Goal: Task Accomplishment & Management: Use online tool/utility

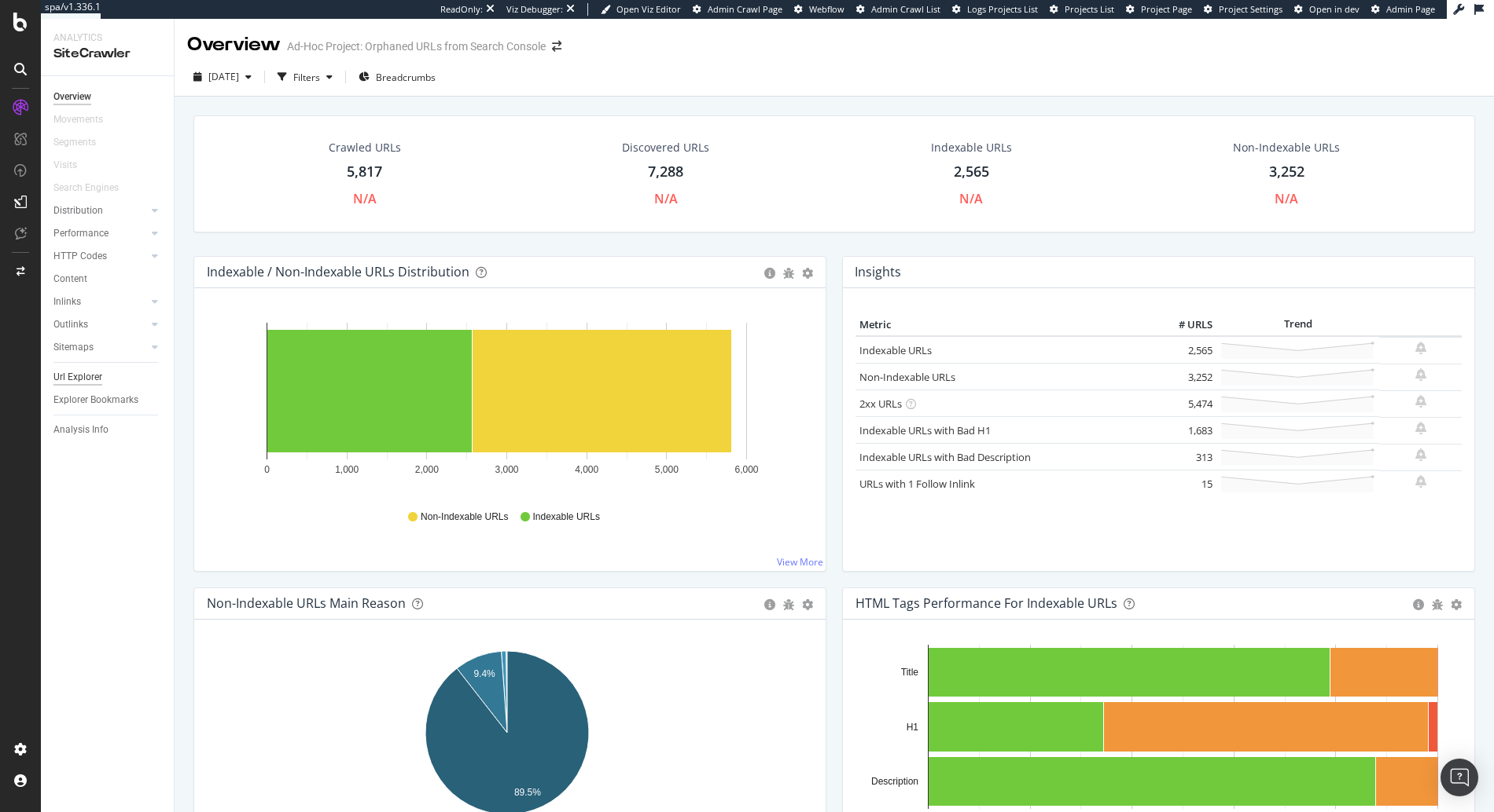
click at [88, 371] on div "Url Explorer" at bounding box center [78, 377] width 49 height 16
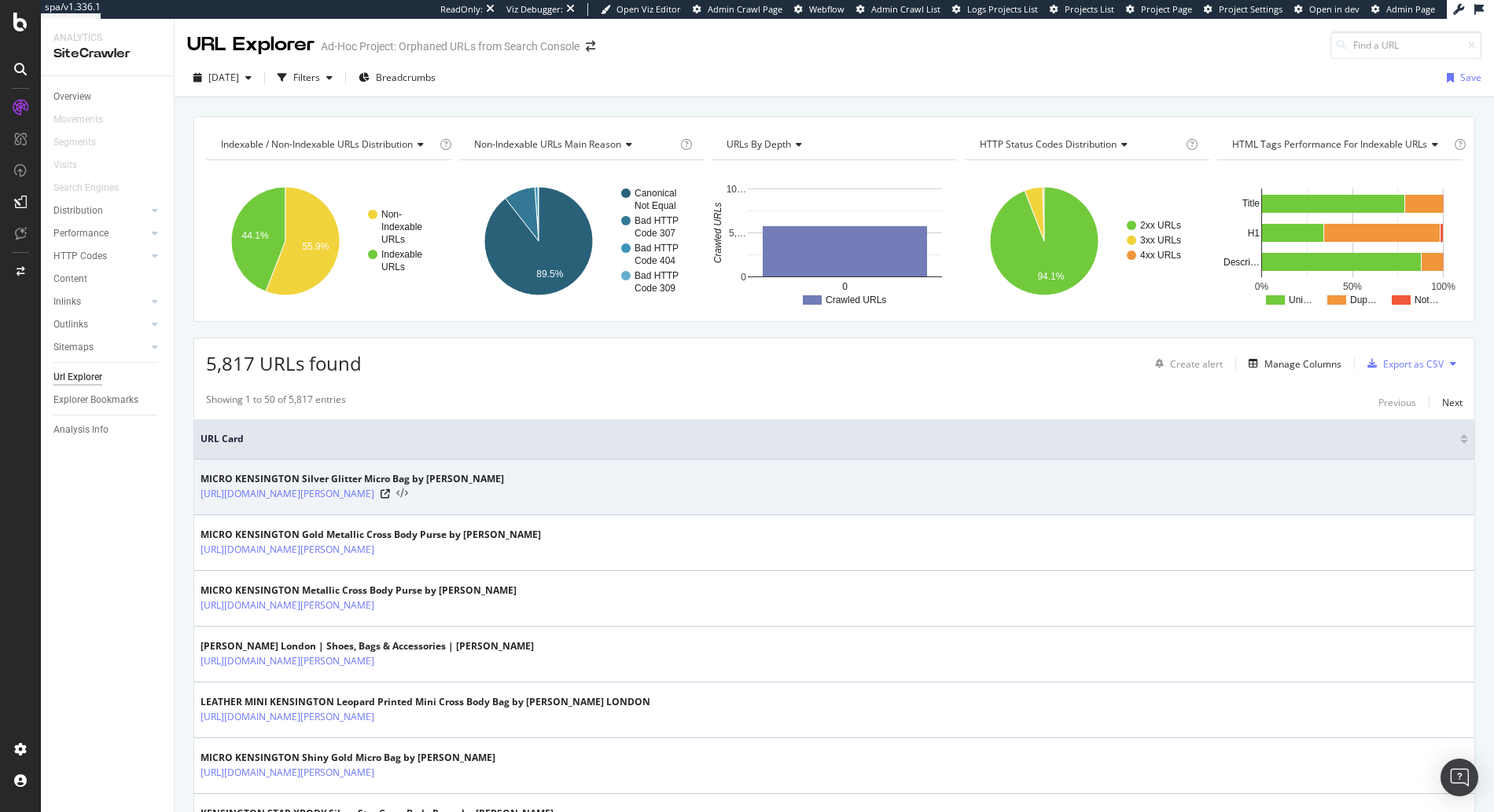
click at [408, 494] on icon at bounding box center [402, 494] width 12 height 11
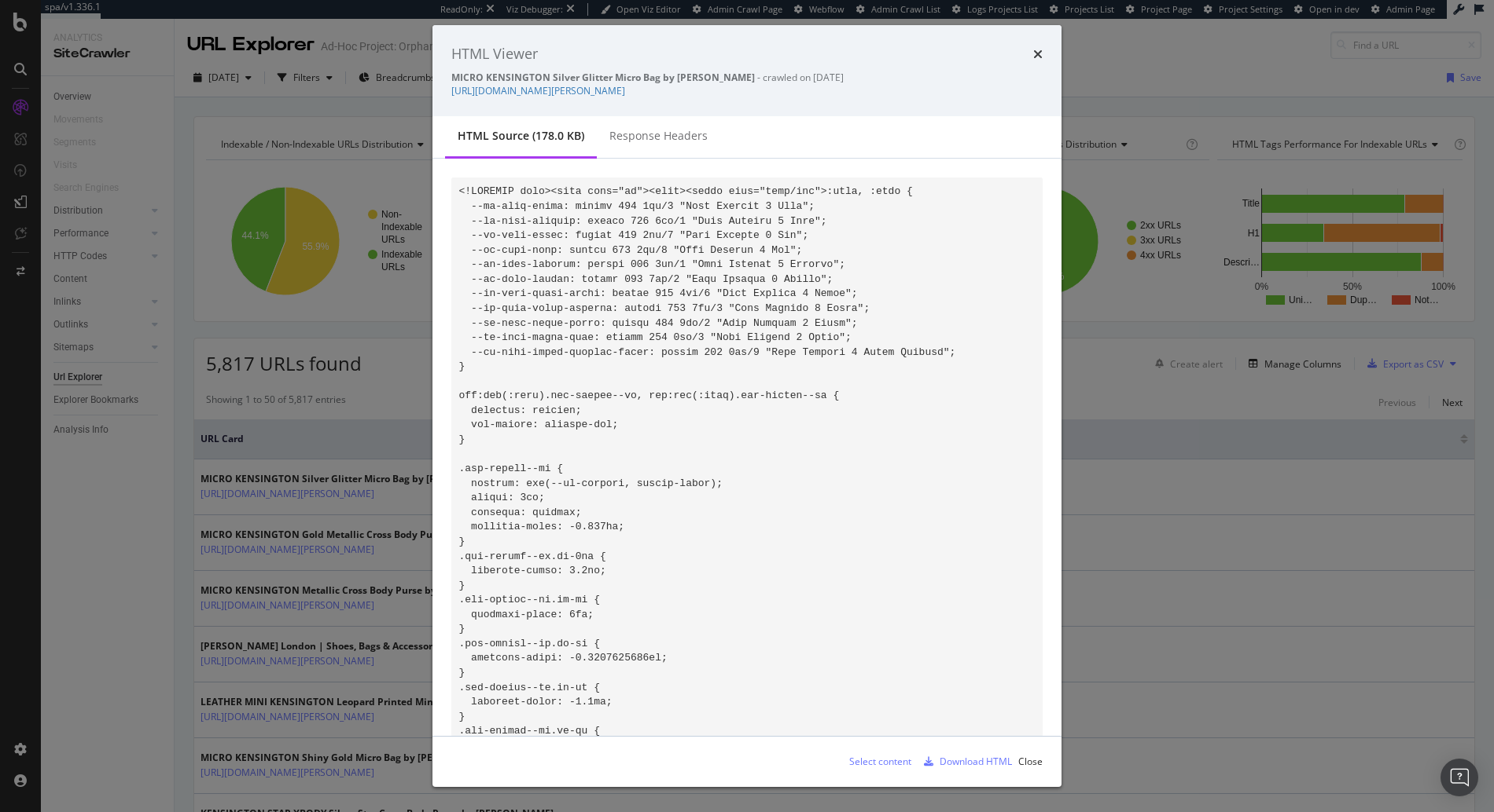
click at [868, 747] on div "Select content Download HTML Close" at bounding box center [746, 762] width 629 height 50
click at [862, 765] on div "Select content" at bounding box center [880, 762] width 63 height 13
click at [1040, 54] on icon "times" at bounding box center [1038, 54] width 10 height 13
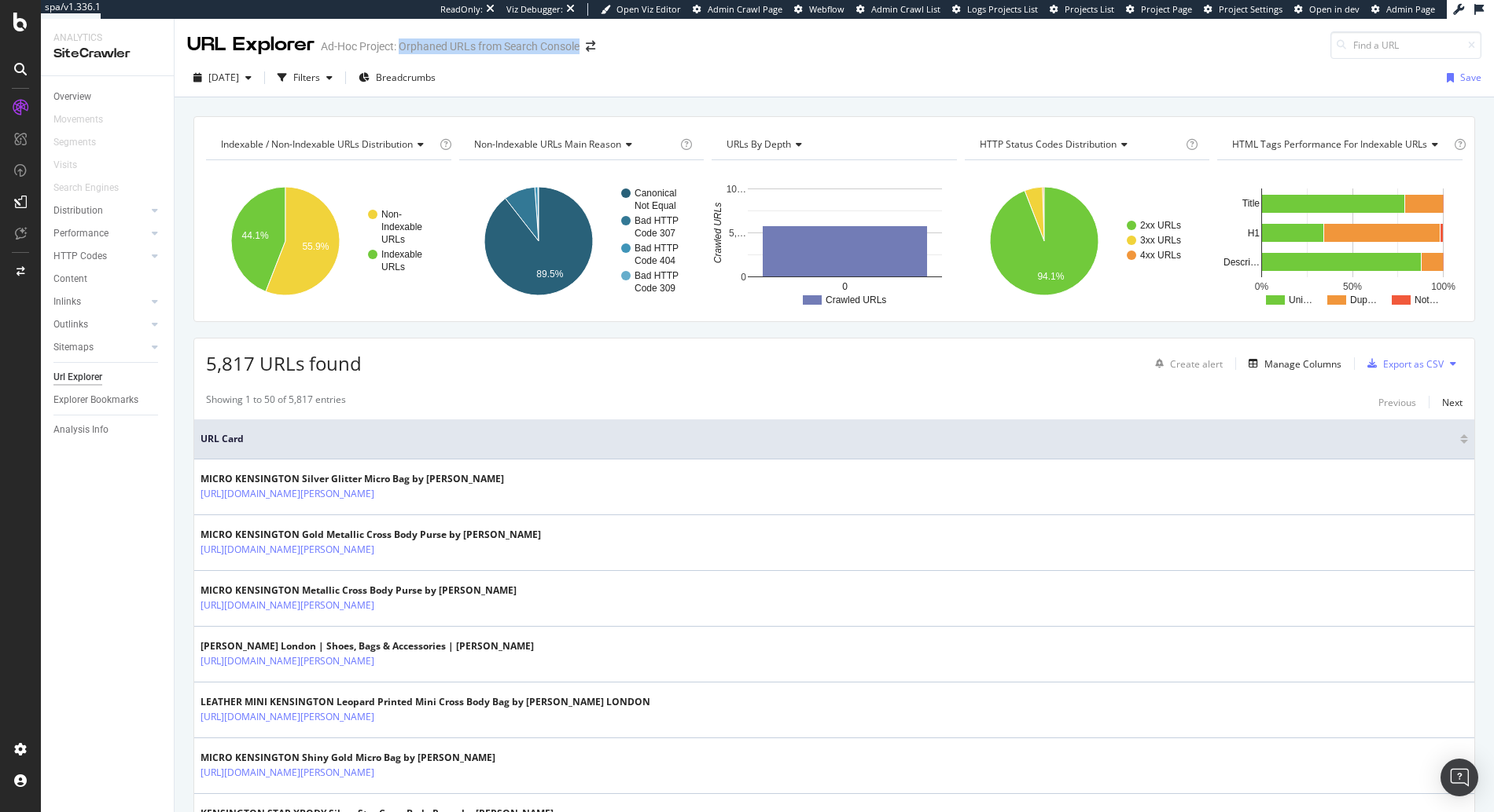
drag, startPoint x: 580, startPoint y: 45, endPoint x: 398, endPoint y: 49, distance: 182.0
click at [398, 49] on div "URL Explorer Ad-Hoc Project: Orphaned URLs from Search Console" at bounding box center [399, 45] width 424 height 28
copy div "Orphaned URLs from Search Console"
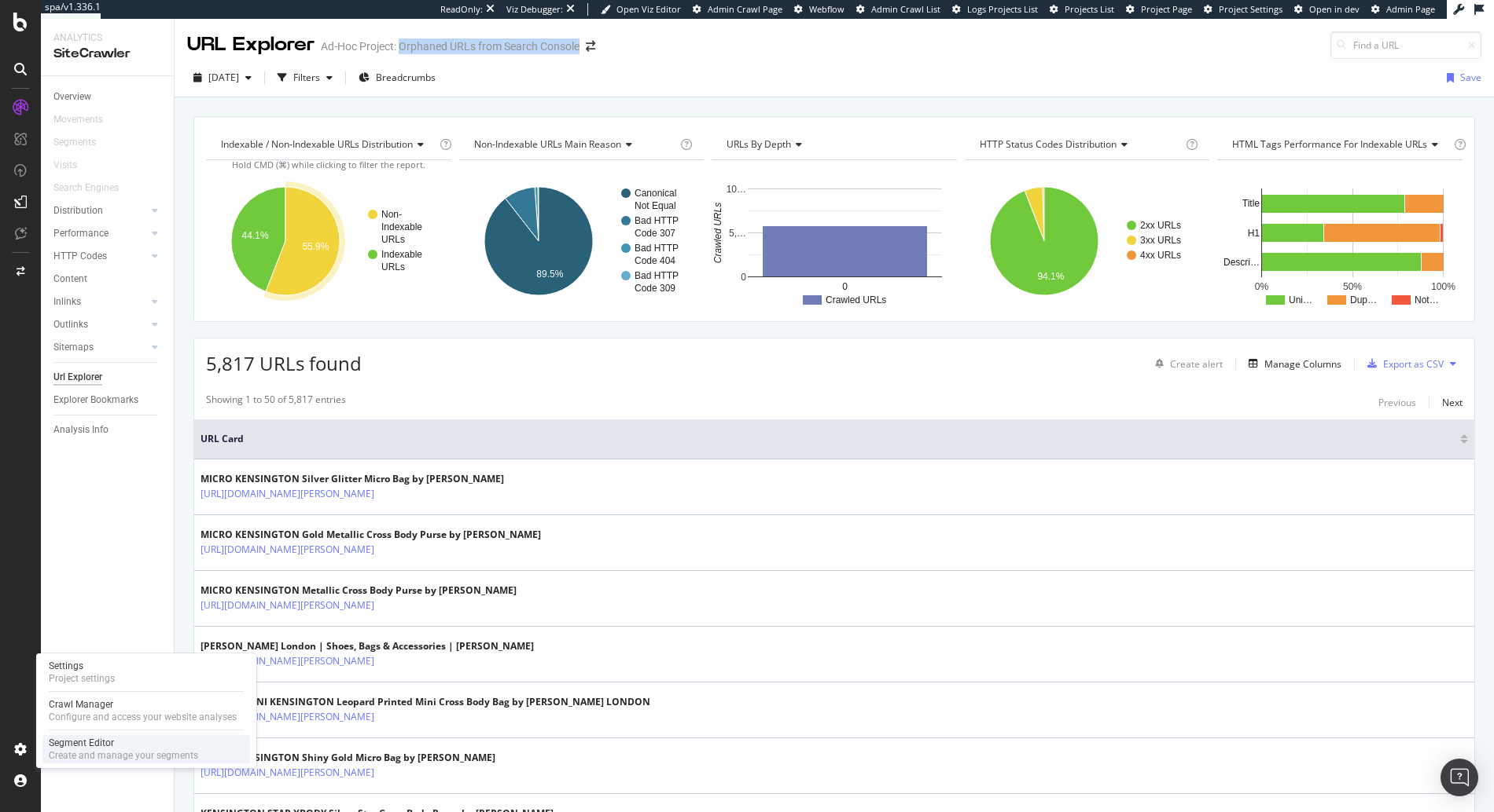
click at [90, 738] on div "Segment Editor" at bounding box center [123, 743] width 149 height 13
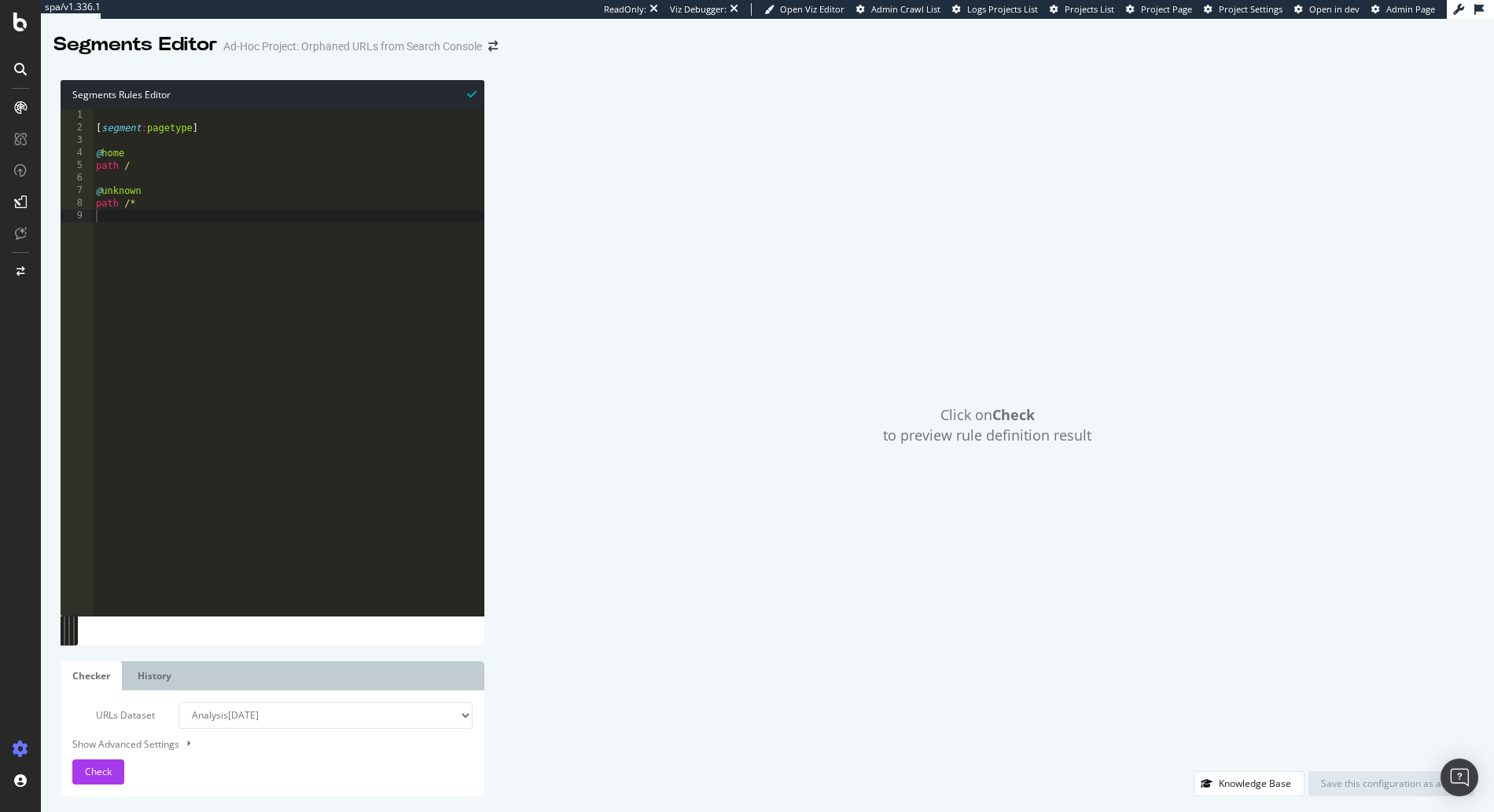
click at [379, 208] on div "[ segment : pagetype ] @ home path / @ unknown path /*" at bounding box center [288, 375] width 392 height 532
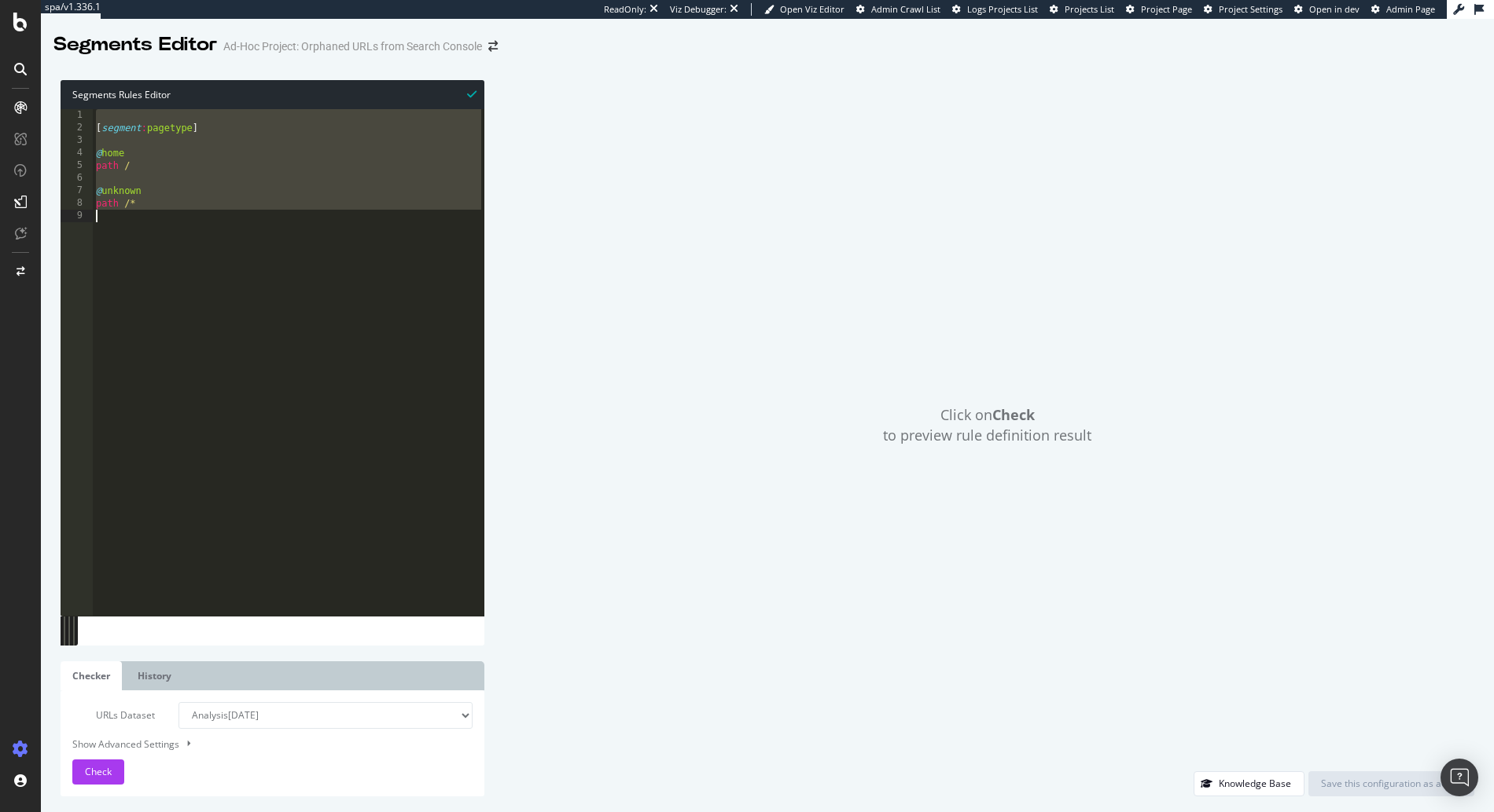
type textarea "path /*"
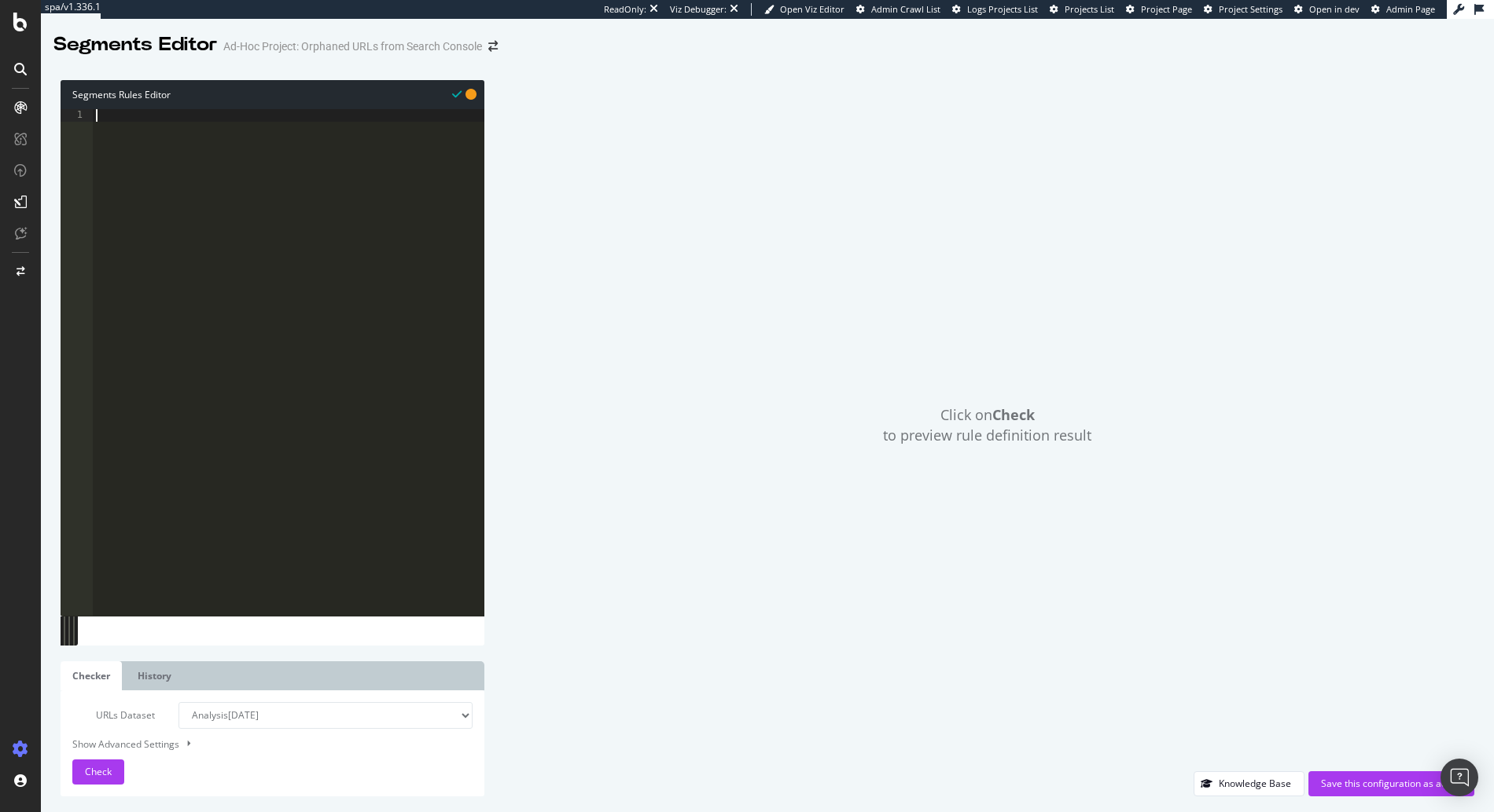
paste textarea "path /*"
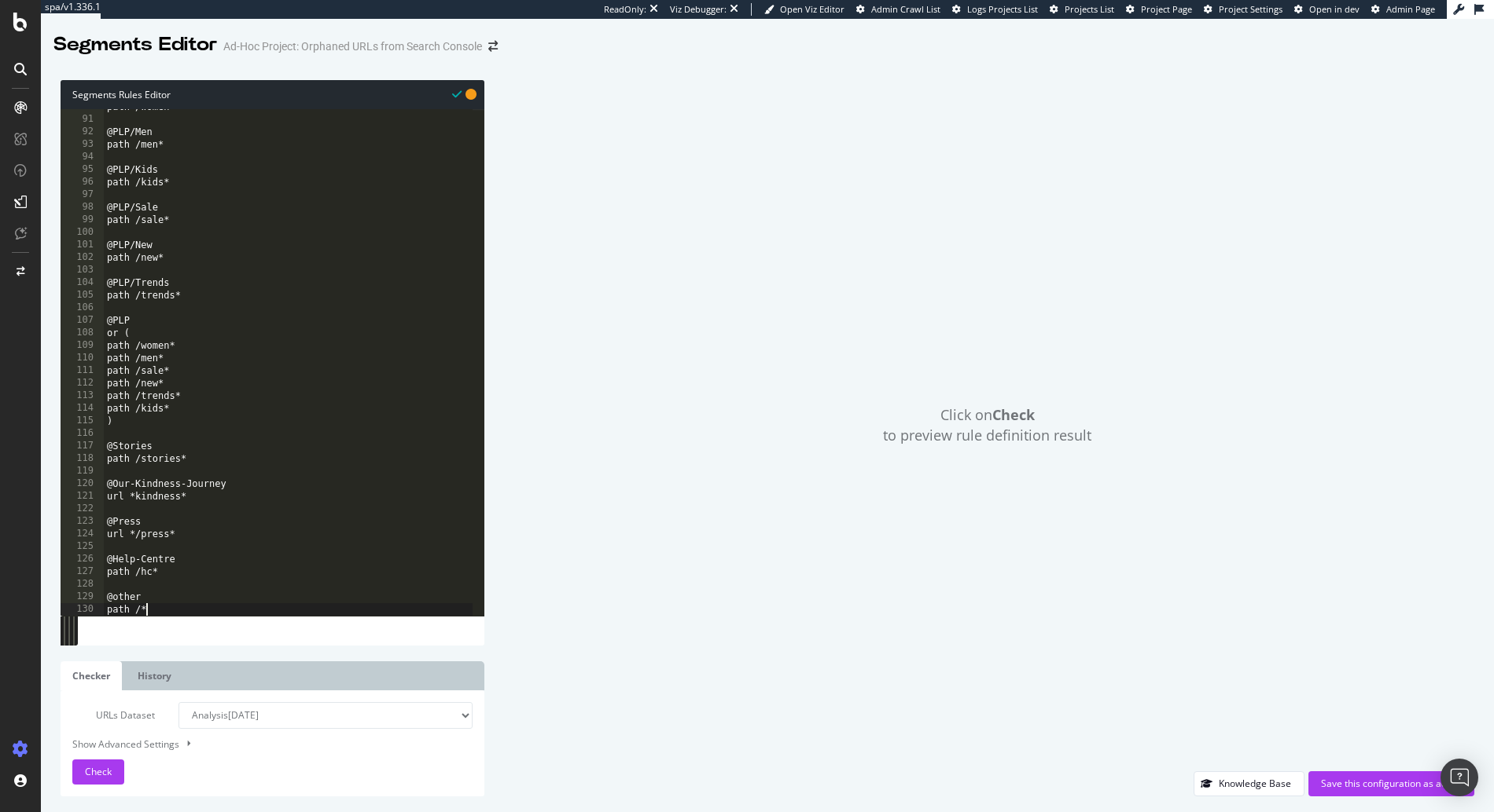
type textarea "path /*"
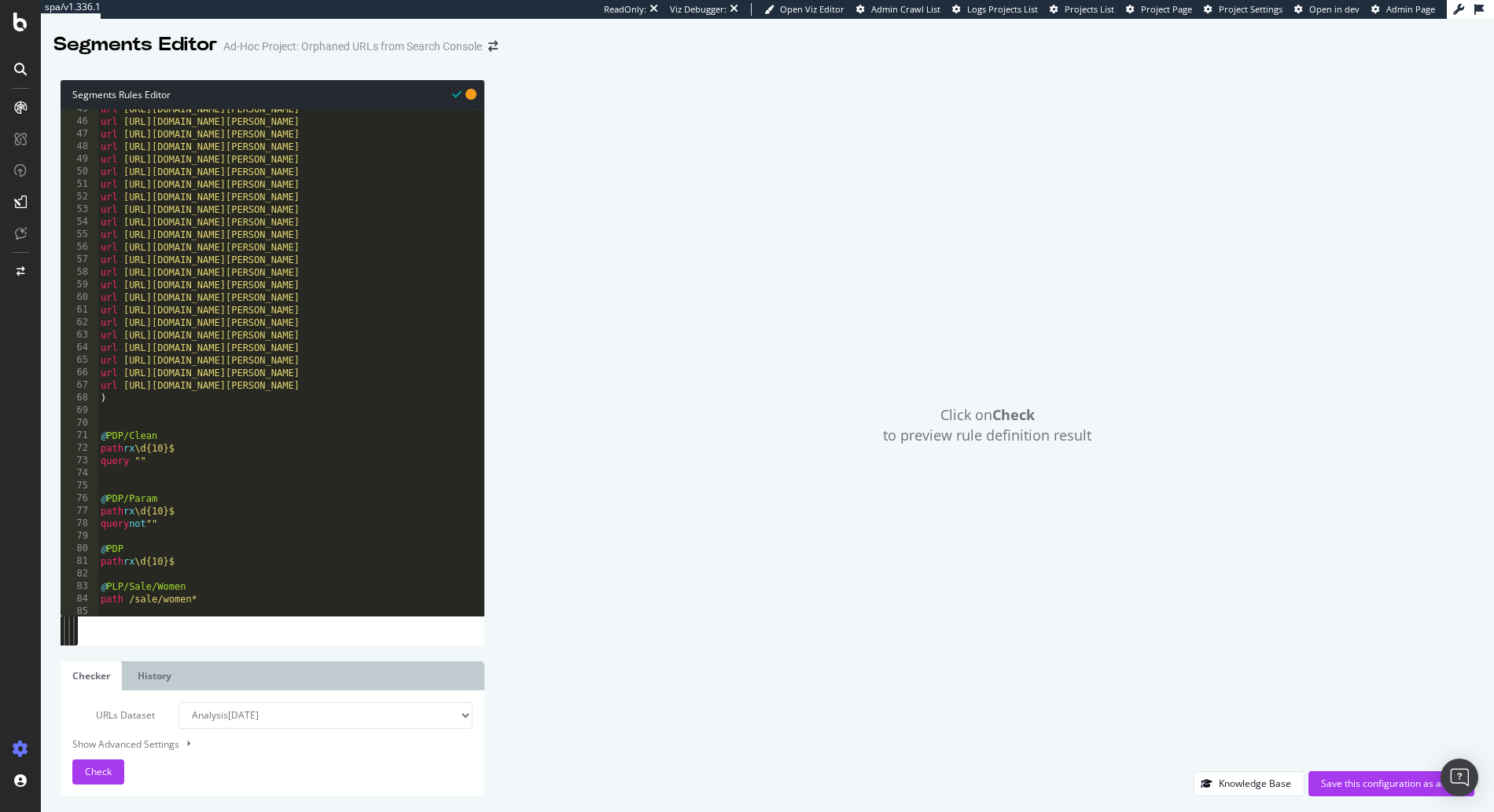
scroll to position [1139, 0]
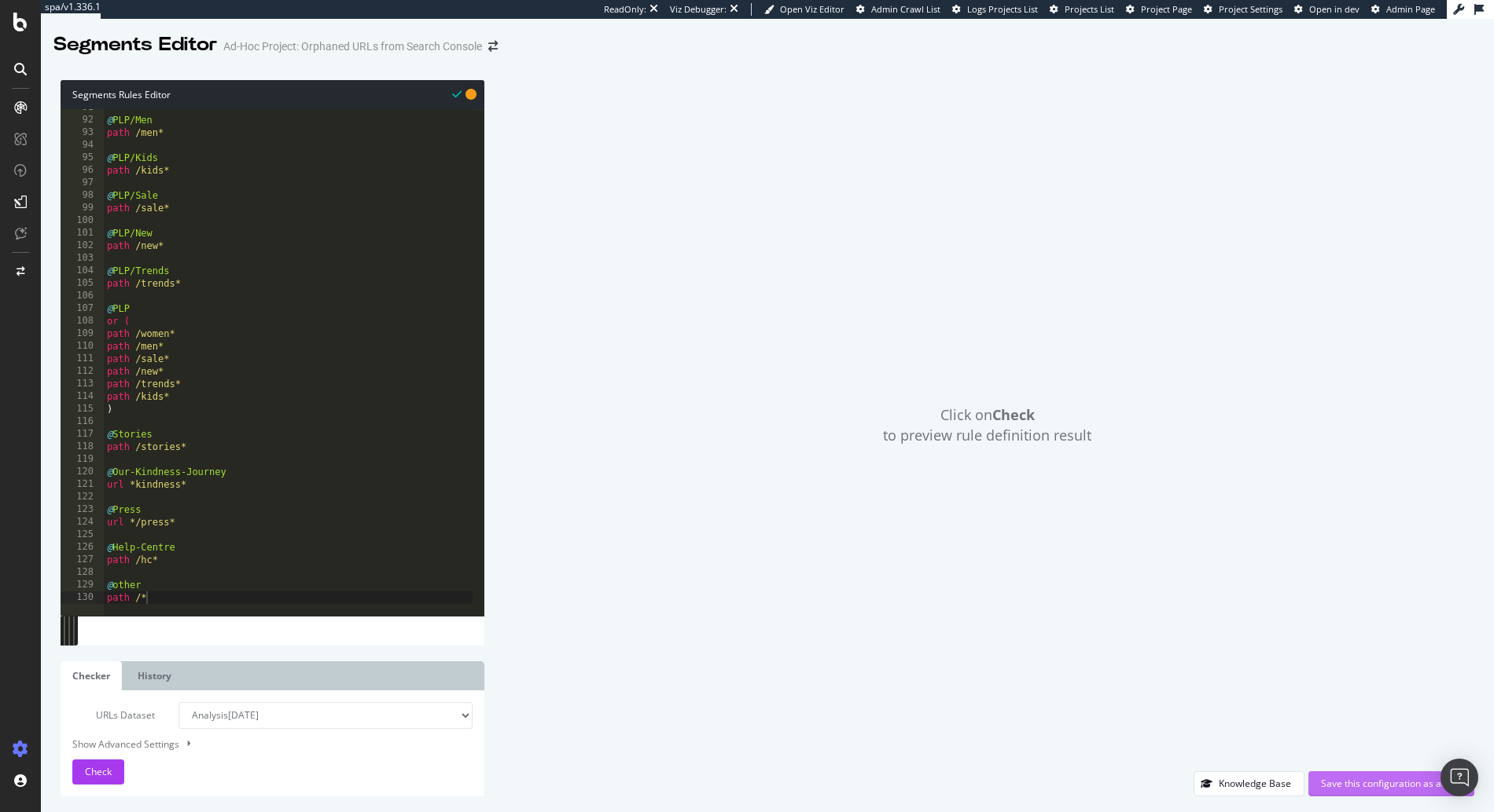
click at [1335, 787] on div "Save this configuration as active" at bounding box center [1391, 784] width 141 height 13
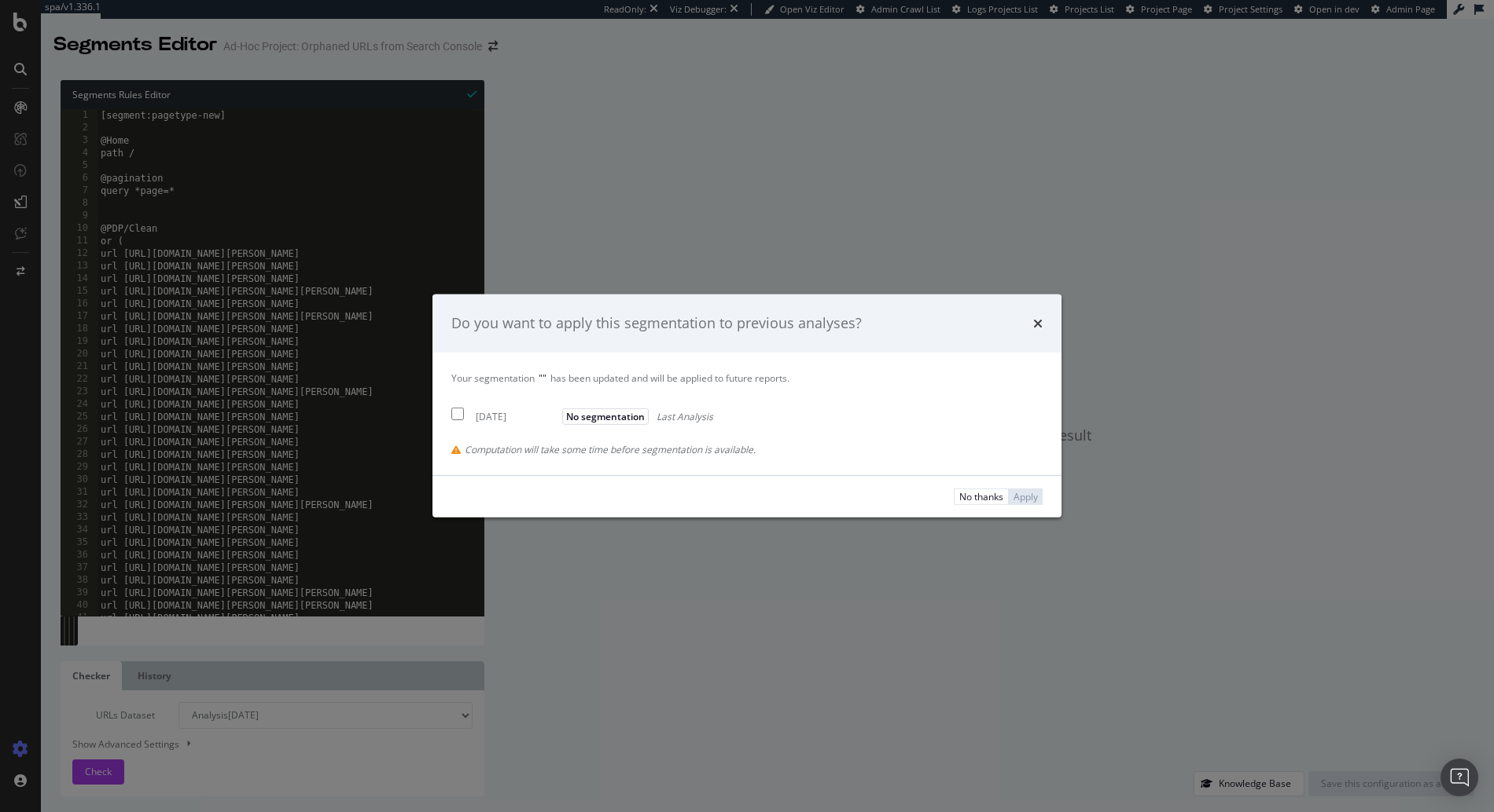
click at [498, 410] on div "[DATE]" at bounding box center [517, 417] width 83 height 13
checkbox input "true"
click at [1014, 492] on div "Apply" at bounding box center [1025, 497] width 24 height 13
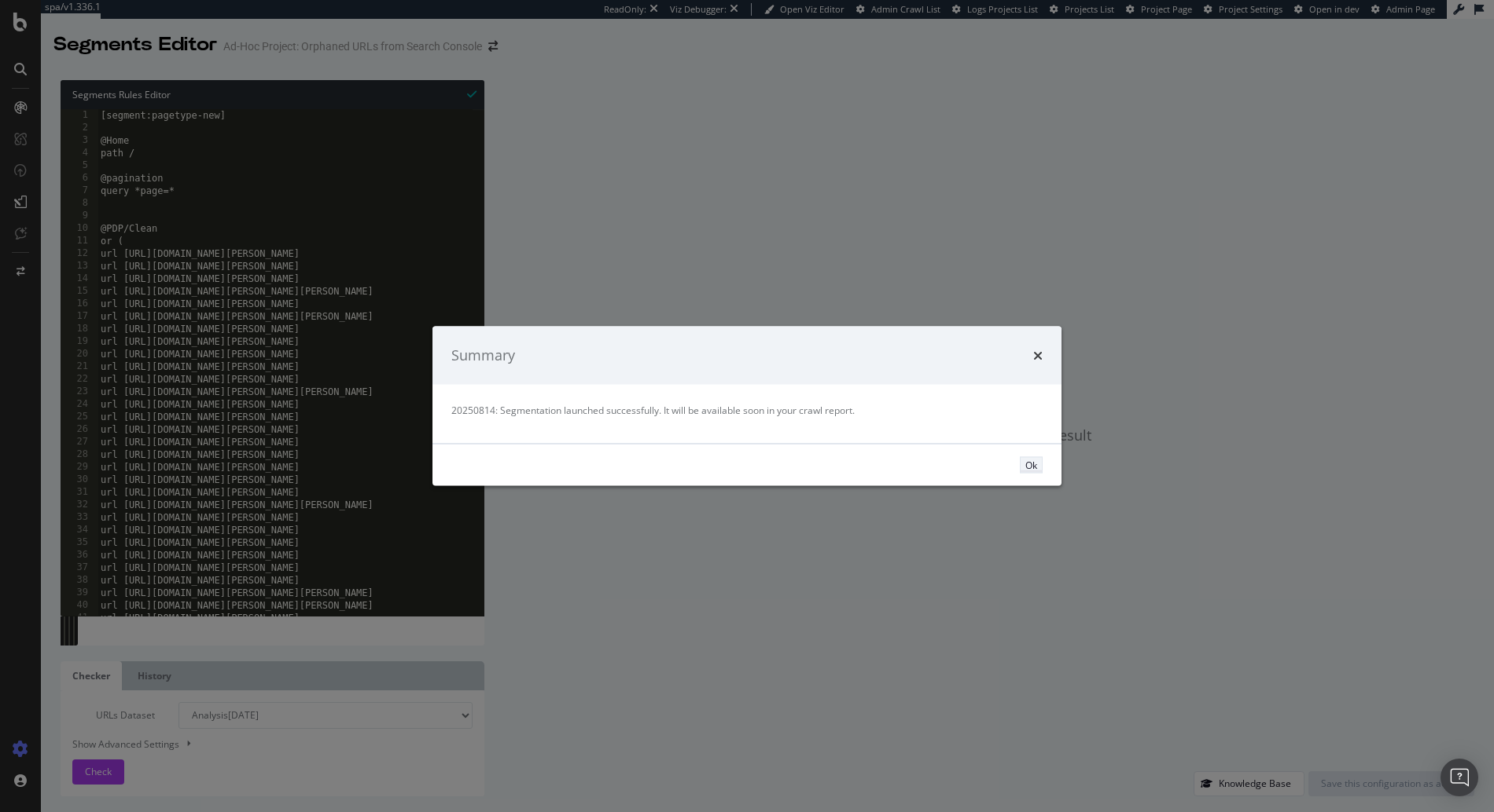
click at [1037, 466] on button "Ok" at bounding box center [1031, 464] width 23 height 16
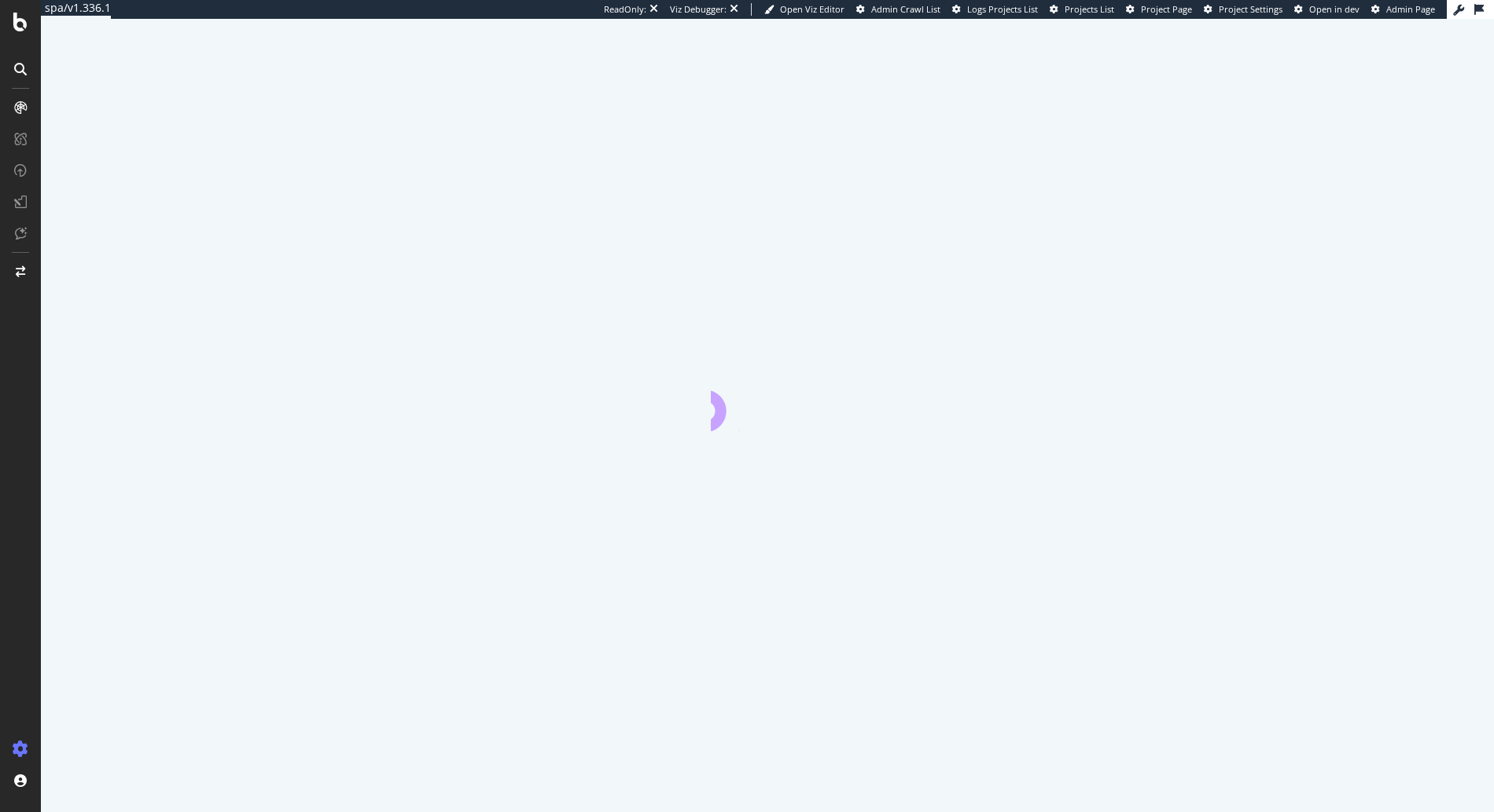
select select "exist"
select select "count"
select select "exist"
select select "html.length"
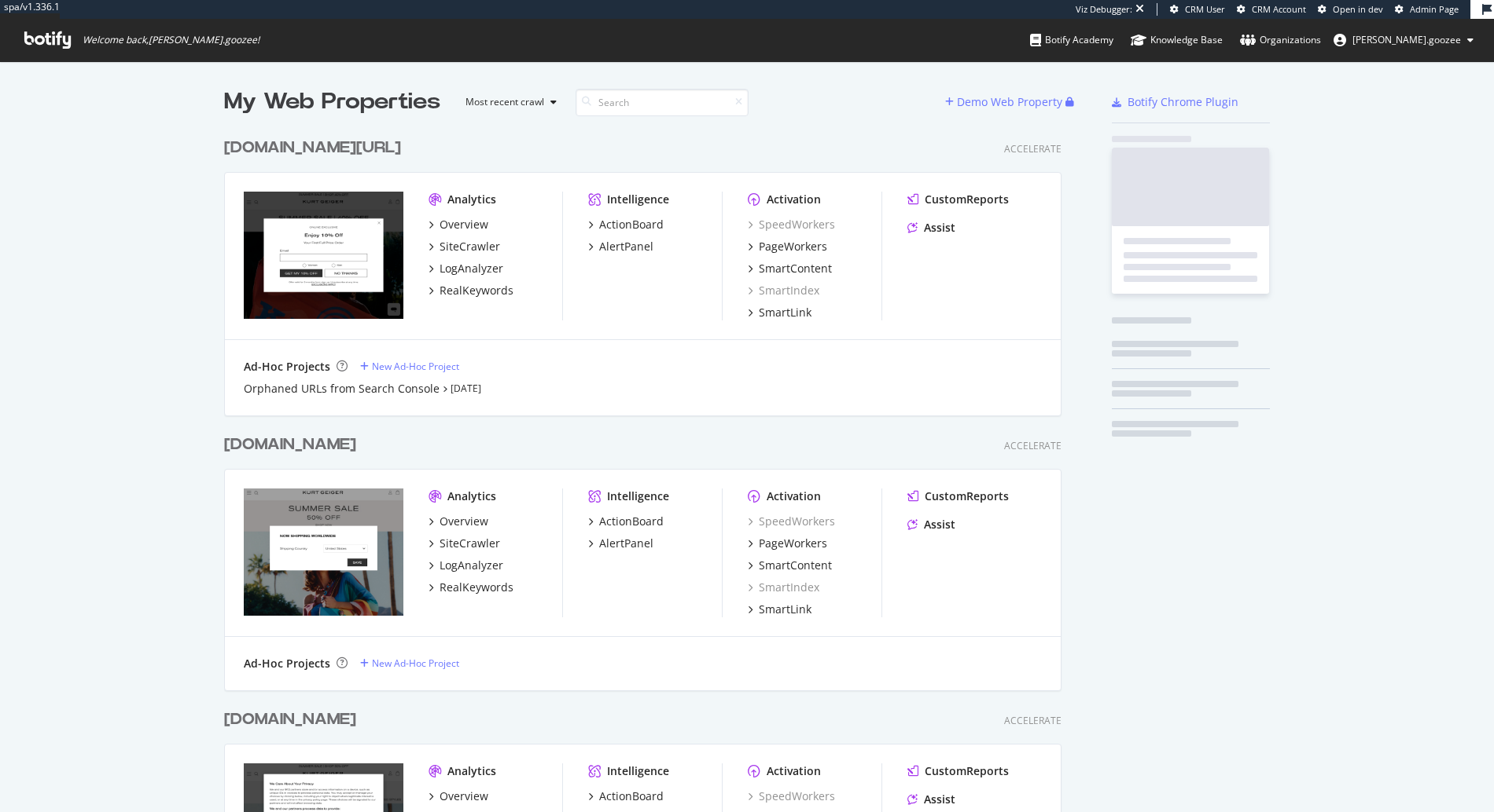
scroll to position [835, 838]
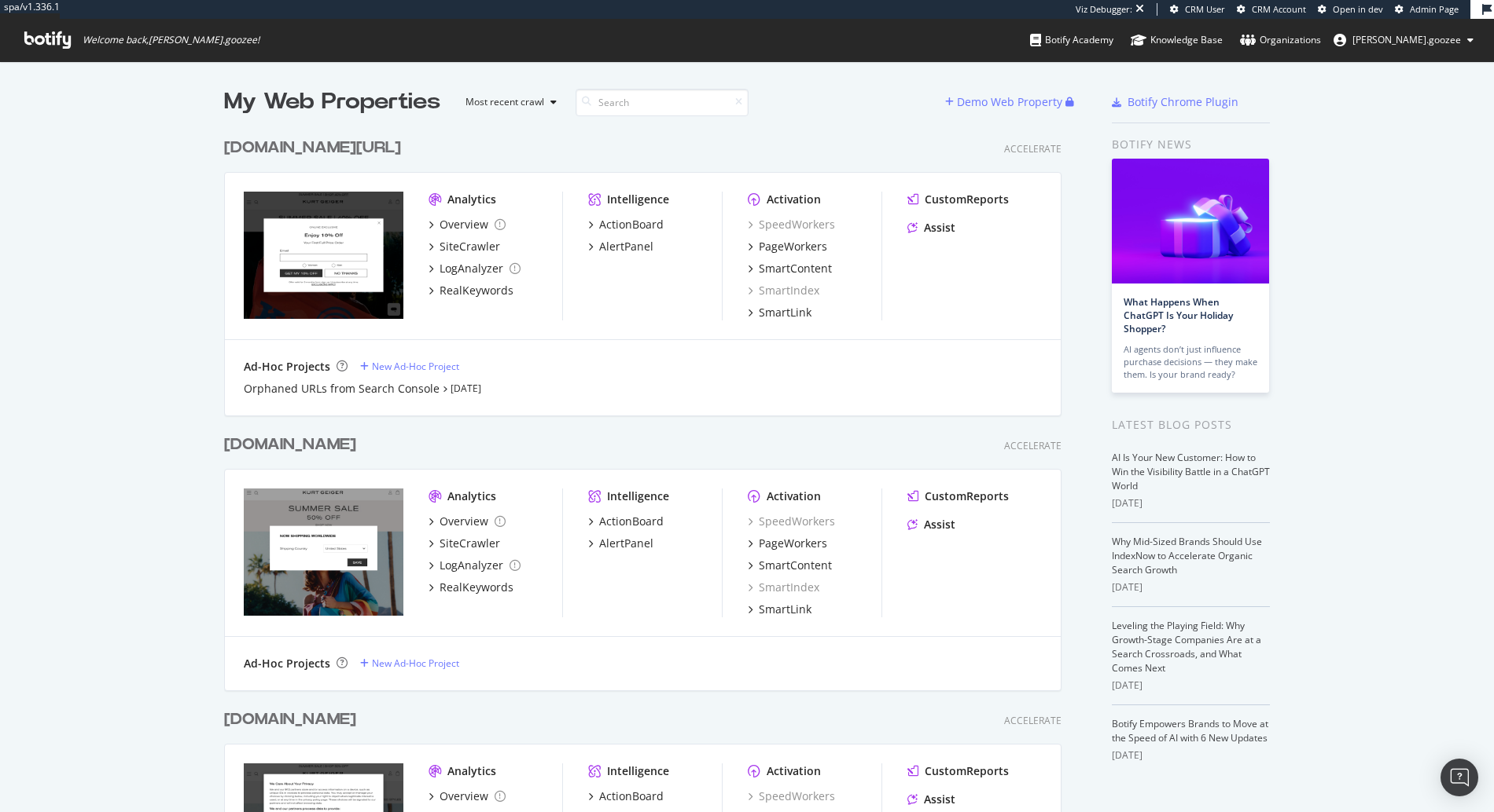
click at [393, 150] on div "[DOMAIN_NAME][URL]" at bounding box center [316, 148] width 183 height 23
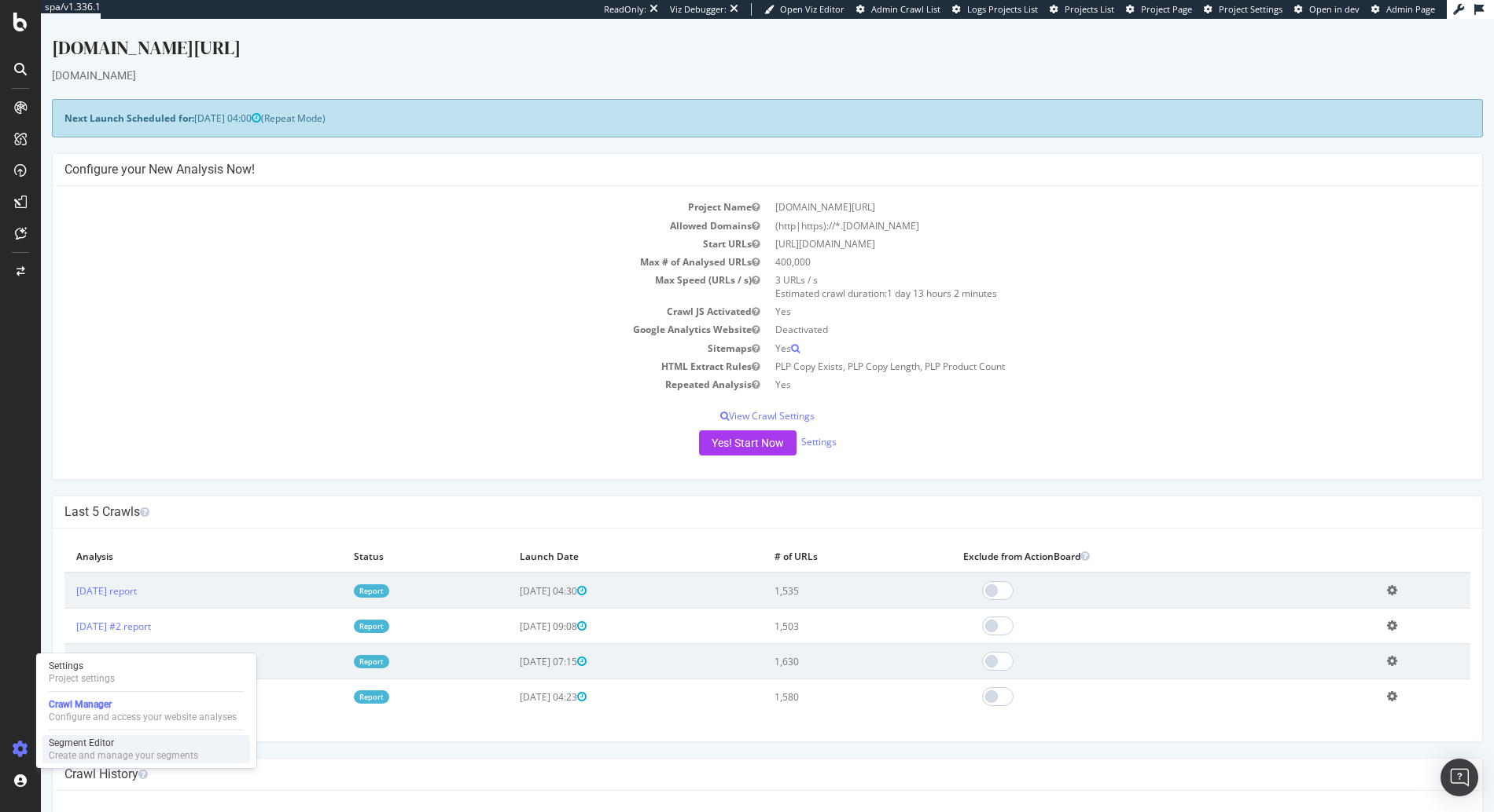
click at [110, 739] on div "Segment Editor" at bounding box center [123, 743] width 149 height 13
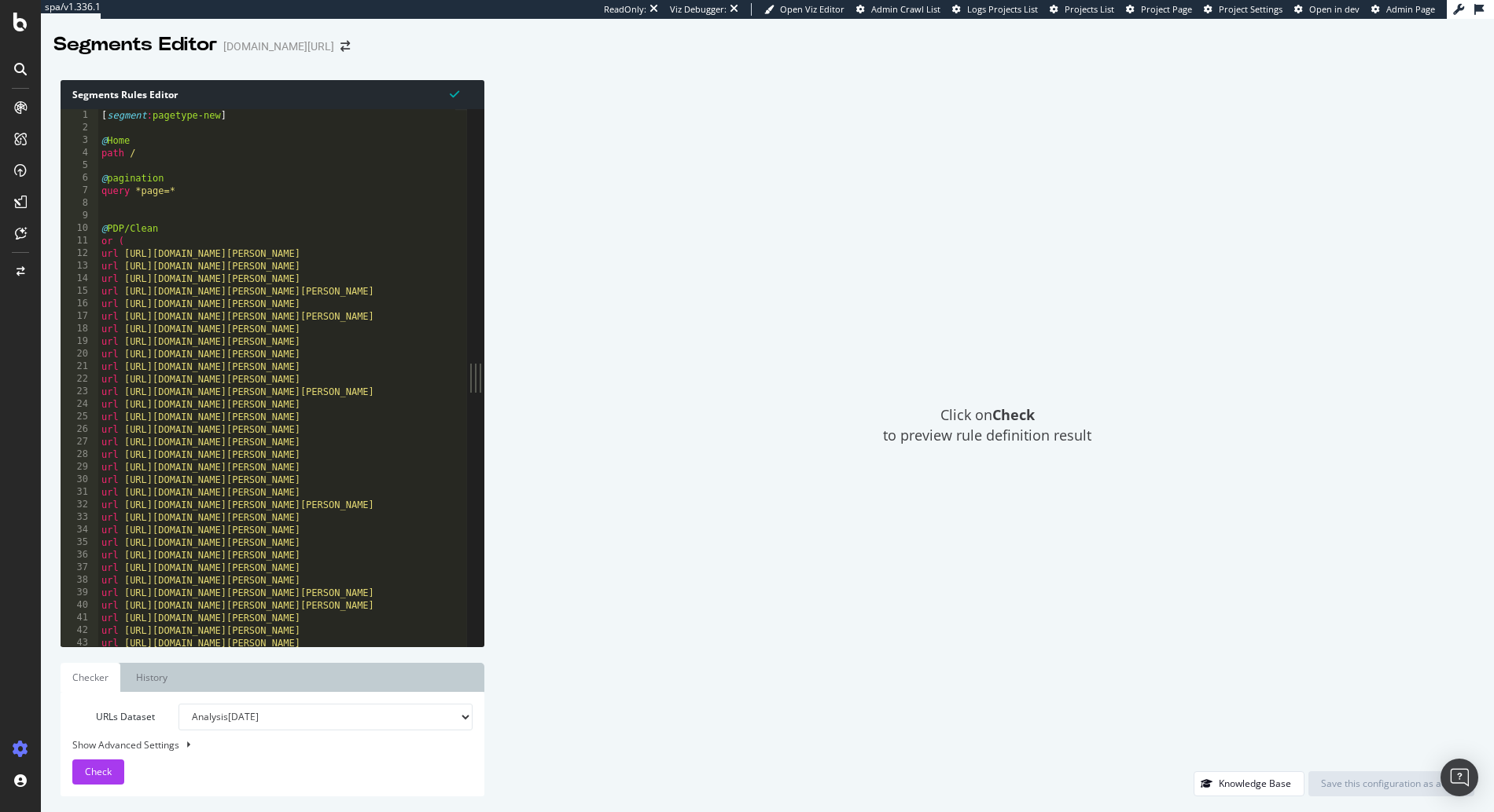
click at [257, 450] on div "[ segment : pagetype-new ] @ Home path / @ pagination query *page=* @ PDP/Clean…" at bounding box center [452, 385] width 708 height 550
type textarea "@other path /*"
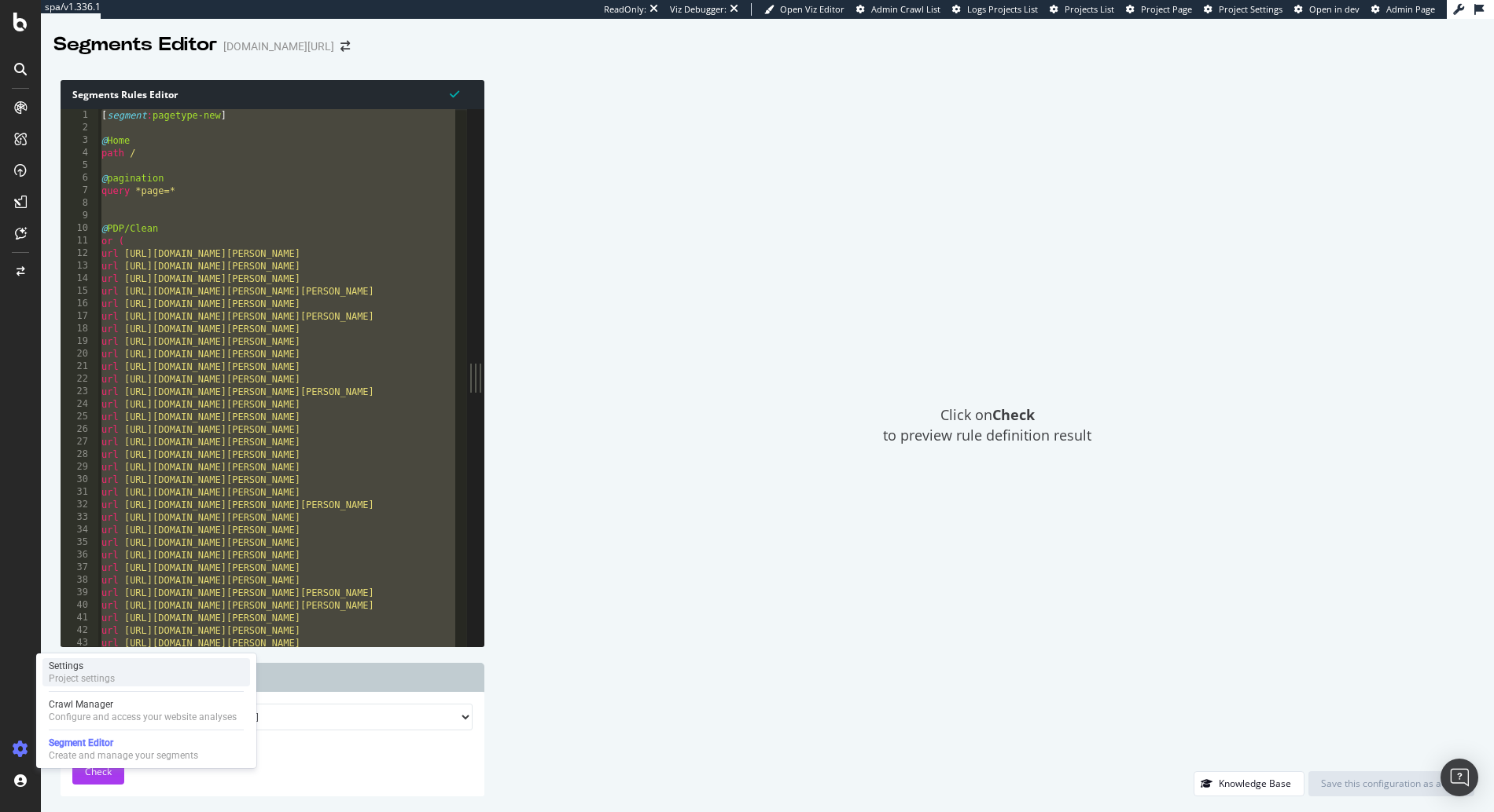
click at [131, 675] on div "Settings Project settings" at bounding box center [146, 672] width 208 height 28
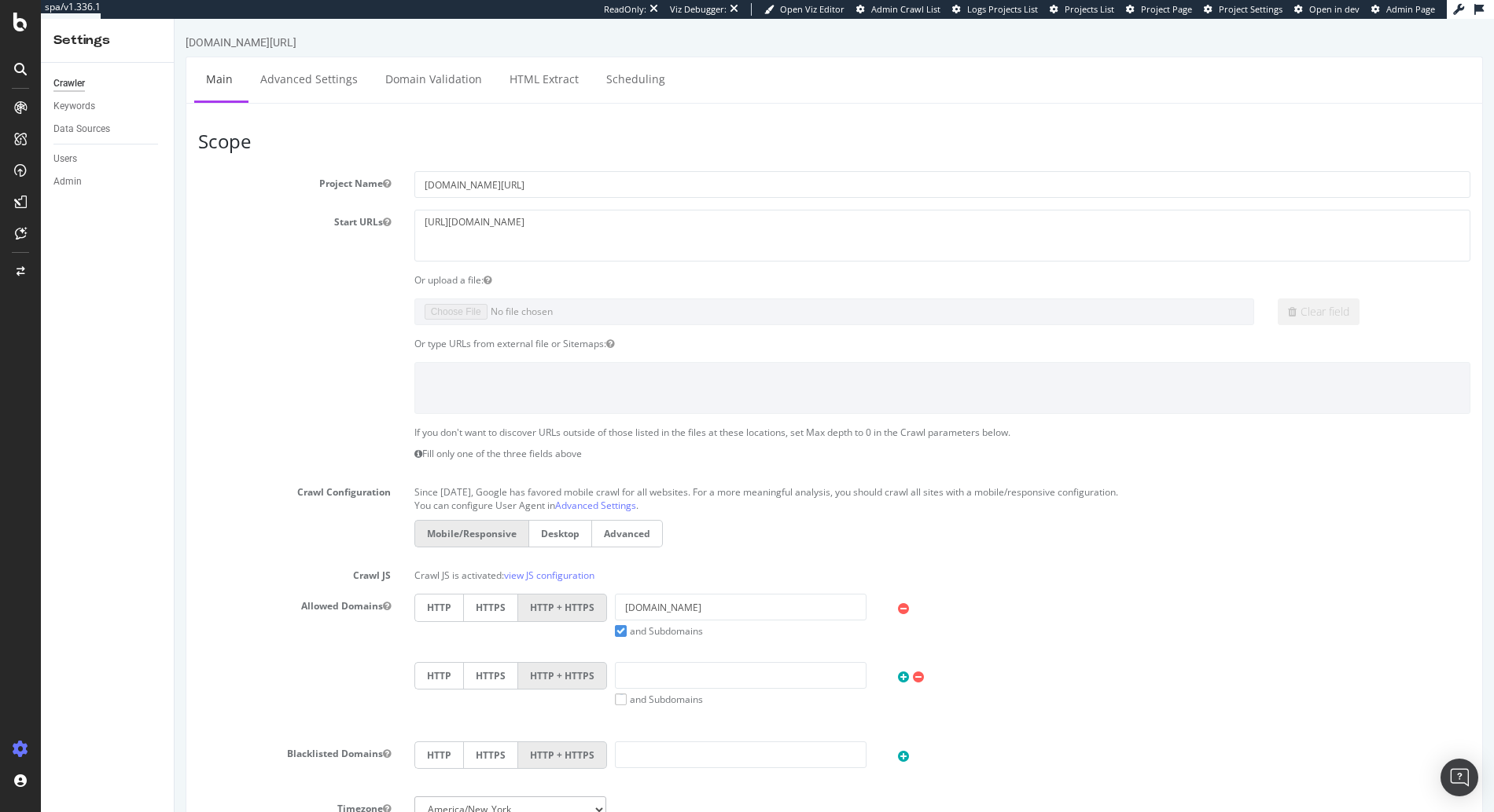
click at [541, 101] on ul "Main Advanced Settings Domain Validation HTML Extract Scheduling" at bounding box center [834, 80] width 1297 height 46
click at [542, 92] on link "HTML Extract" at bounding box center [544, 79] width 92 height 43
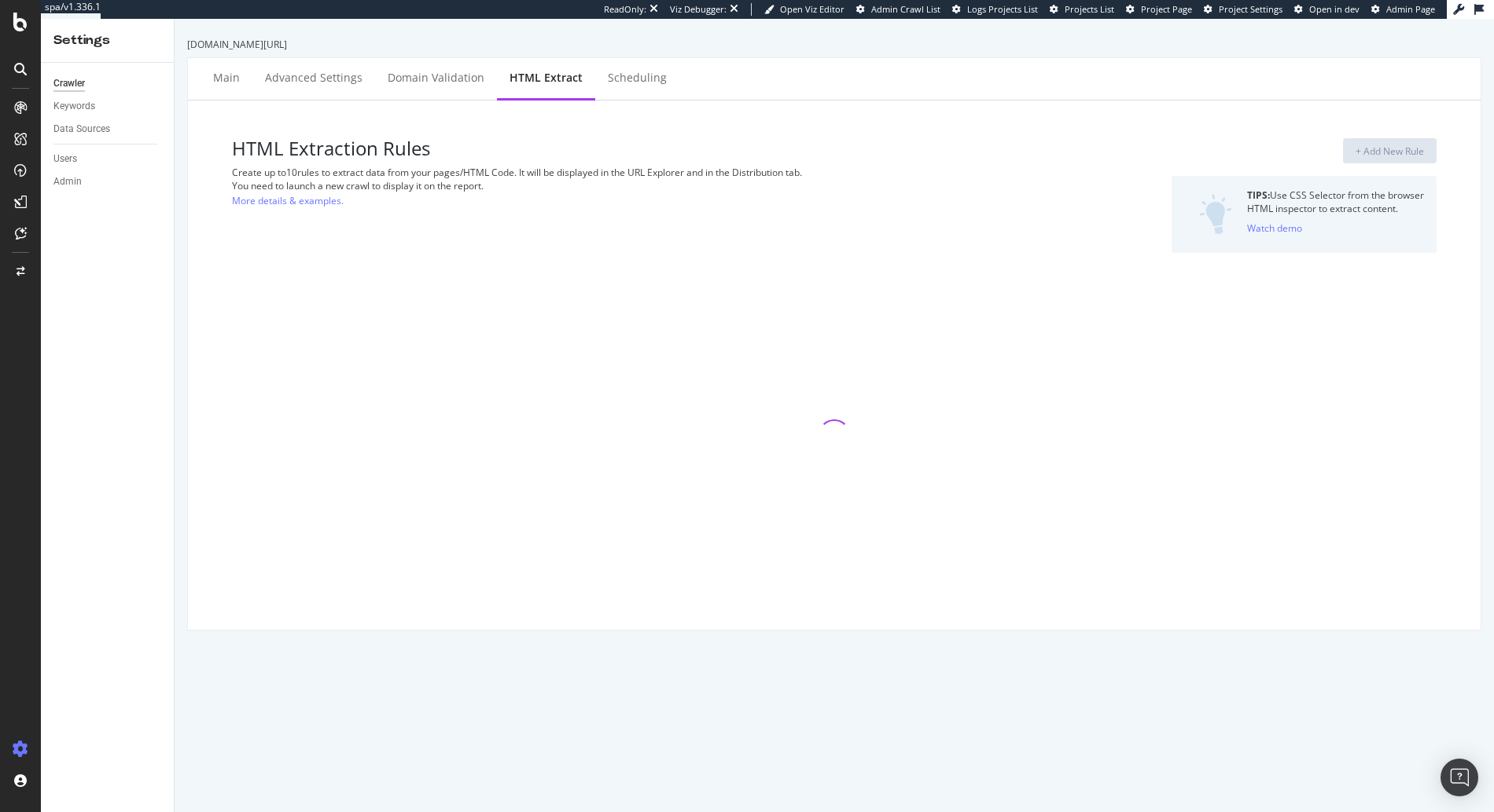
select select "exist"
select select "html.length"
select select "count"
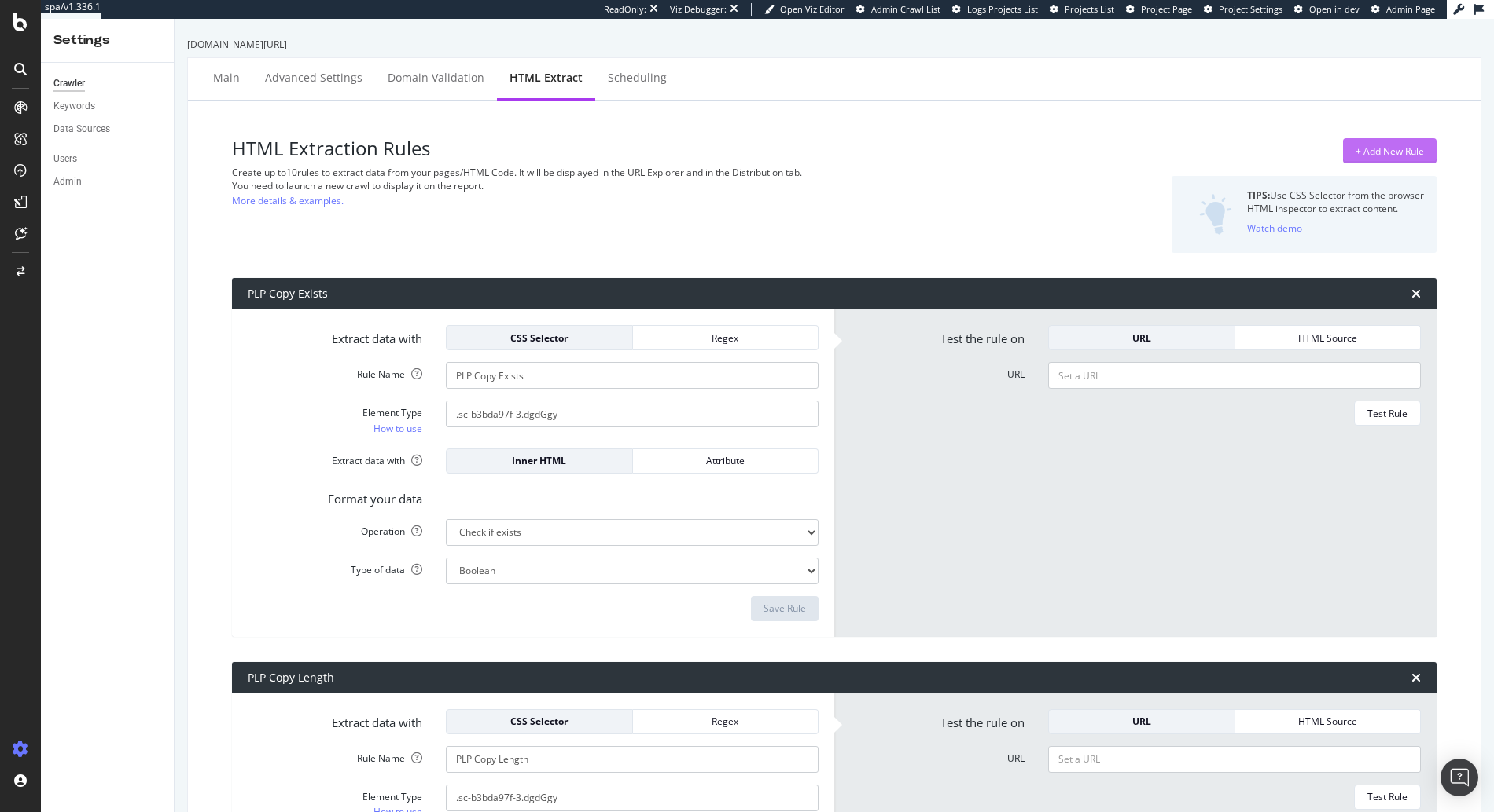
click at [1370, 151] on div "+ Add New Rule" at bounding box center [1389, 151] width 68 height 13
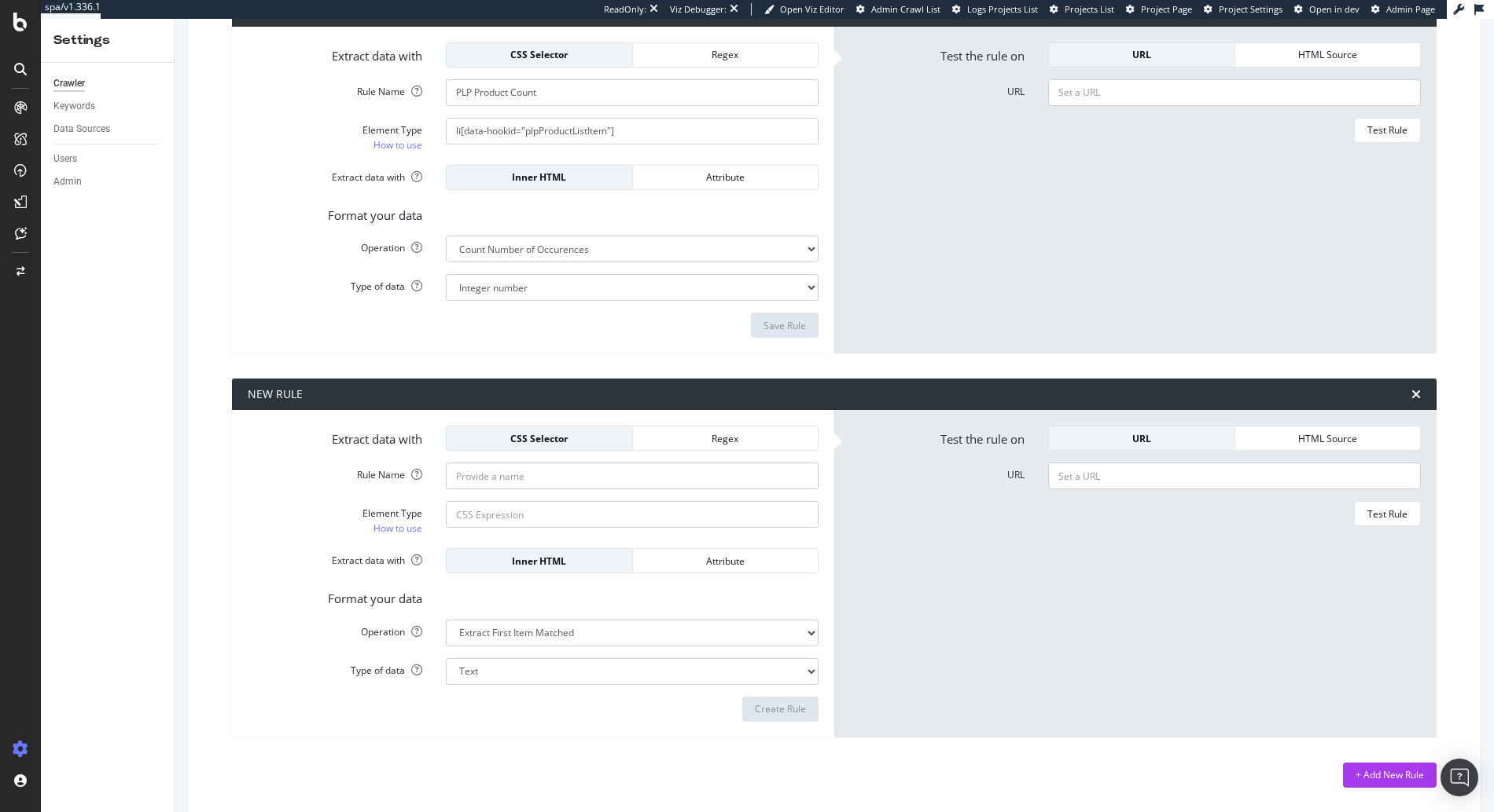
scroll to position [1084, 0]
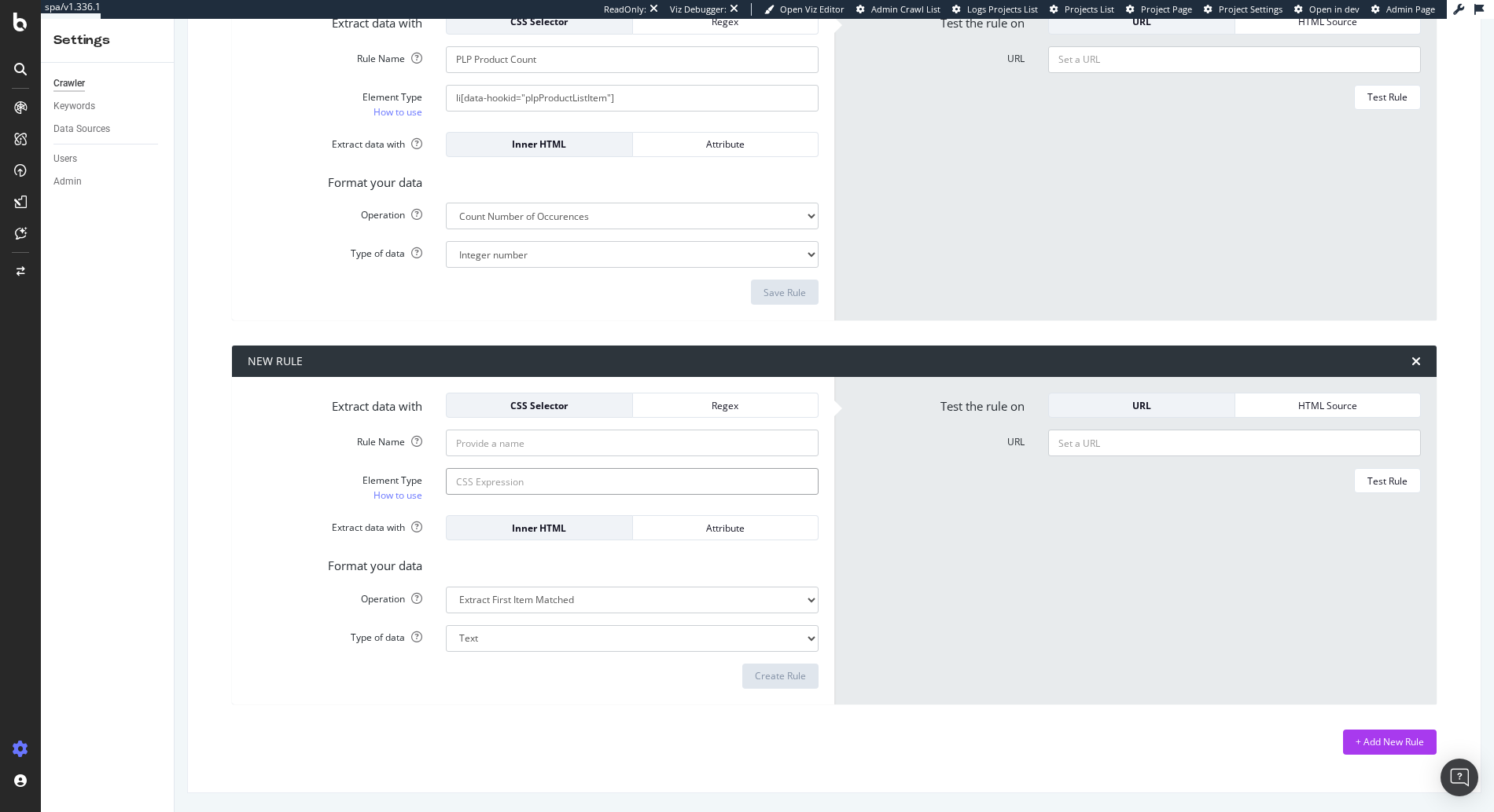
click at [698, 419] on form "Extract data with CSS Selector Regex Rule Name Element Type How to use Extract …" at bounding box center [532, 541] width 571 height 296
click at [702, 414] on div "Regex" at bounding box center [725, 405] width 161 height 22
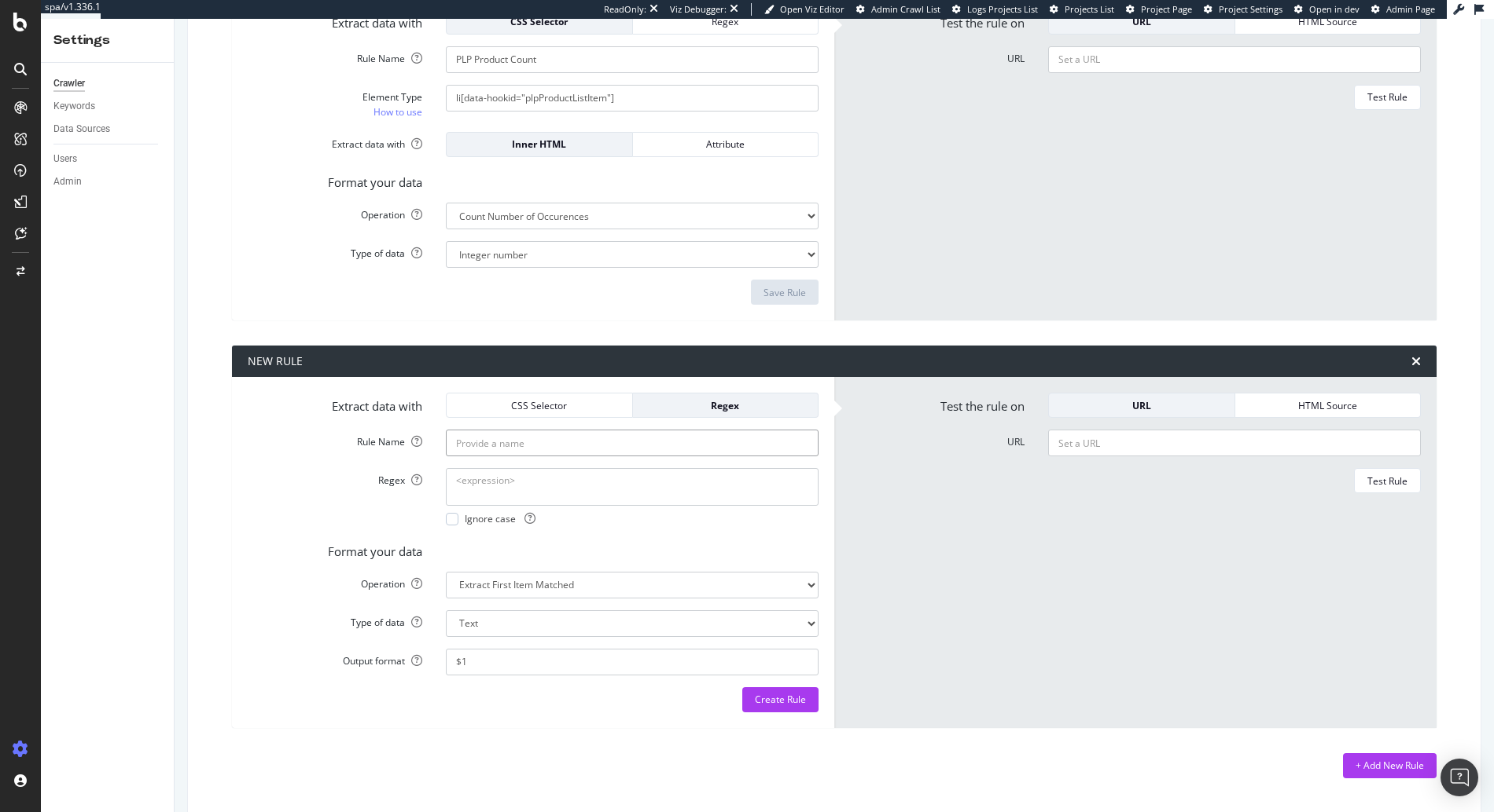
paste input "PDP Out of Stock?"
type input "PDP Out of Stock?"
click at [525, 475] on textarea "Regex" at bounding box center [631, 487] width 373 height 38
paste textarea ">Out of Stock<"
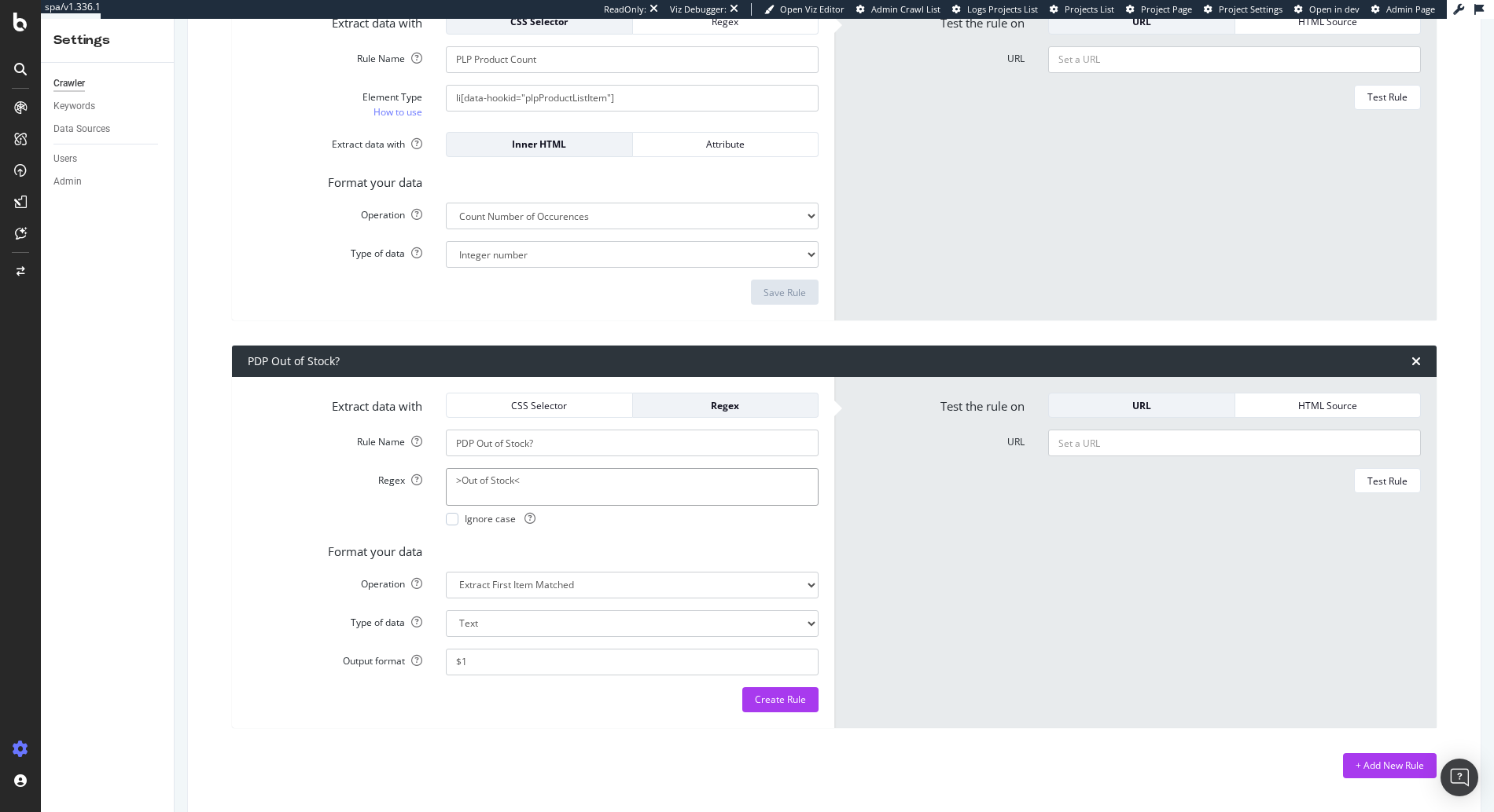
type textarea ">Out of Stock<"
click at [477, 511] on div ">Out of Stock< Ignore case" at bounding box center [632, 497] width 397 height 58
click at [466, 522] on span "Ignore case" at bounding box center [500, 519] width 70 height 13
select select "exist"
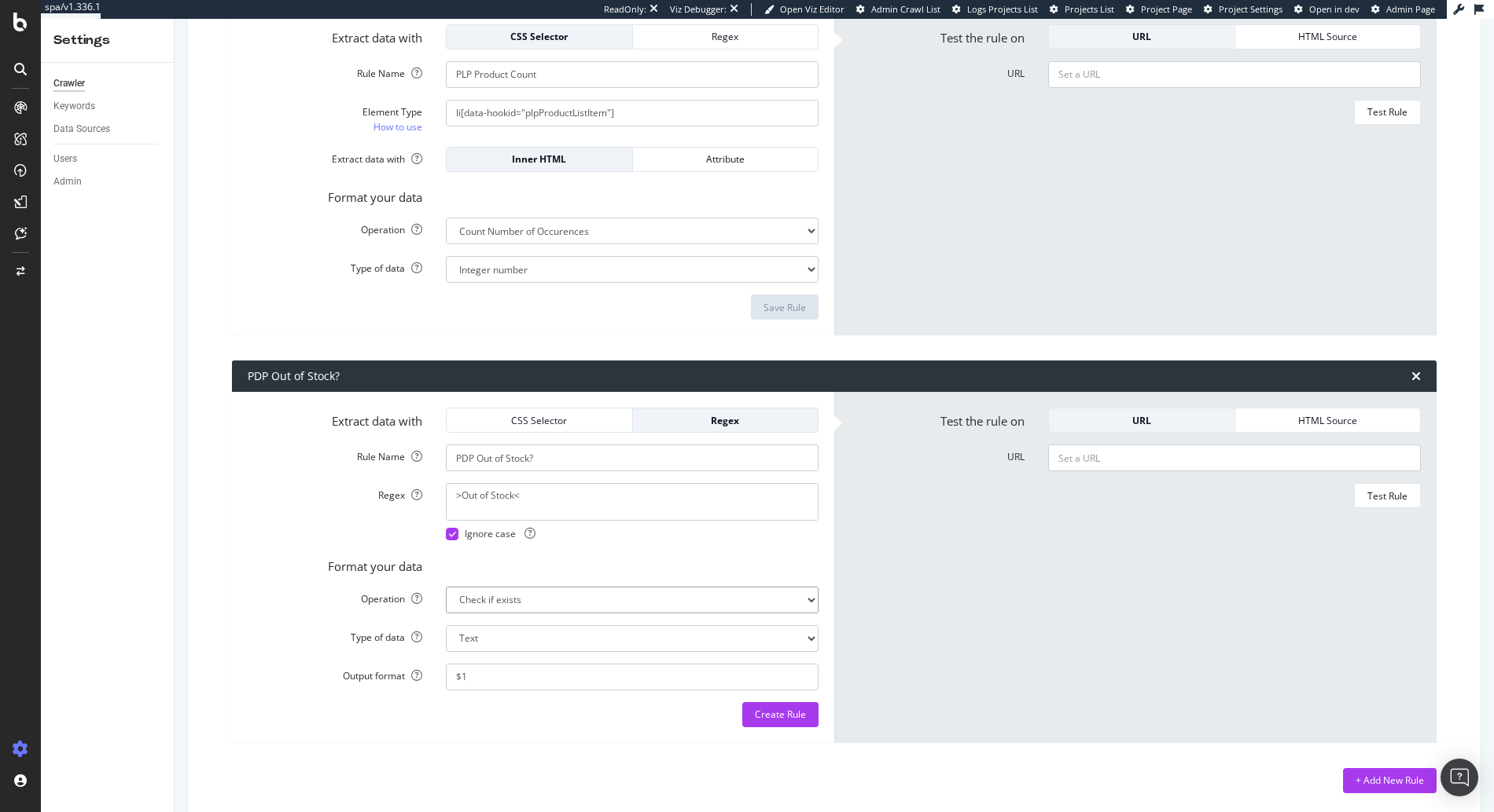
select select "b"
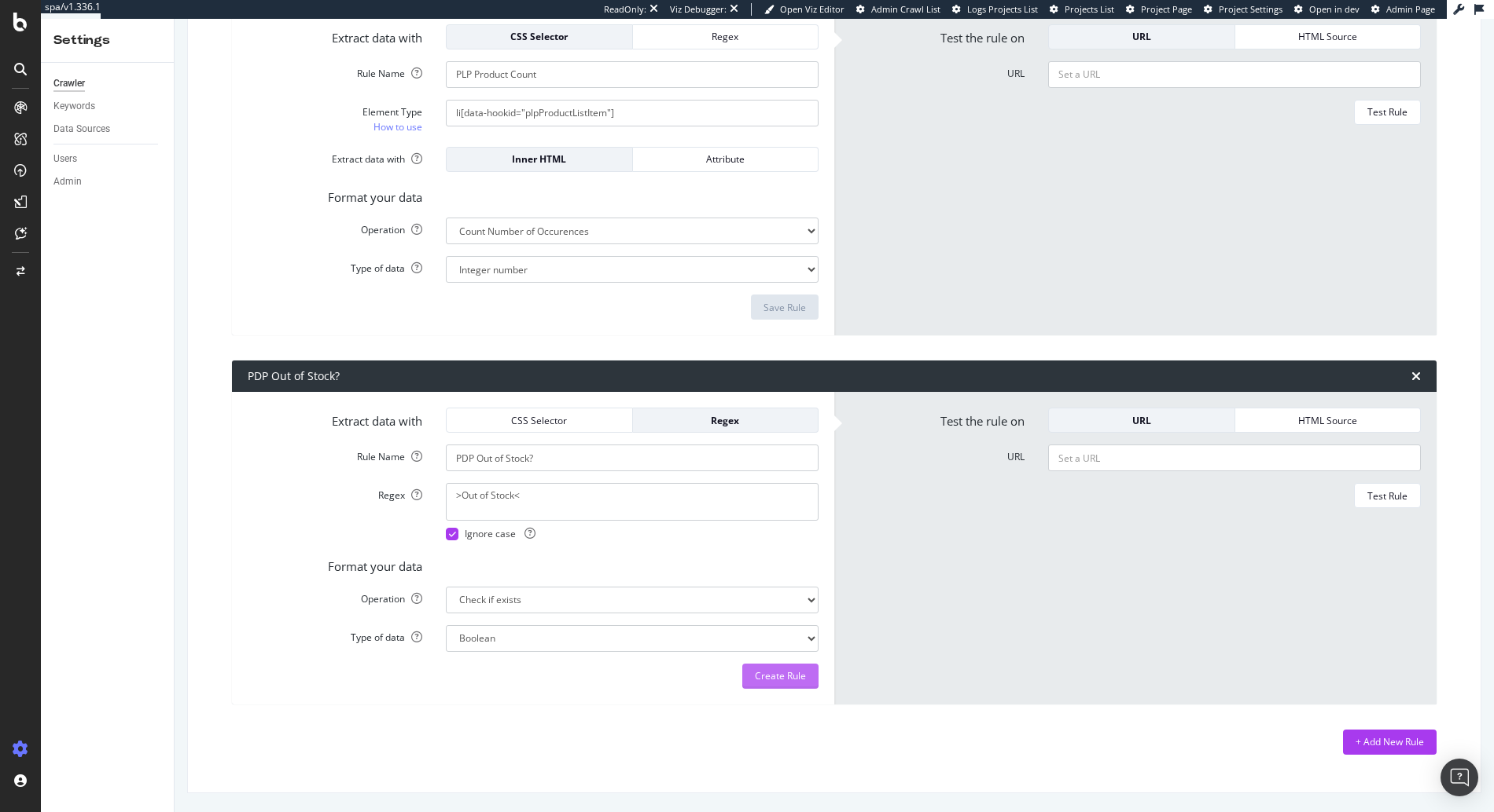
click at [765, 674] on div "Create Rule" at bounding box center [780, 676] width 51 height 13
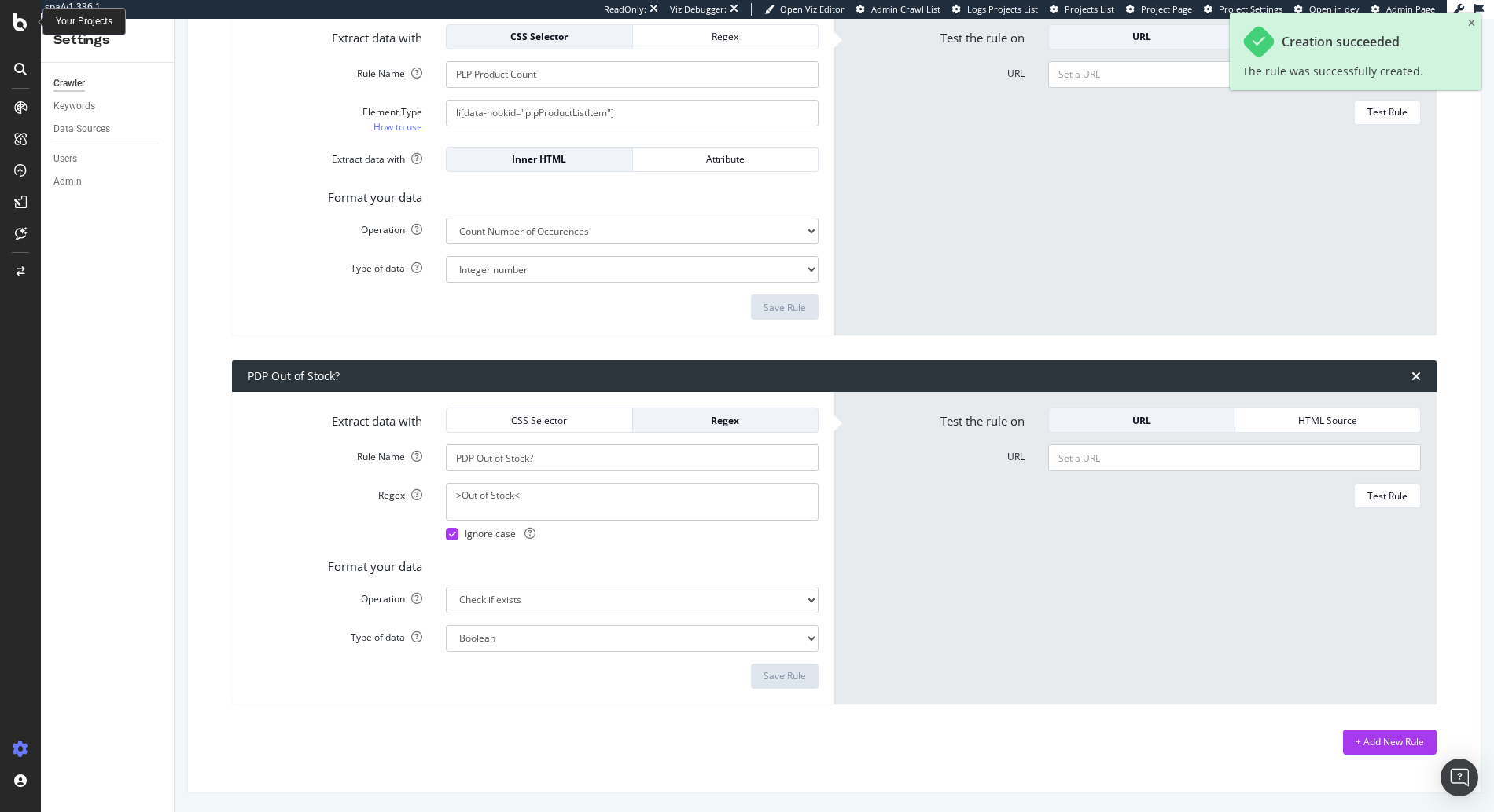
click at [24, 20] on icon at bounding box center [20, 22] width 14 height 19
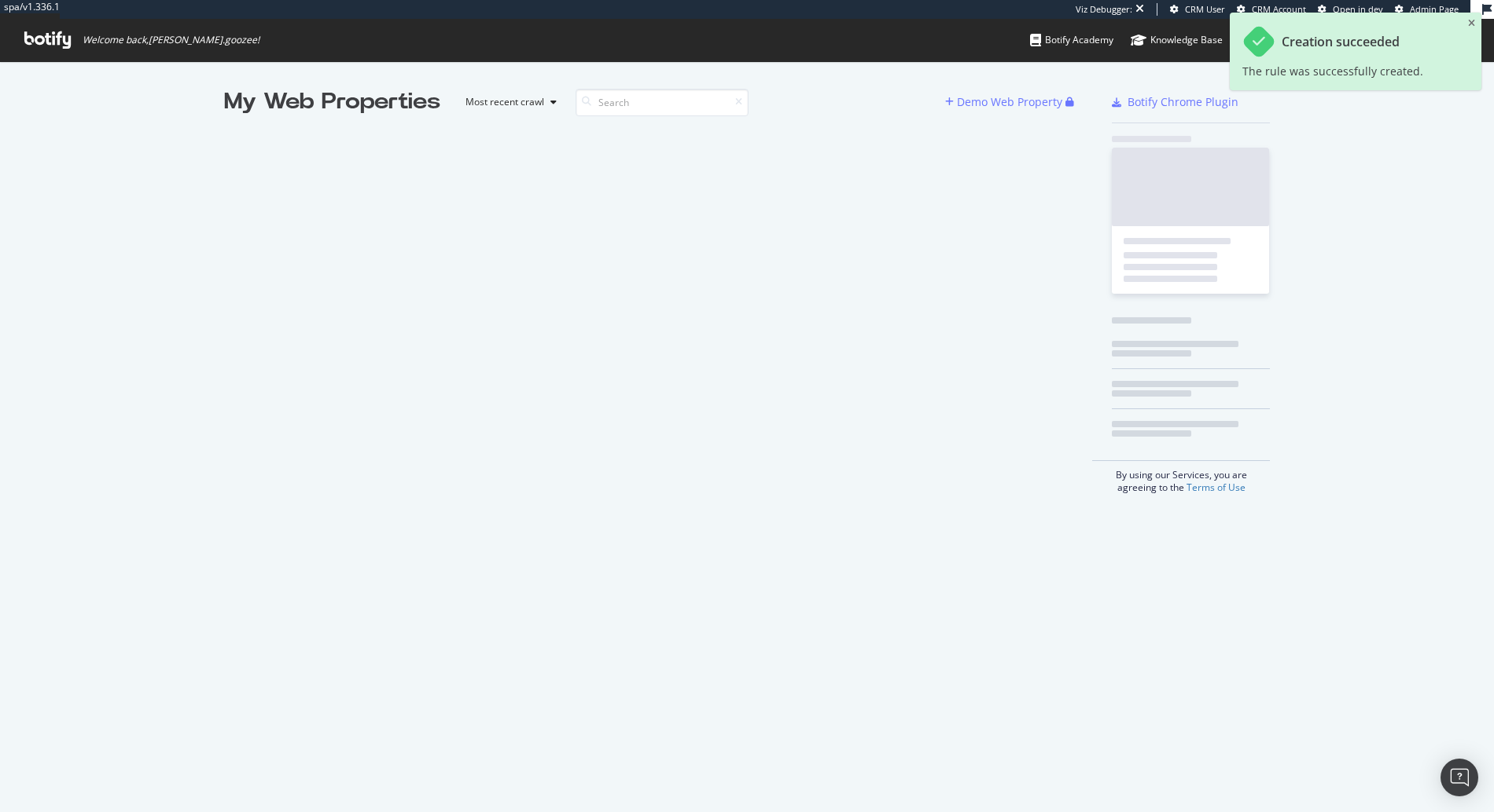
scroll to position [800, 1470]
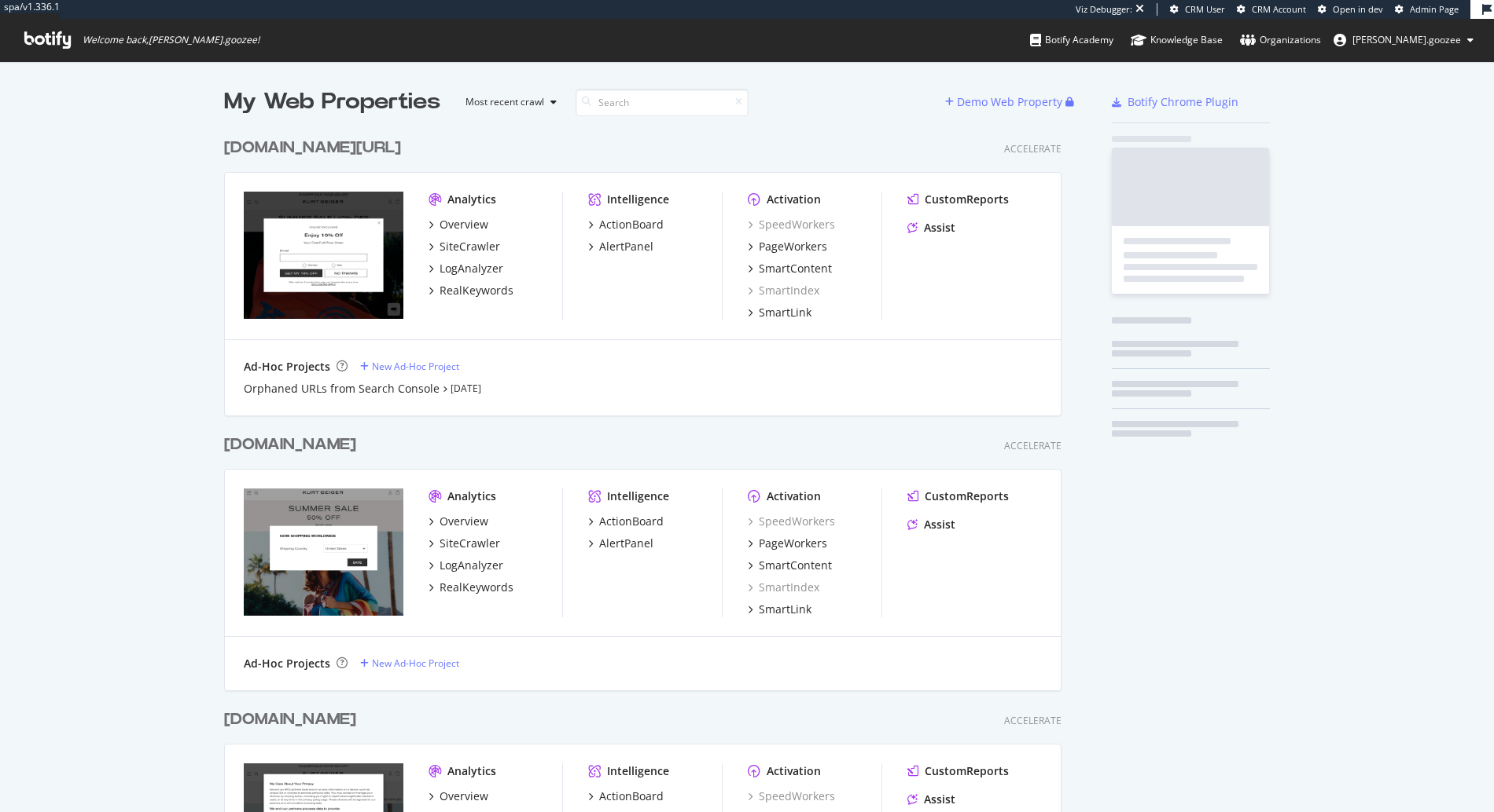
scroll to position [835, 838]
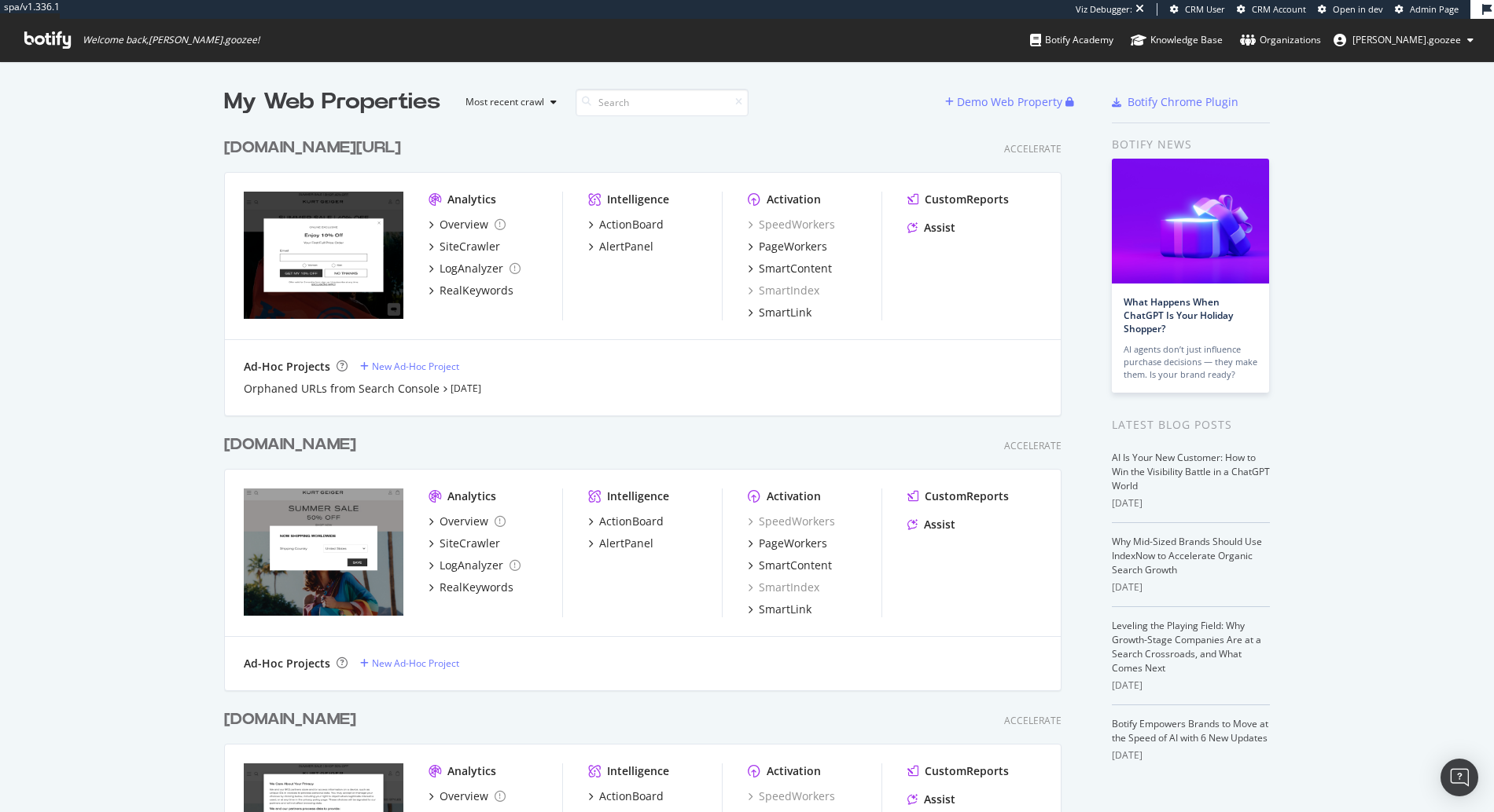
click at [328, 447] on div "kurtgeiger.mx" at bounding box center [290, 445] width 132 height 23
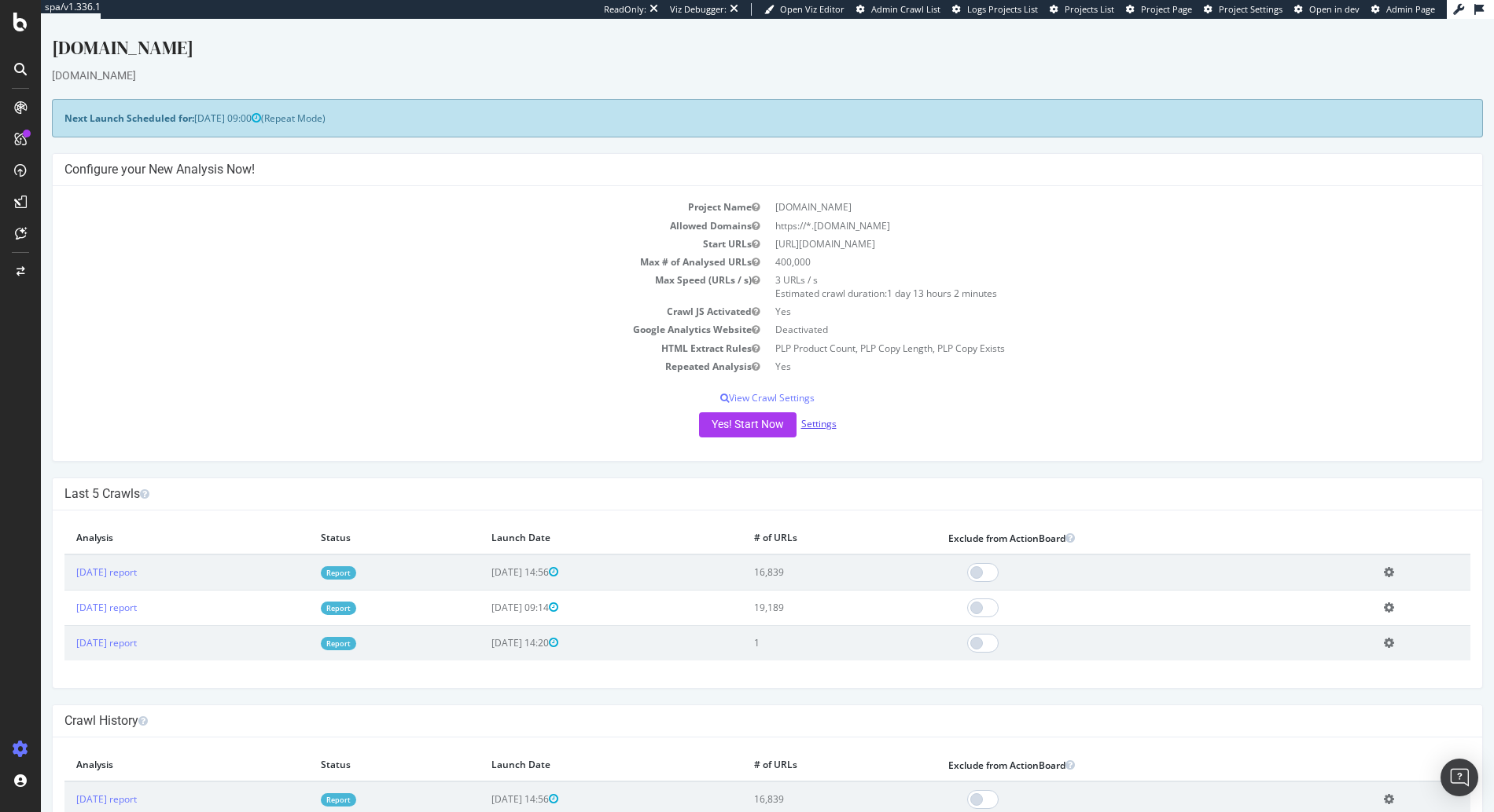
click at [816, 429] on link "Settings" at bounding box center [818, 424] width 36 height 13
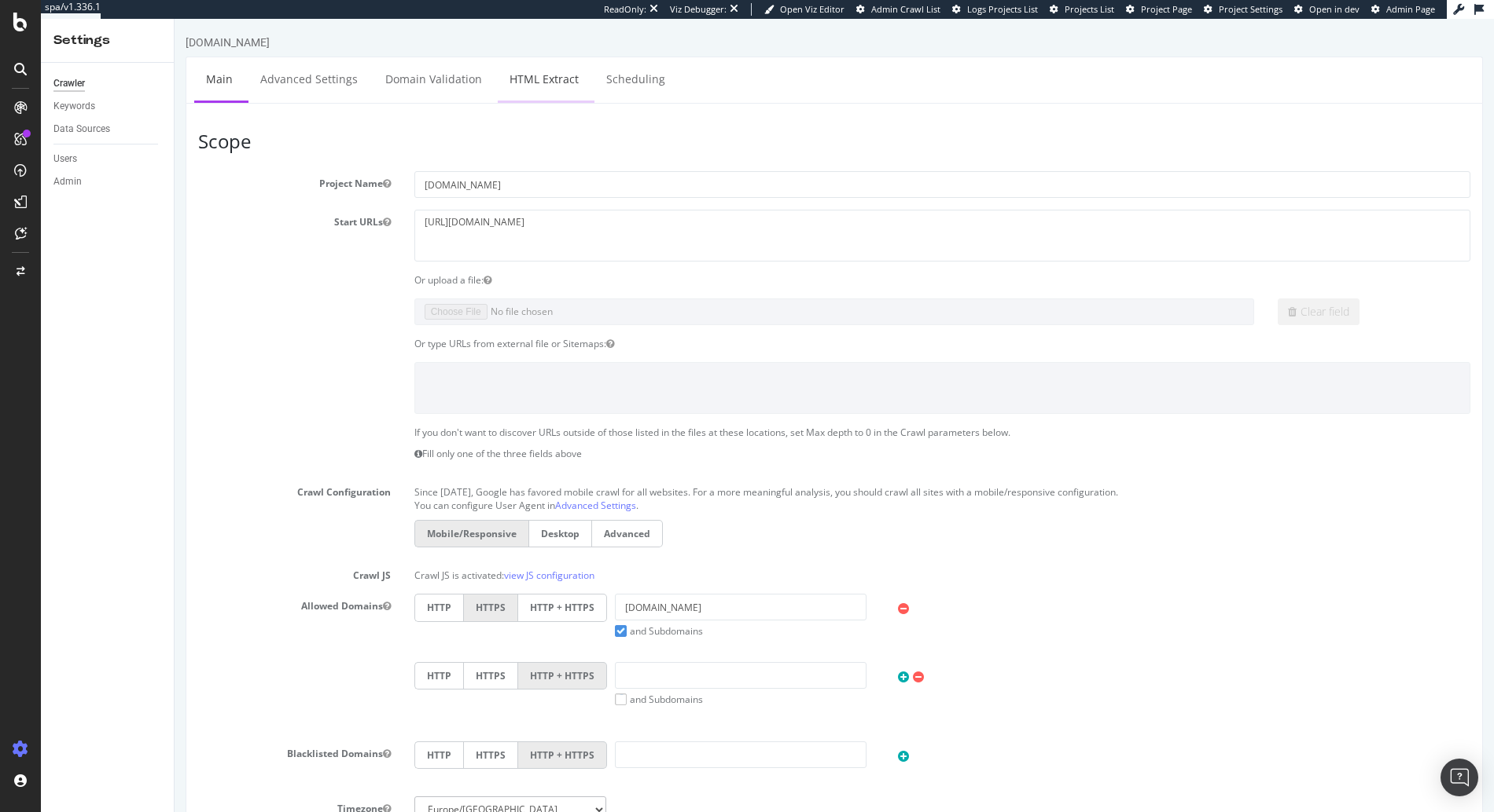
click at [558, 61] on link "HTML Extract" at bounding box center [544, 79] width 92 height 43
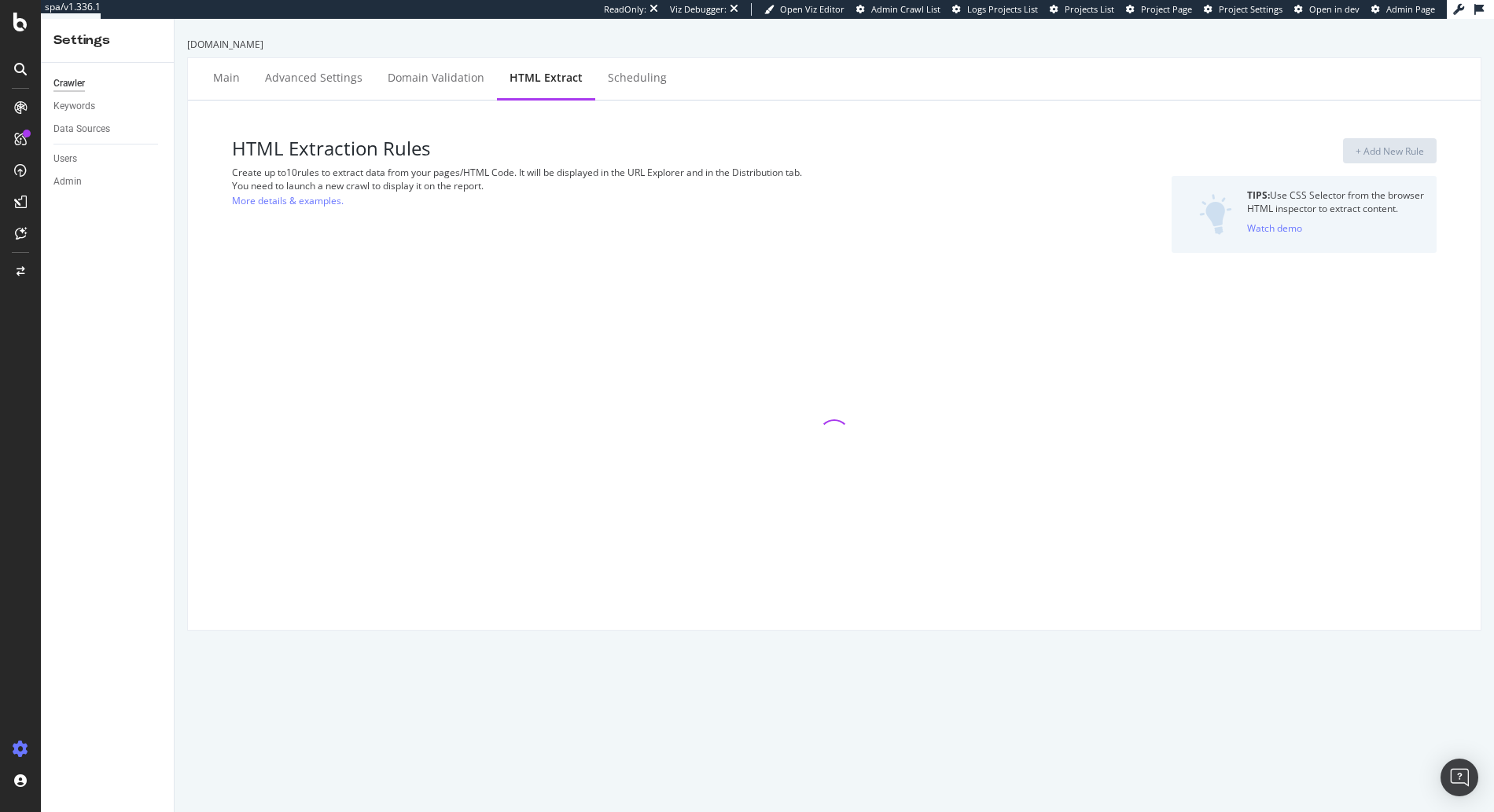
select select "count"
select select "html.length"
select select "exist"
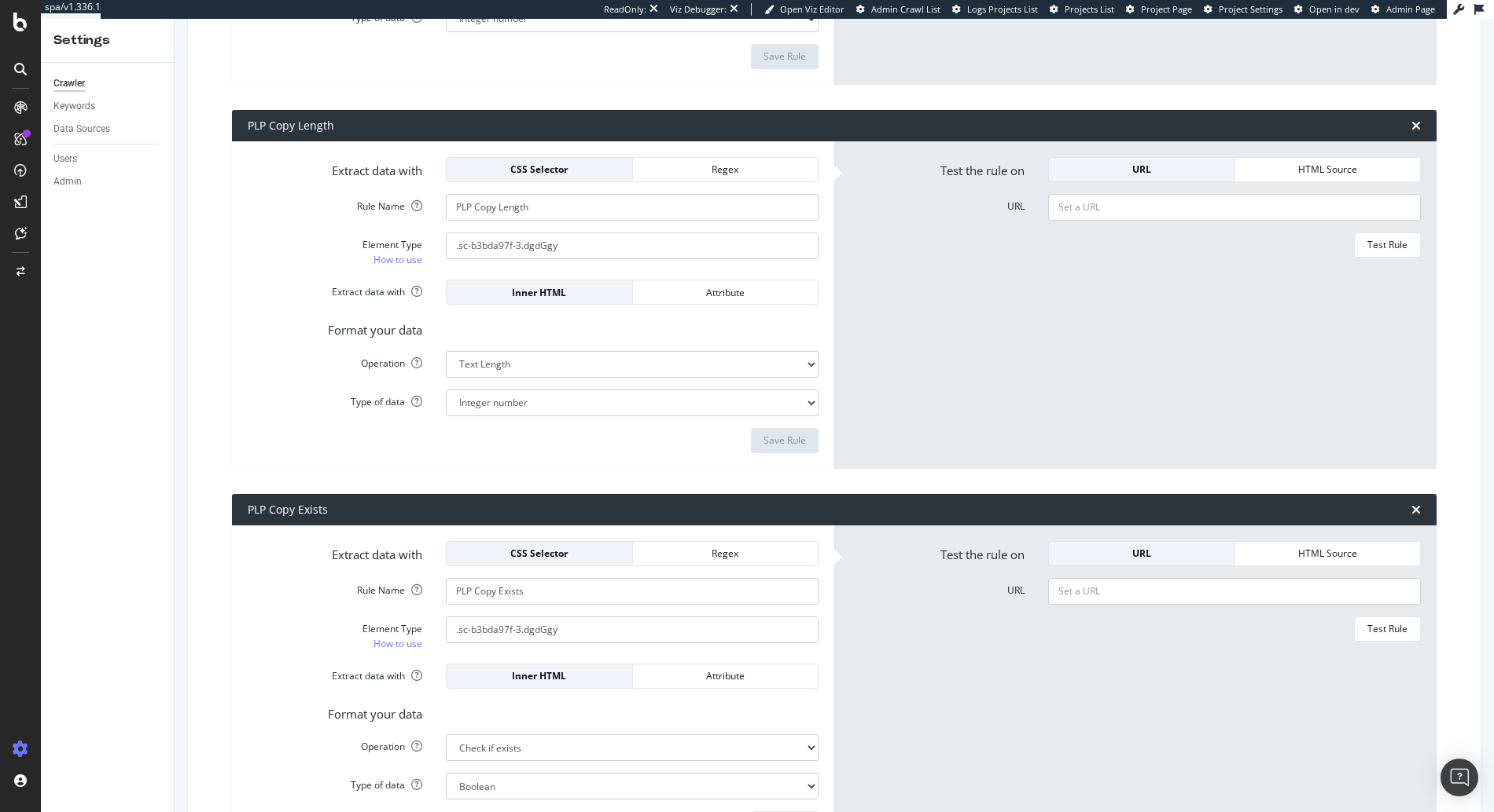
scroll to position [700, 0]
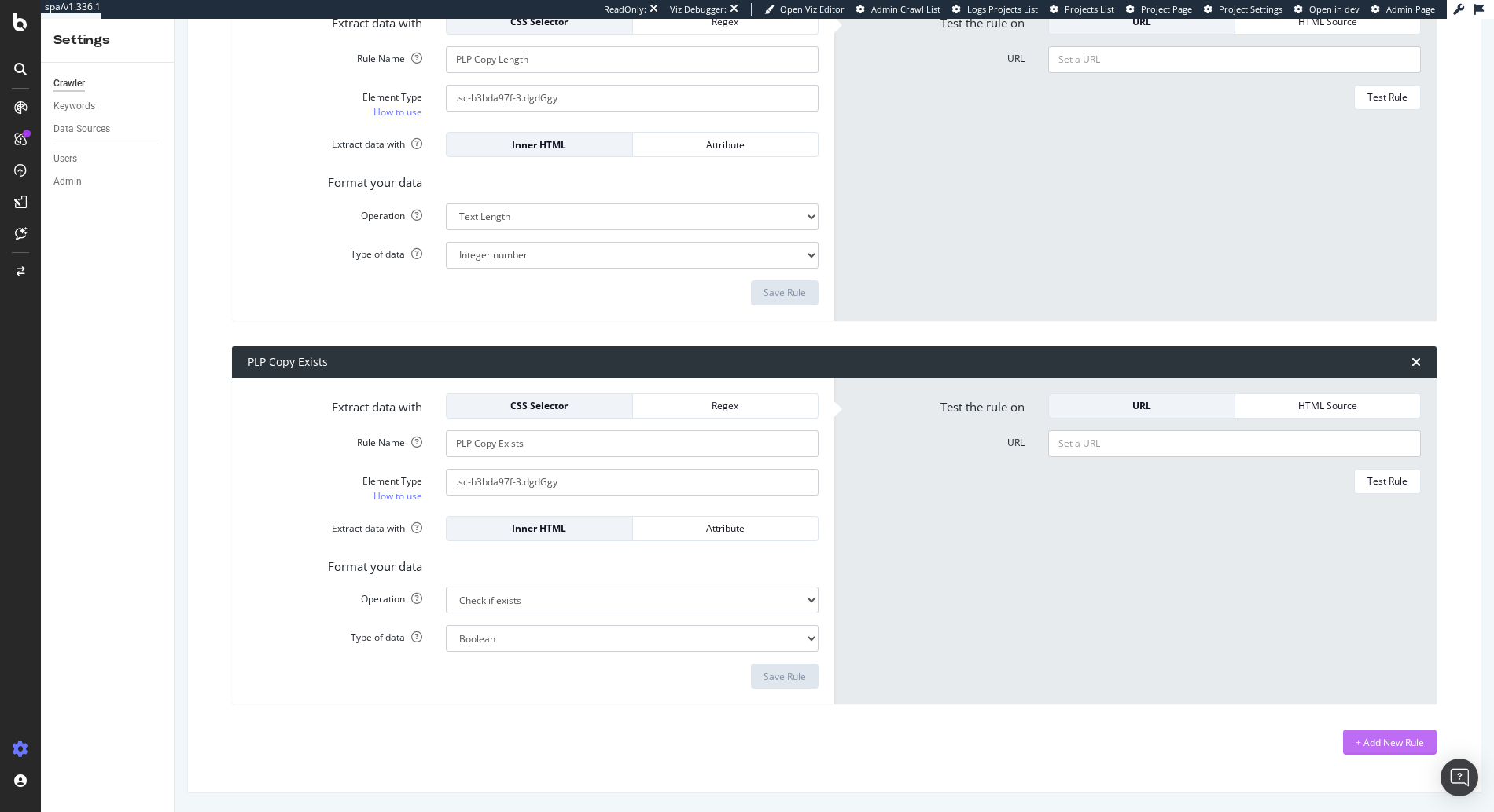
click at [1373, 745] on div "+ Add New Rule" at bounding box center [1389, 743] width 68 height 13
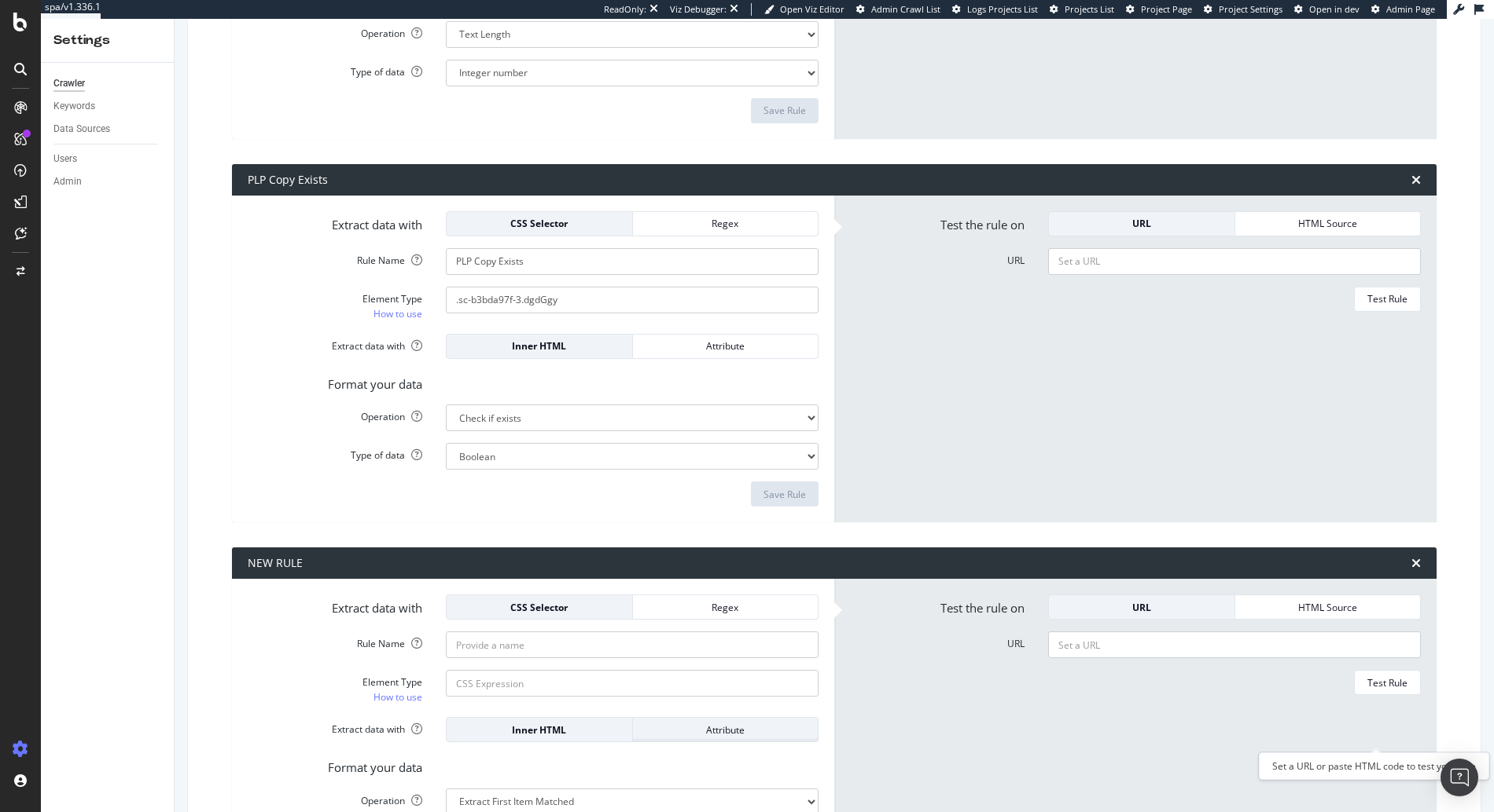
scroll to position [1052, 0]
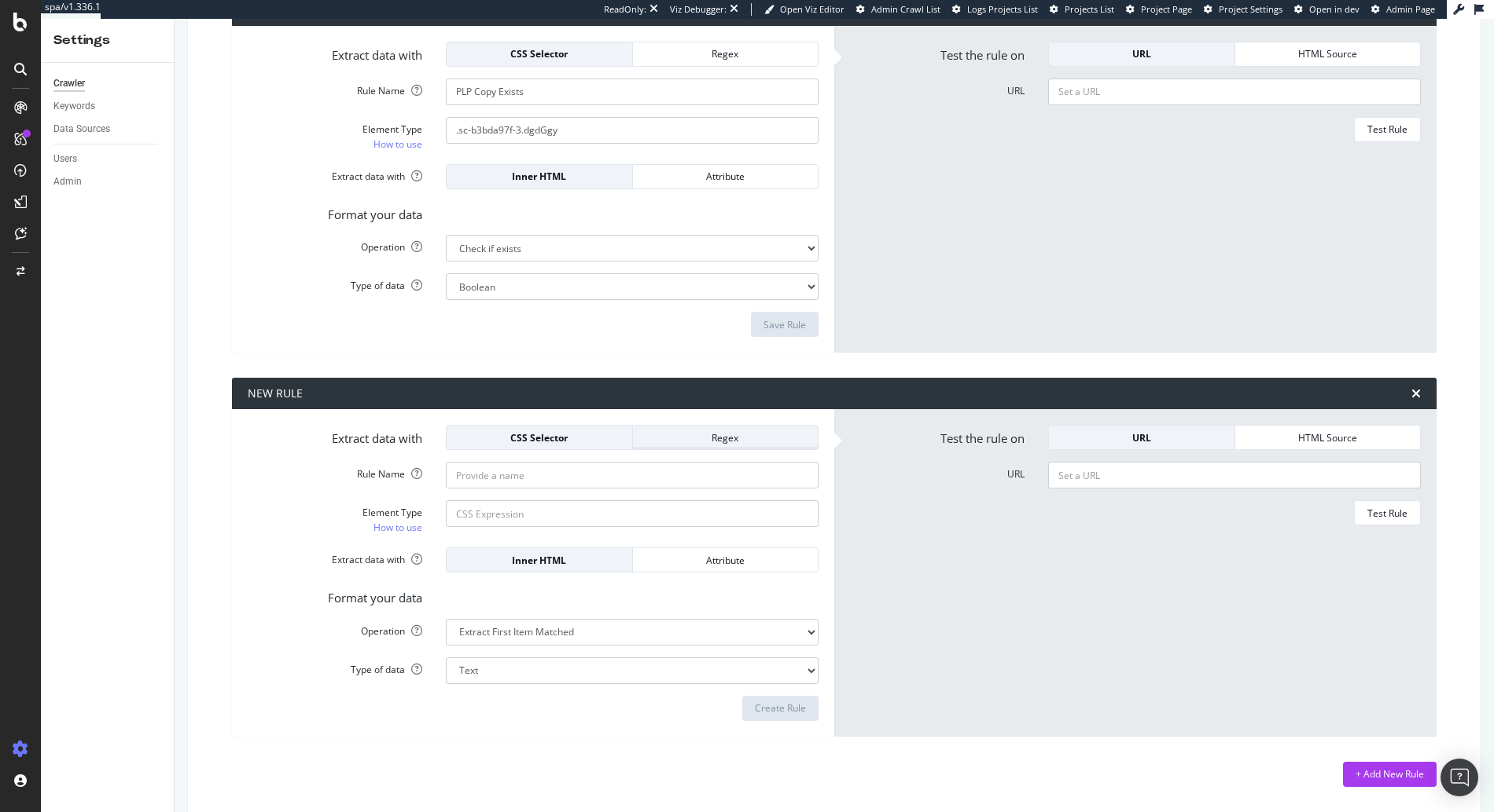
click at [726, 429] on div "Regex" at bounding box center [725, 437] width 161 height 22
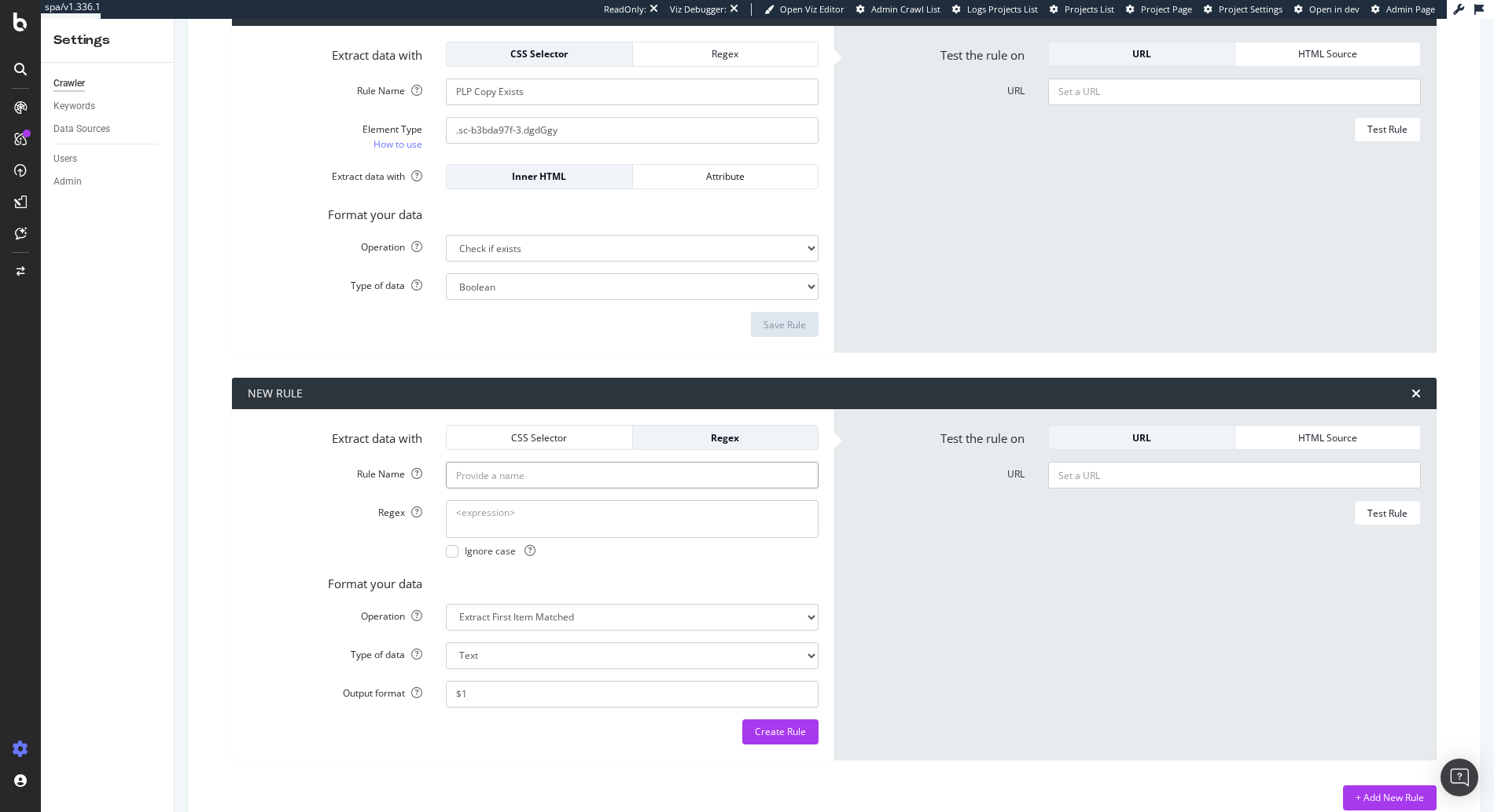
paste input ">Out of Stock<"
type input ">Out of Stock<"
click at [536, 510] on textarea "Regex" at bounding box center [631, 519] width 373 height 38
paste textarea ">Out of Stock<"
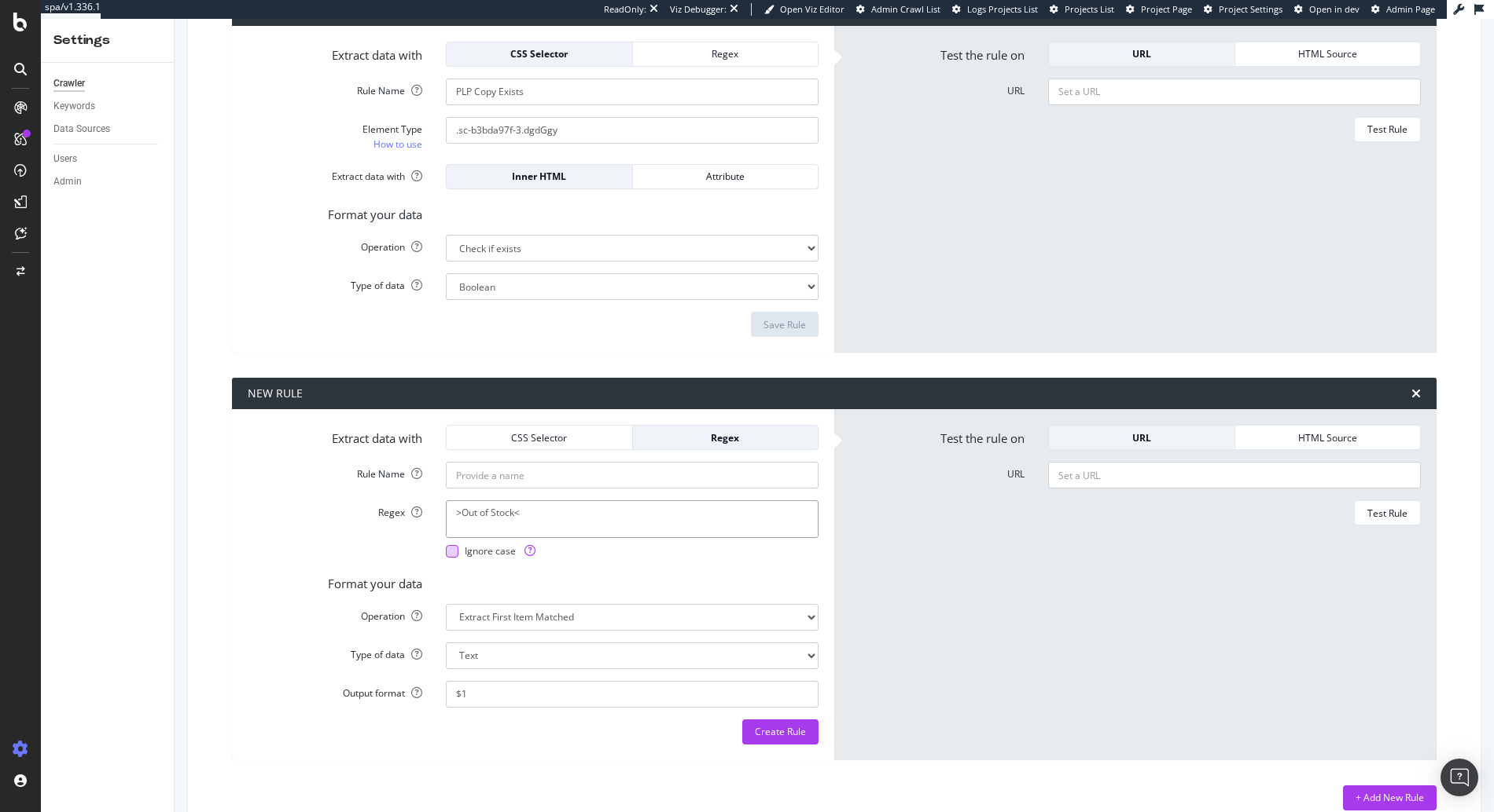
type textarea ">Out of Stock<"
click at [468, 550] on span "Ignore case" at bounding box center [500, 551] width 70 height 13
select select "exist"
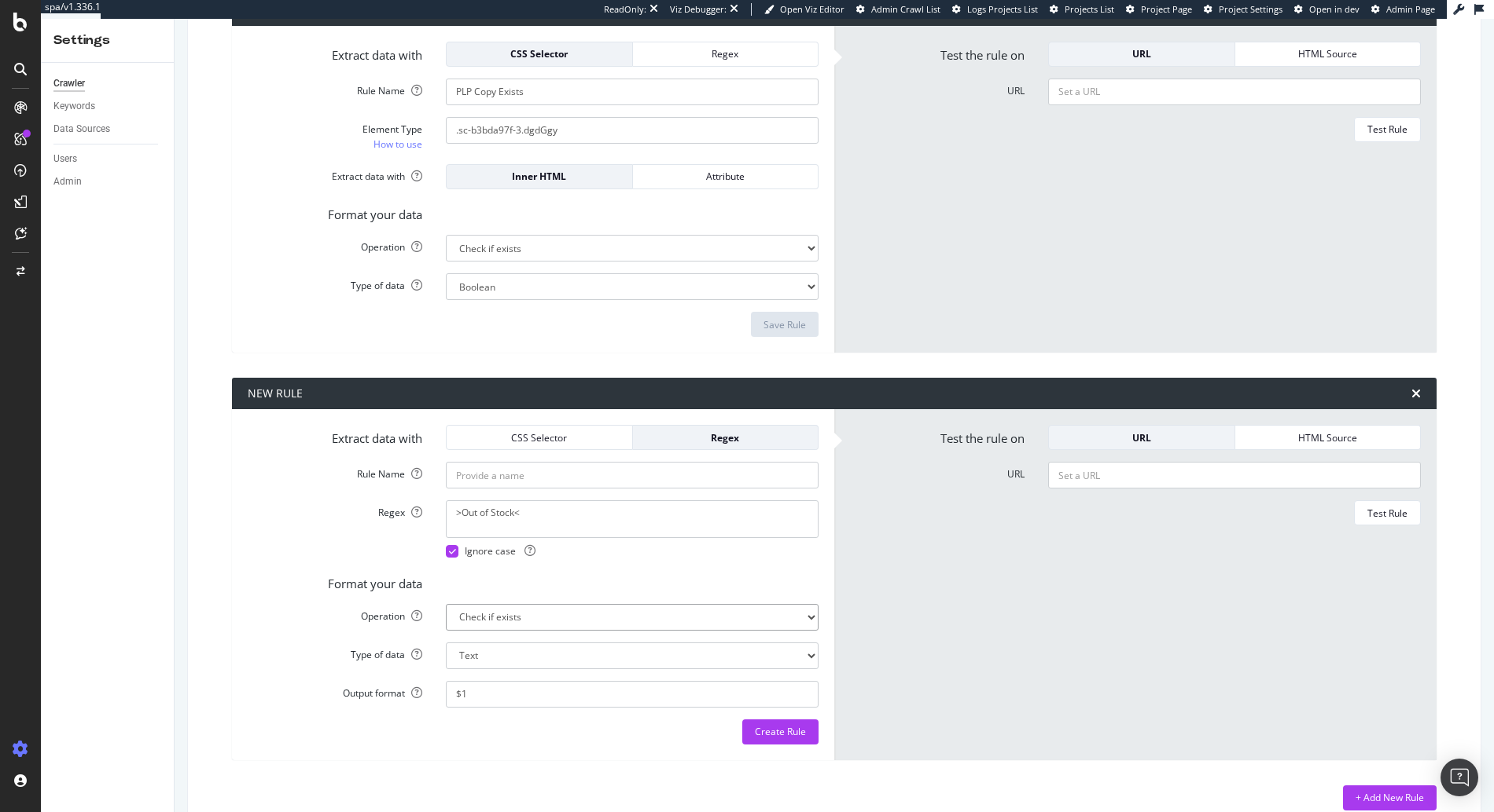
select select "b"
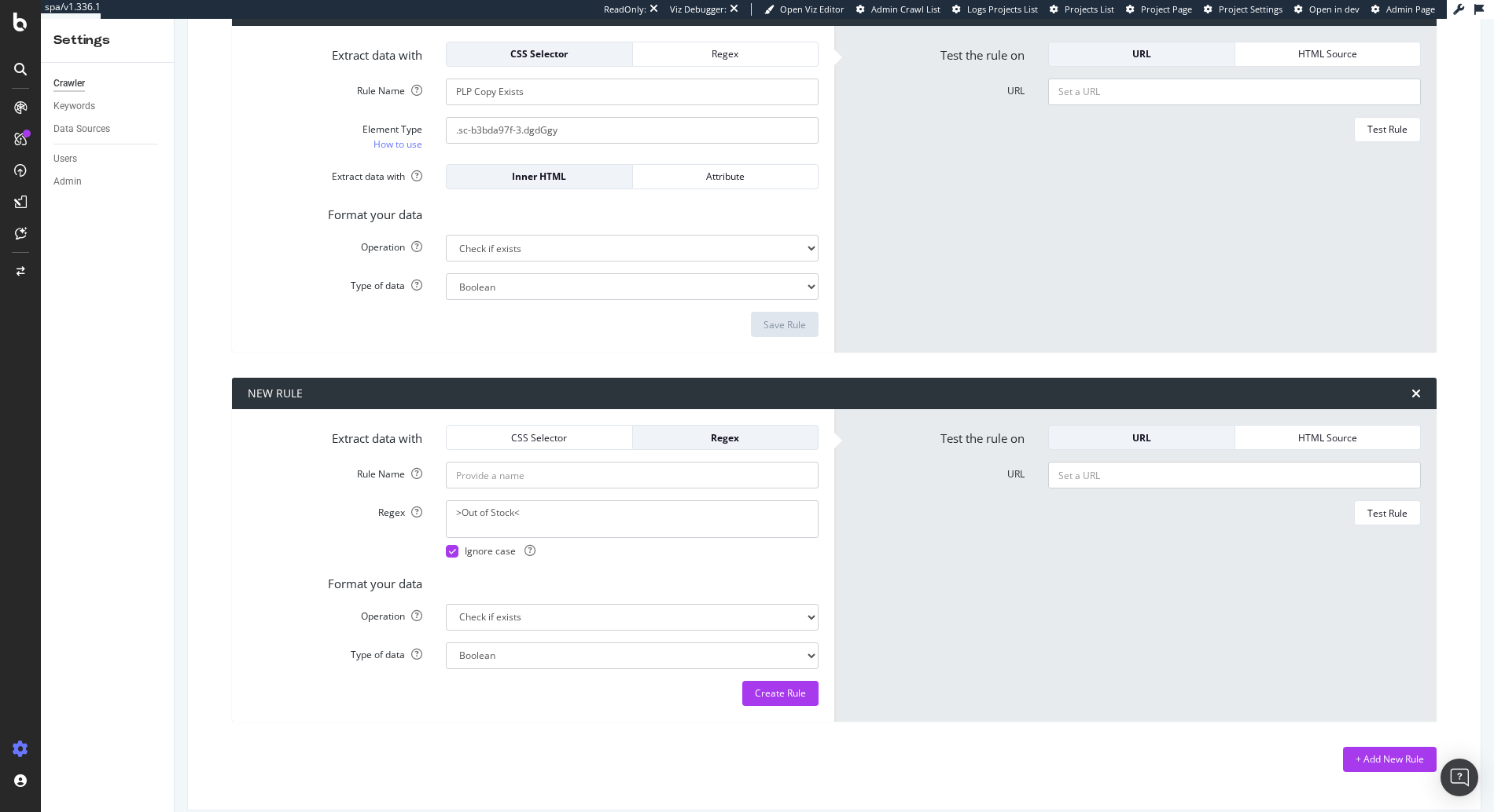
click at [500, 492] on form "Extract data with CSS Selector Regex Rule Name Regex >Out of Stock< Ignore case…" at bounding box center [532, 566] width 571 height 281
paste input "PDP Out of Stock?"
type input "PDP Out of Stock?"
click at [769, 694] on div "Create Rule" at bounding box center [780, 694] width 51 height 13
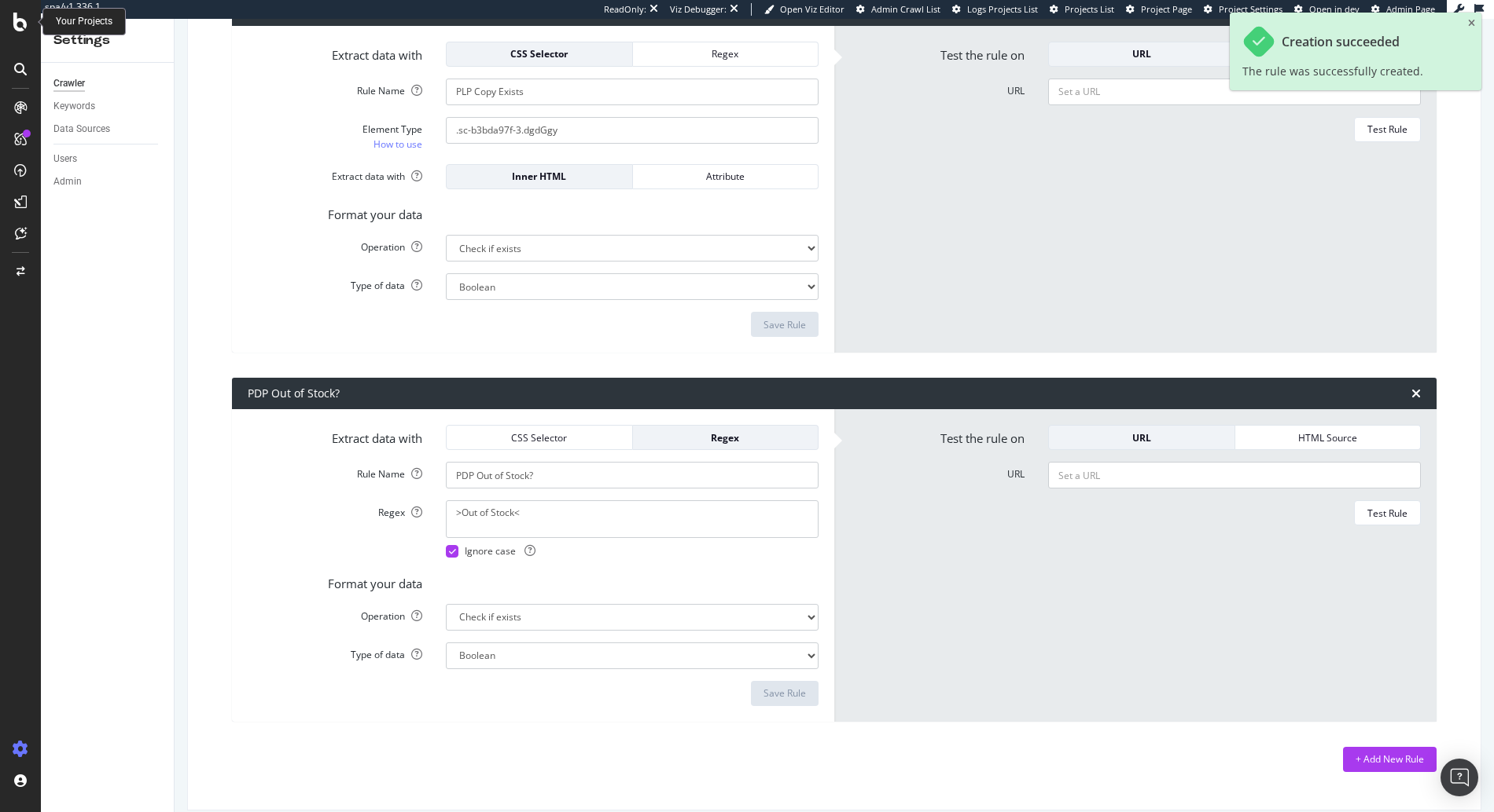
click at [18, 23] on icon at bounding box center [20, 22] width 14 height 19
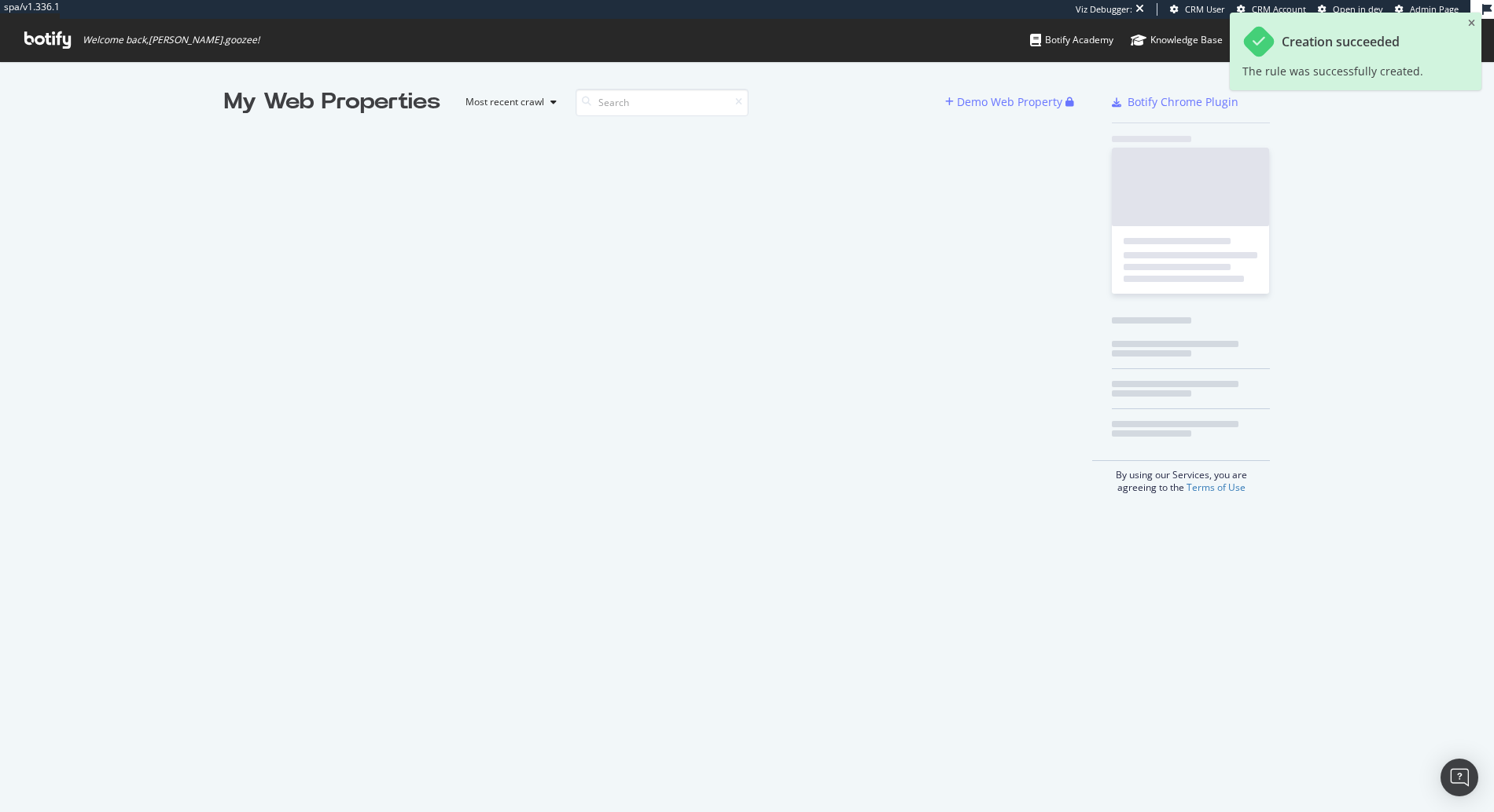
scroll to position [800, 1470]
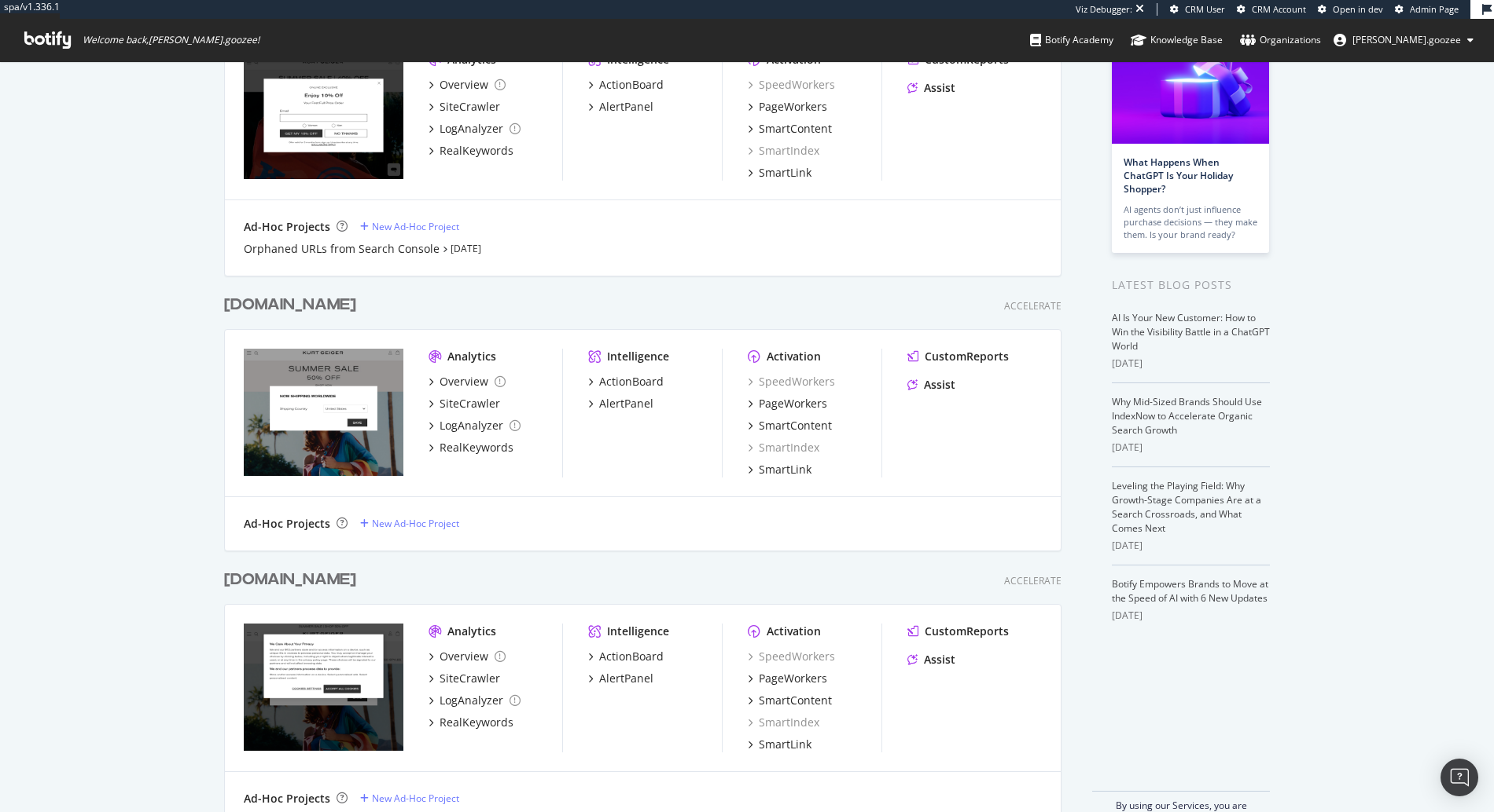
scroll to position [178, 0]
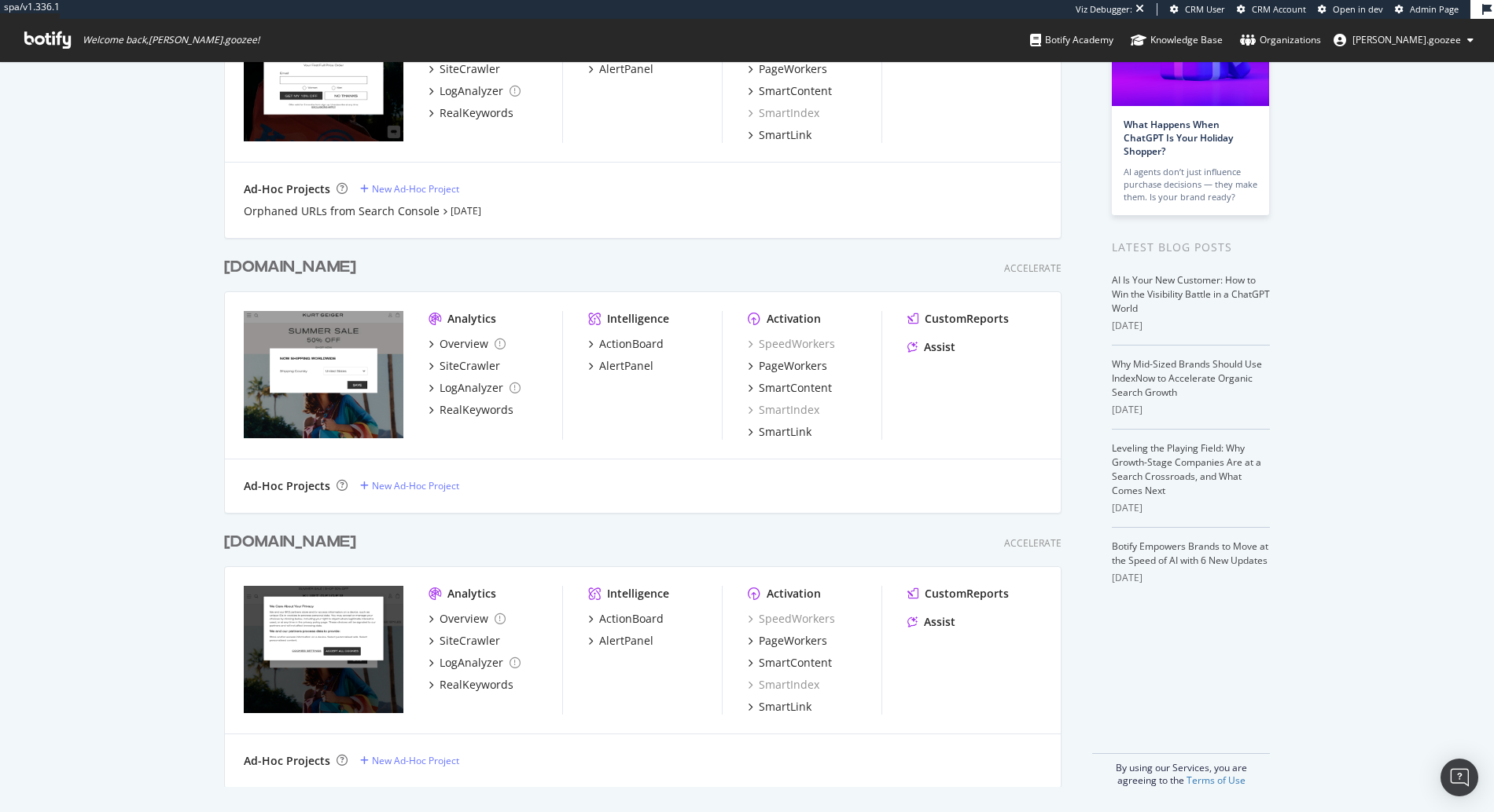
click at [356, 540] on div "[DOMAIN_NAME]" at bounding box center [290, 543] width 132 height 23
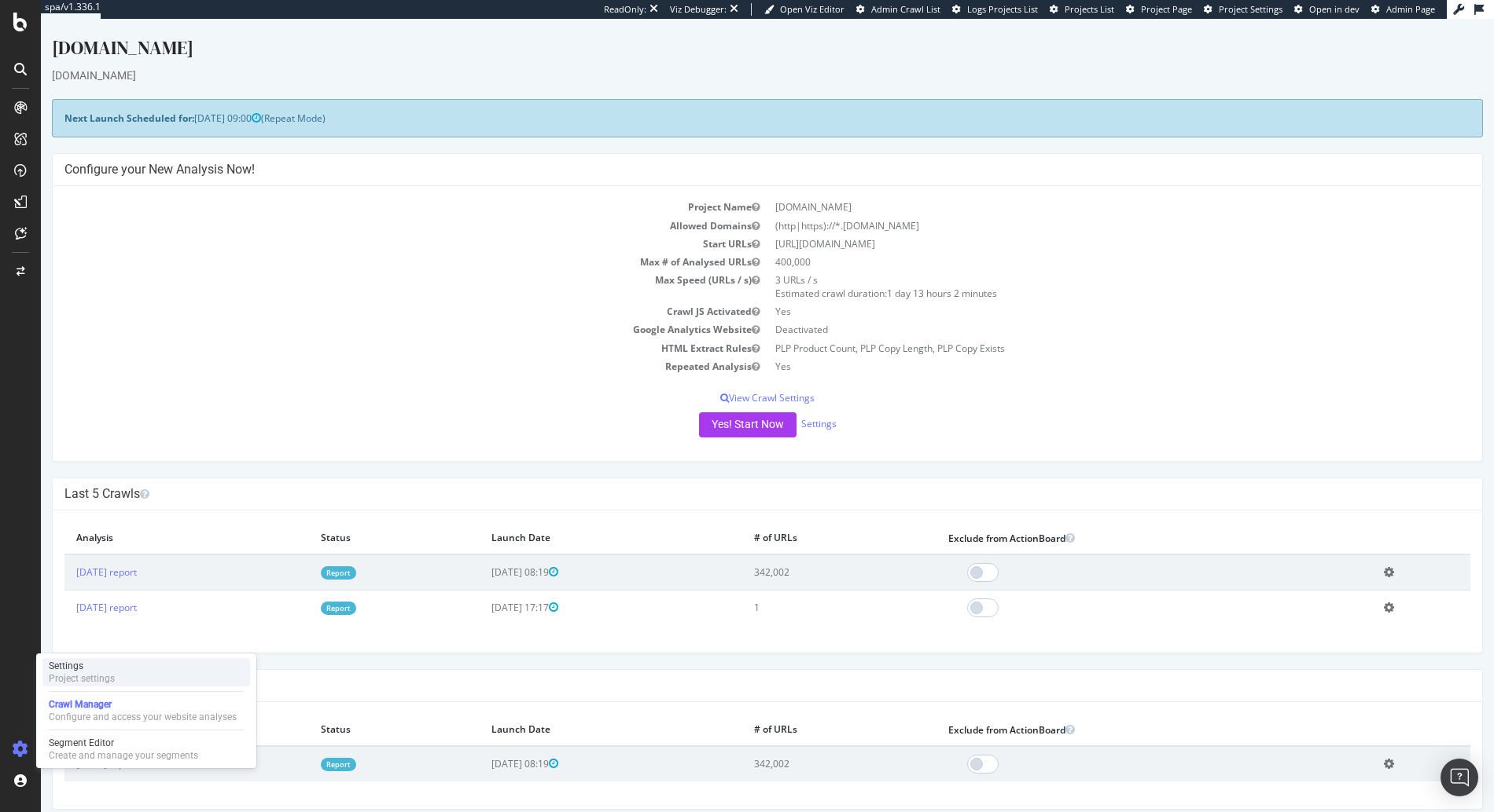
click at [114, 671] on div "Settings" at bounding box center [82, 666] width 66 height 13
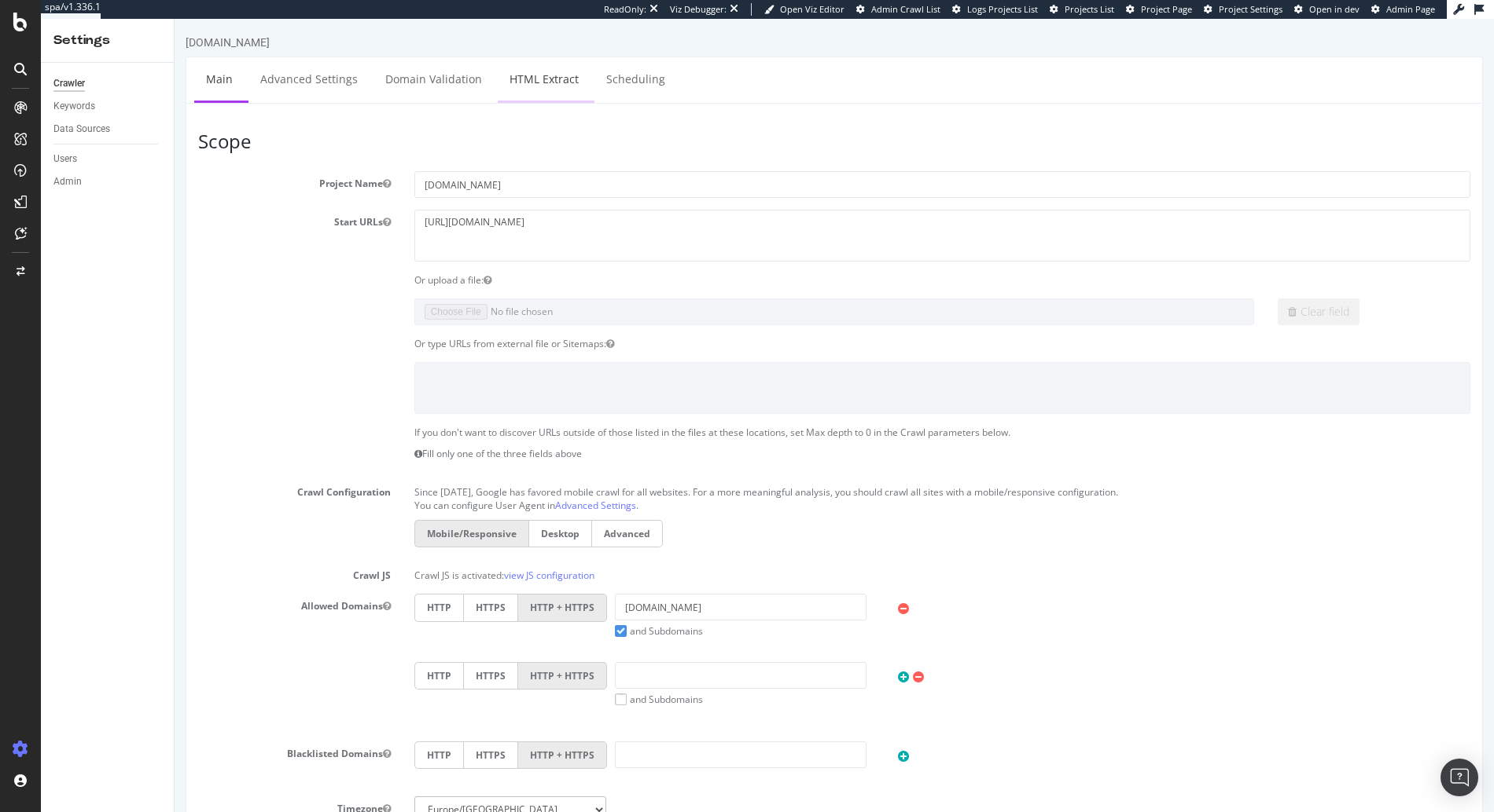
click at [542, 79] on link "HTML Extract" at bounding box center [544, 79] width 92 height 43
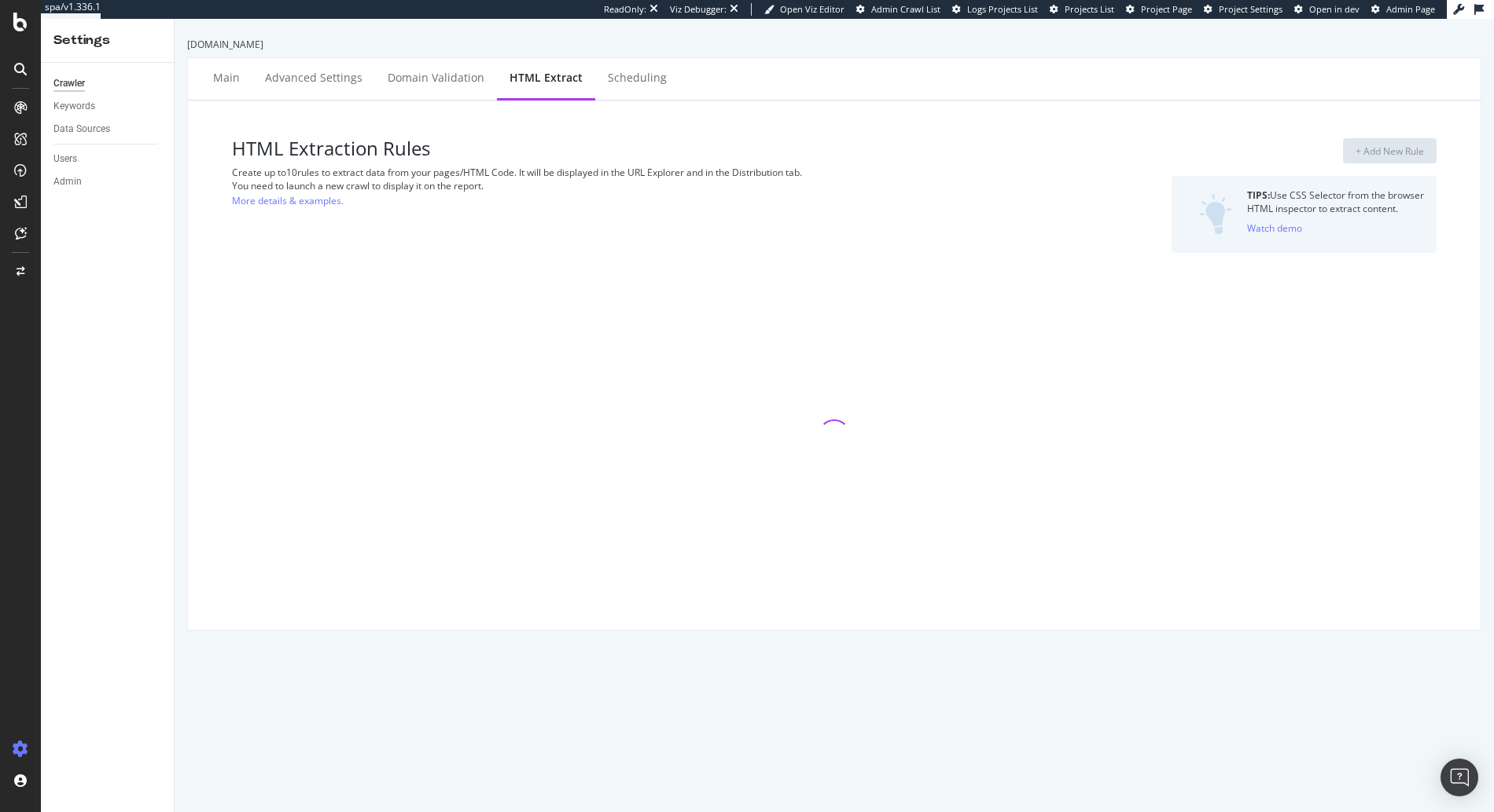
select select "count"
select select "html.length"
select select "exist"
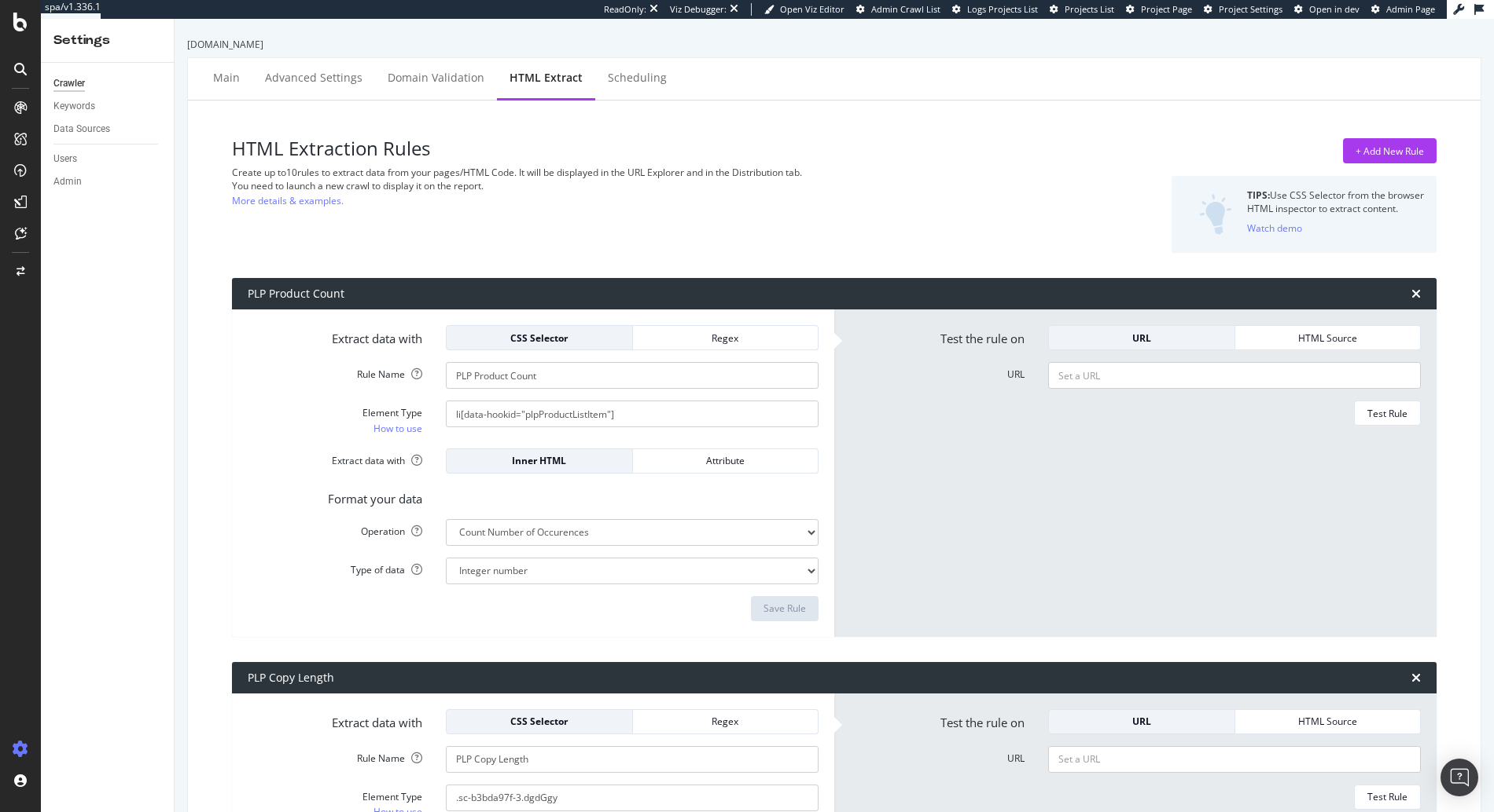
scroll to position [700, 0]
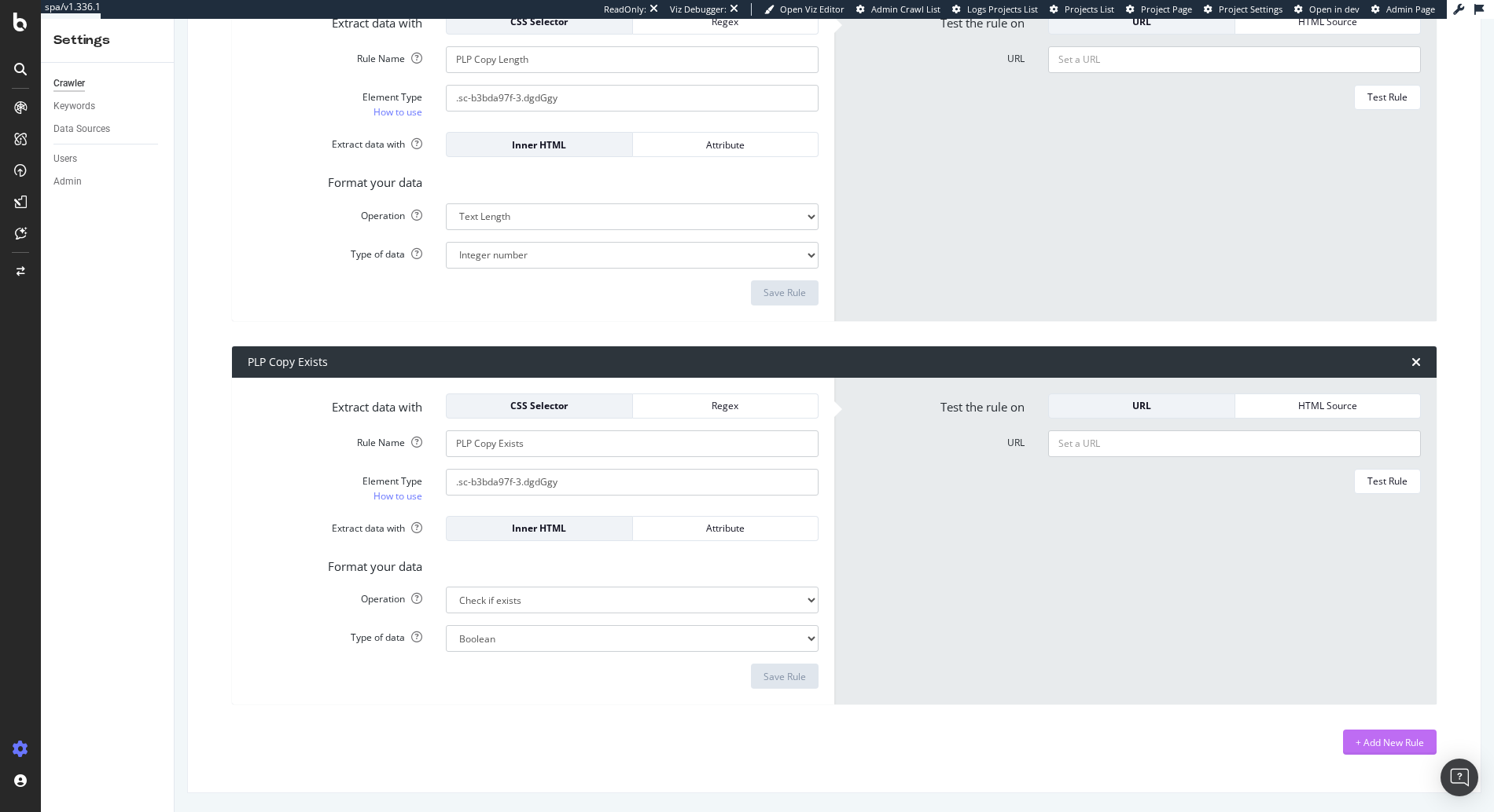
click at [1362, 744] on div "+ Add New Rule" at bounding box center [1389, 743] width 68 height 13
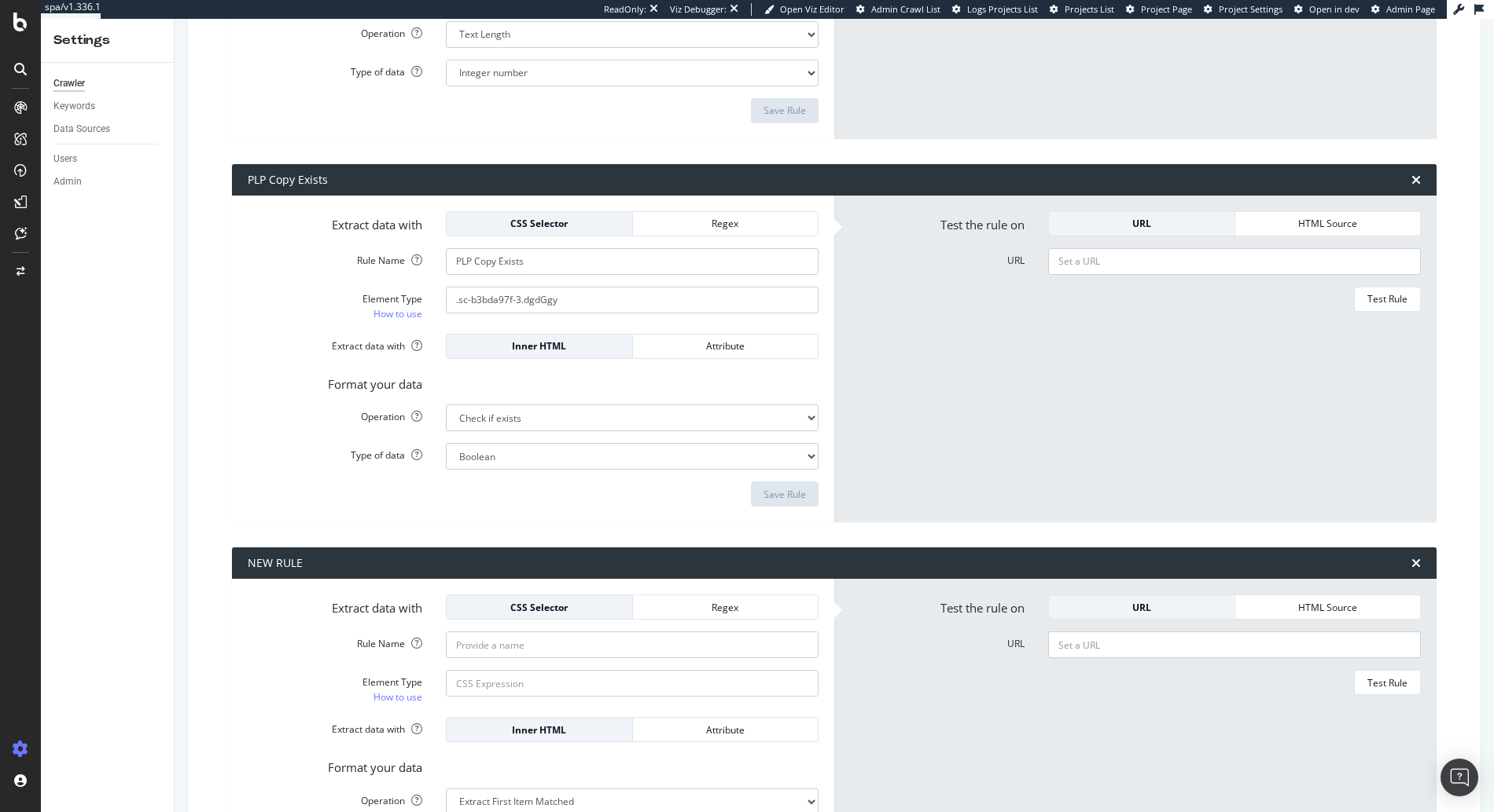
scroll to position [1052, 0]
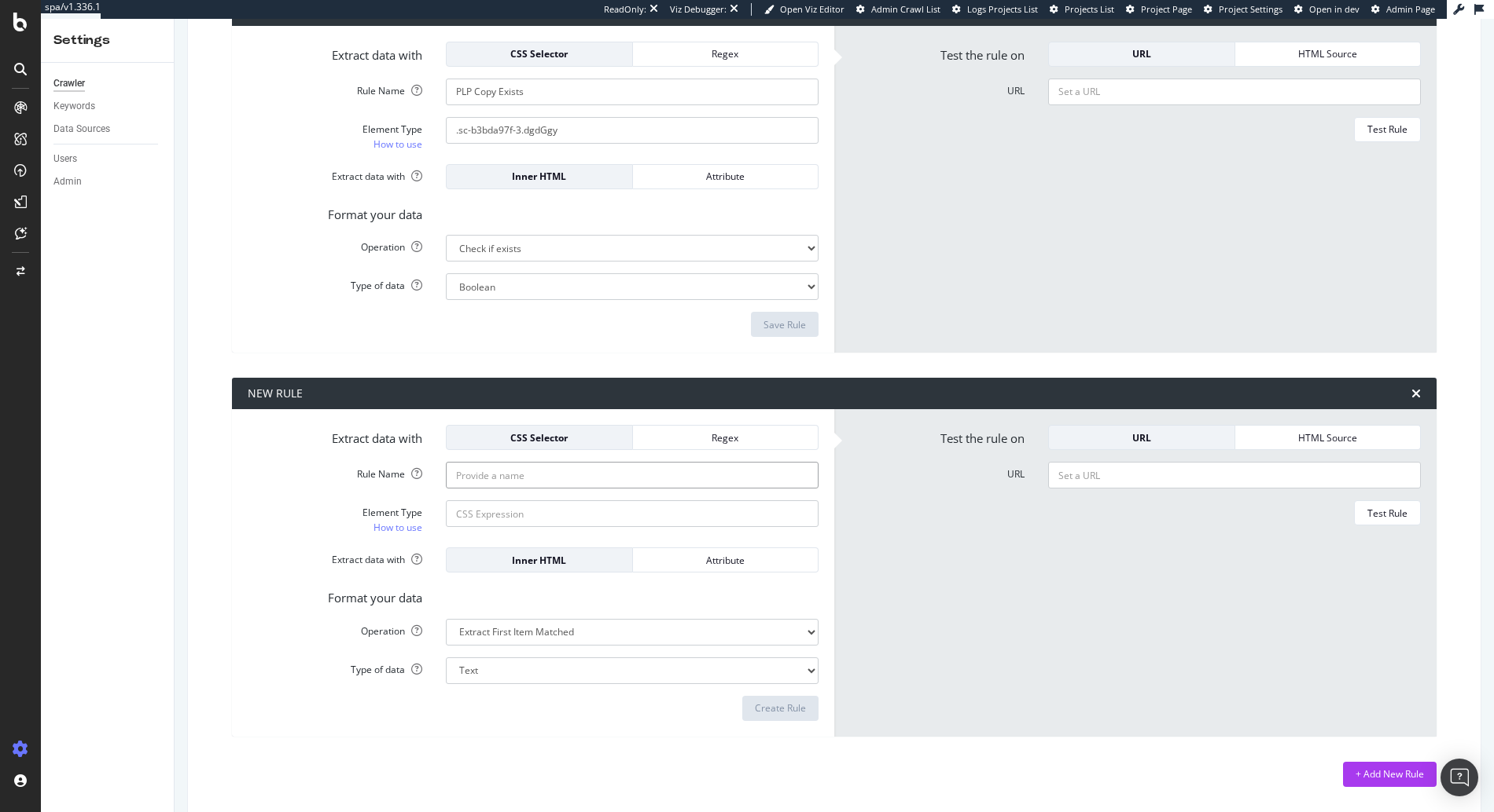
paste input "PDP Out of Stock?"
type input "PDP Out of Stock?"
paste input ">Out of Stock<"
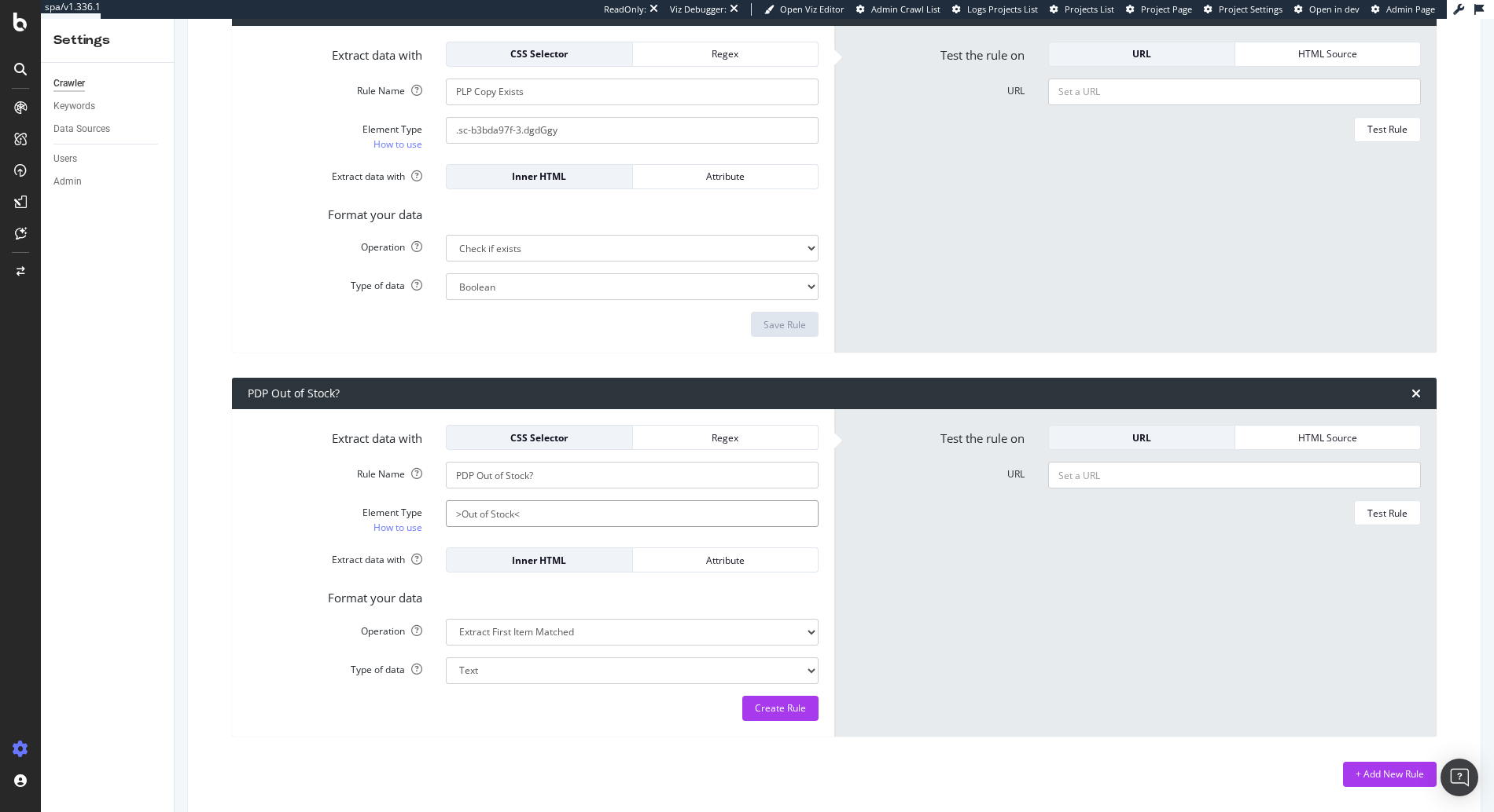
type input ">Out of Stock<"
click at [684, 451] on form "Extract data with CSS Selector Regex Rule Name PDP Out of Stock? Element Type H…" at bounding box center [532, 573] width 571 height 296
click at [690, 444] on div "Regex" at bounding box center [725, 437] width 161 height 22
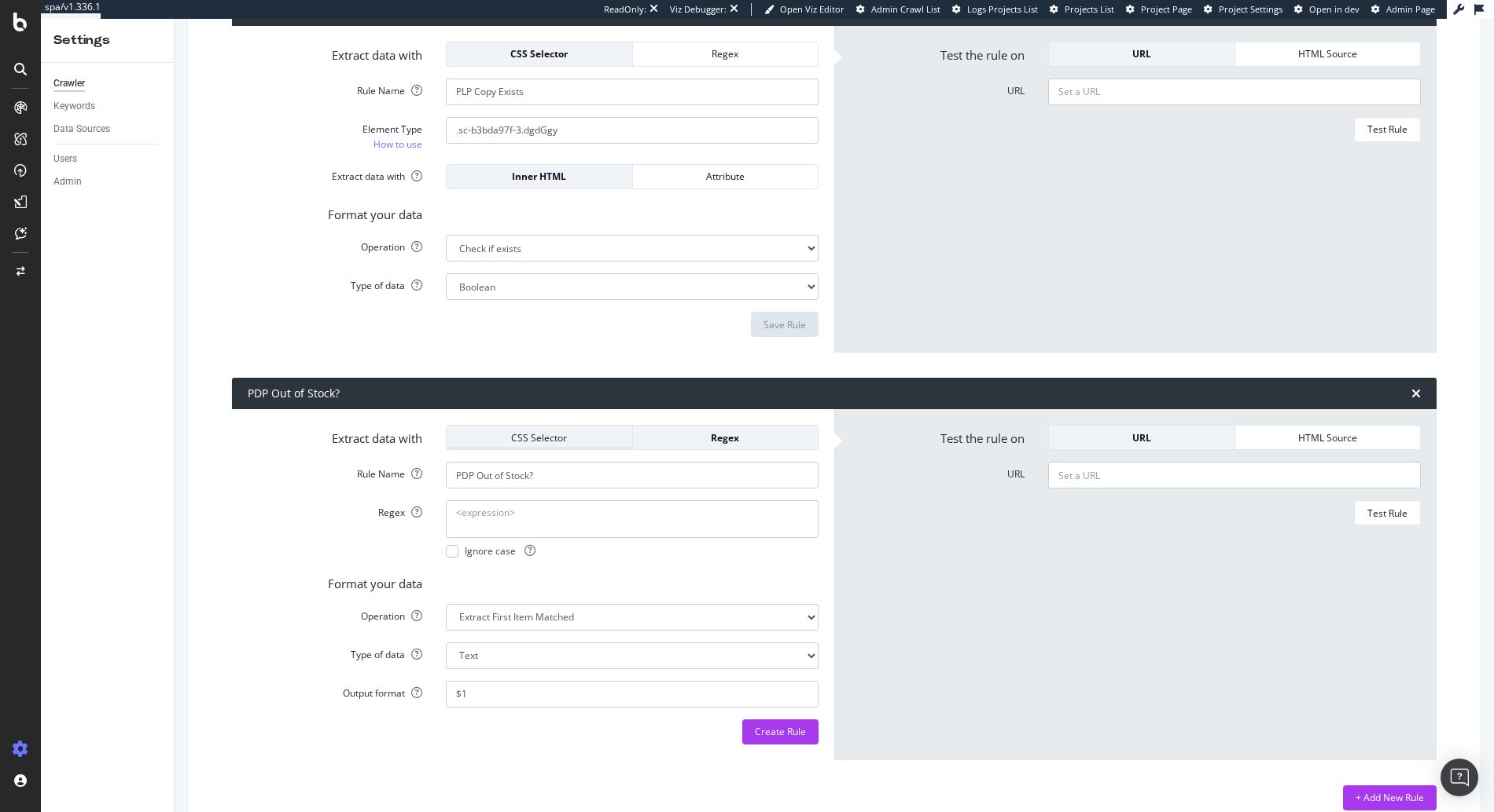
click at [586, 436] on div "CSS Selector" at bounding box center [539, 438] width 161 height 13
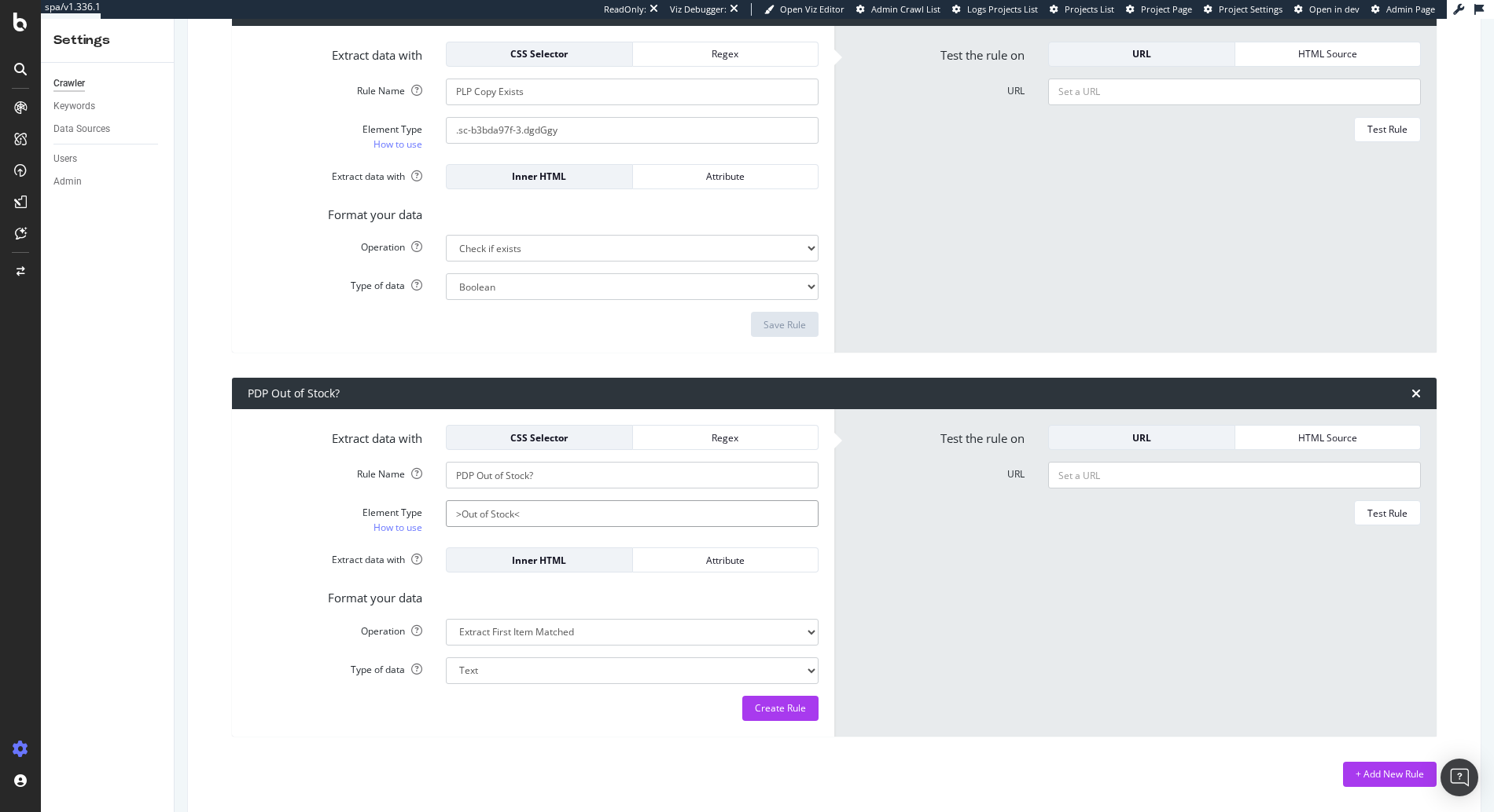
click at [740, 444] on div "Regex" at bounding box center [725, 437] width 161 height 22
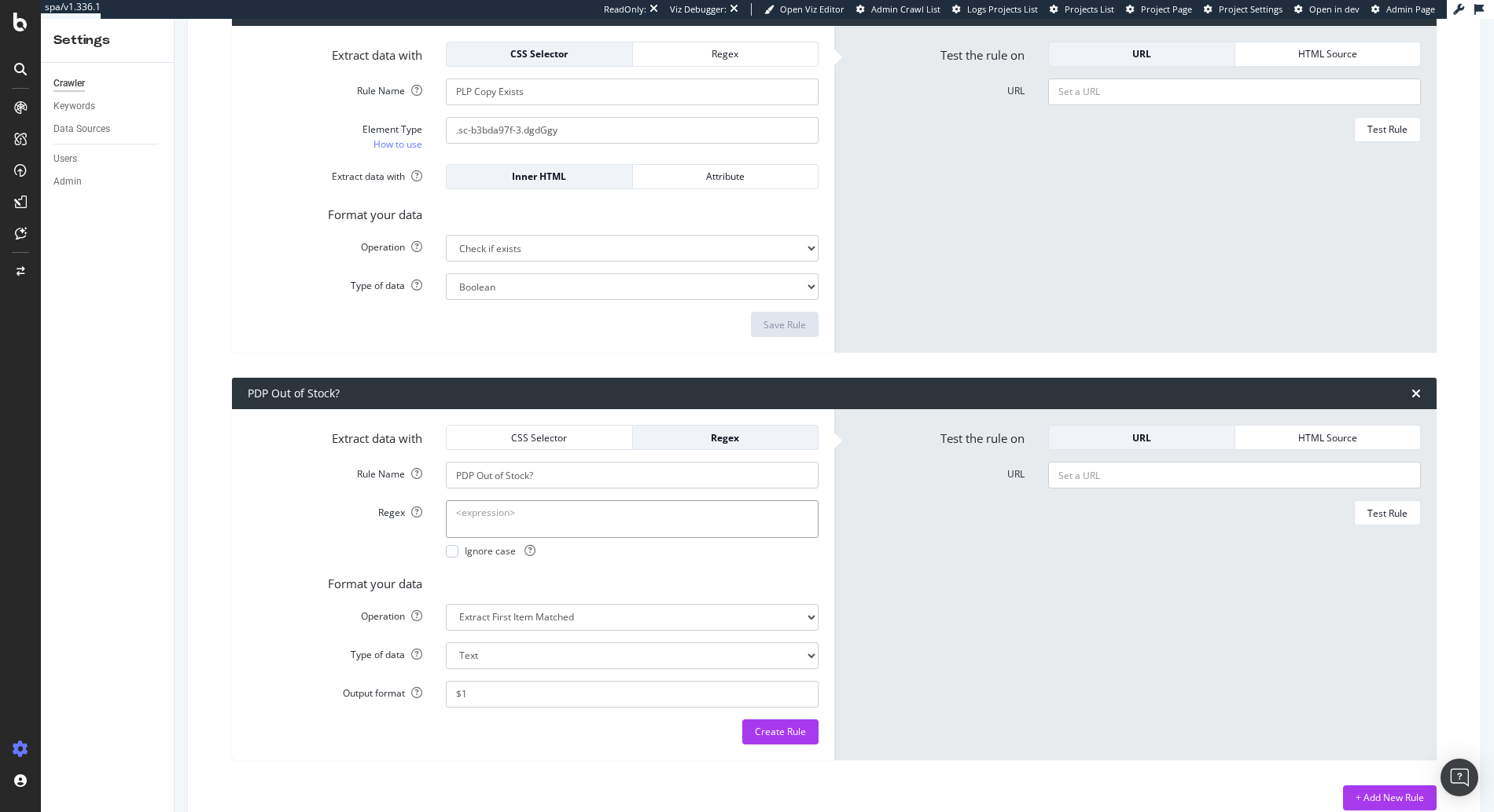
click at [609, 524] on textarea "Regex" at bounding box center [631, 519] width 373 height 38
paste textarea ">Out of Stock<"
type textarea ">Out of Stock<"
click at [449, 550] on div at bounding box center [451, 551] width 13 height 13
click at [578, 596] on form "Extract data with CSS Selector Regex Rule Name PDP Out of Stock? Regex >Out of …" at bounding box center [532, 585] width 571 height 319
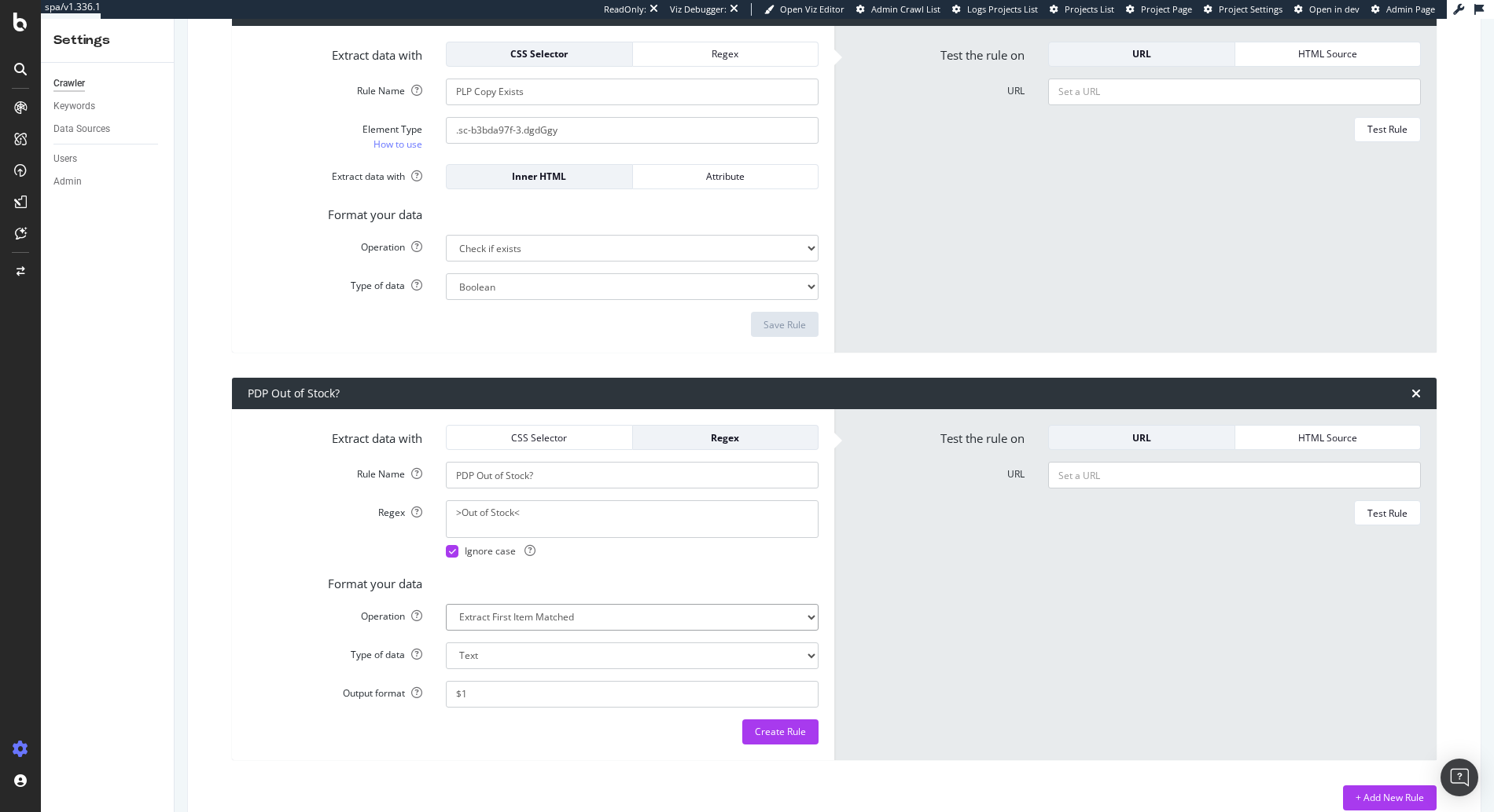
select select "exist"
select select "b"
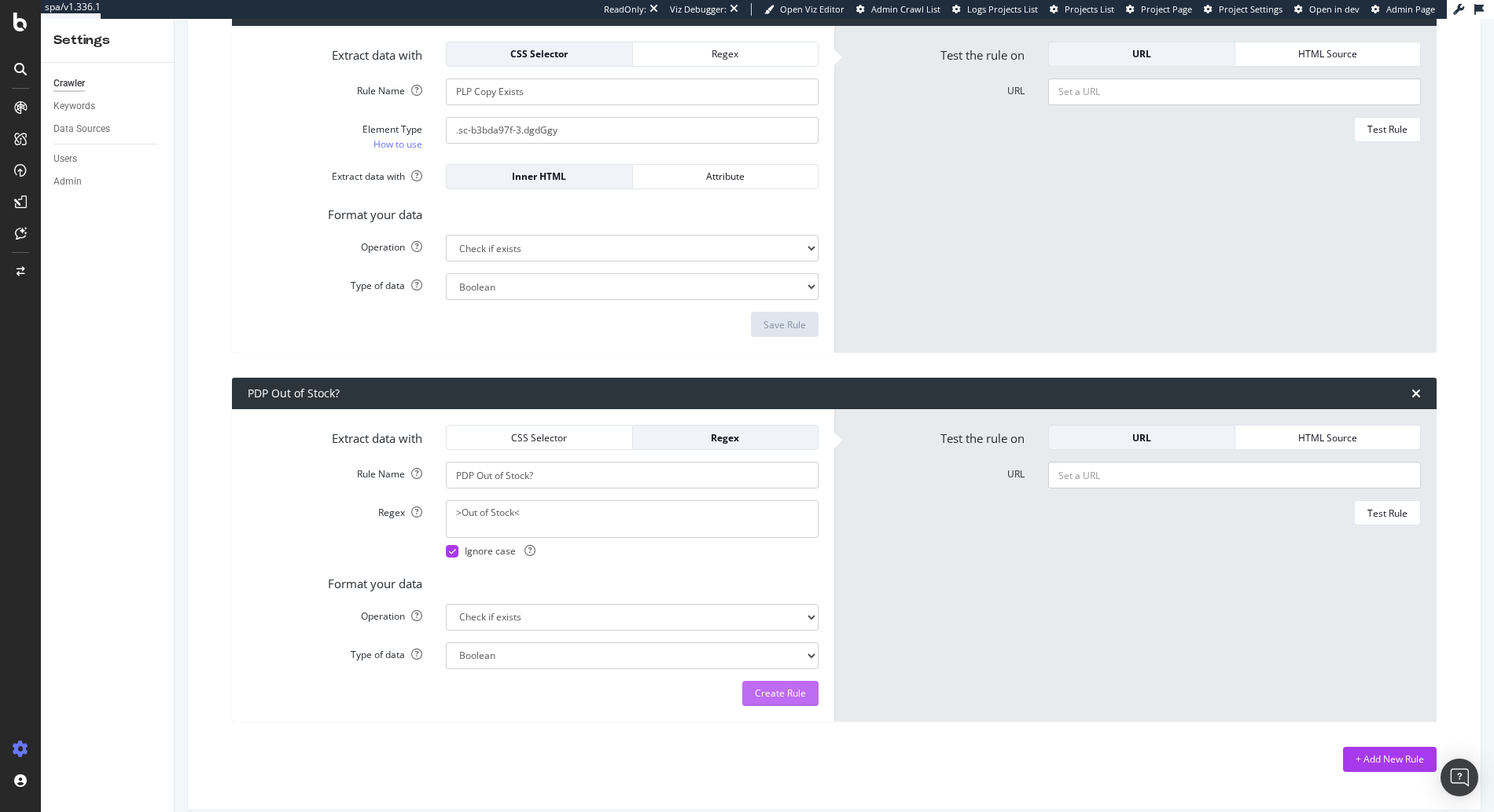
click at [769, 688] on div "Create Rule" at bounding box center [780, 694] width 51 height 13
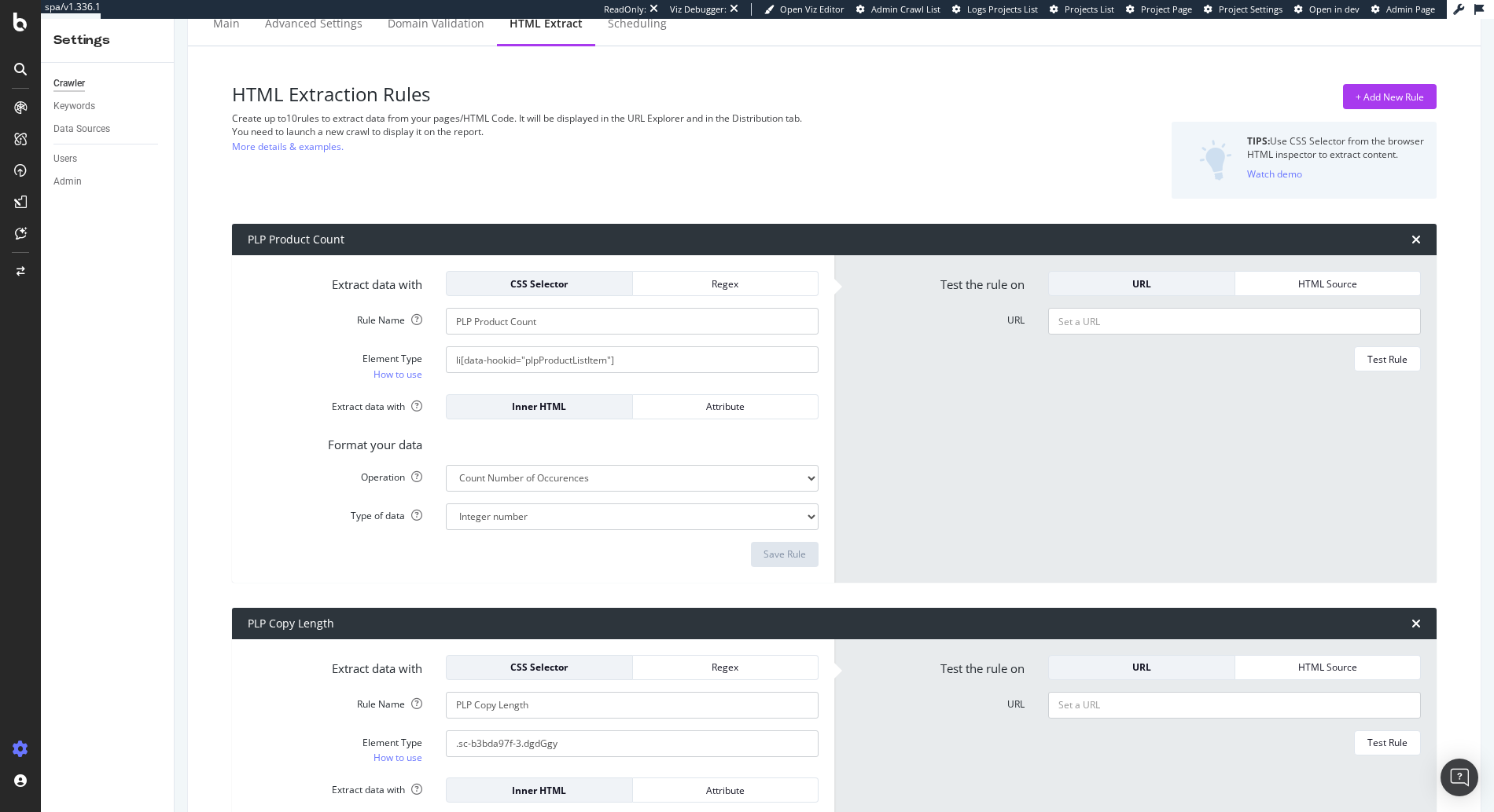
scroll to position [58, 0]
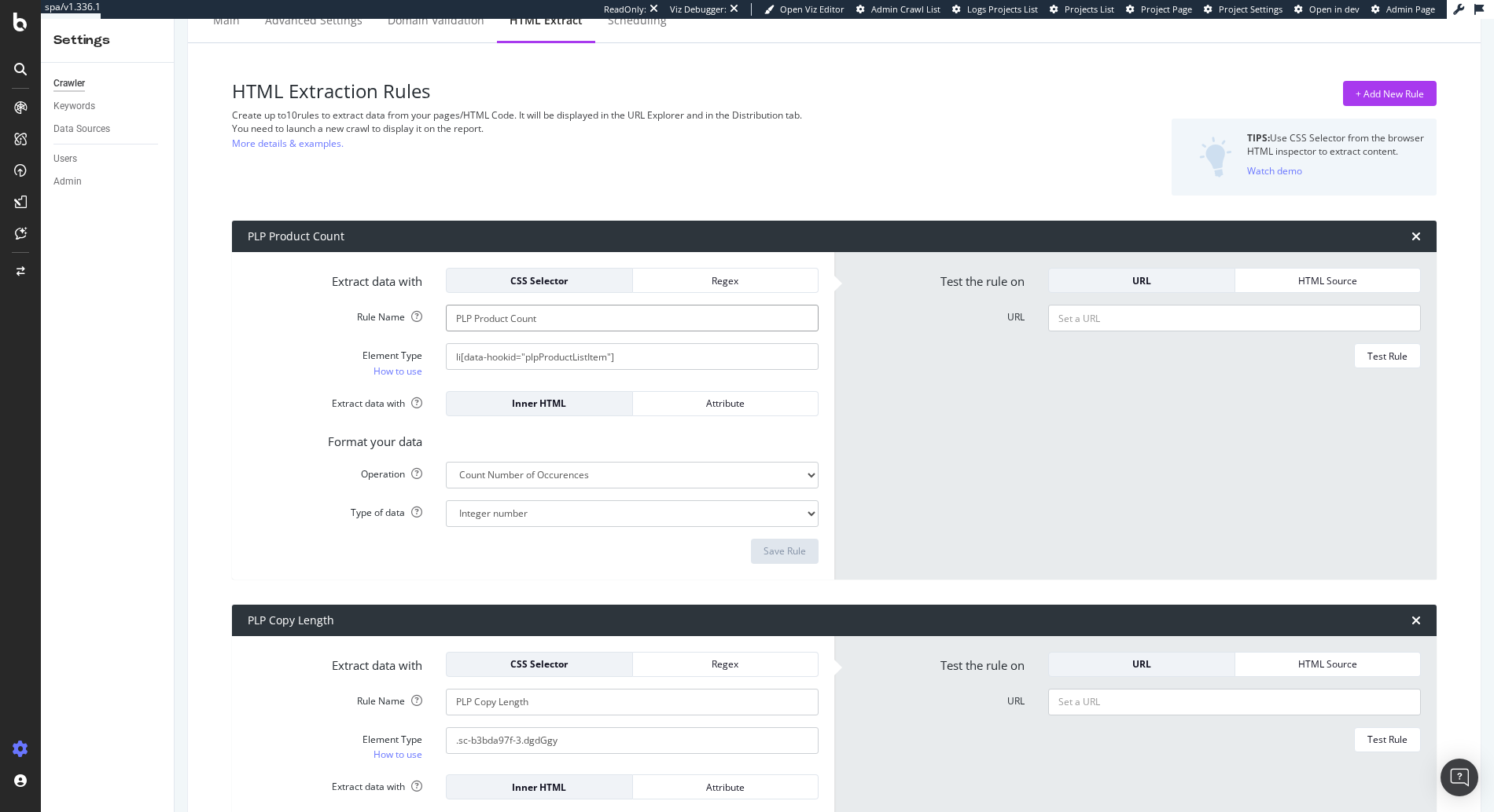
click at [518, 328] on input "PLP Product Count" at bounding box center [631, 318] width 373 height 27
click at [488, 369] on input "li[data-hookid="plpProductListItem"]" at bounding box center [631, 357] width 373 height 27
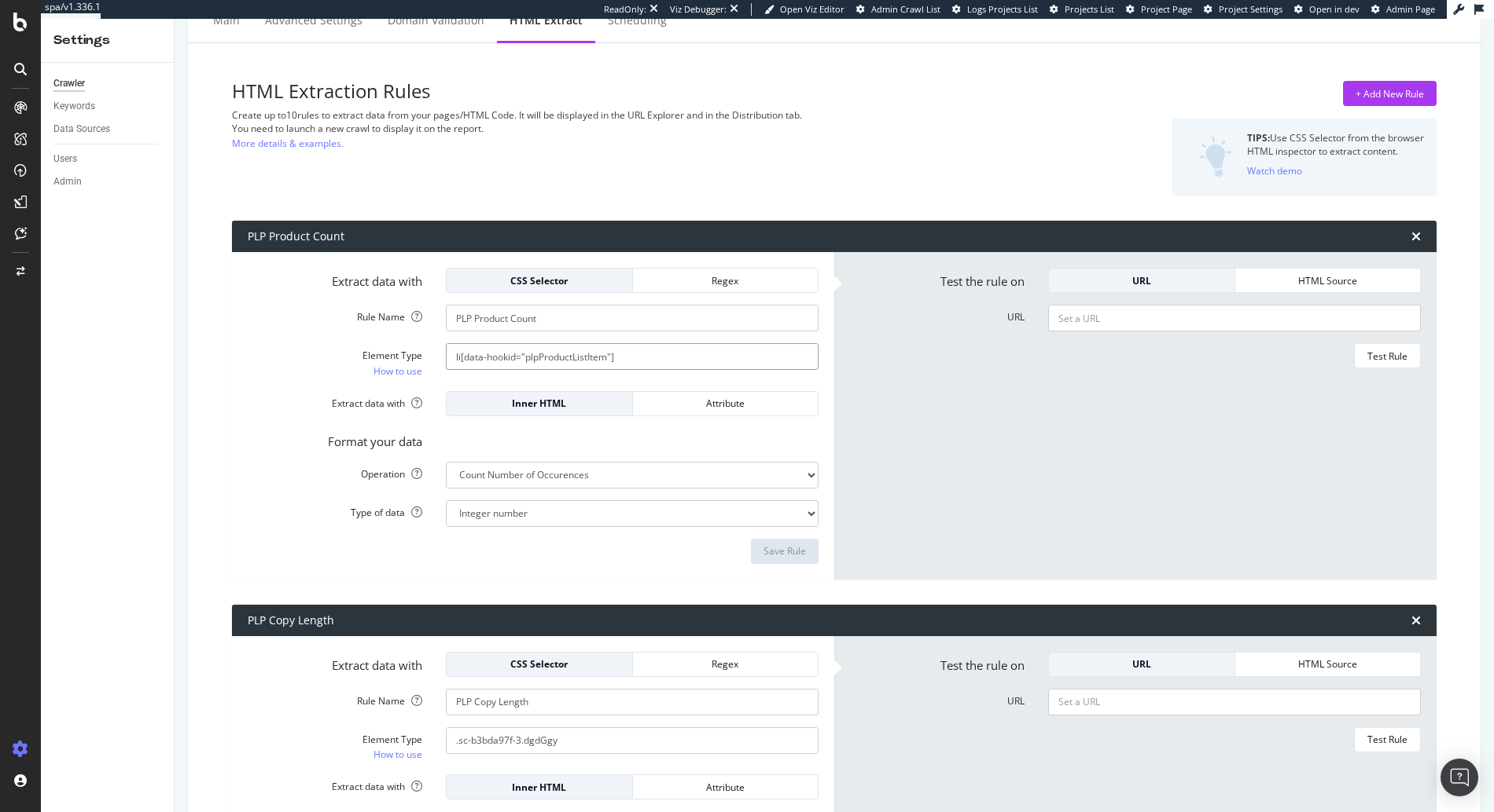
click at [488, 369] on input "li[data-hookid="plpProductListItem"]" at bounding box center [631, 357] width 373 height 27
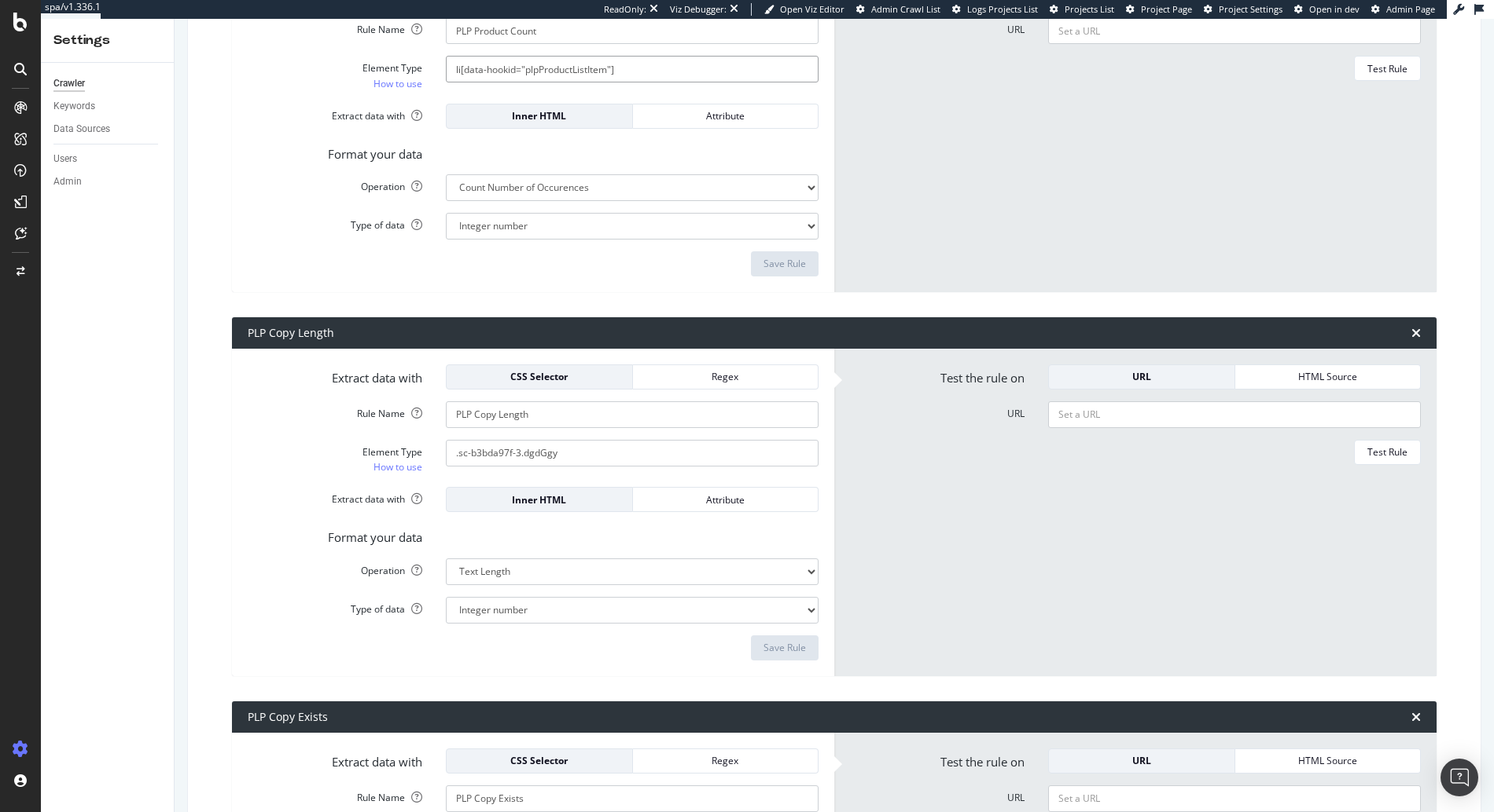
scroll to position [424, 0]
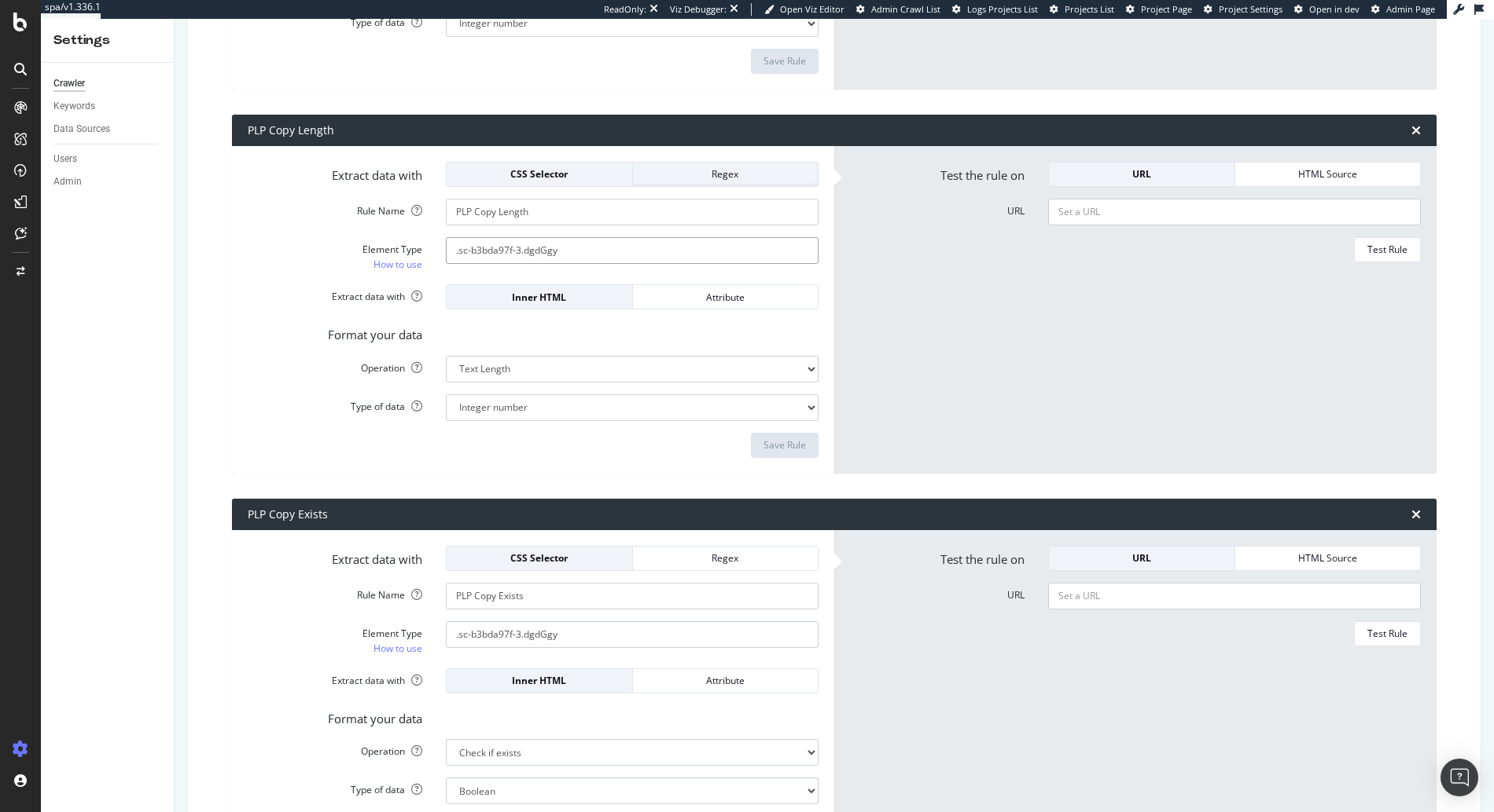
scroll to position [696, 0]
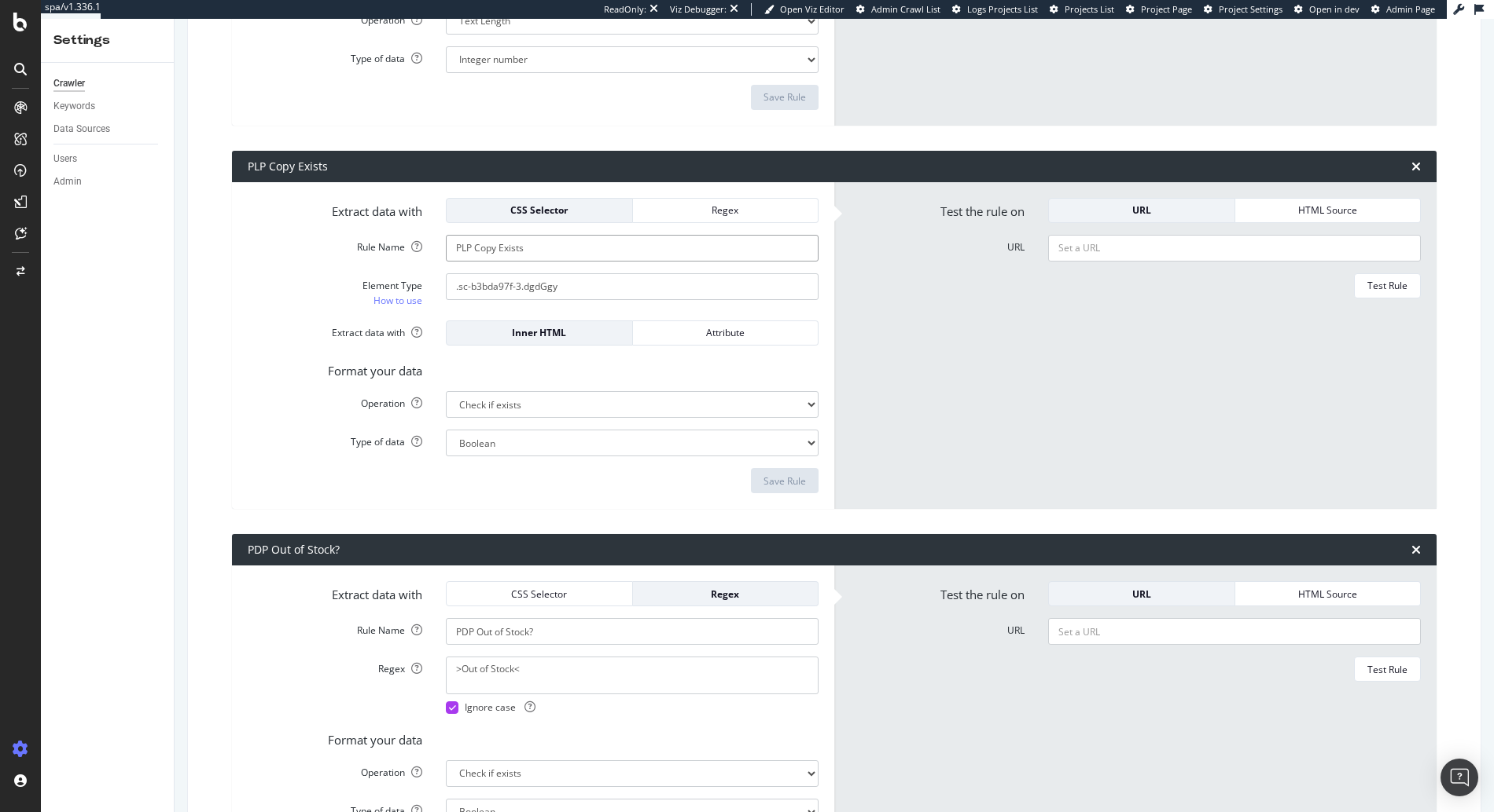
scroll to position [939, 0]
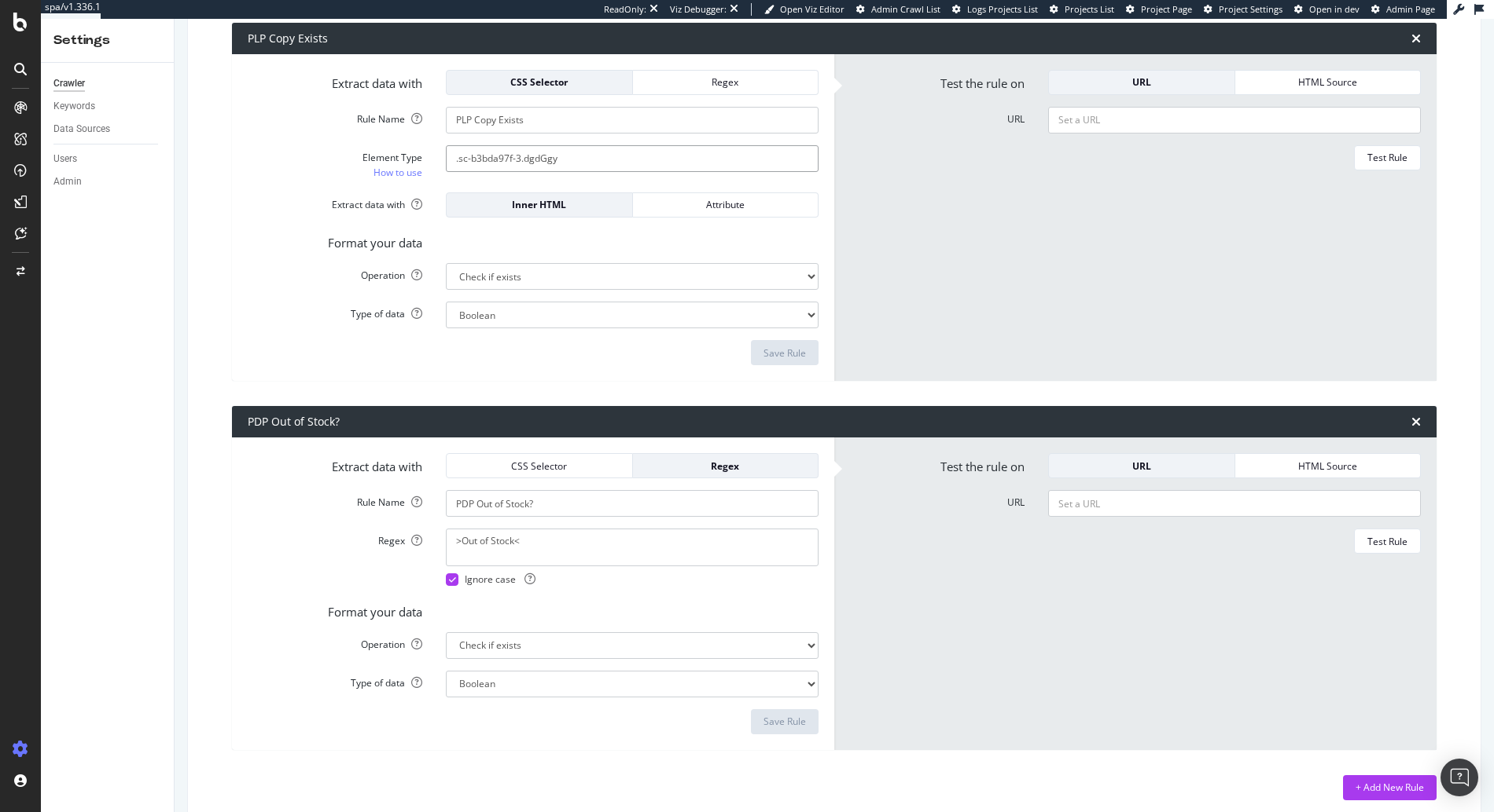
scroll to position [1069, 0]
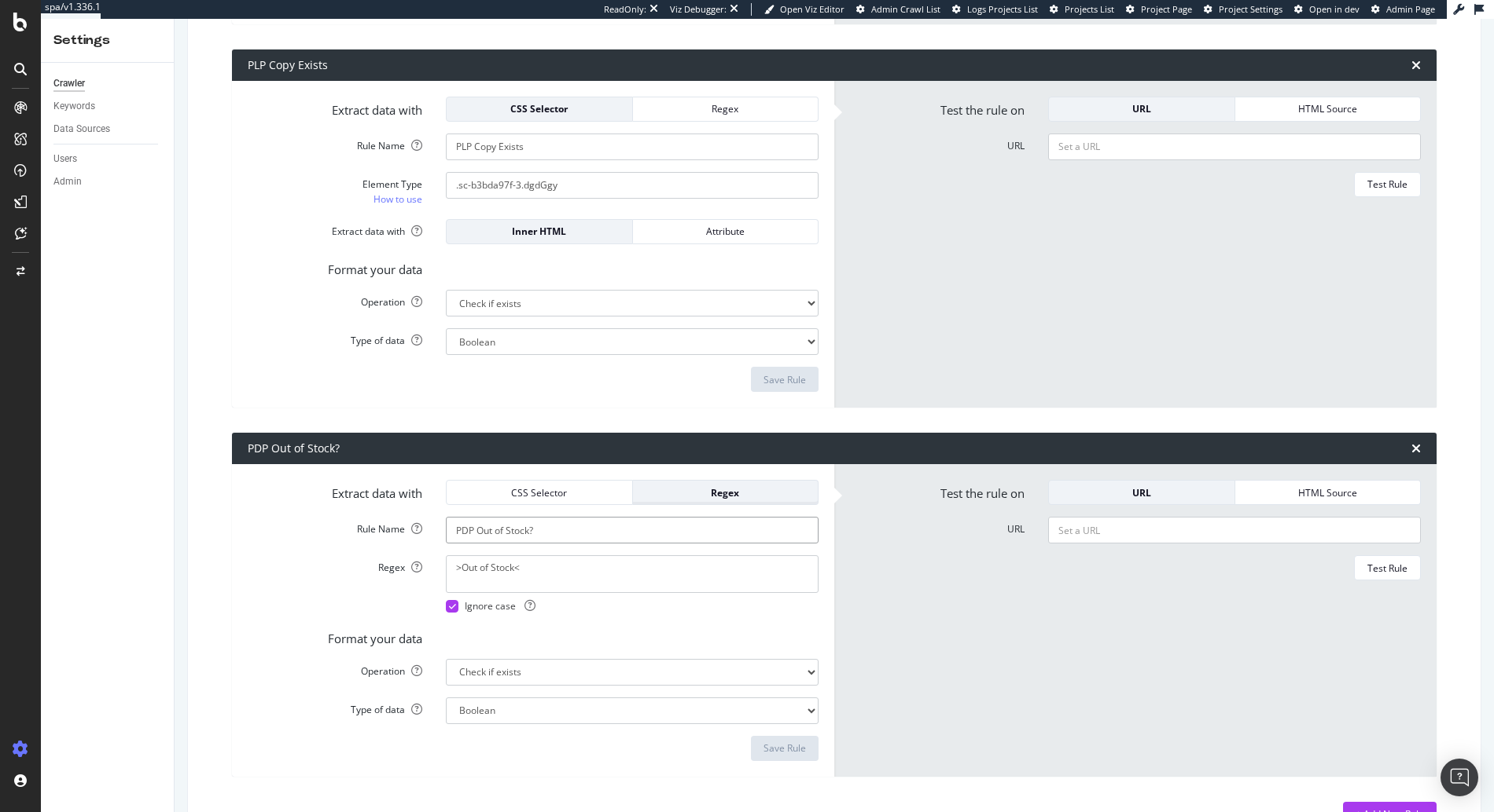
scroll to position [996, 0]
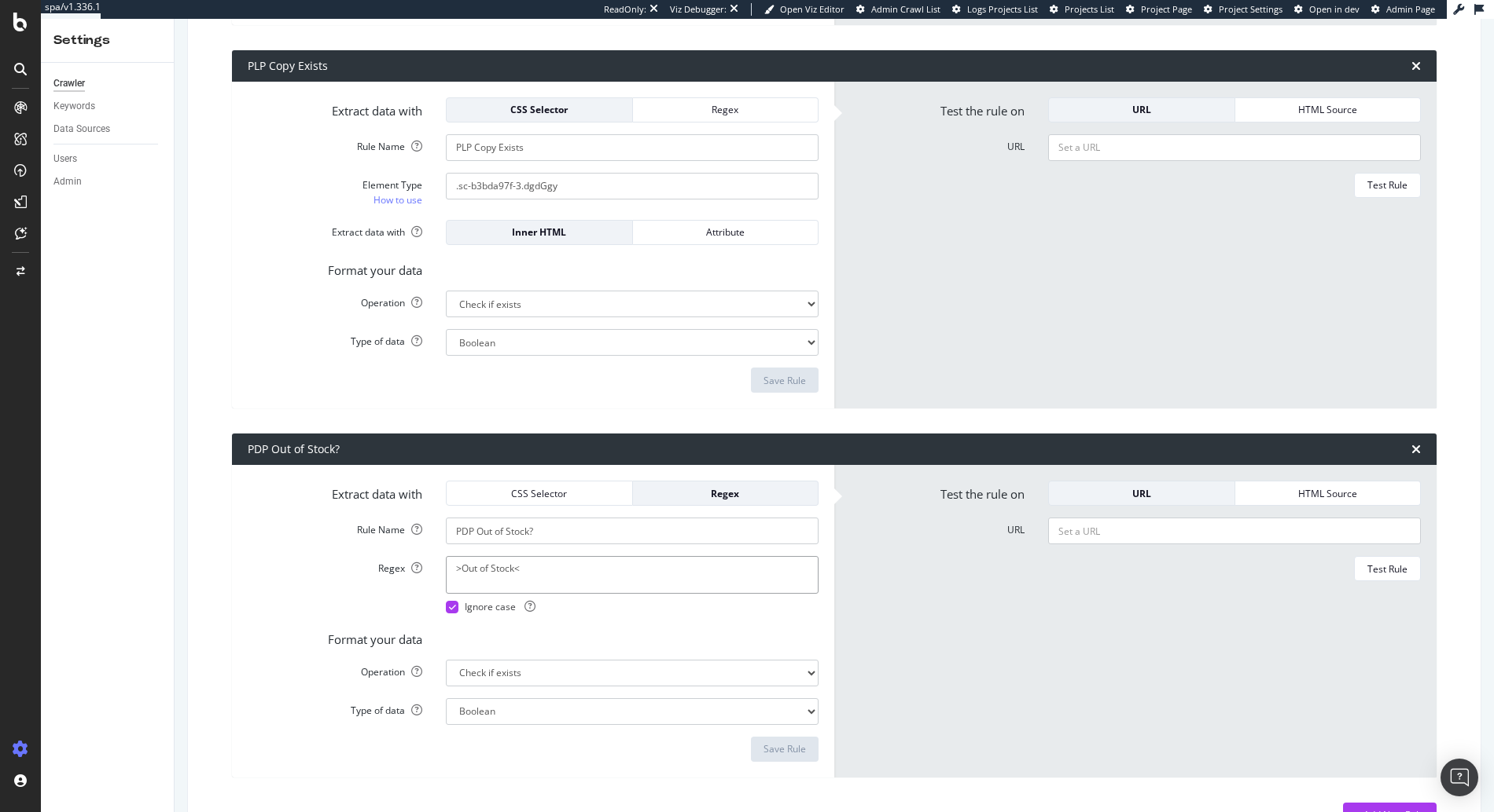
click at [498, 566] on textarea ">Out of Stock<" at bounding box center [631, 574] width 373 height 38
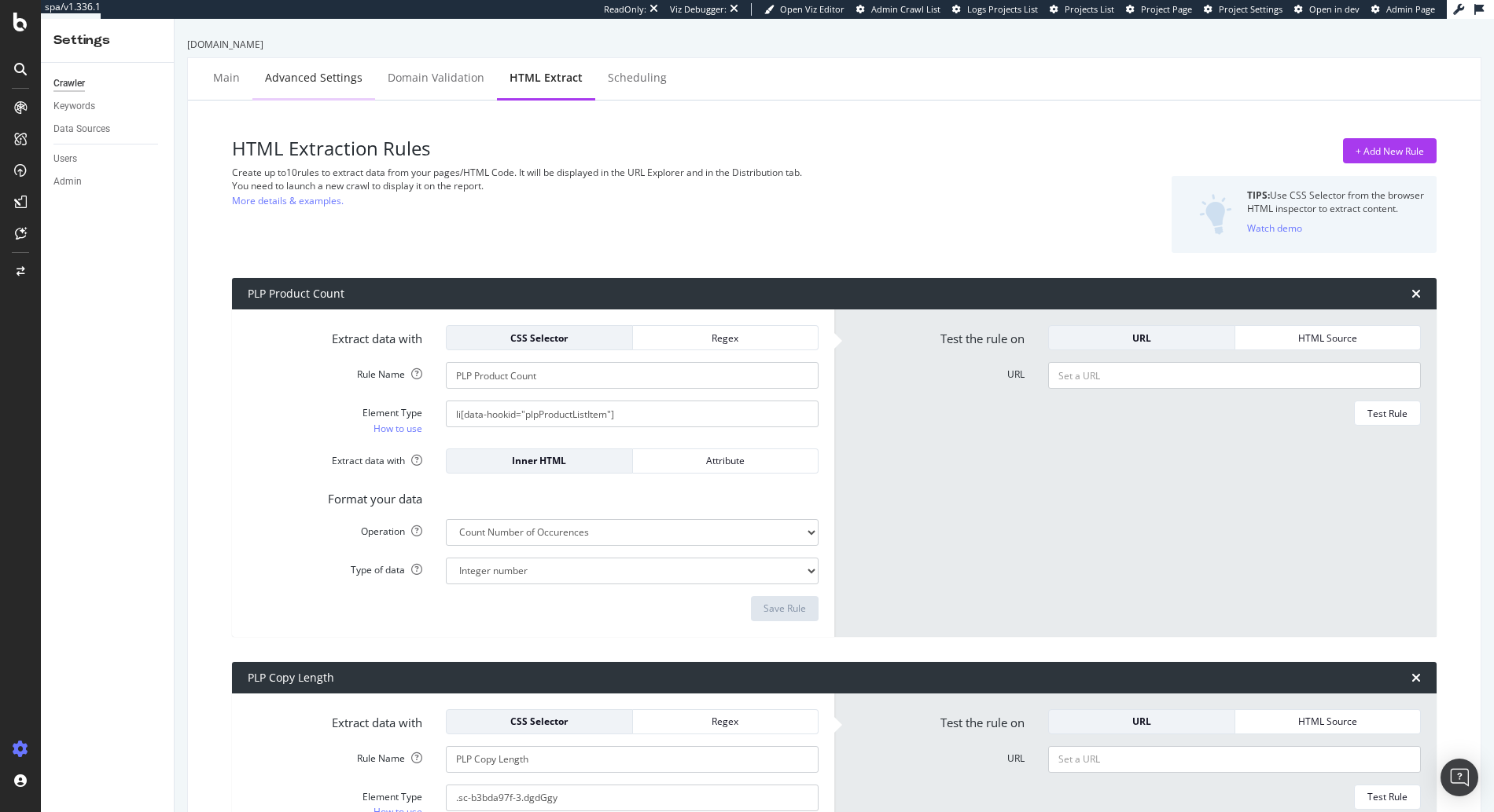
click at [332, 82] on div "Advanced Settings" at bounding box center [313, 78] width 97 height 15
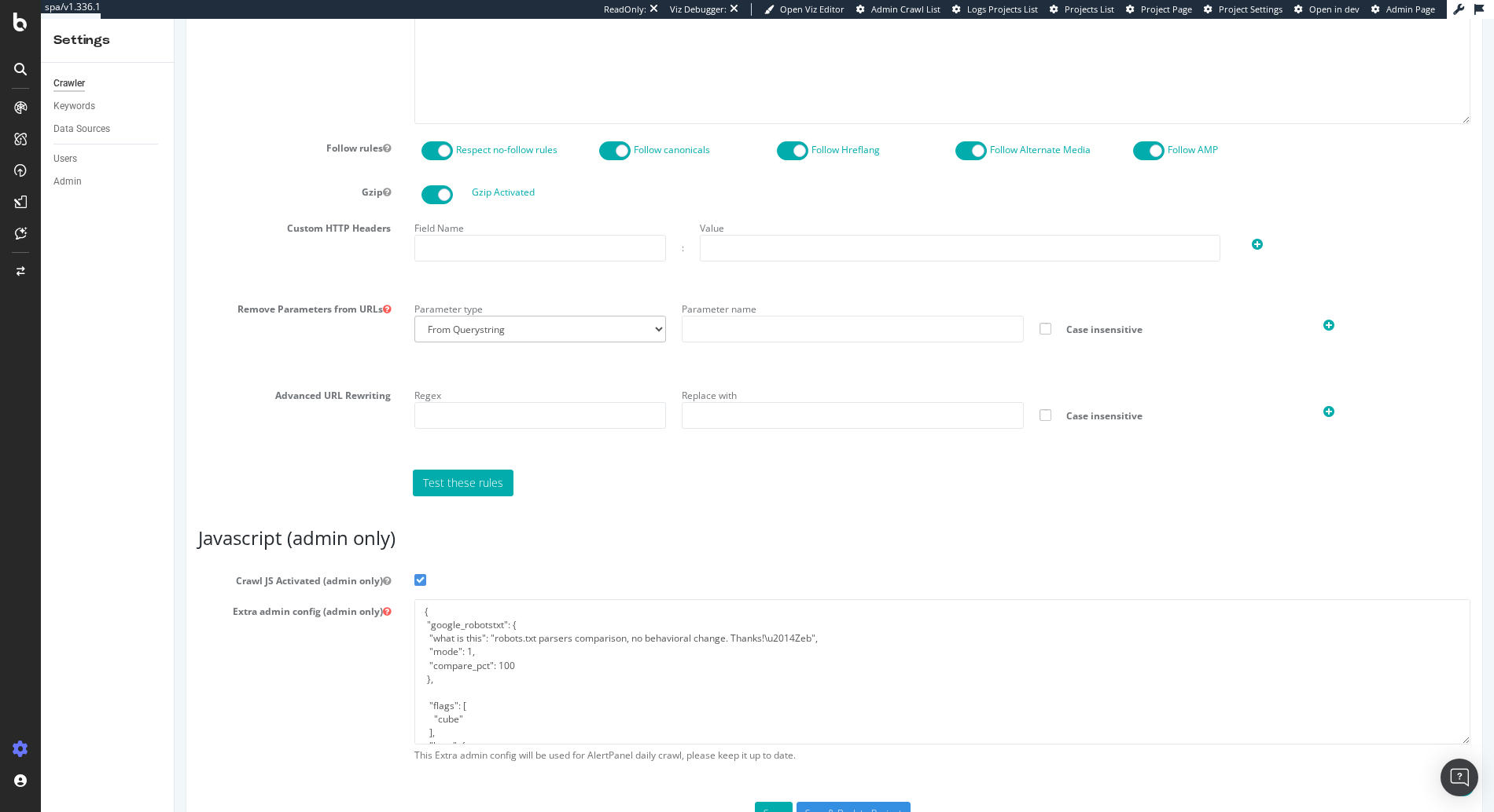
scroll to position [940, 0]
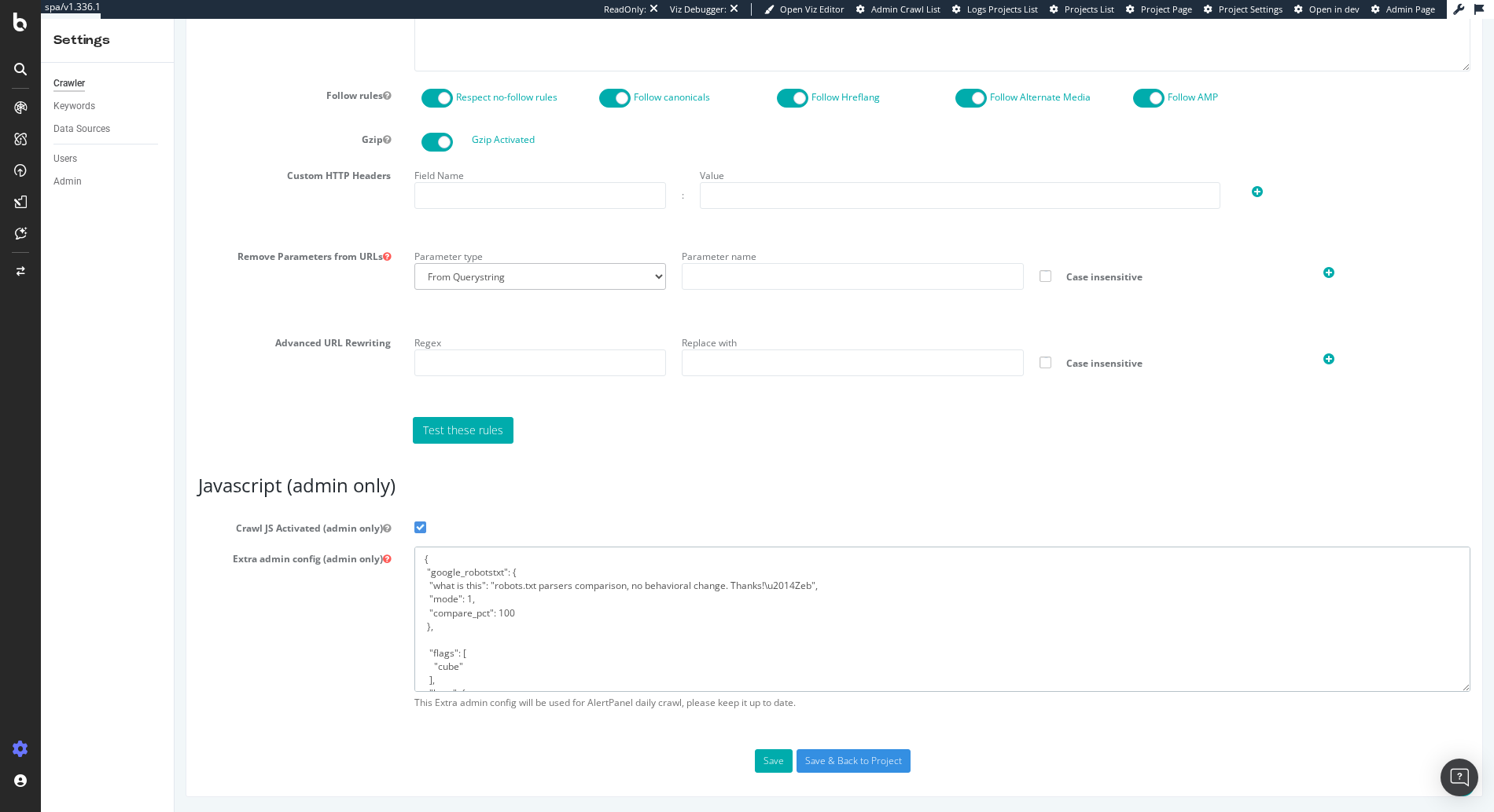
click at [566, 647] on textarea "{ "google_robotstxt": { "what is this": "robots.txt parsers comparison, no beha…" at bounding box center [941, 619] width 1056 height 145
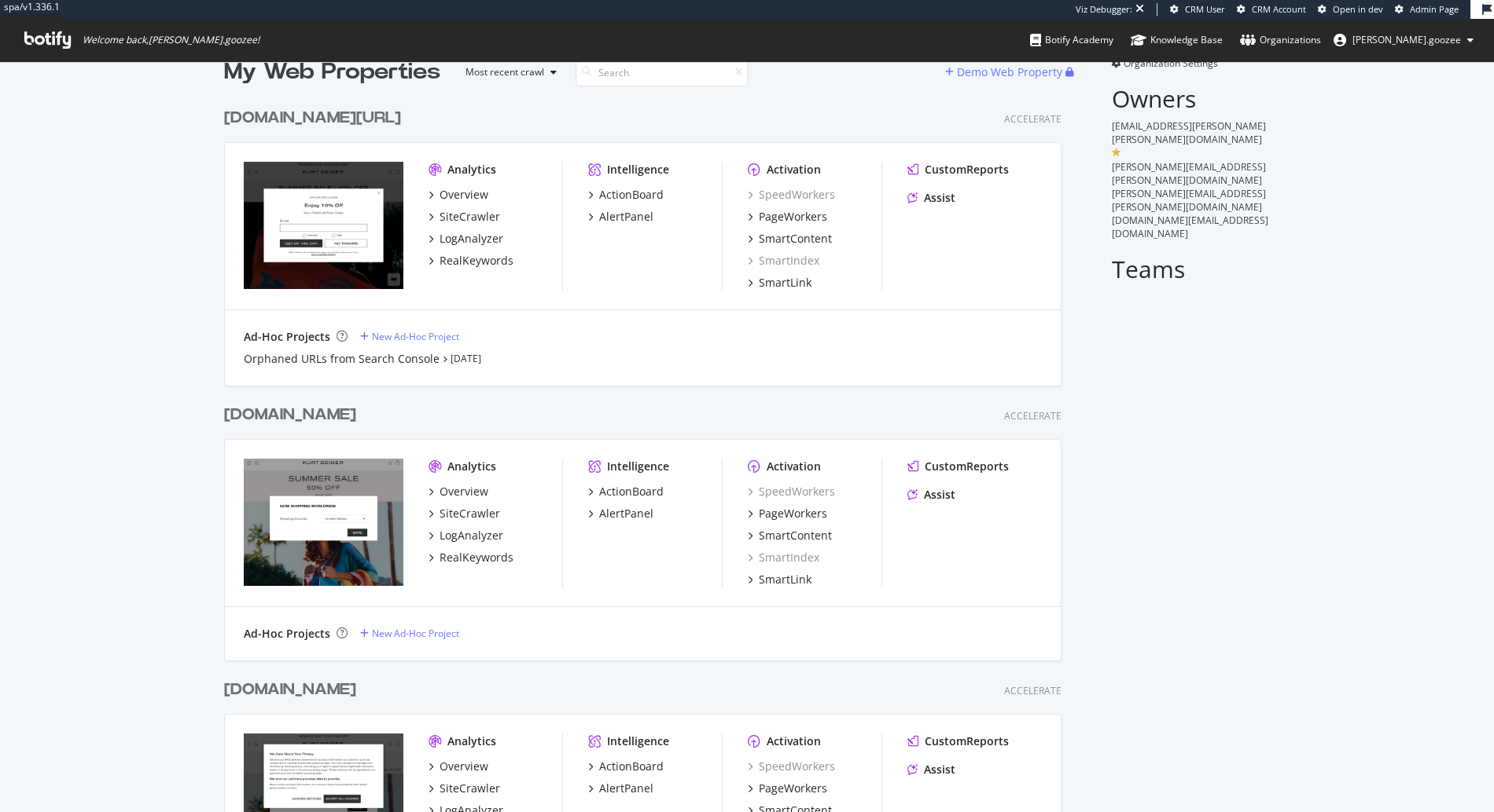
scroll to position [37, 0]
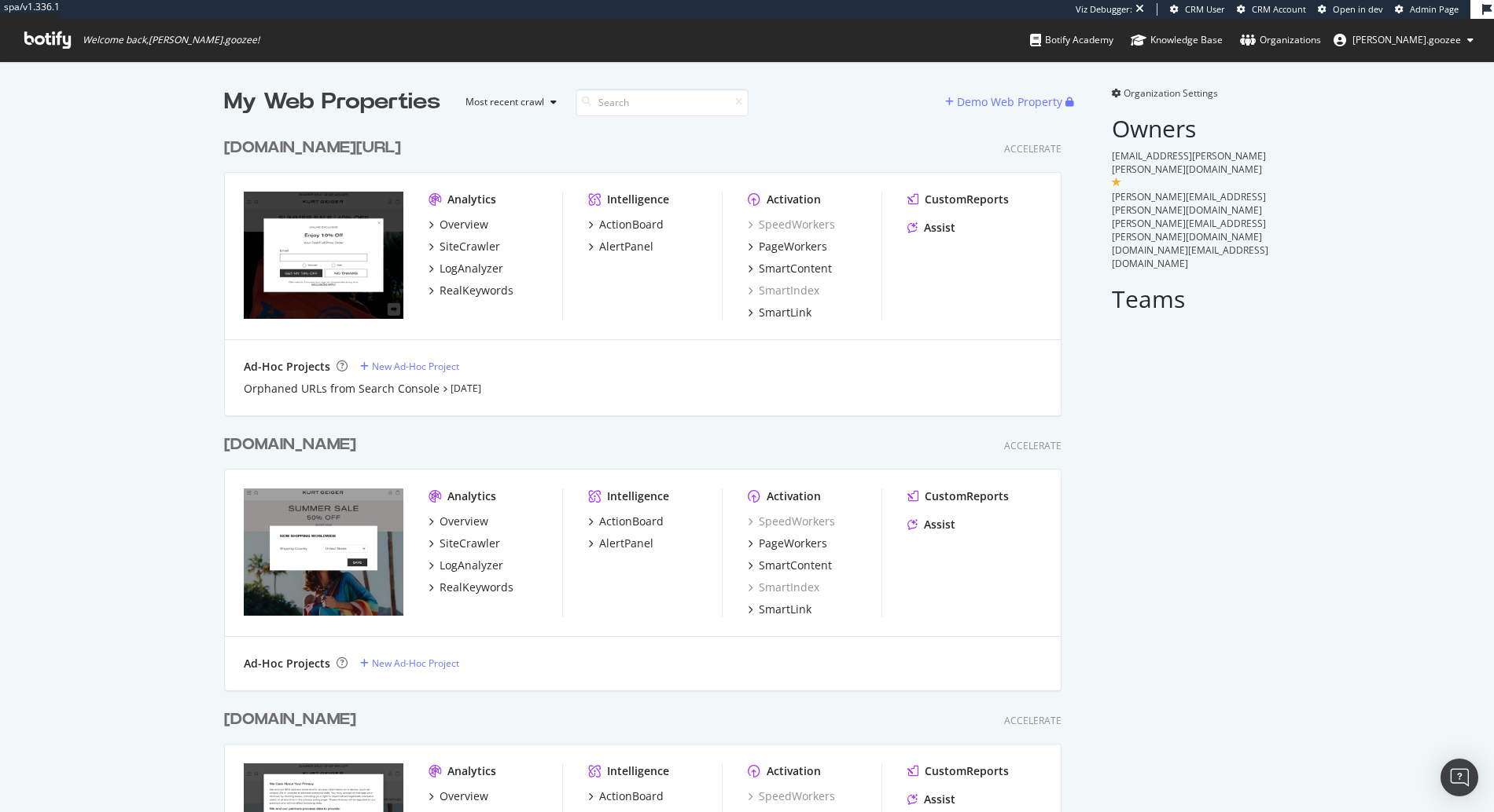
click at [401, 157] on div "www.kurtgeiger.us/ Accelerate" at bounding box center [643, 148] width 837 height 23
click at [392, 152] on div "[DOMAIN_NAME][URL]" at bounding box center [316, 148] width 183 height 23
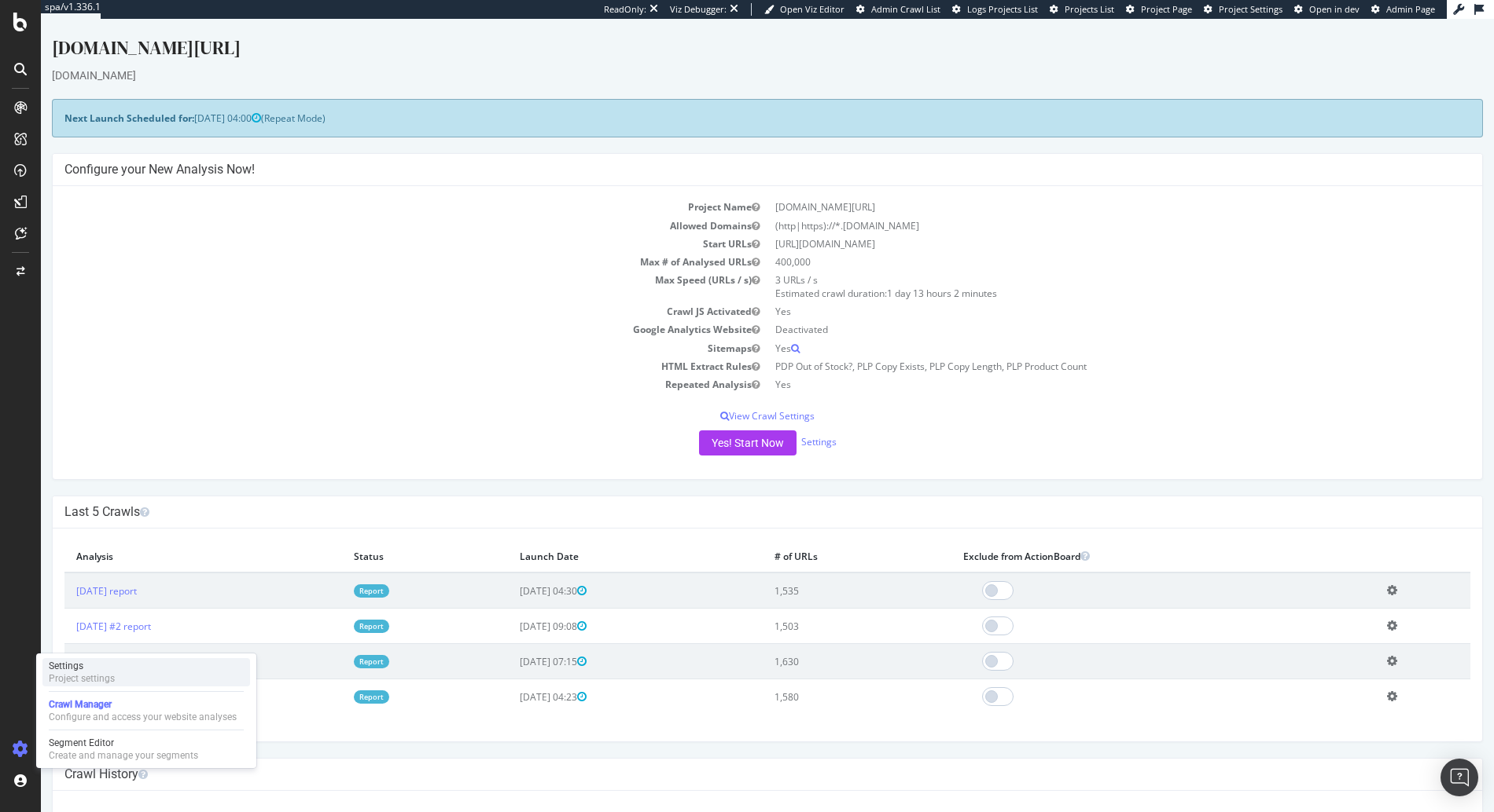
click at [88, 677] on div "Project settings" at bounding box center [82, 678] width 66 height 13
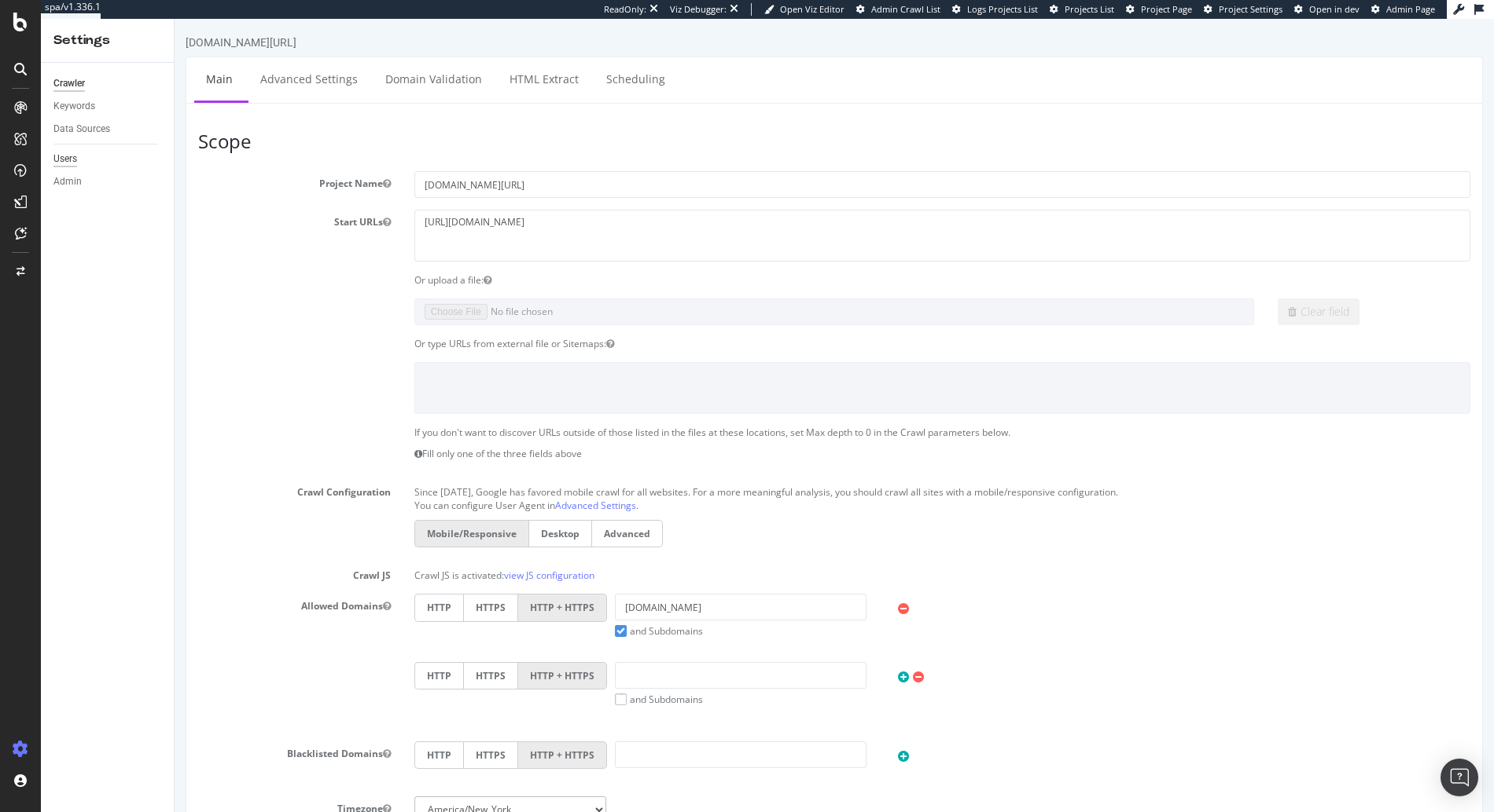
click at [70, 155] on div "Users" at bounding box center [65, 159] width 23 height 16
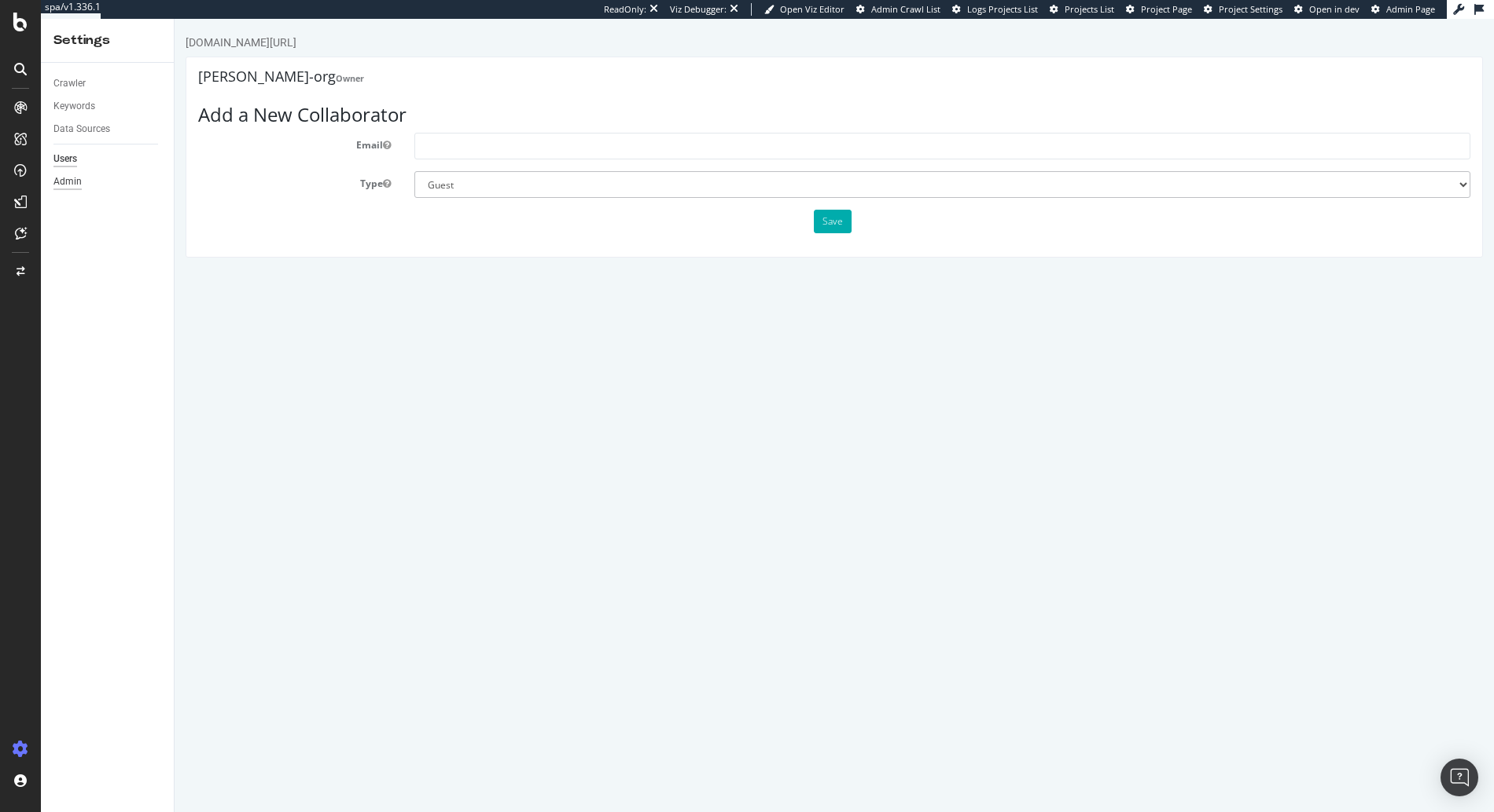
click at [55, 182] on div "Admin" at bounding box center [67, 181] width 28 height 16
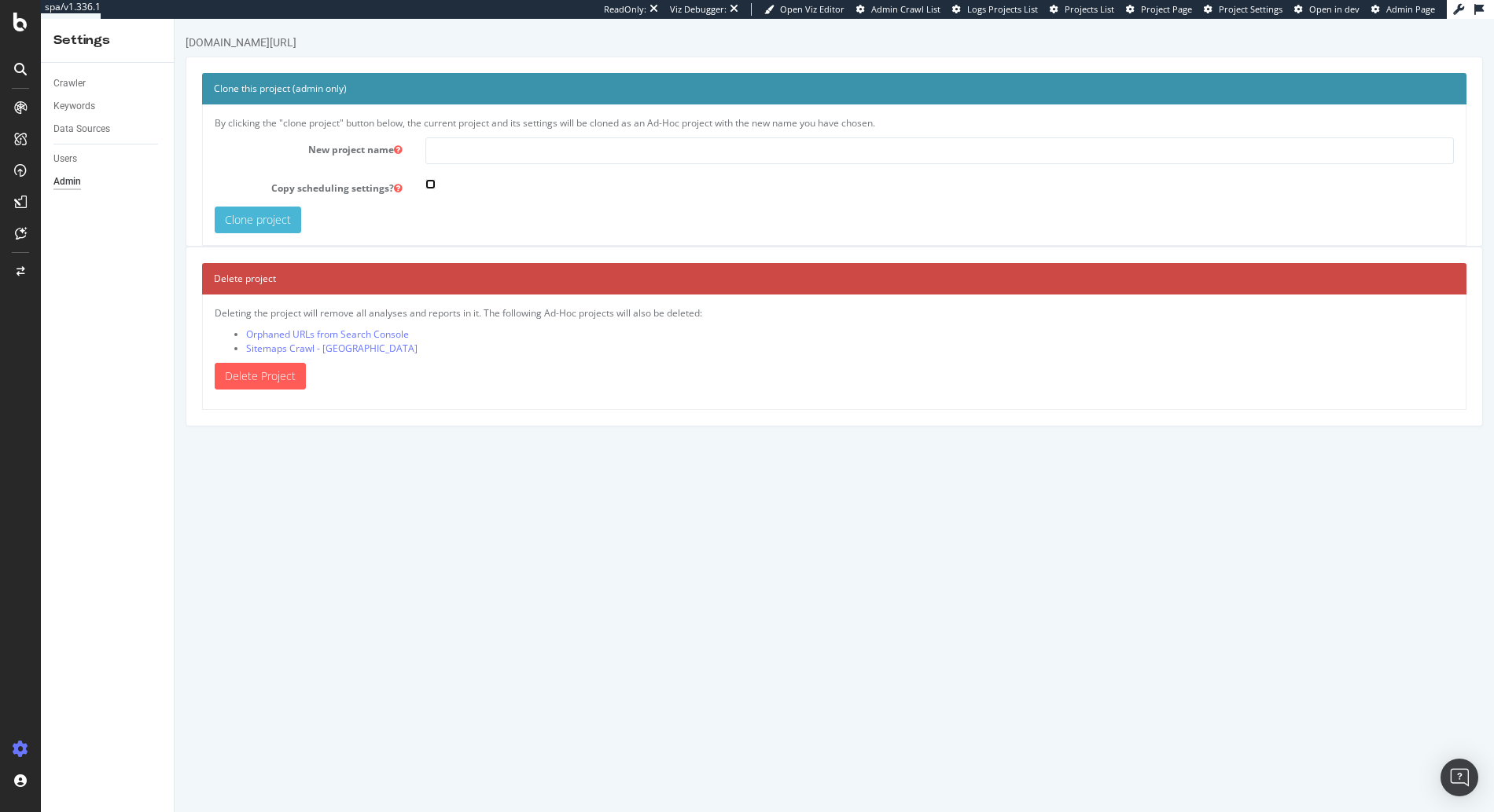
click at [428, 186] on input "checkbox" at bounding box center [430, 184] width 11 height 11
click at [429, 186] on input "checkbox" at bounding box center [430, 184] width 11 height 11
checkbox input "false"
click at [511, 157] on input "text" at bounding box center [940, 151] width 1028 height 27
type input "Sitemaps Crawl - [GEOGRAPHIC_DATA]"
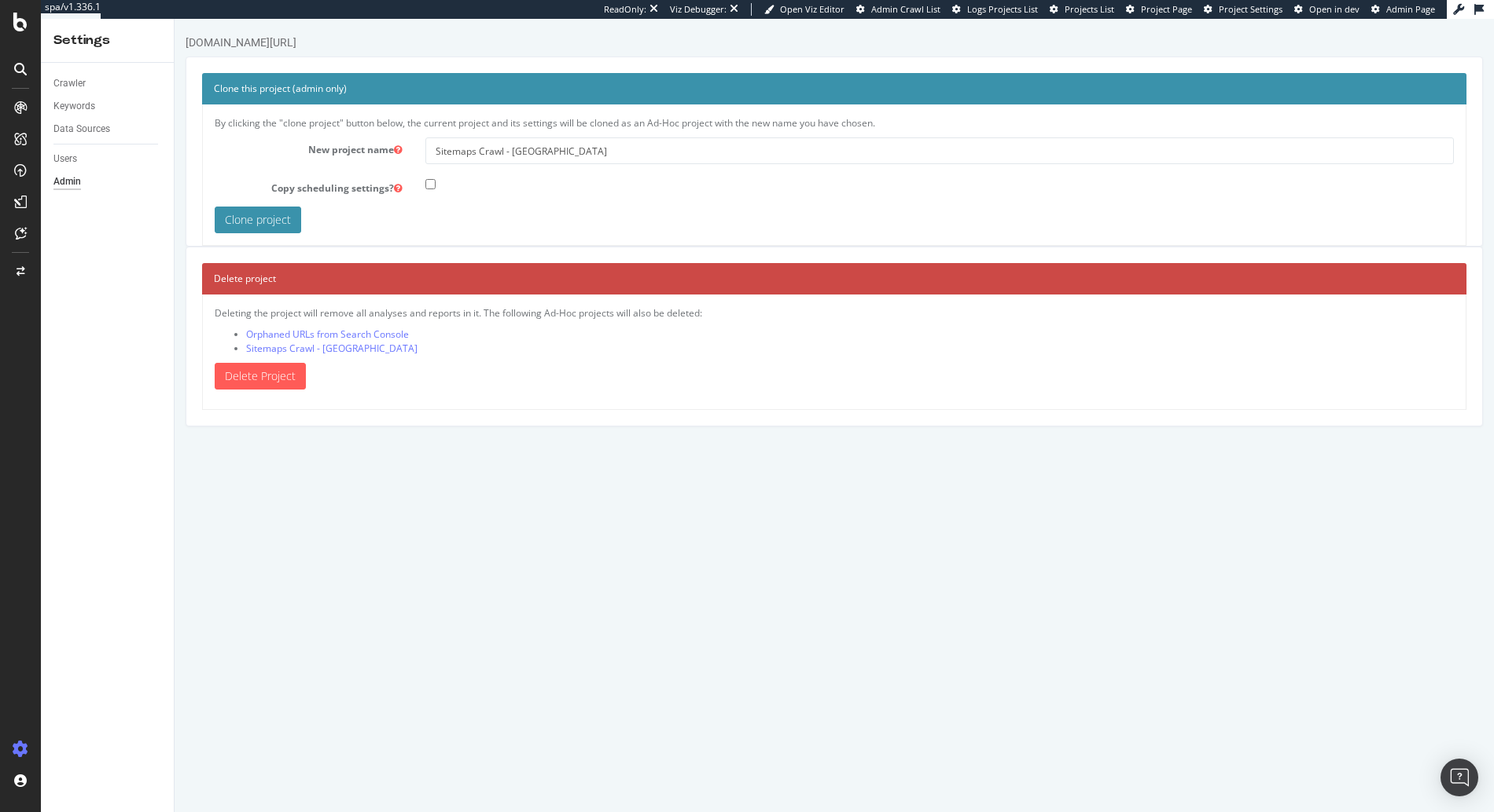
click at [264, 220] on input "Clone project" at bounding box center [258, 220] width 87 height 27
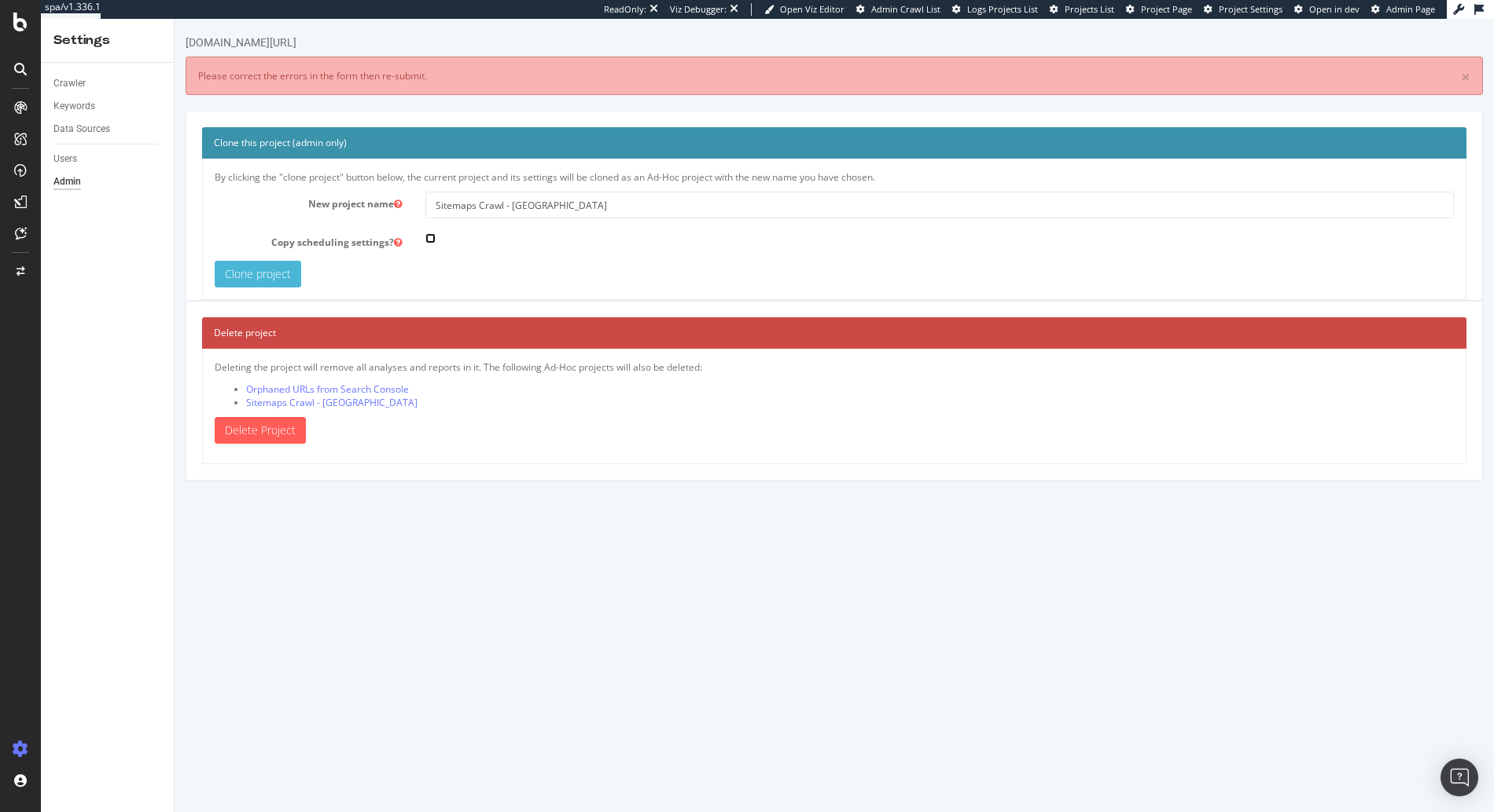
click at [431, 238] on input "checkbox" at bounding box center [430, 239] width 11 height 11
checkbox input "true"
click at [276, 273] on input "Clone project" at bounding box center [258, 274] width 87 height 27
click at [386, 427] on div "Deleting the project will remove all analyses and reports in it. The following …" at bounding box center [834, 406] width 1264 height 114
click at [319, 405] on link "Sitemaps Crawl - [GEOGRAPHIC_DATA]" at bounding box center [332, 403] width 171 height 13
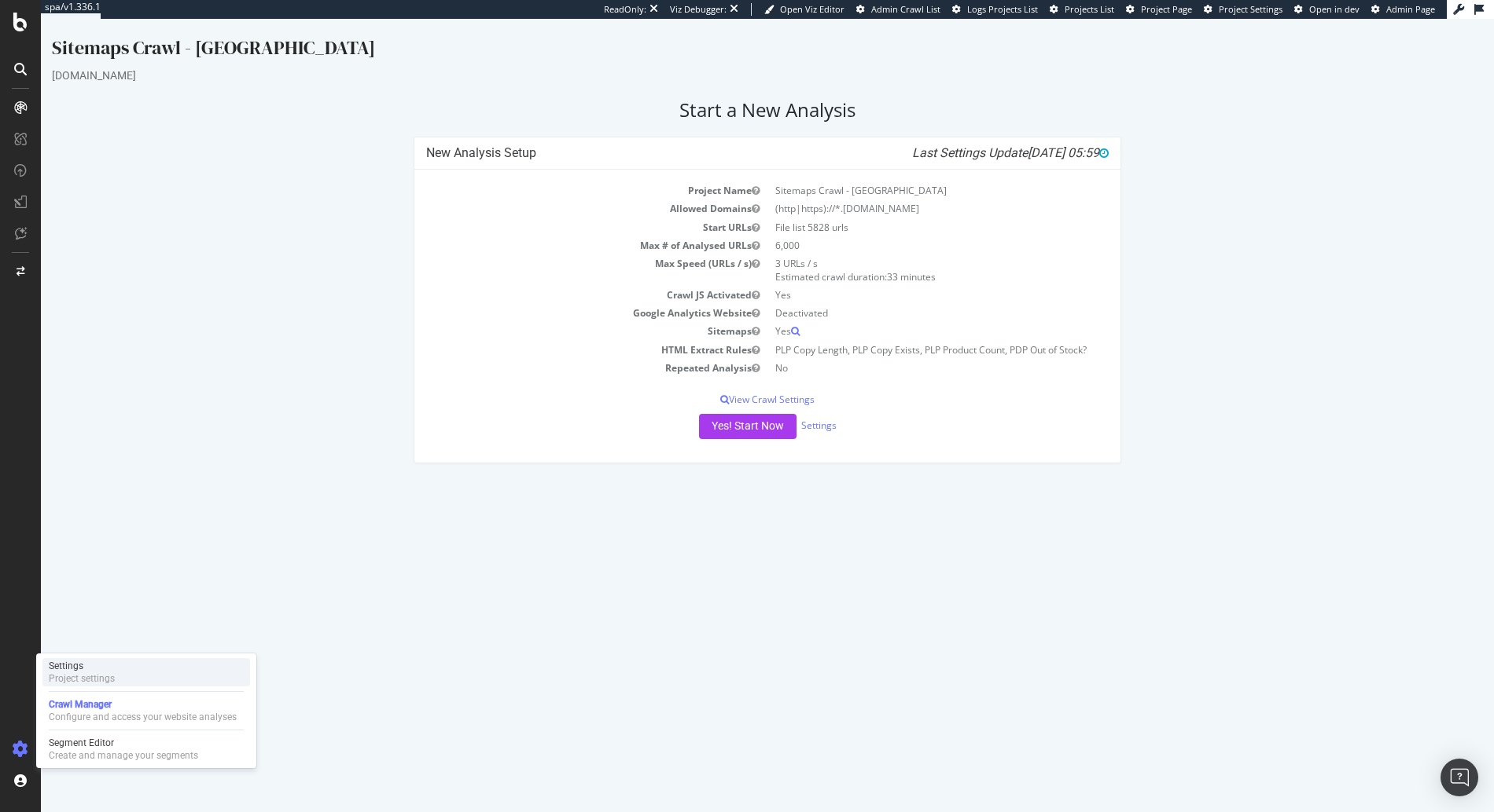
click at [98, 662] on div "Settings" at bounding box center [82, 666] width 66 height 13
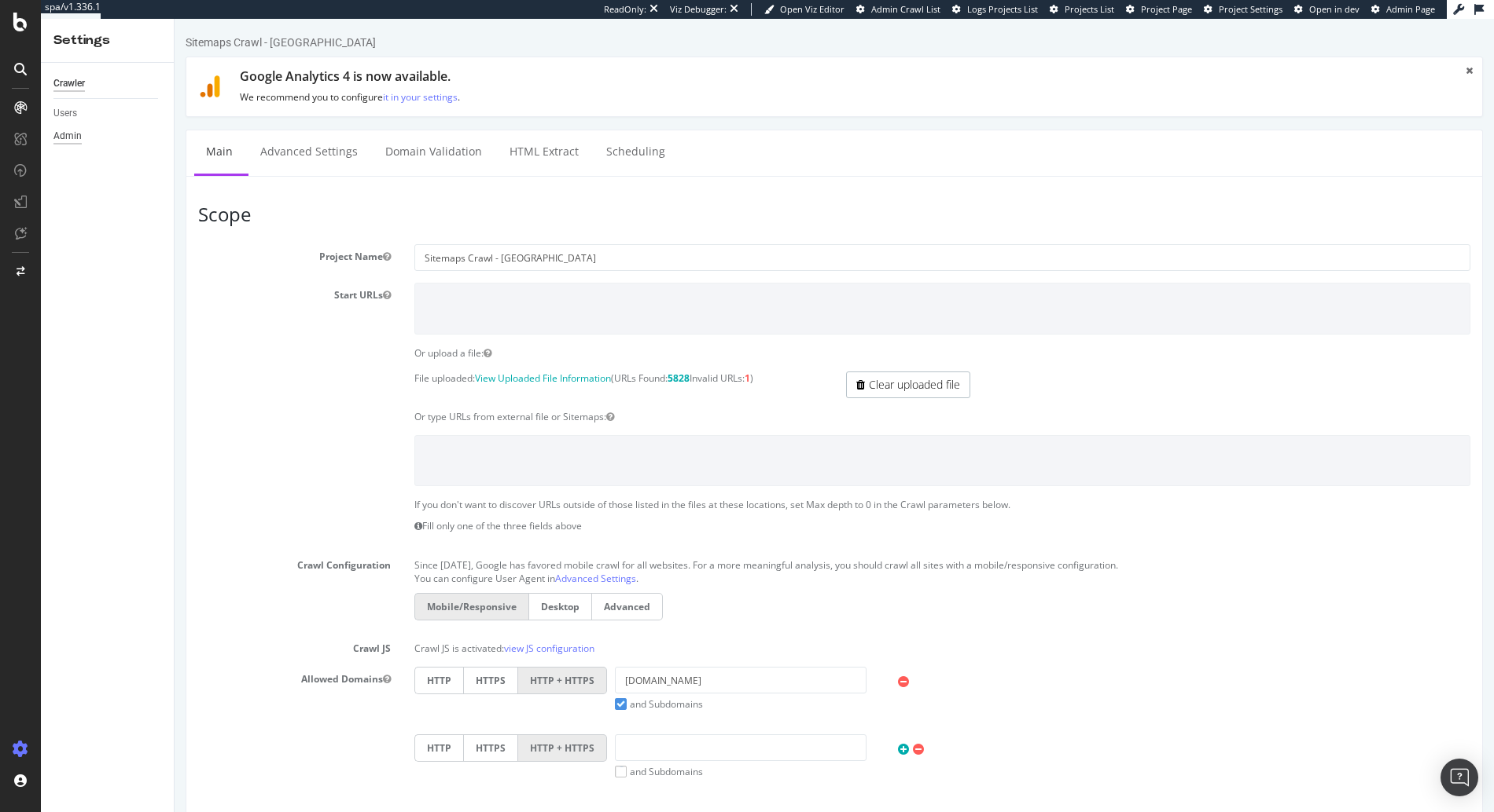
click at [64, 129] on div "Admin" at bounding box center [67, 136] width 28 height 16
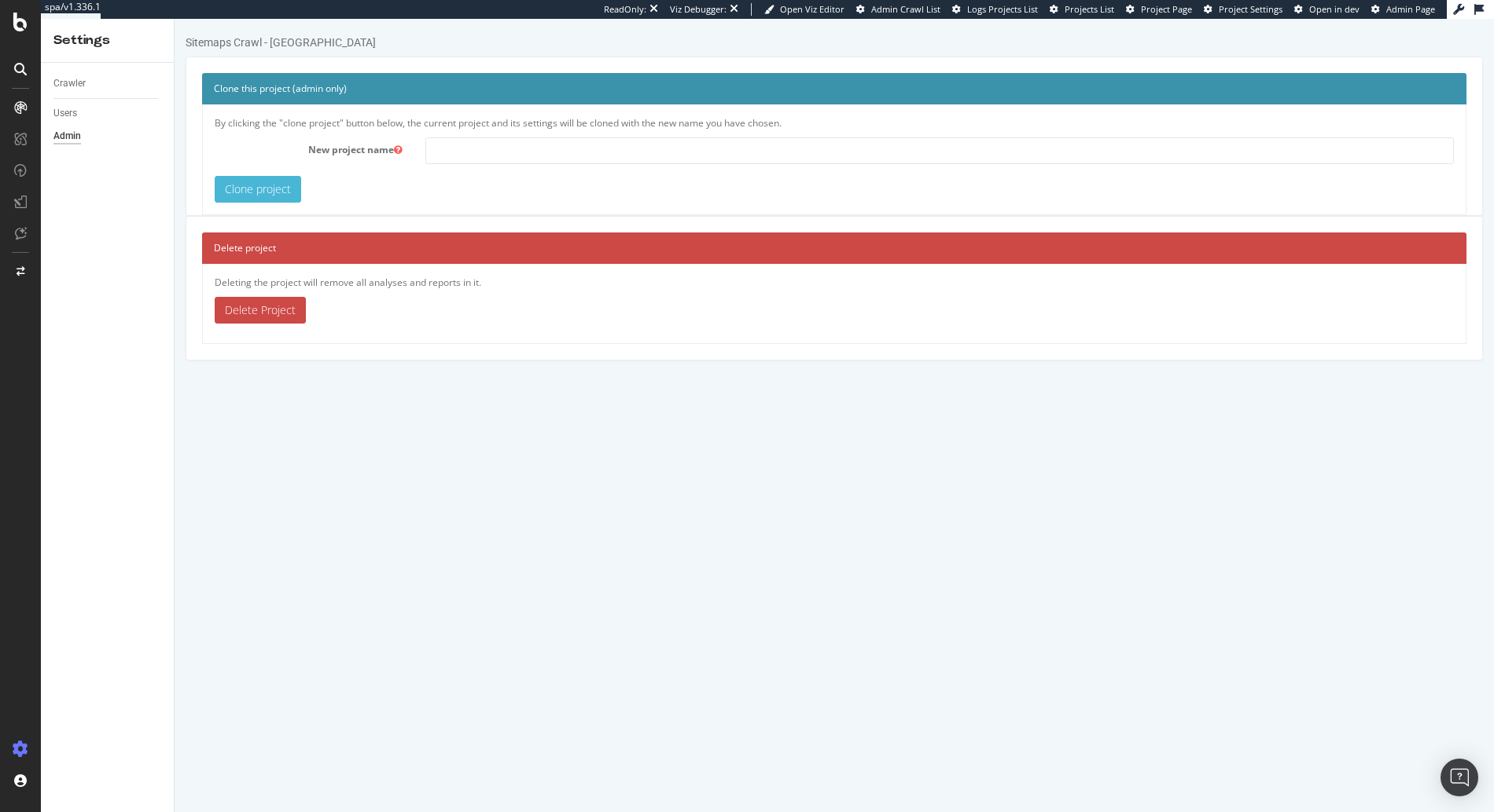
click at [266, 311] on link "Delete Project" at bounding box center [260, 311] width 91 height 27
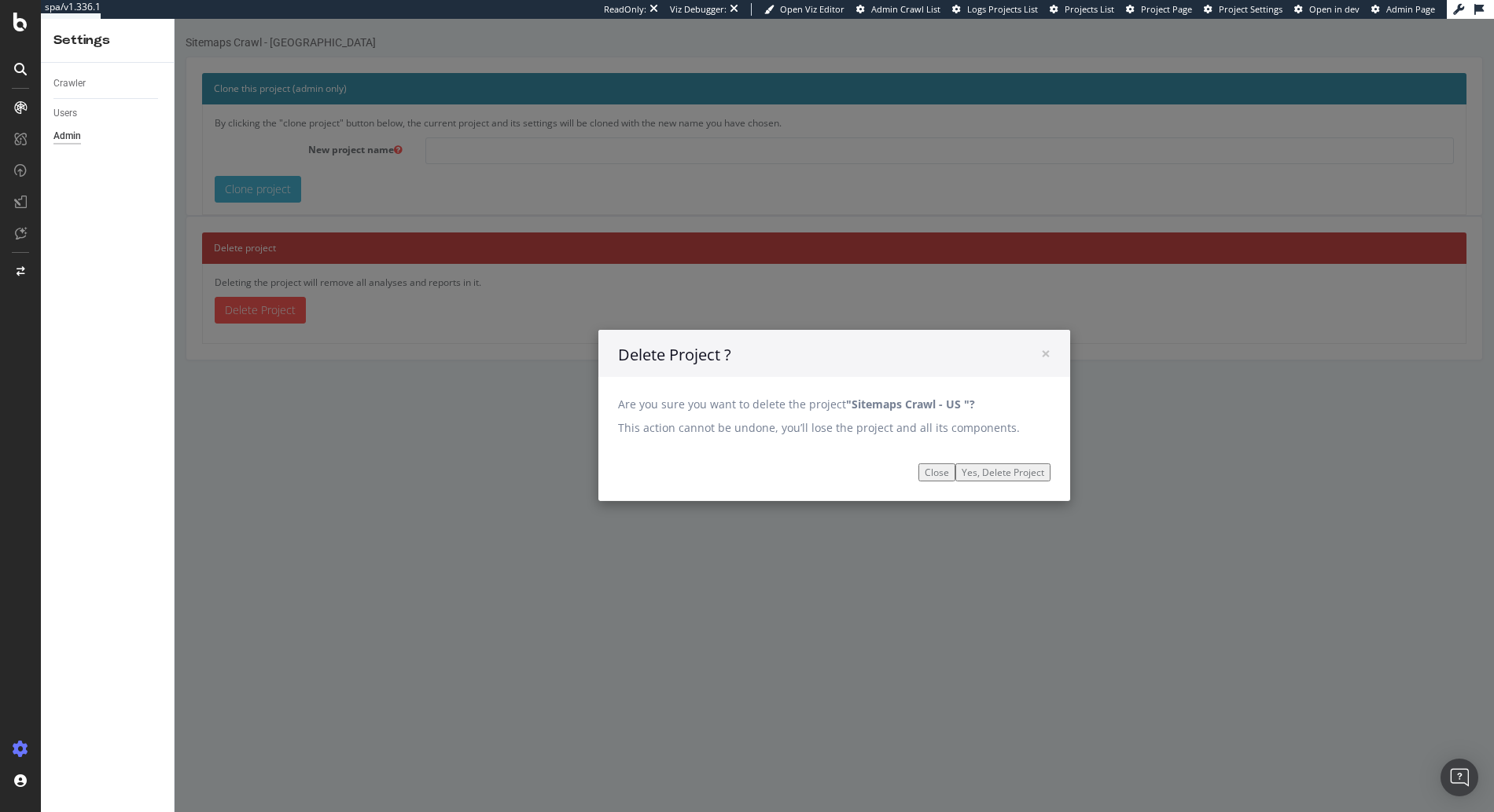
click at [958, 467] on input "Yes, Delete Project" at bounding box center [1002, 472] width 95 height 18
click at [988, 470] on input "Yes, Delete Project" at bounding box center [1002, 472] width 95 height 18
click at [4, 10] on div at bounding box center [20, 406] width 40 height 812
click at [13, 19] on icon at bounding box center [20, 22] width 14 height 19
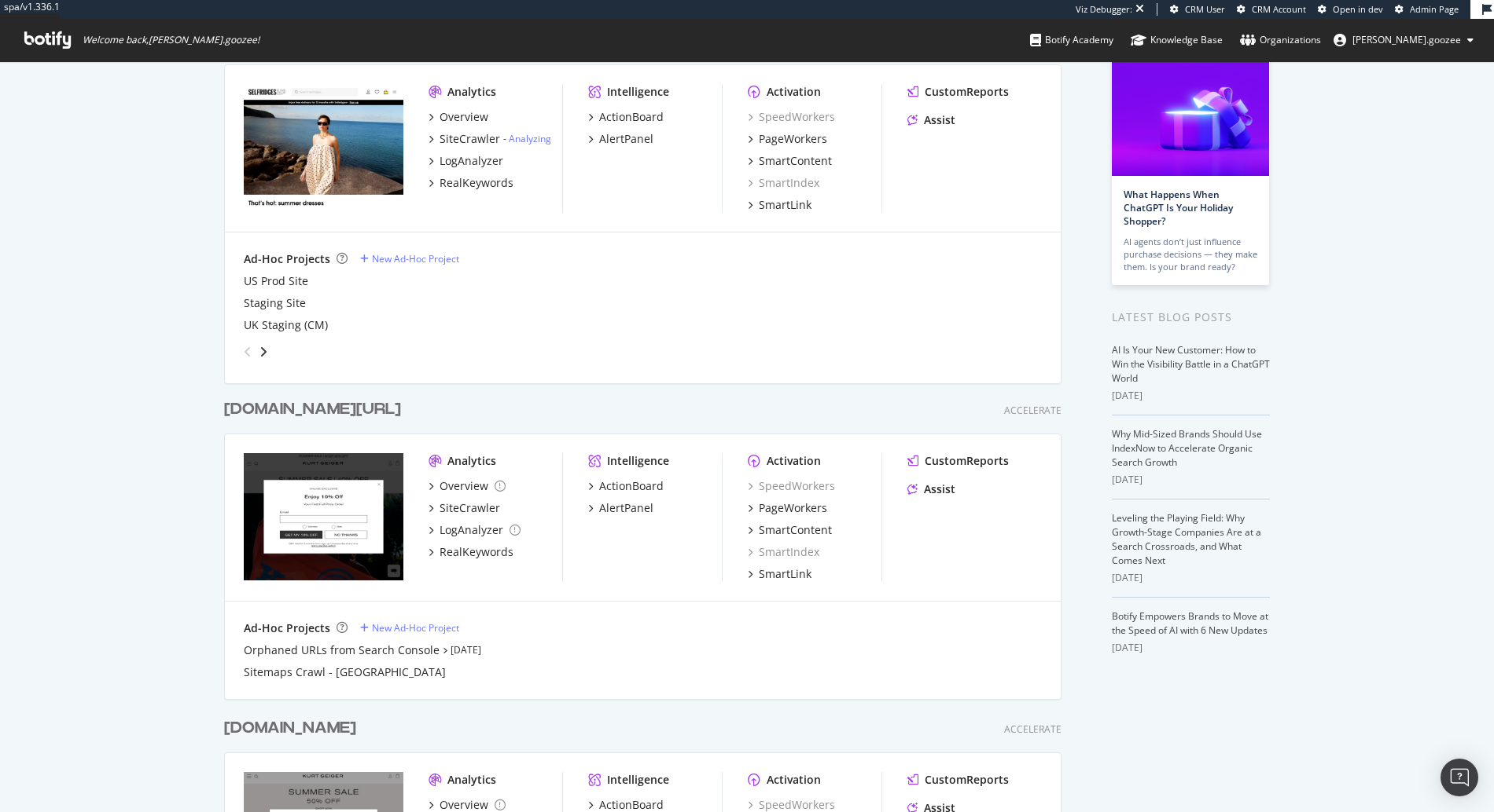
scroll to position [154, 0]
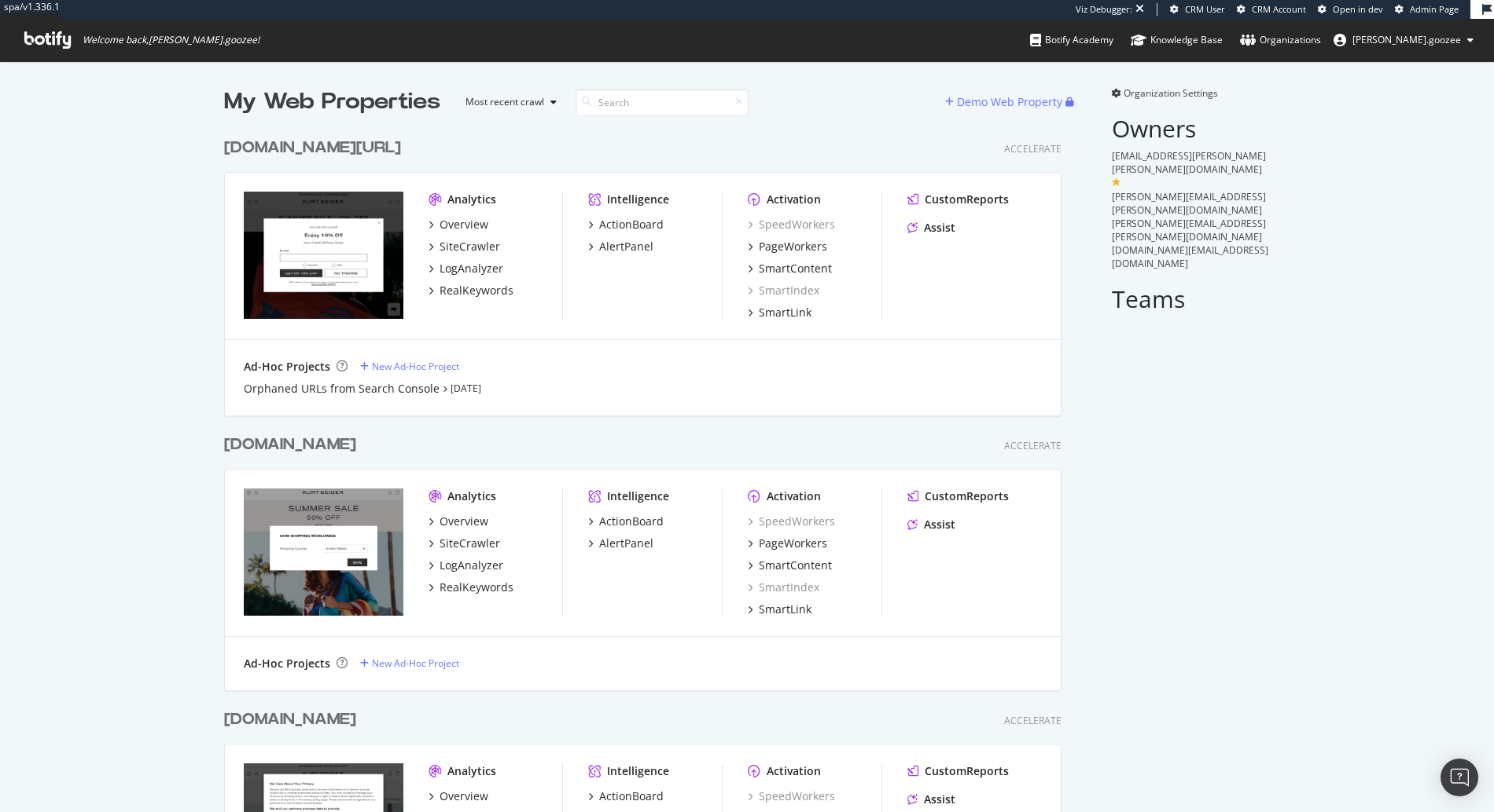
click at [385, 148] on div "[DOMAIN_NAME][URL]" at bounding box center [313, 148] width 177 height 23
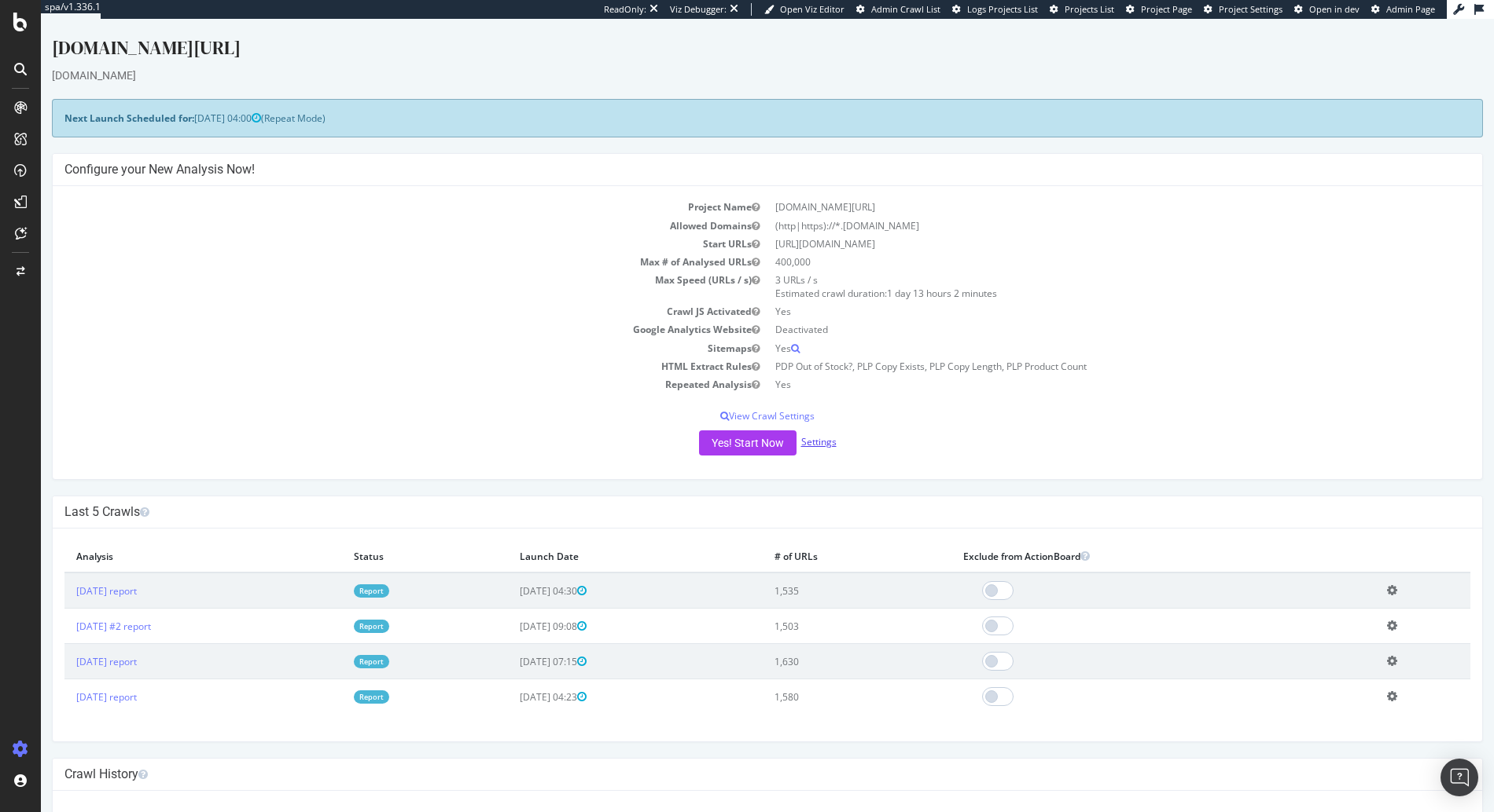
click at [810, 441] on link "Settings" at bounding box center [818, 442] width 36 height 13
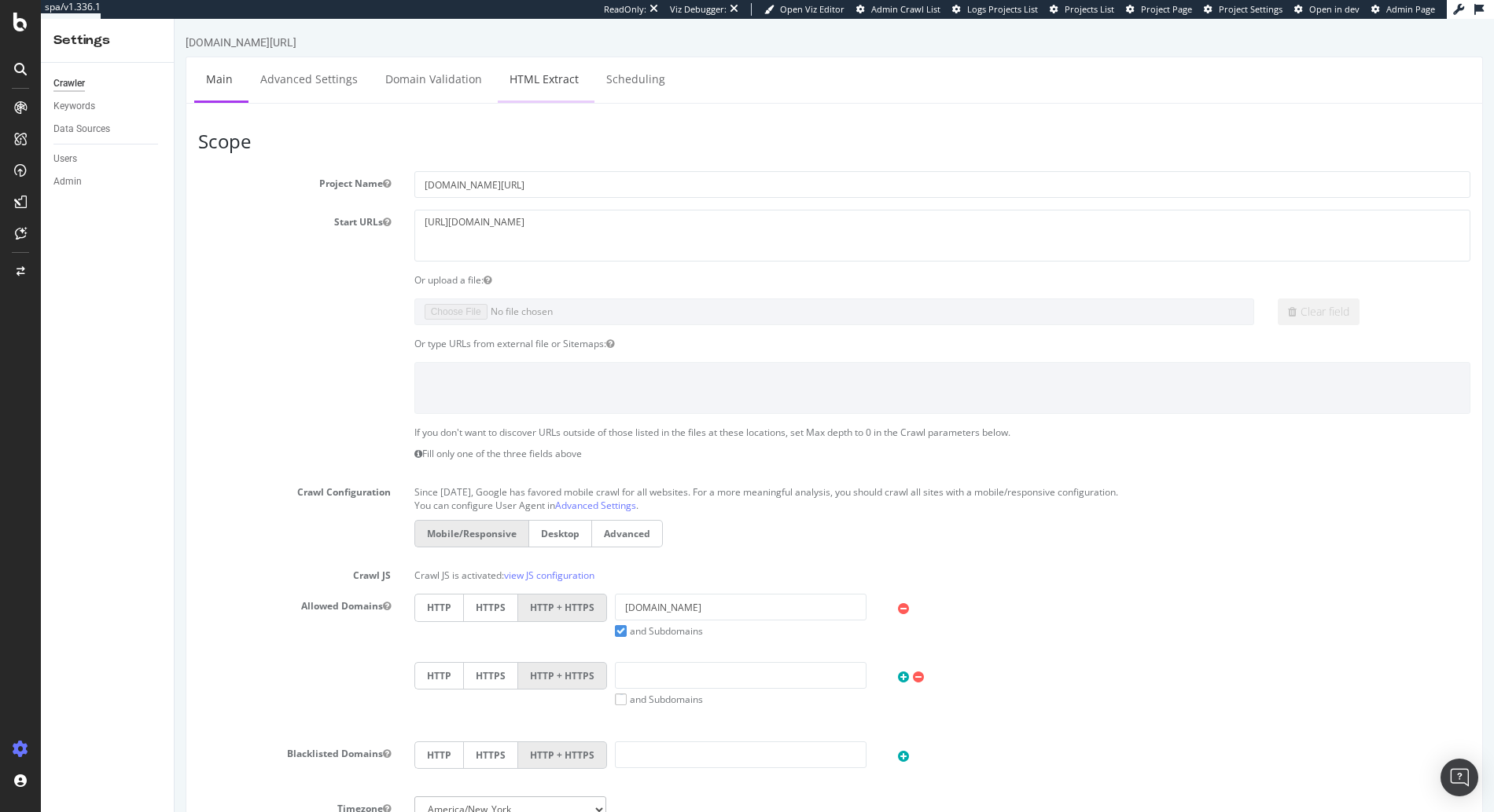
click at [528, 76] on link "HTML Extract" at bounding box center [544, 79] width 92 height 43
select select "exist"
select select "html.length"
select select "count"
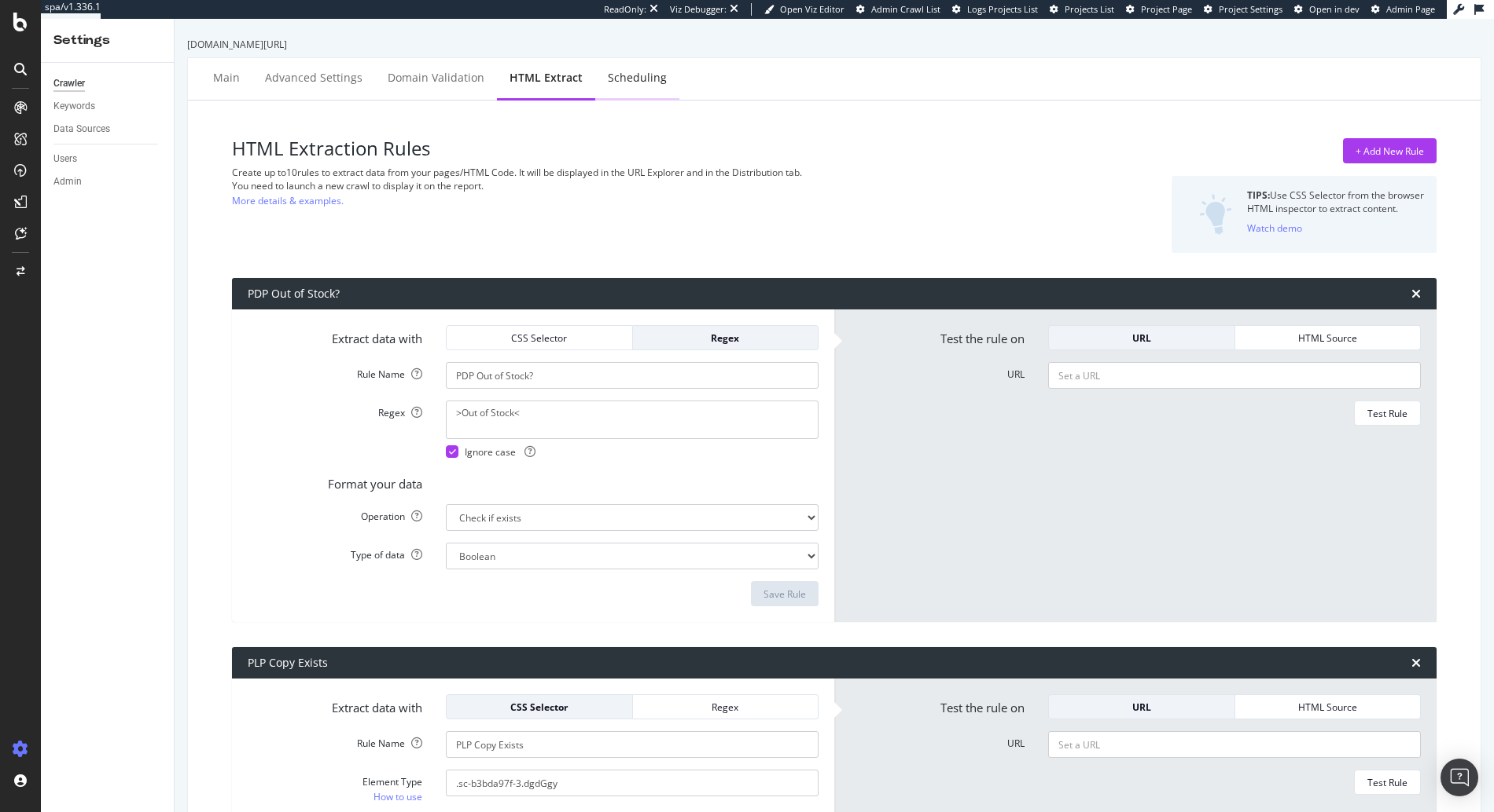
click at [638, 86] on div "Scheduling" at bounding box center [636, 78] width 59 height 15
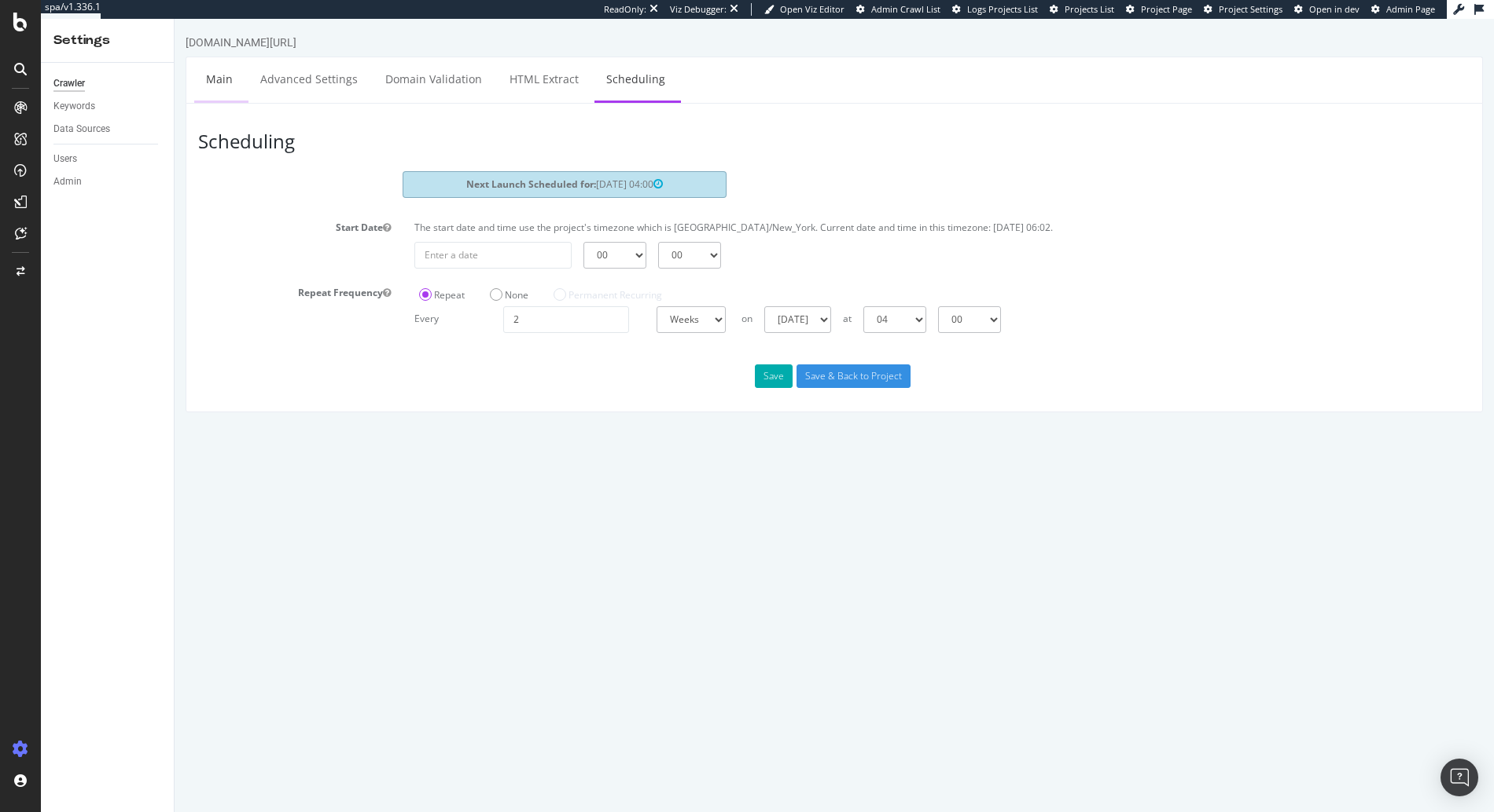
click at [202, 81] on link "Main" at bounding box center [219, 79] width 50 height 43
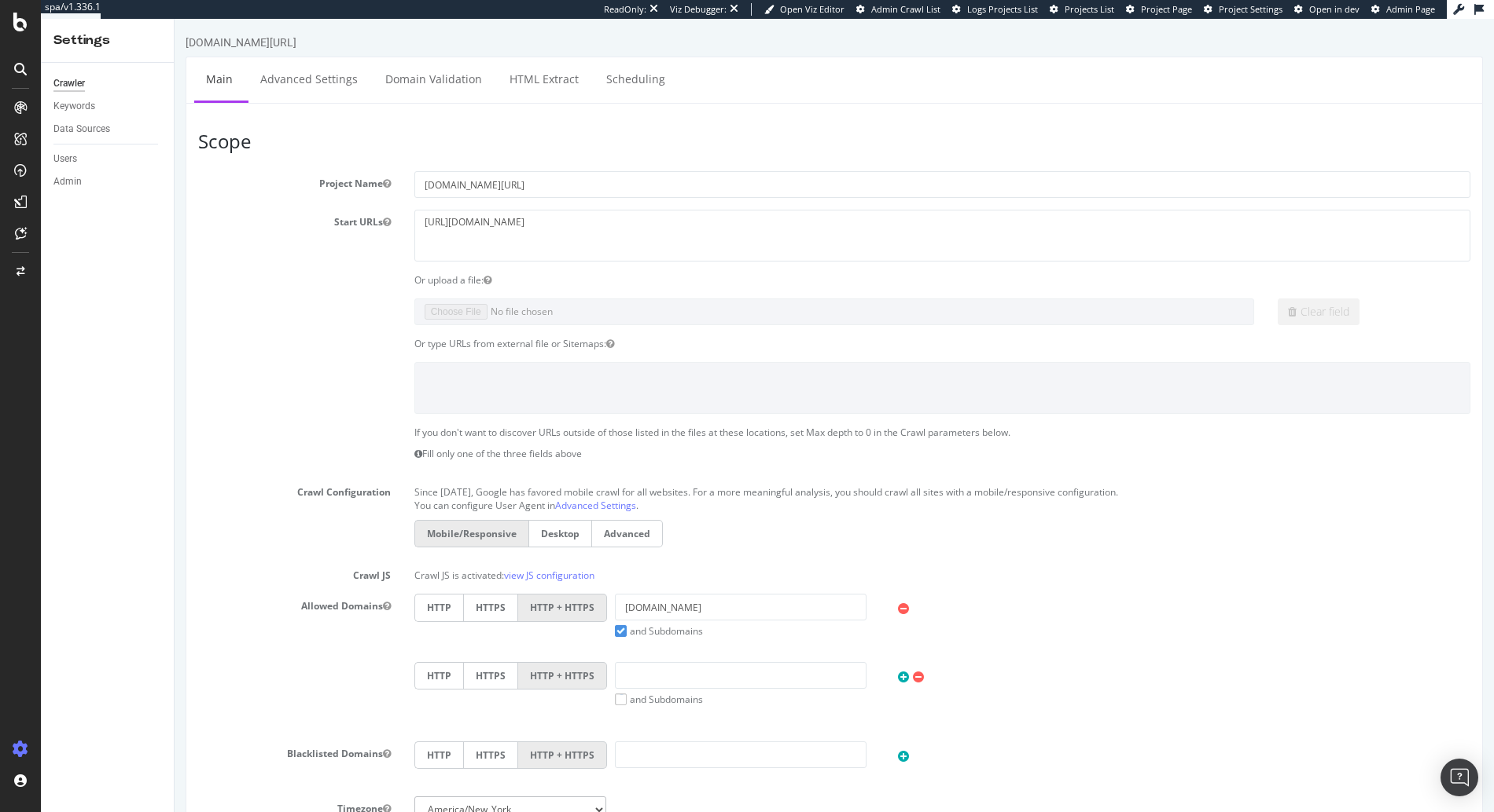
click at [77, 195] on div "Crawler Keywords Data Sources Users Admin" at bounding box center [107, 437] width 133 height 749
click at [75, 186] on div "Admin" at bounding box center [67, 181] width 28 height 16
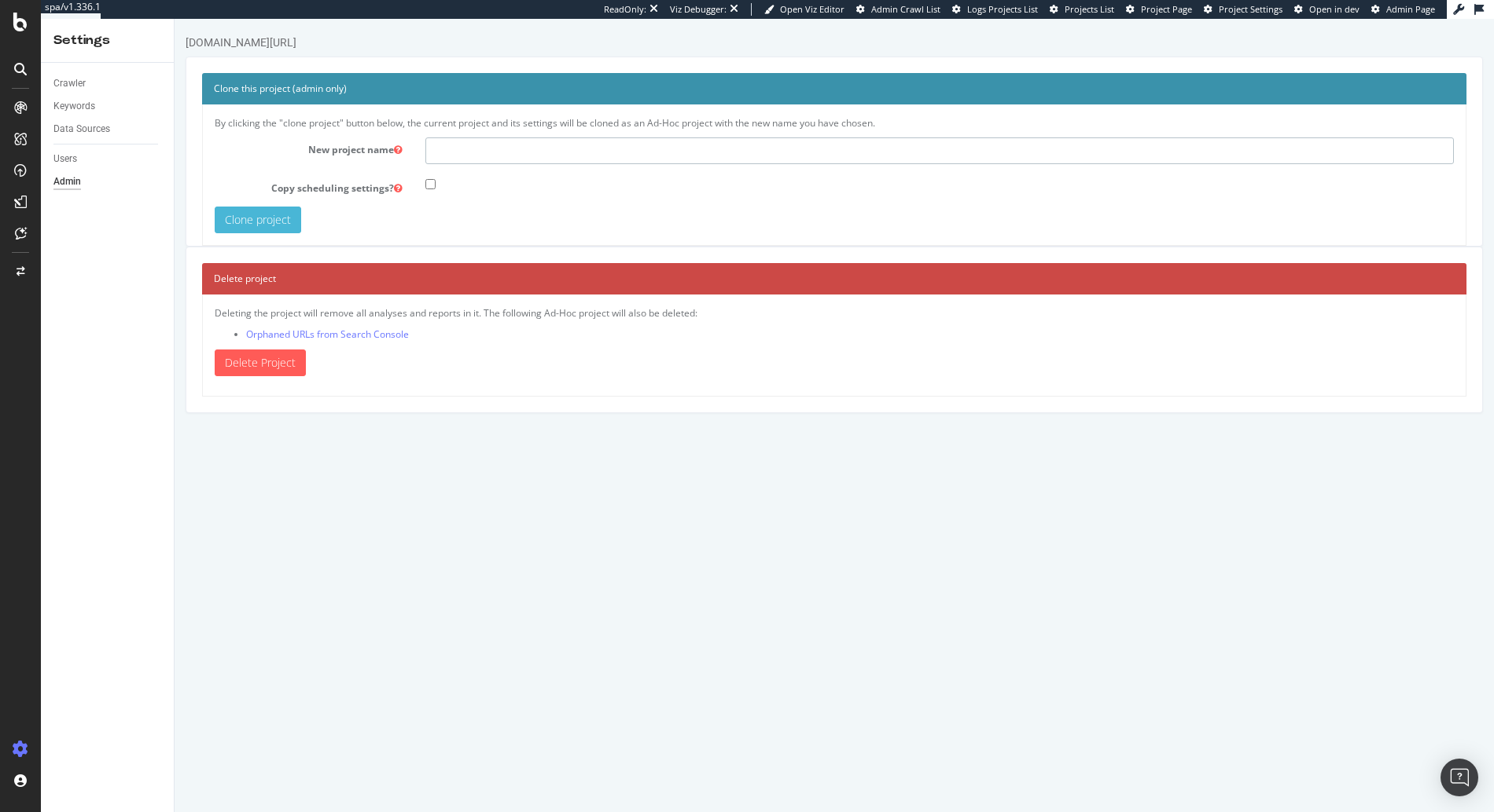
click at [452, 143] on input "text" at bounding box center [940, 151] width 1028 height 27
type input "Sitemaps Crawl - [GEOGRAPHIC_DATA]"
click at [276, 221] on input "Clone project" at bounding box center [258, 220] width 87 height 27
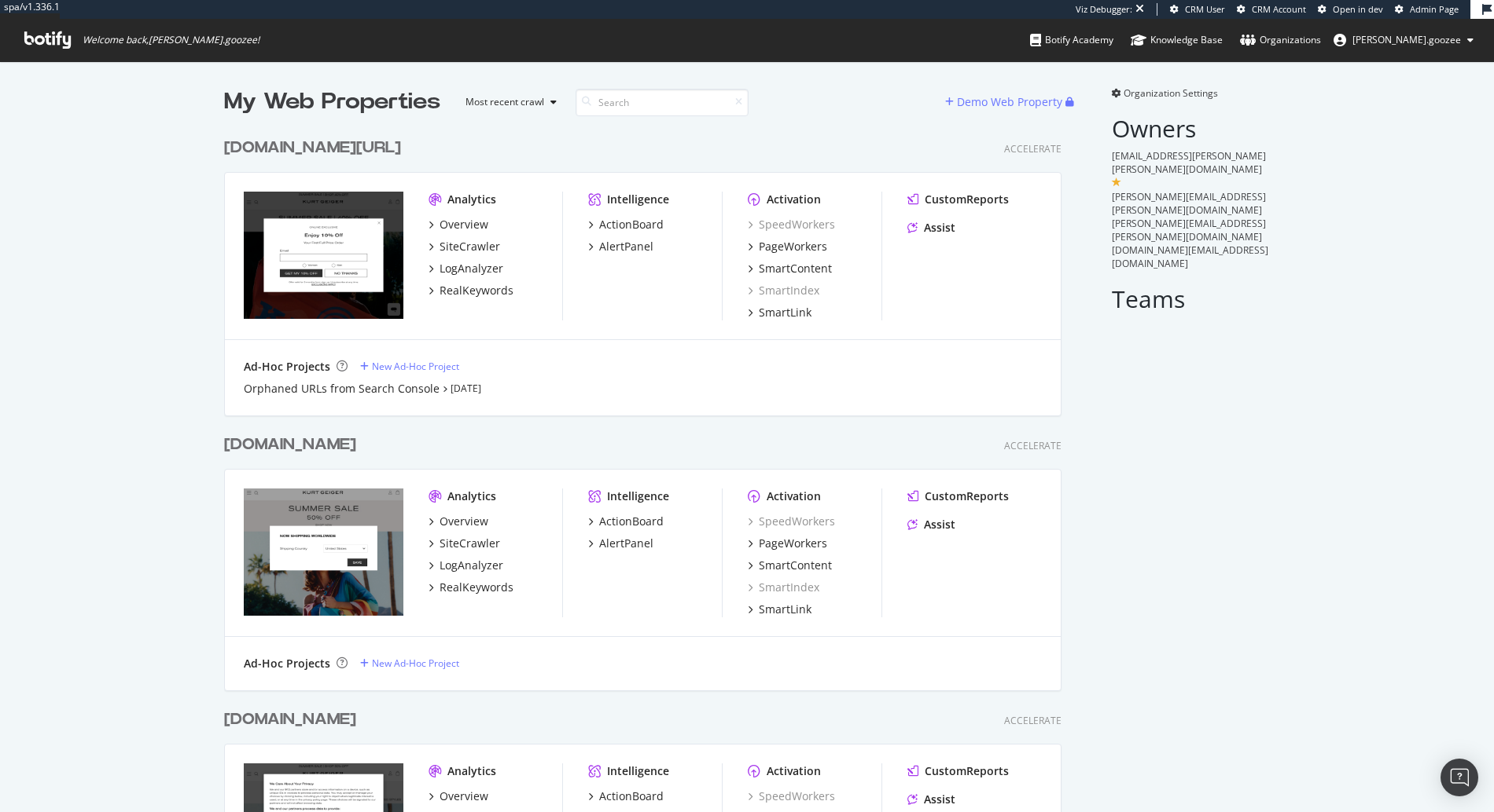
scroll to position [835, 838]
click at [389, 148] on div "[DOMAIN_NAME][URL]" at bounding box center [316, 148] width 183 height 23
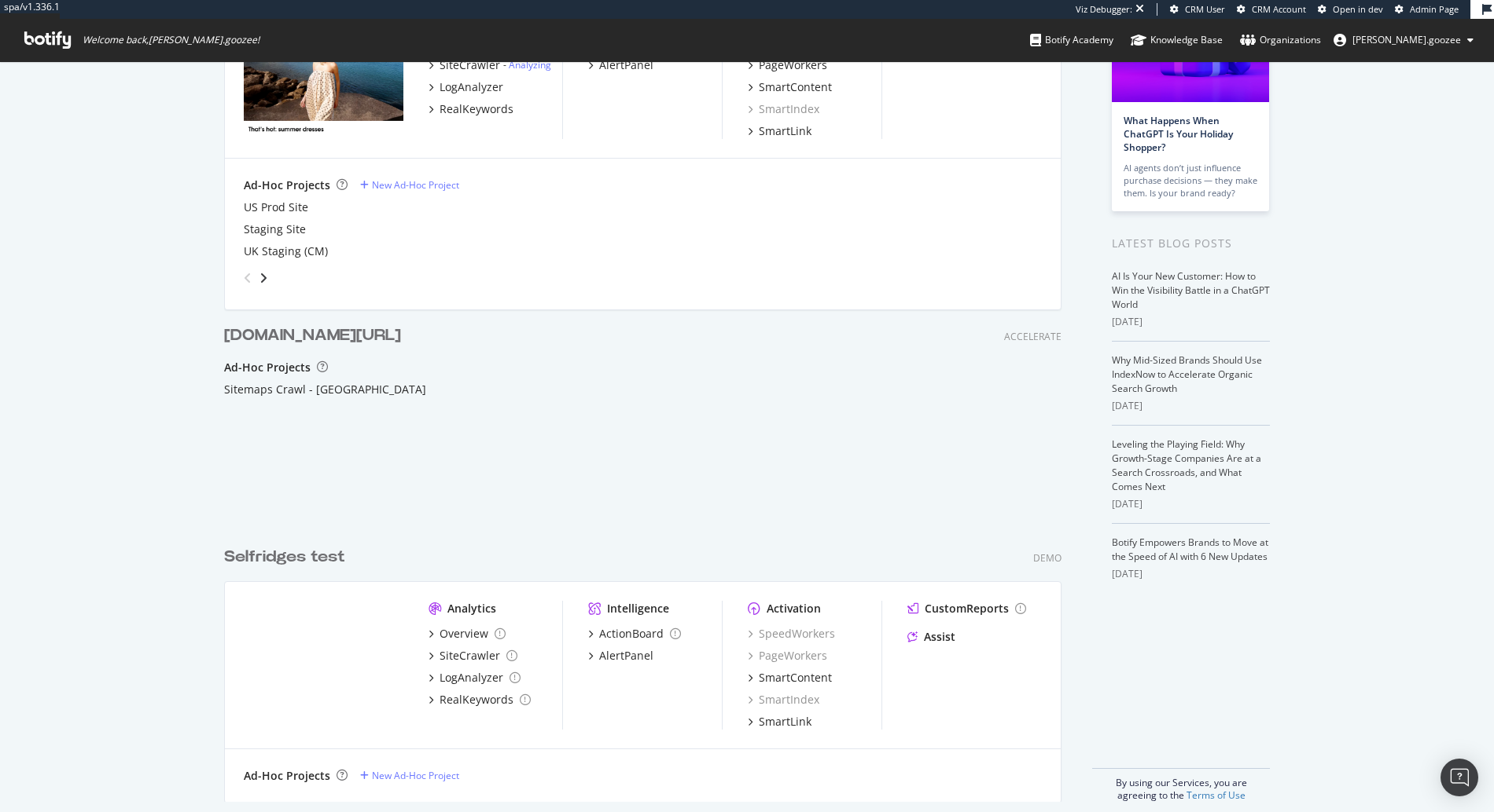
scroll to position [196, 0]
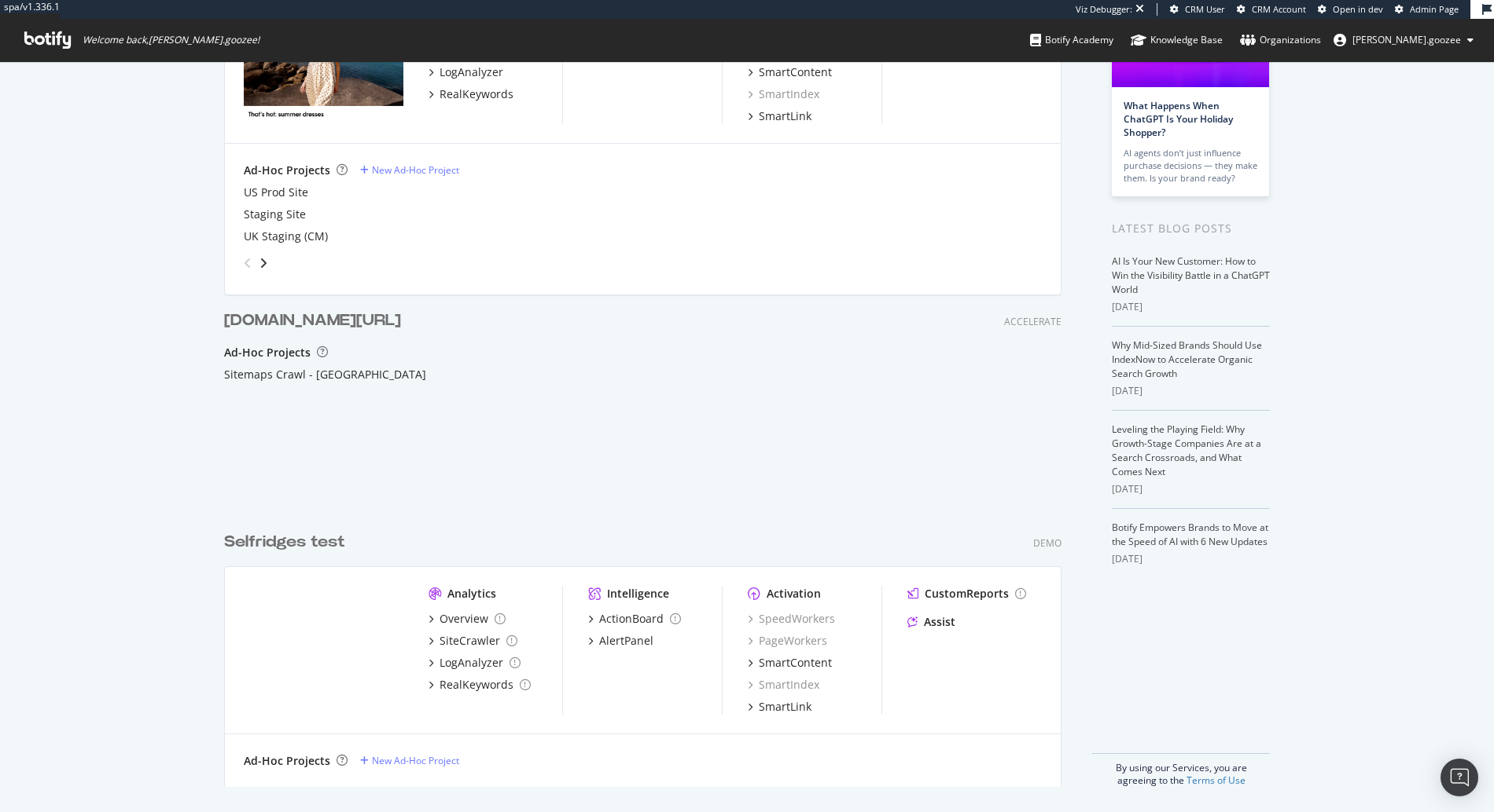
click at [367, 321] on div "[DOMAIN_NAME][URL]" at bounding box center [313, 321] width 177 height 23
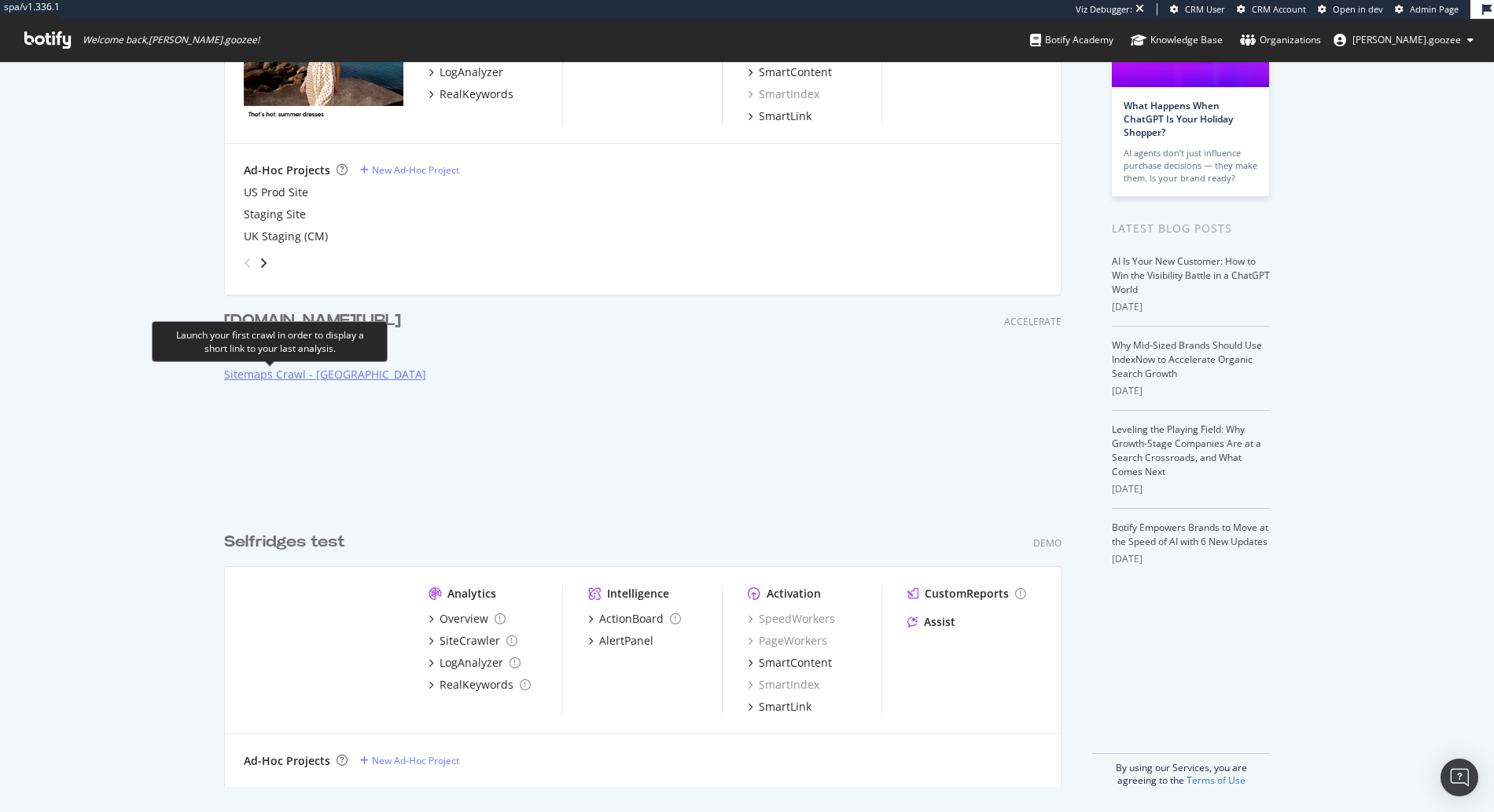
click at [296, 373] on div "Sitemaps Crawl - [GEOGRAPHIC_DATA]" at bounding box center [325, 374] width 202 height 15
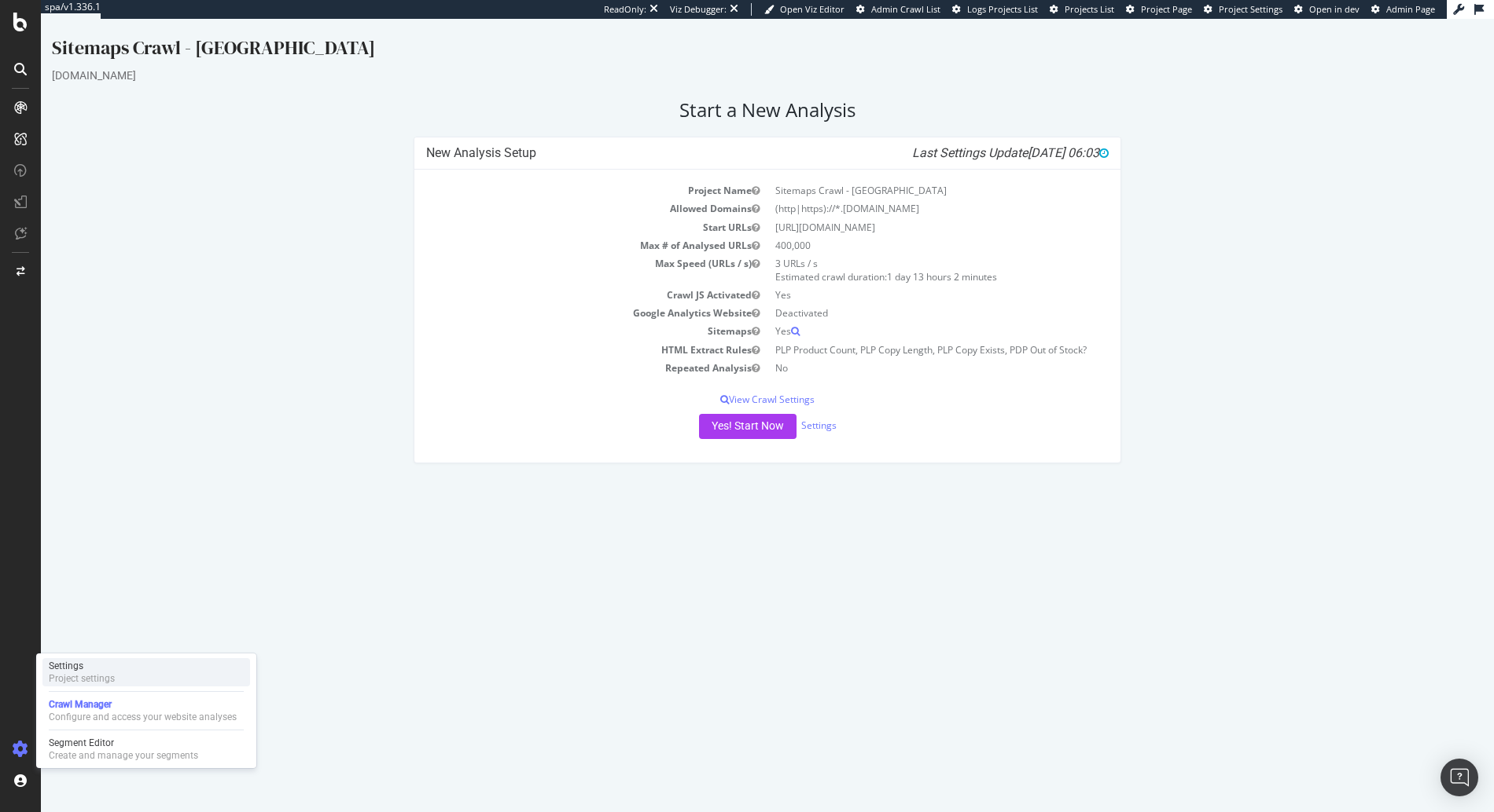
click at [119, 681] on div "Settings Project settings" at bounding box center [146, 672] width 208 height 28
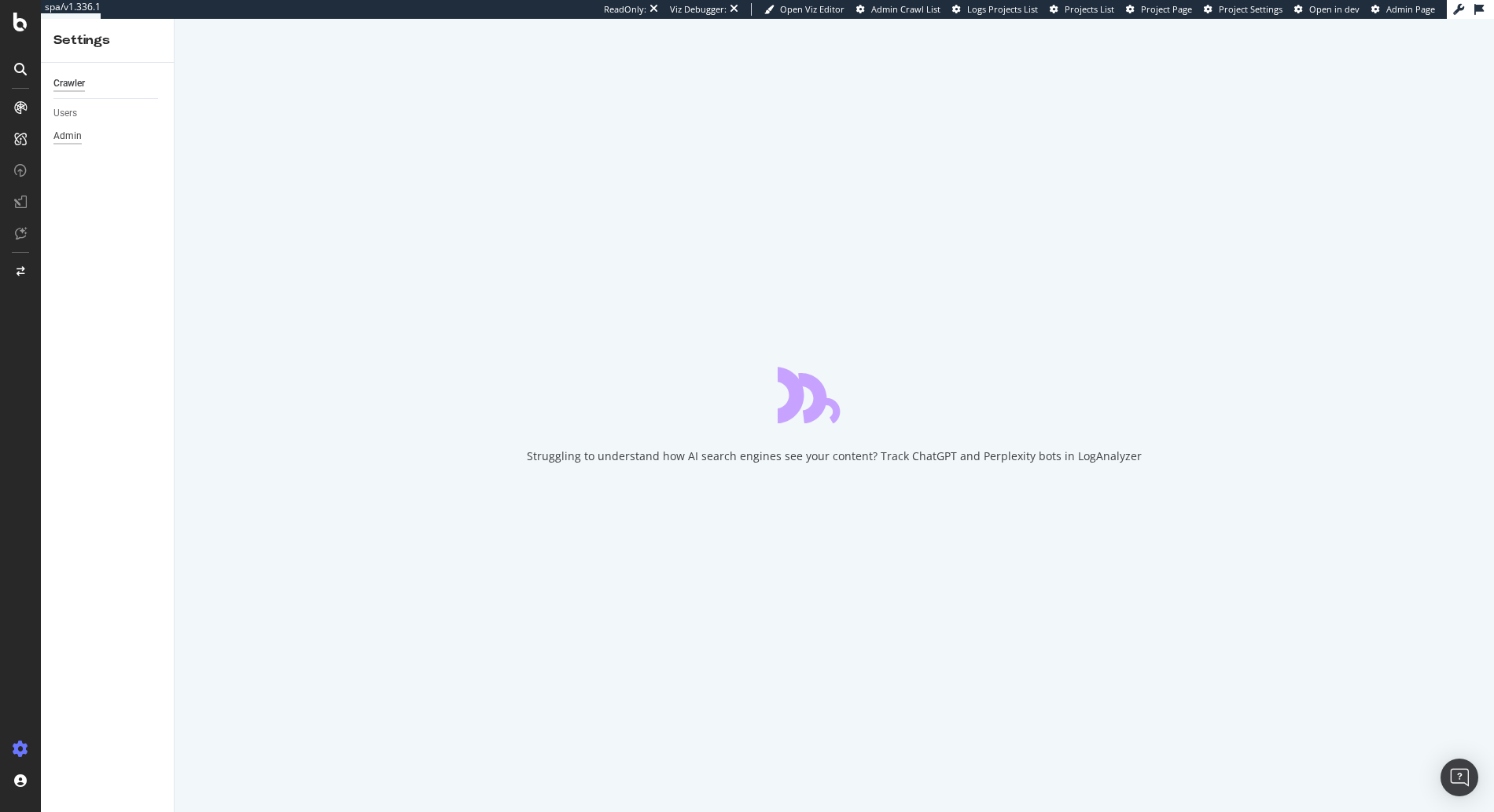
click at [69, 139] on div "Admin" at bounding box center [67, 136] width 28 height 16
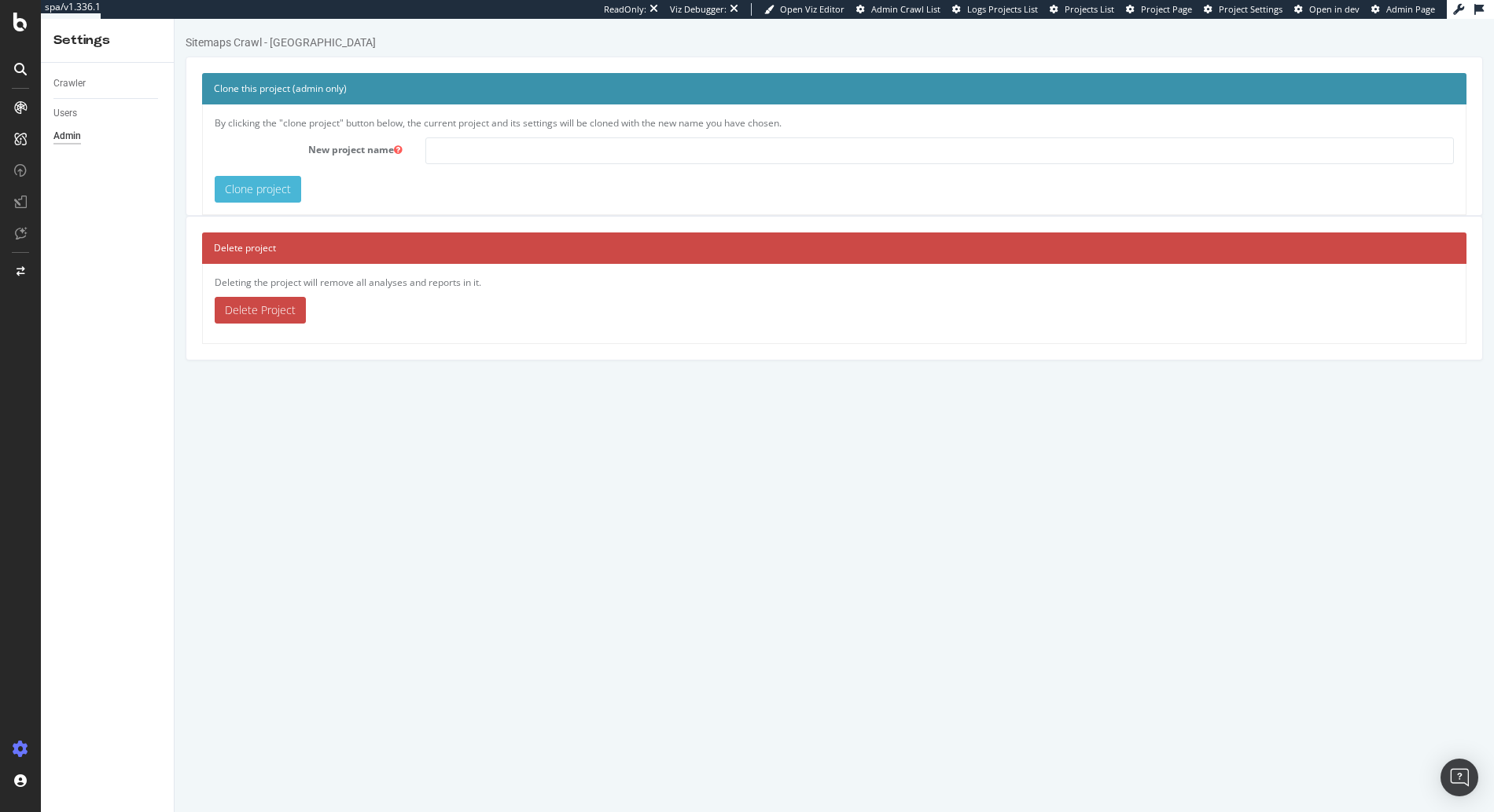
click at [248, 309] on link "Delete Project" at bounding box center [260, 311] width 91 height 27
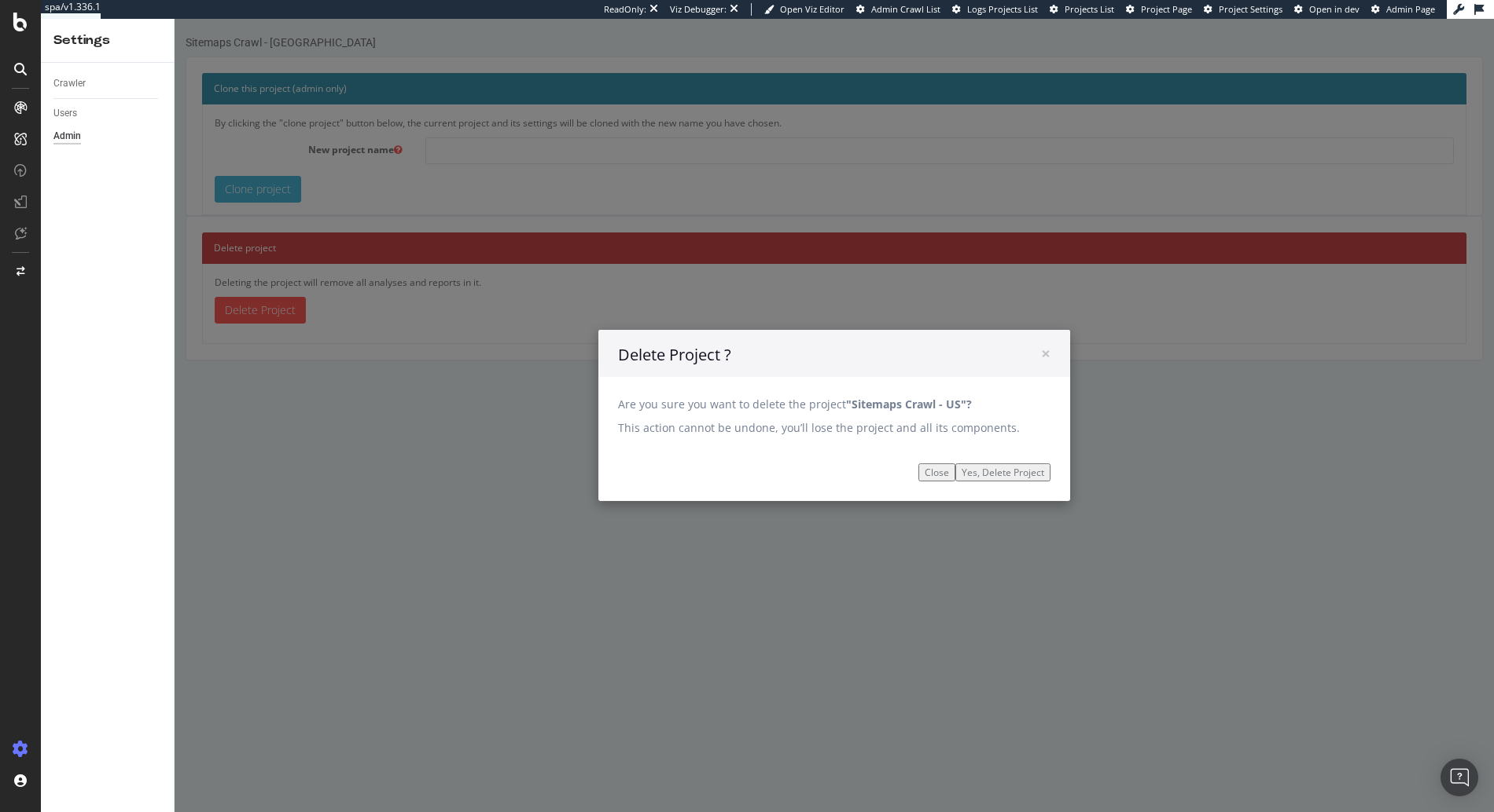
click at [984, 480] on input "Yes, Delete Project" at bounding box center [1002, 472] width 95 height 18
click at [983, 477] on input "Yes, Delete Project" at bounding box center [1002, 472] width 95 height 18
click at [84, 149] on div "SiteCrawler" at bounding box center [86, 148] width 56 height 15
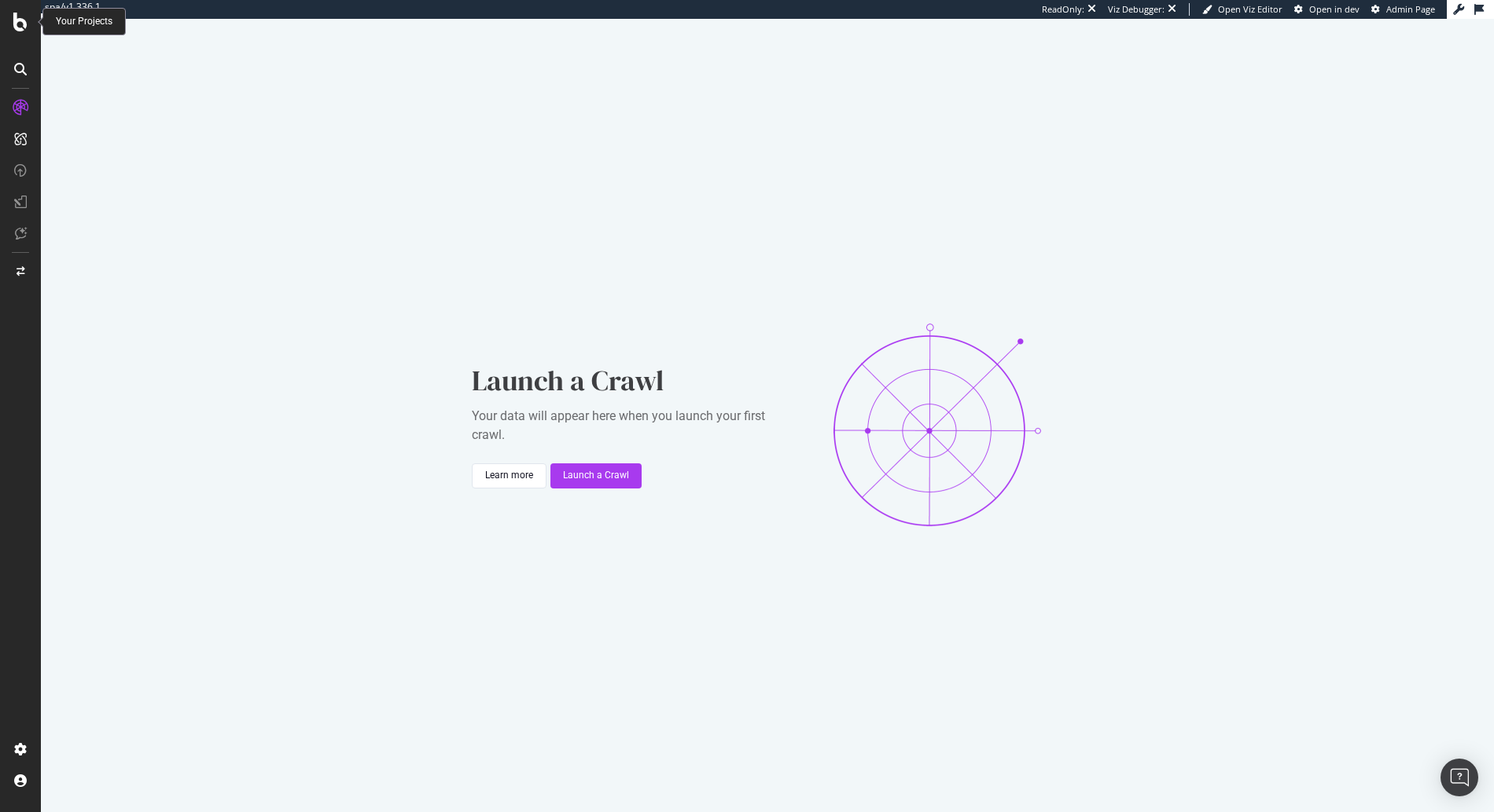
click at [18, 28] on icon at bounding box center [20, 22] width 14 height 19
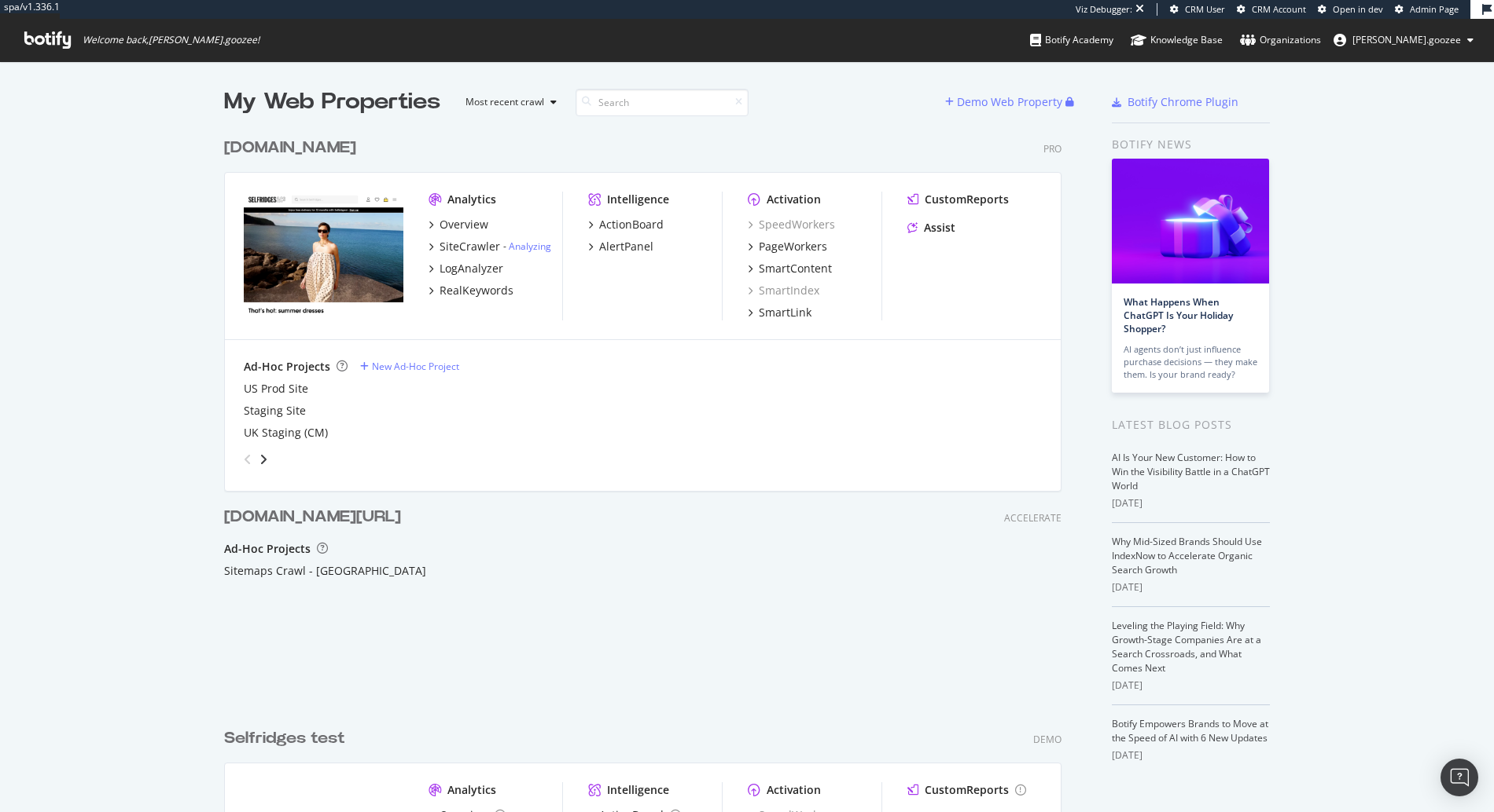
scroll to position [800, 1470]
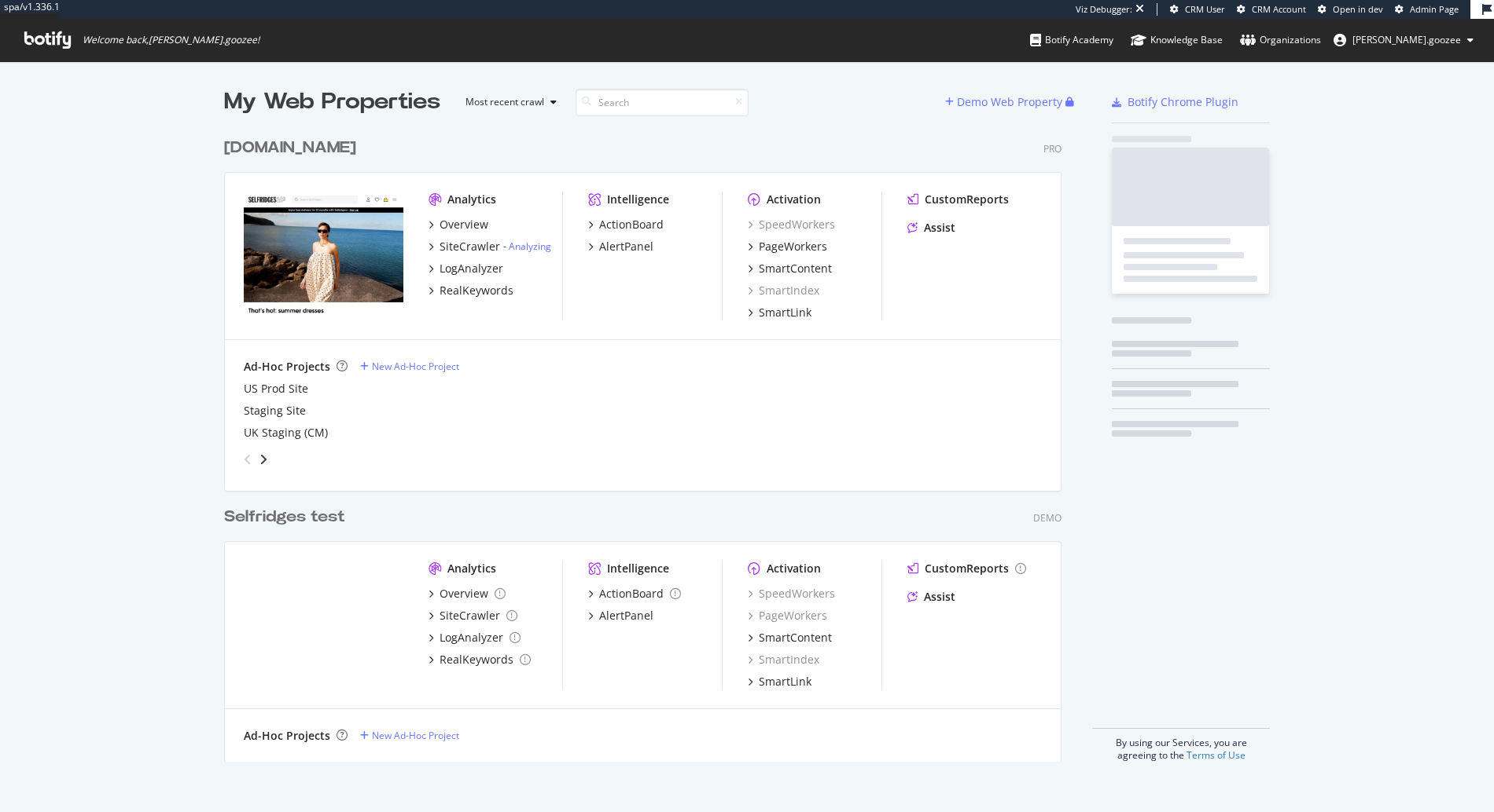
scroll to position [632, 838]
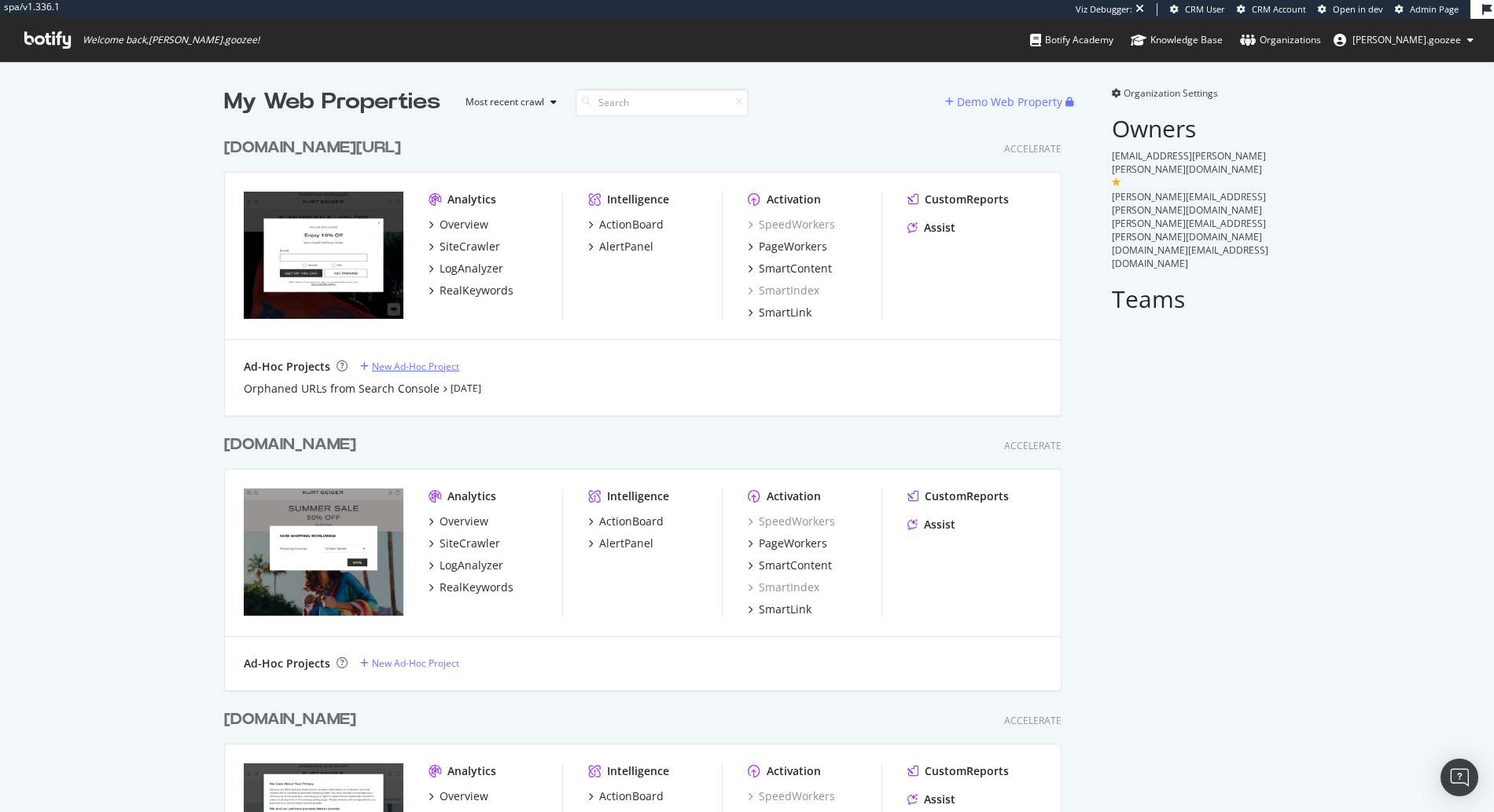
click at [388, 369] on div "New Ad-Hoc Project" at bounding box center [415, 367] width 88 height 13
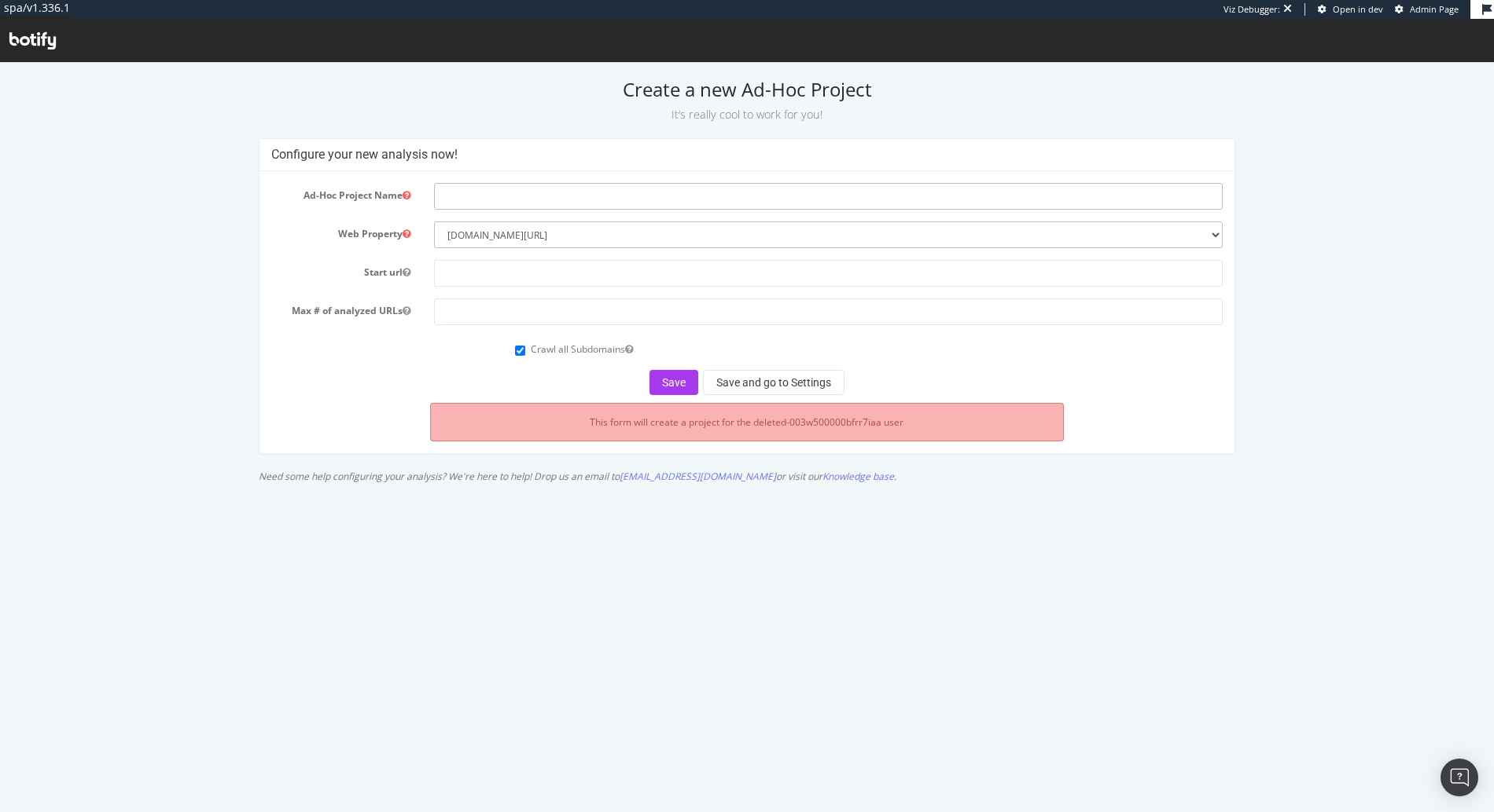
click at [538, 194] on input "text" at bounding box center [828, 196] width 788 height 27
type input "Sitemap Crawl - [GEOGRAPHIC_DATA]"
click at [550, 271] on input "text" at bounding box center [828, 273] width 788 height 27
paste input "[URL][DOMAIN_NAME]"
type input "[URL][DOMAIN_NAME]"
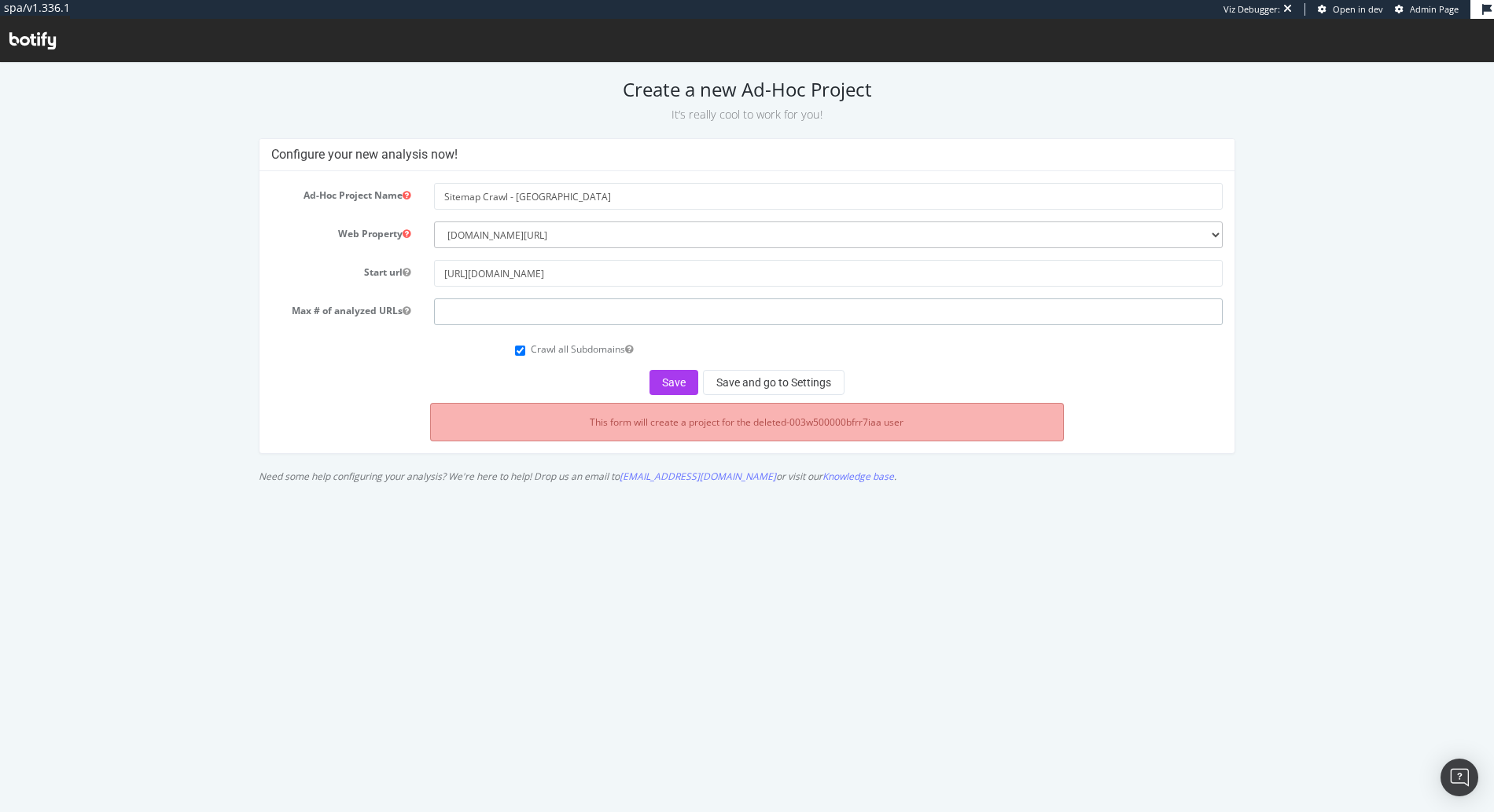
click at [498, 309] on input "number" at bounding box center [828, 312] width 788 height 27
type input "100000"
click at [794, 388] on button "Save and go to Settings" at bounding box center [773, 383] width 142 height 25
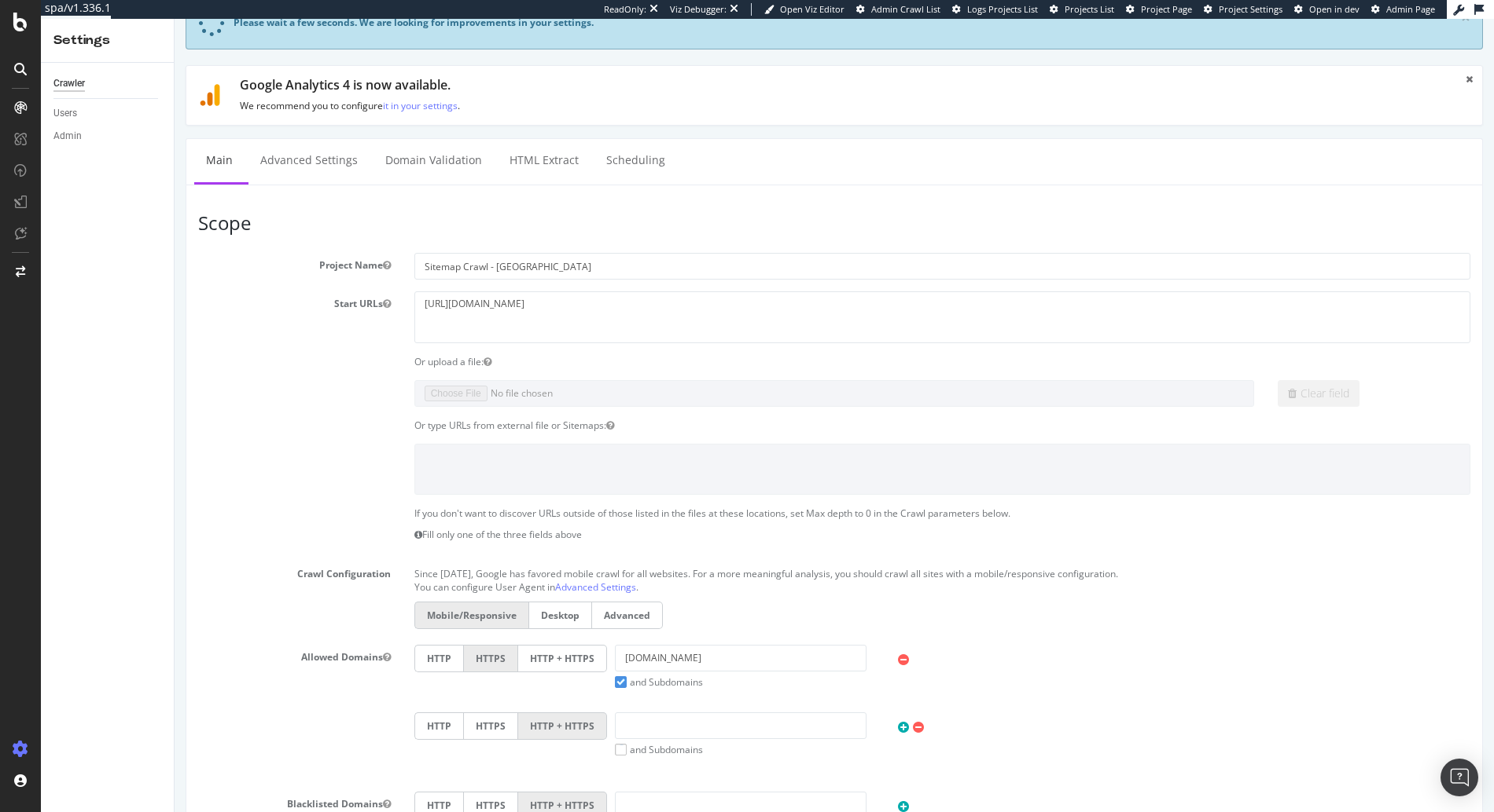
scroll to position [63, 0]
click at [583, 302] on textarea "[URL][DOMAIN_NAME]" at bounding box center [941, 314] width 1056 height 51
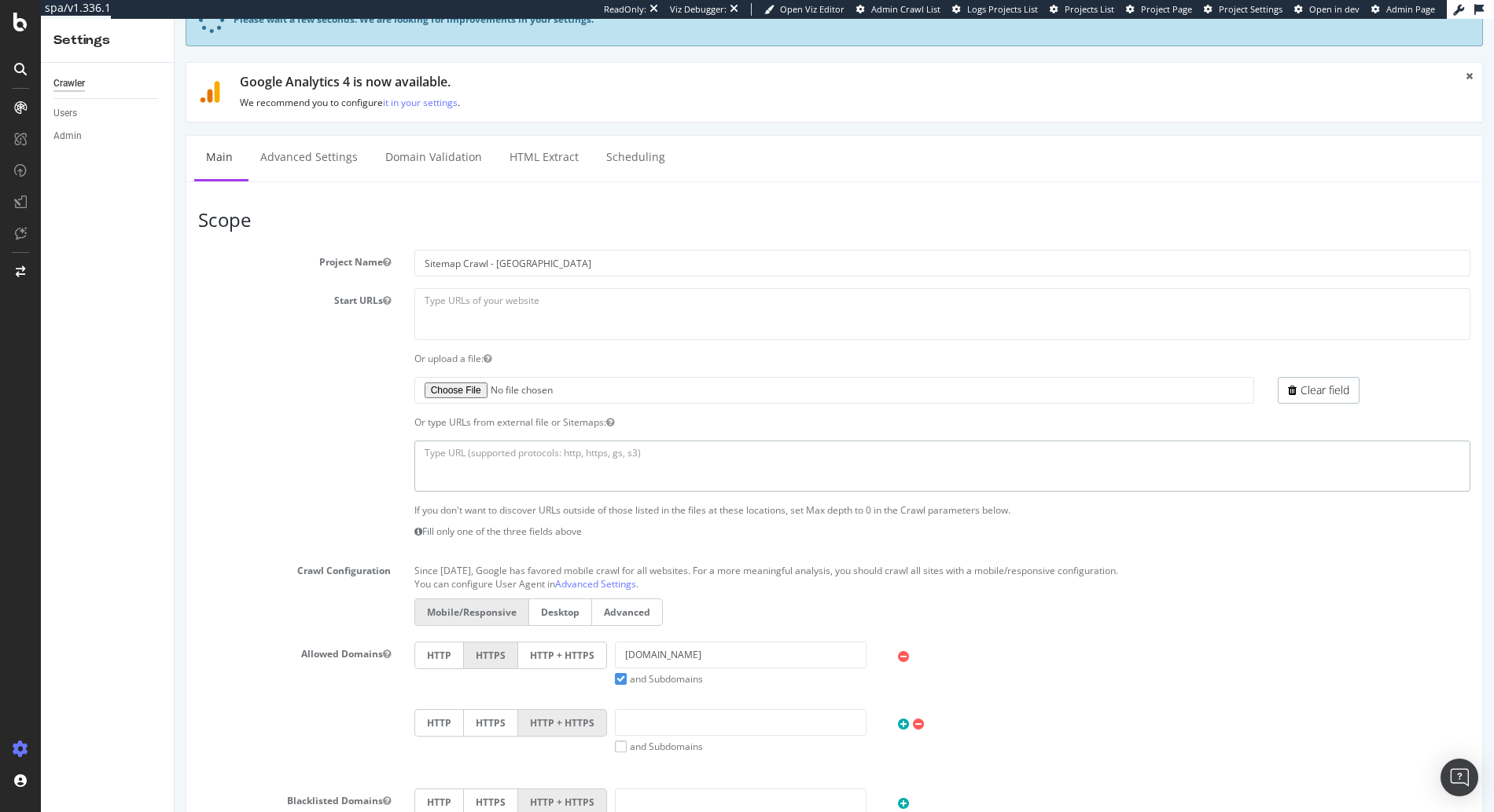
click at [503, 459] on textarea at bounding box center [941, 466] width 1056 height 51
paste textarea "[URL][DOMAIN_NAME]"
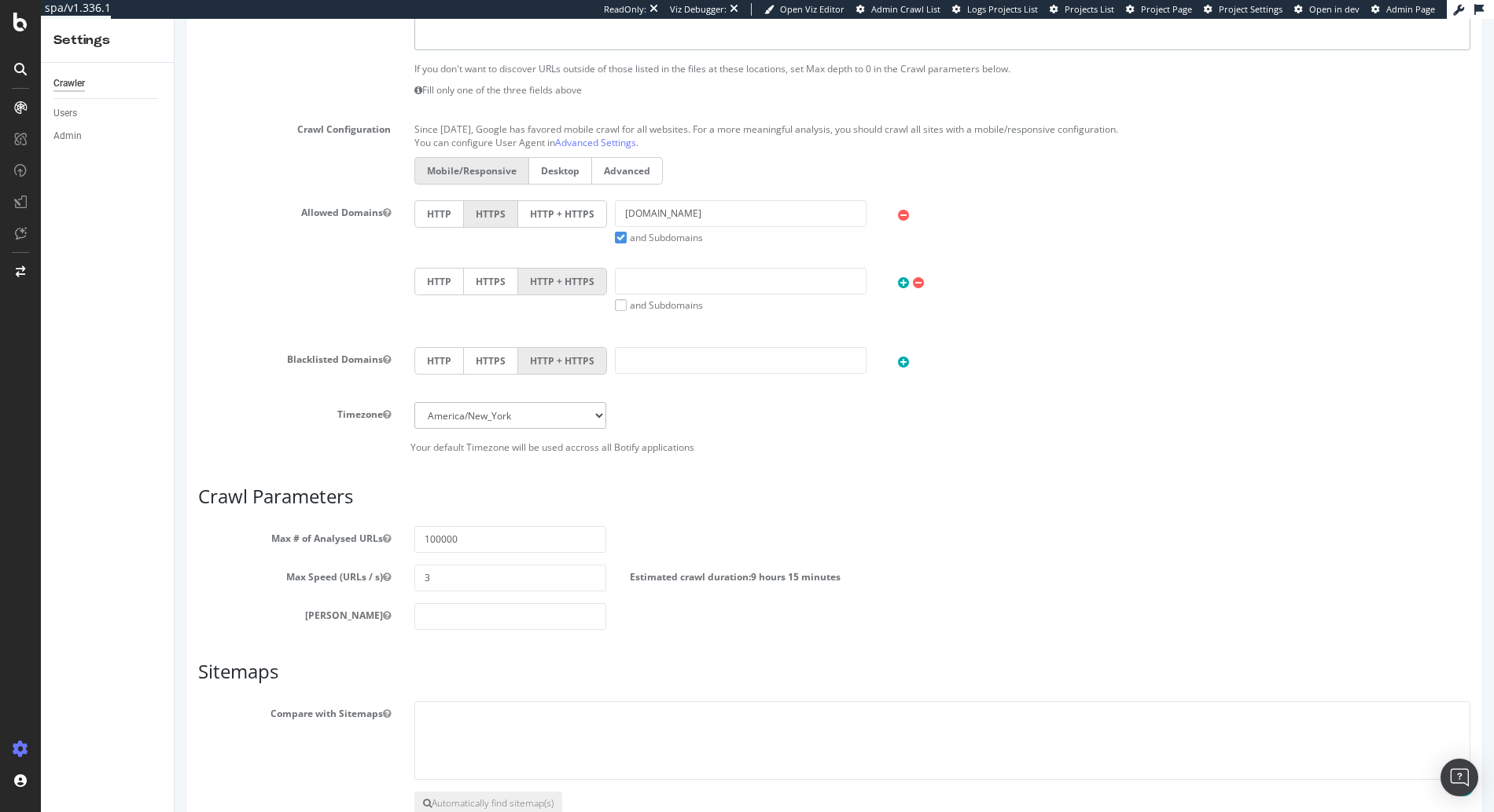
scroll to position [517, 0]
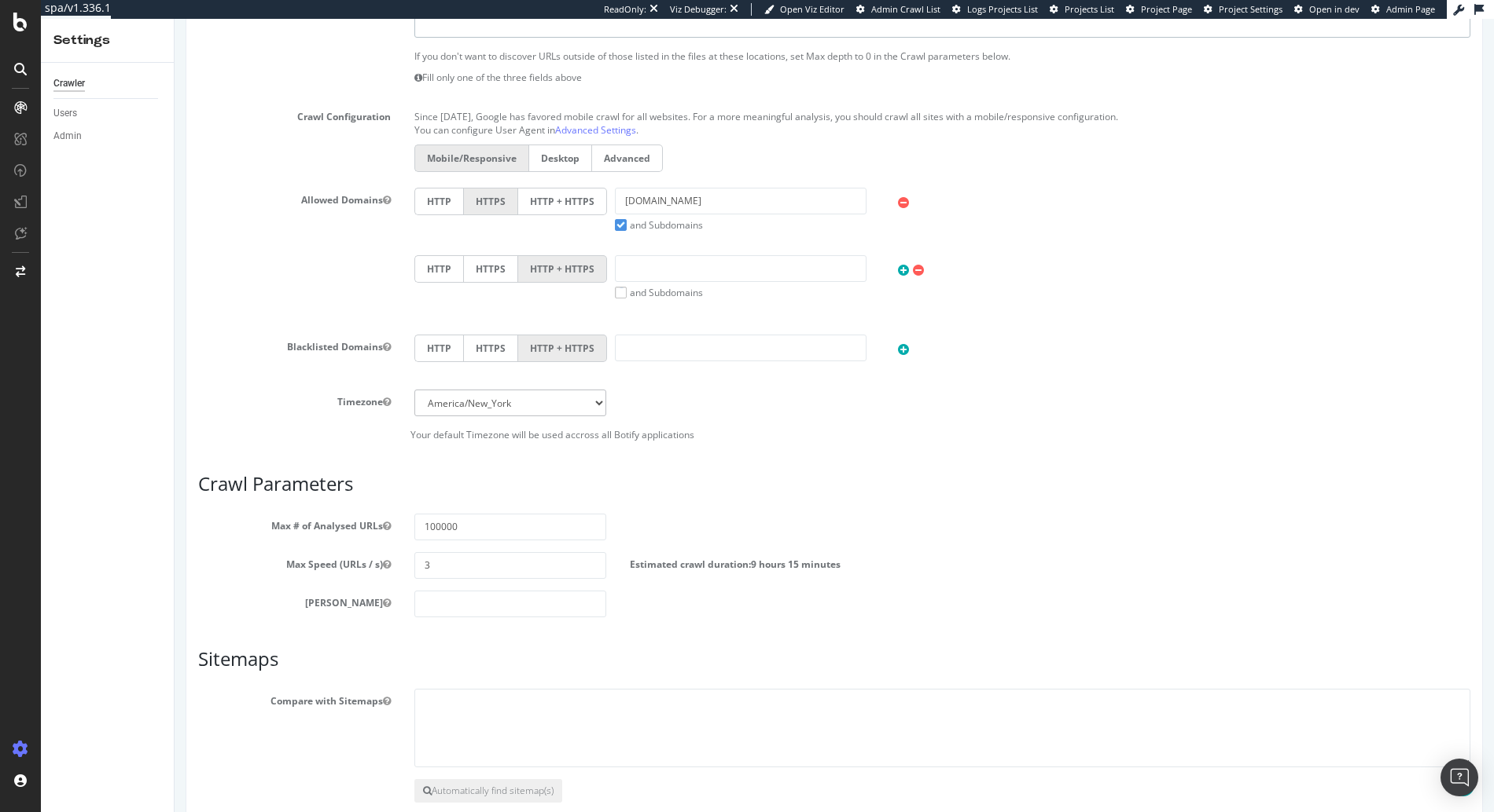
type textarea "[URL][DOMAIN_NAME]"
click at [477, 604] on input "number" at bounding box center [510, 604] width 193 height 27
type input "0"
click at [706, 488] on h3 "Crawl Parameters" at bounding box center [834, 483] width 1272 height 20
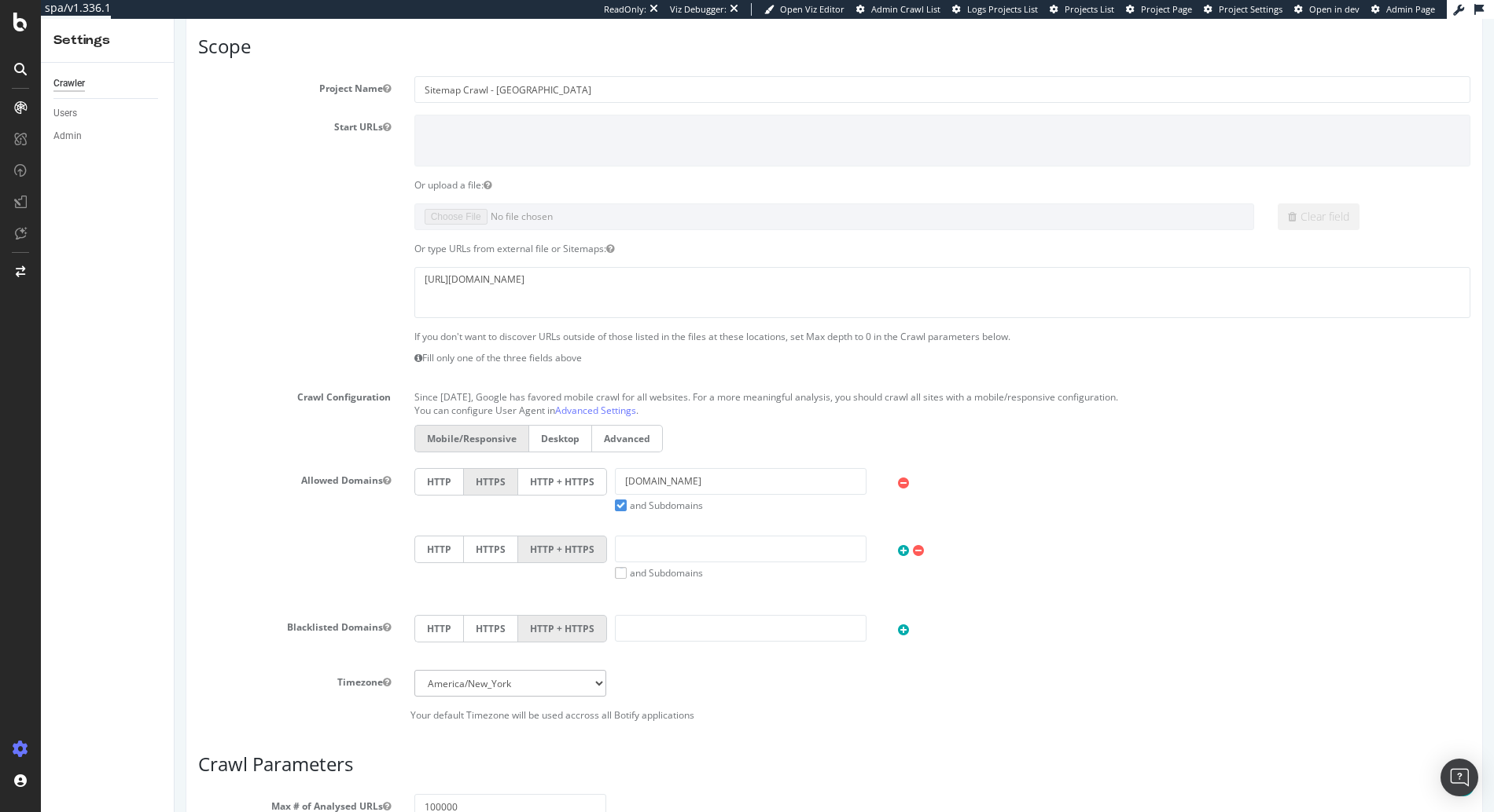
scroll to position [230, 0]
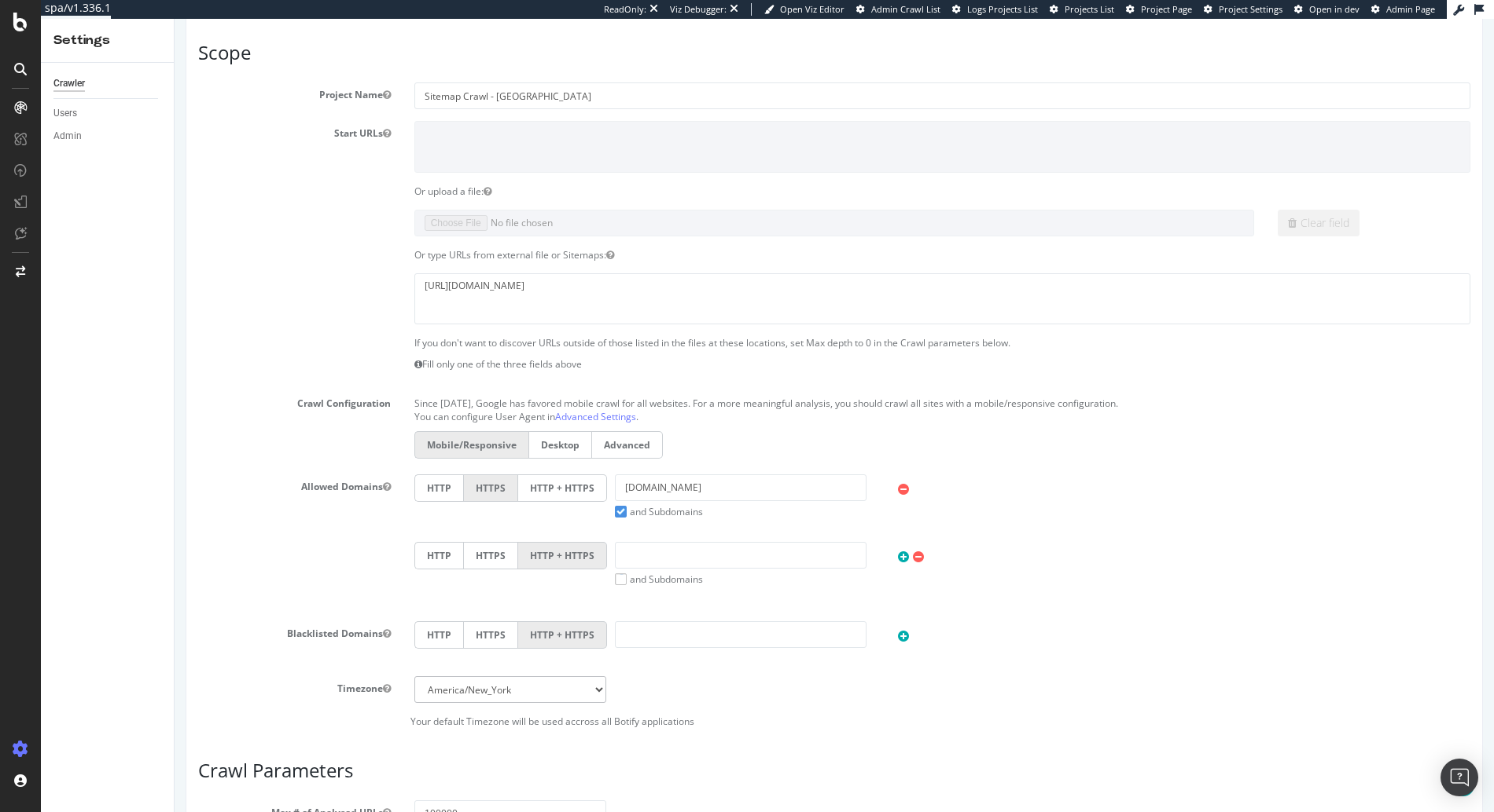
click at [551, 489] on label "HTTP + HTTPS" at bounding box center [562, 488] width 89 height 28
click at [174, 19] on input "HTTP + HTTPS" at bounding box center [174, 19] width 0 height 0
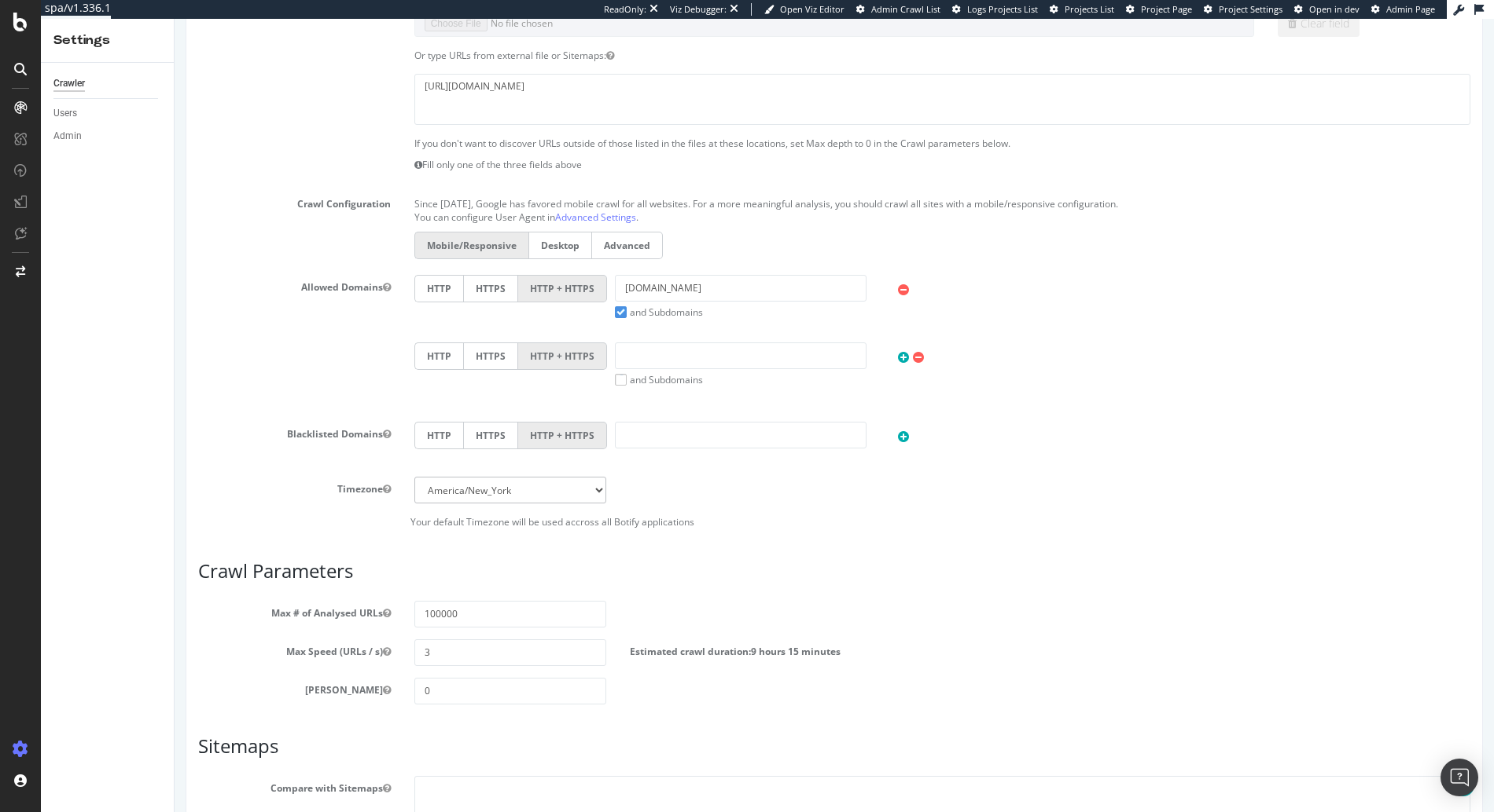
scroll to position [671, 0]
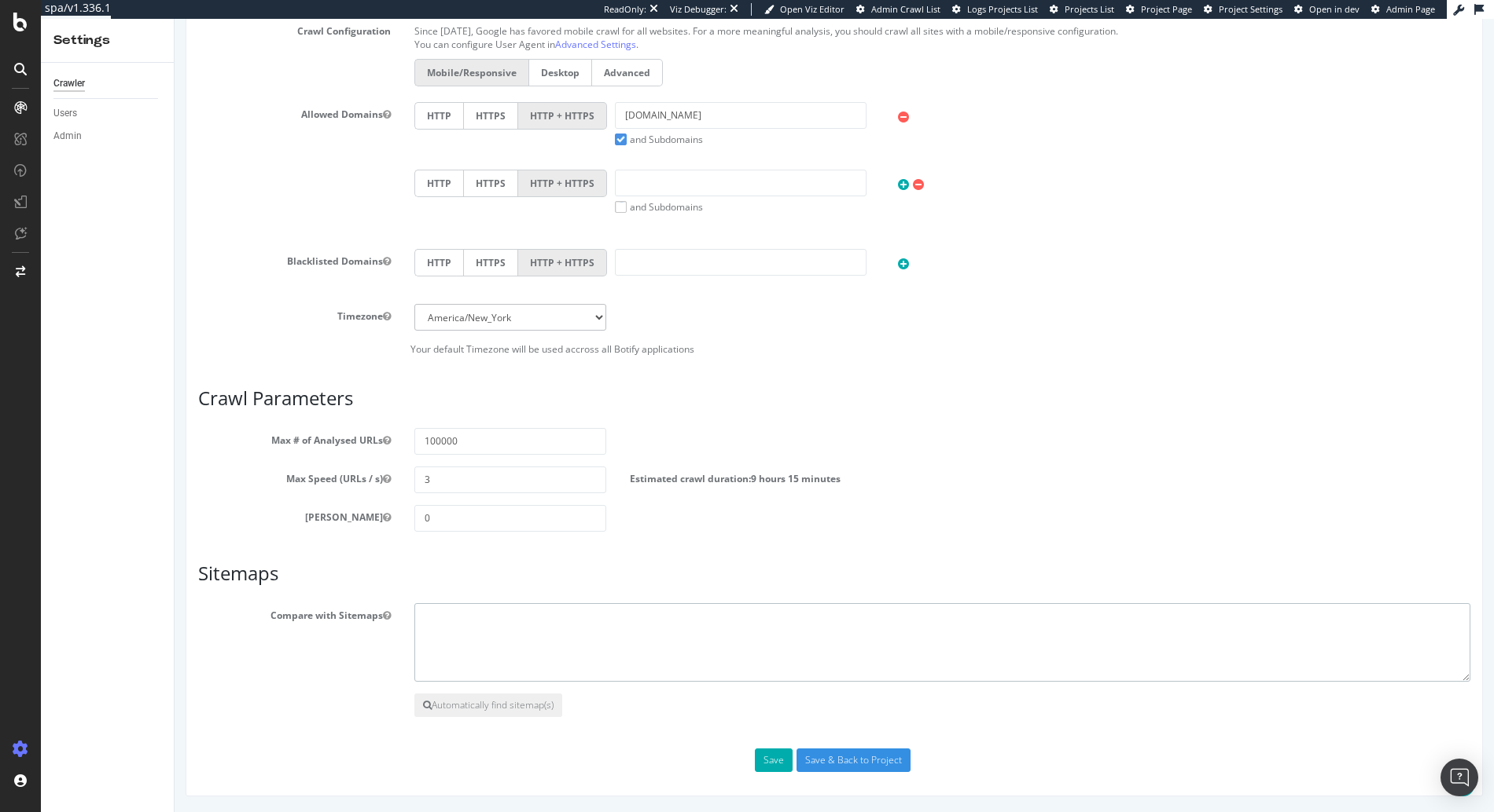
click at [543, 619] on textarea at bounding box center [941, 643] width 1056 height 79
paste textarea "[URL][DOMAIN_NAME]"
type textarea "[URL][DOMAIN_NAME]"
click at [763, 764] on button "Save" at bounding box center [773, 760] width 38 height 23
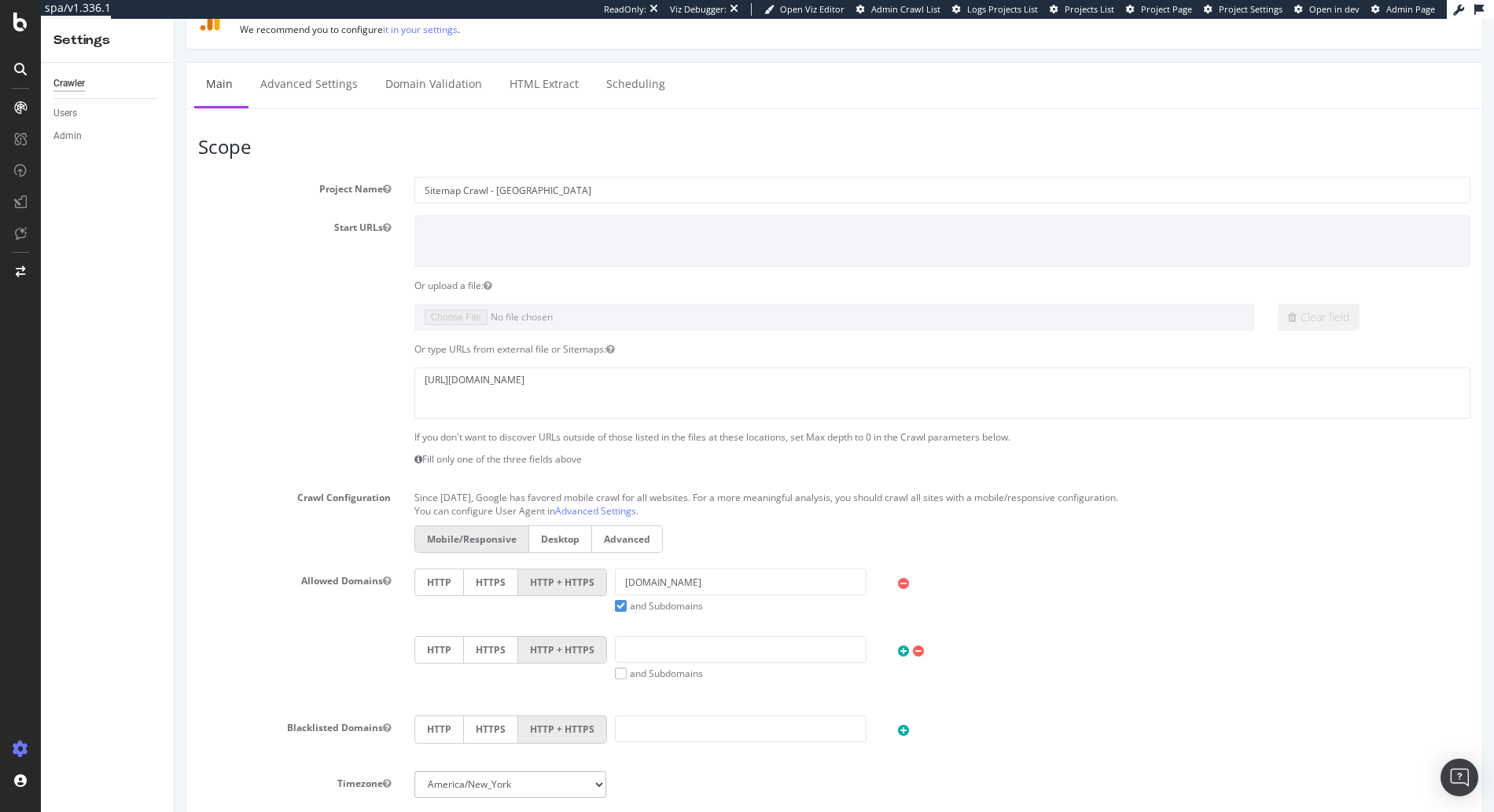
scroll to position [0, 0]
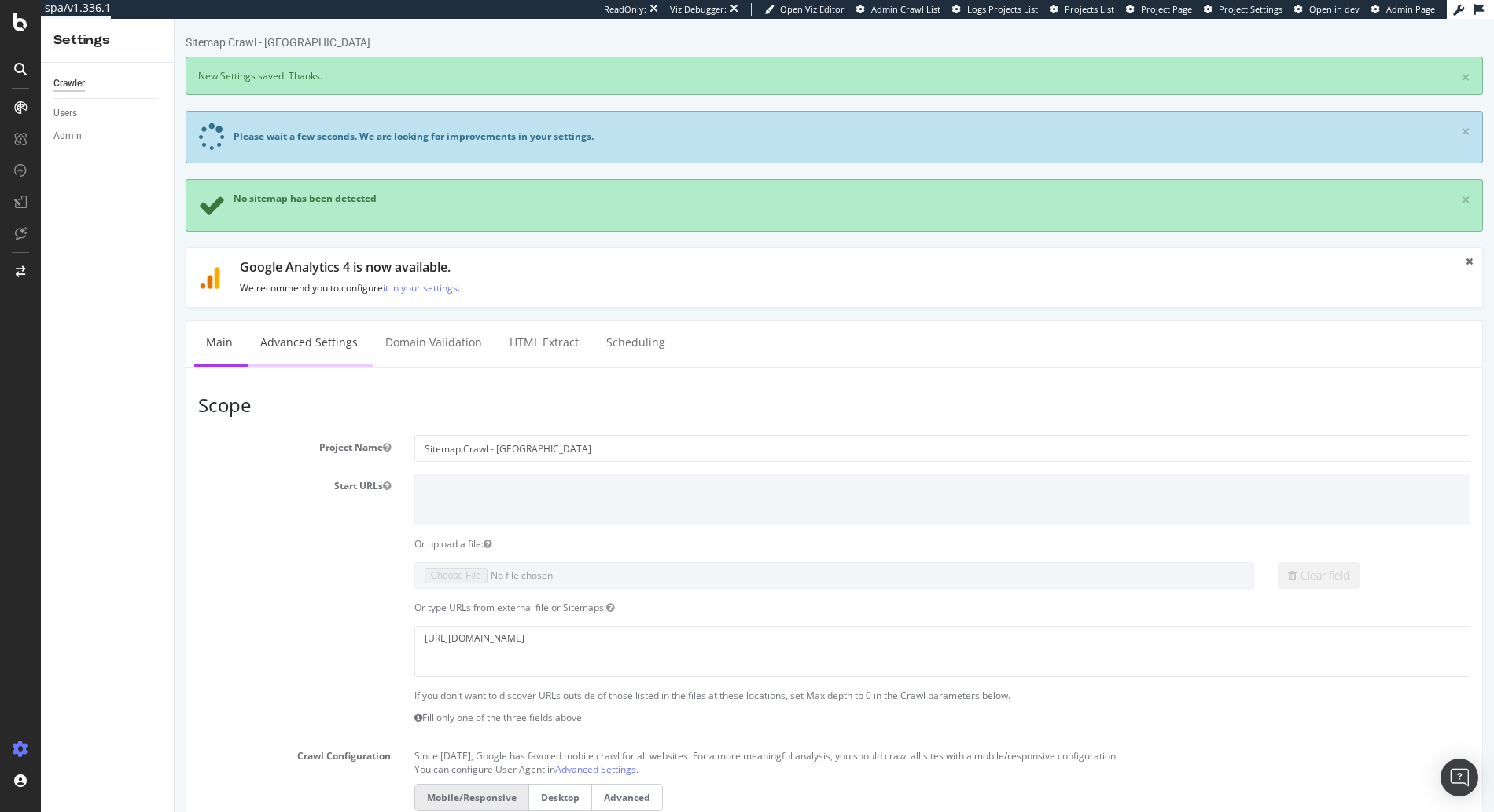
click at [332, 346] on link "Advanced Settings" at bounding box center [309, 343] width 121 height 43
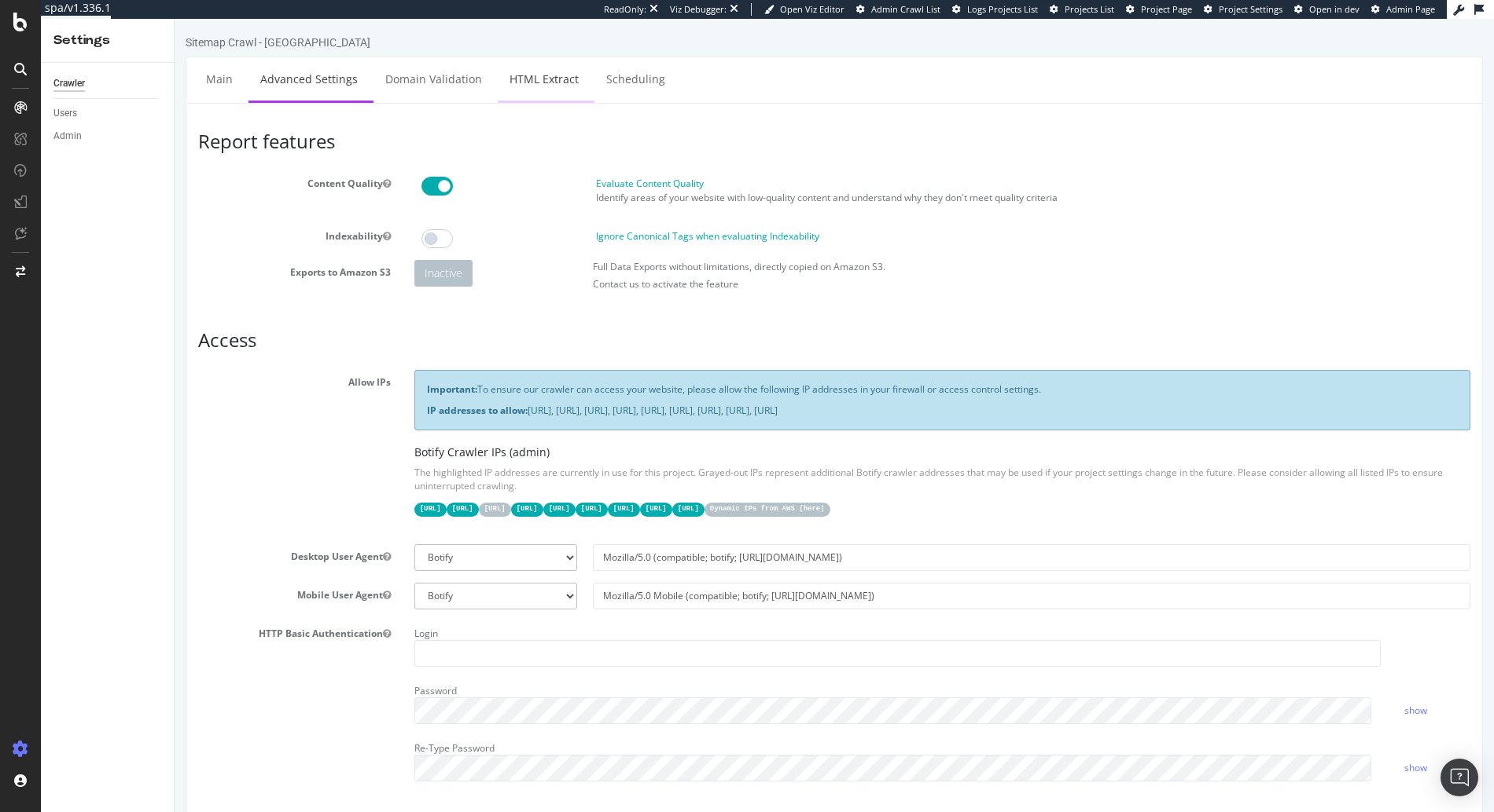
click at [536, 99] on link "HTML Extract" at bounding box center [544, 79] width 92 height 43
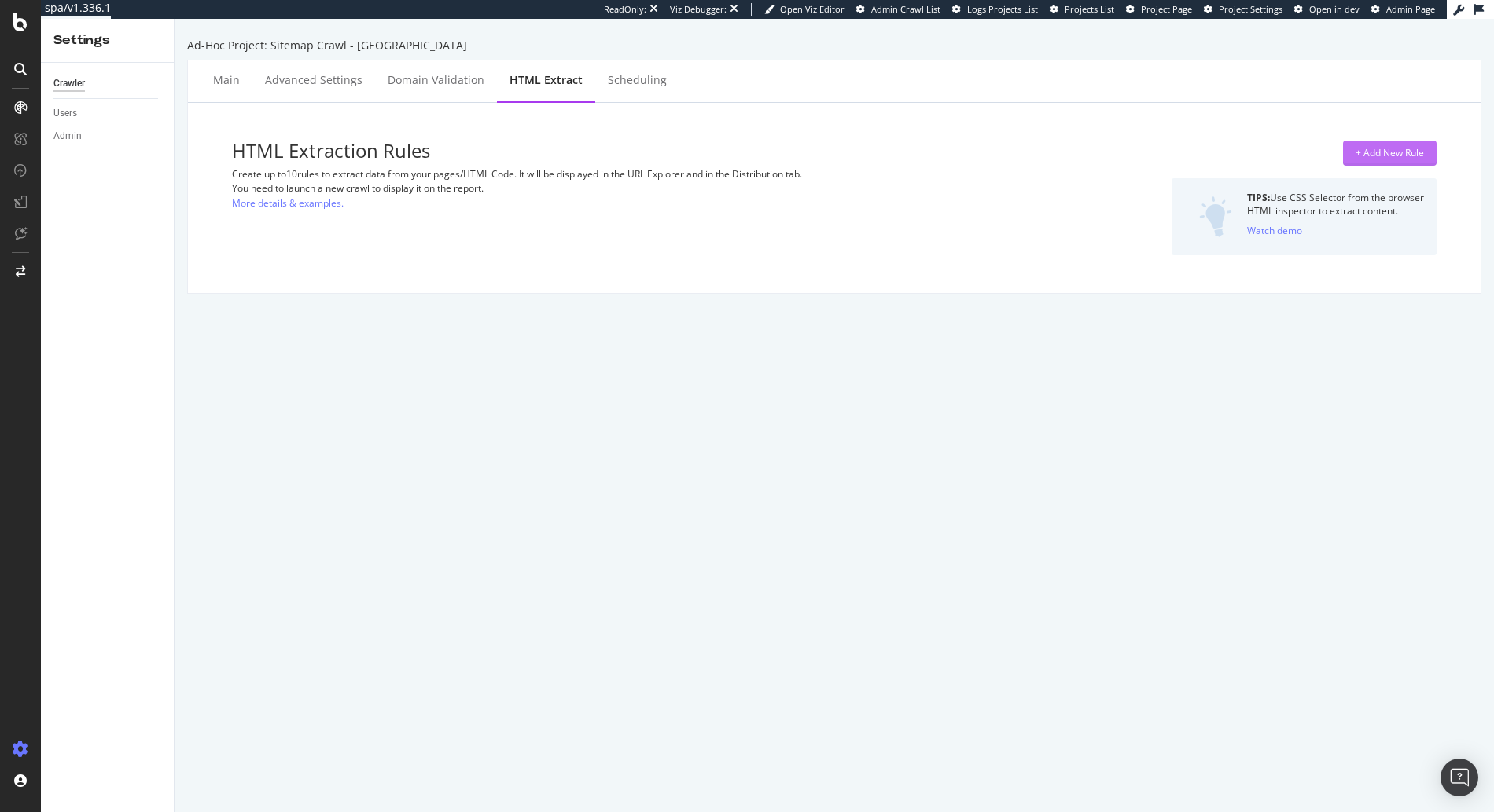
click at [1395, 156] on div "+ Add New Rule" at bounding box center [1389, 153] width 68 height 13
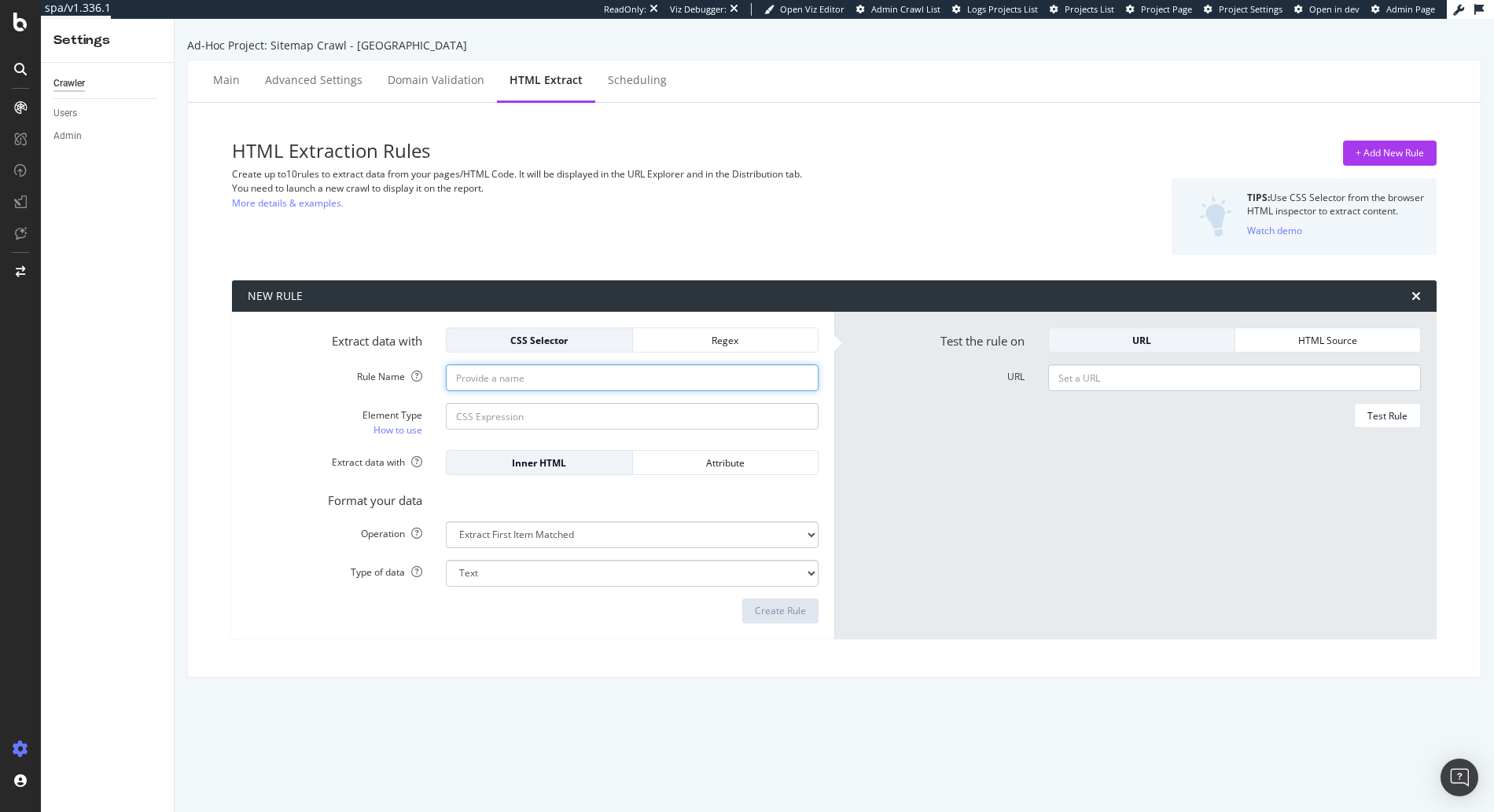
click at [529, 375] on input "Rule Name" at bounding box center [631, 378] width 373 height 27
paste input "PLP Product Count"
type input "PLP Product Count"
click at [515, 405] on input "Element Type How to use" at bounding box center [631, 417] width 373 height 27
paste input "li[data-hookid="plpProductListItem"]"
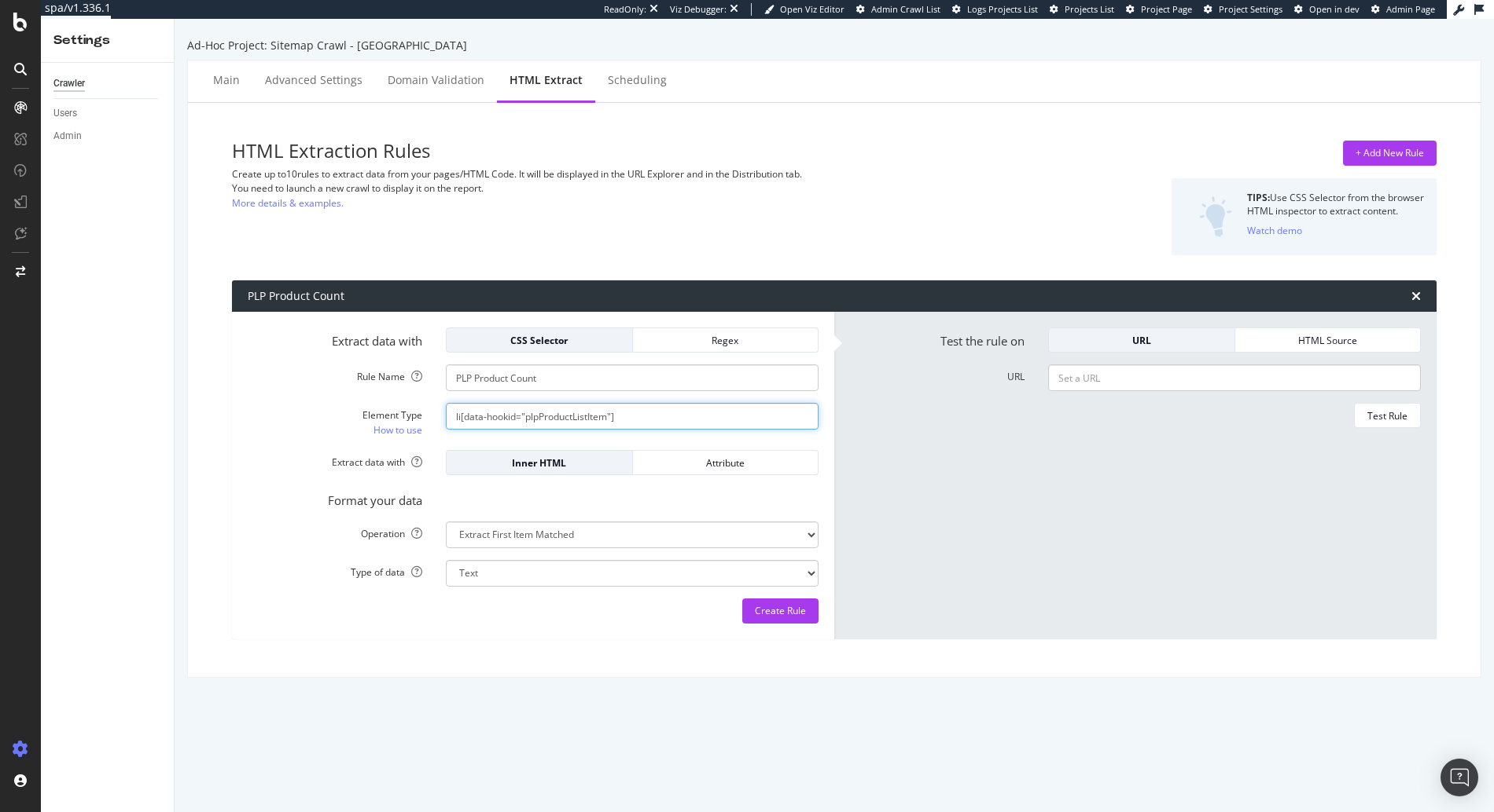
type input "li[data-hookid="plpProductListItem"]"
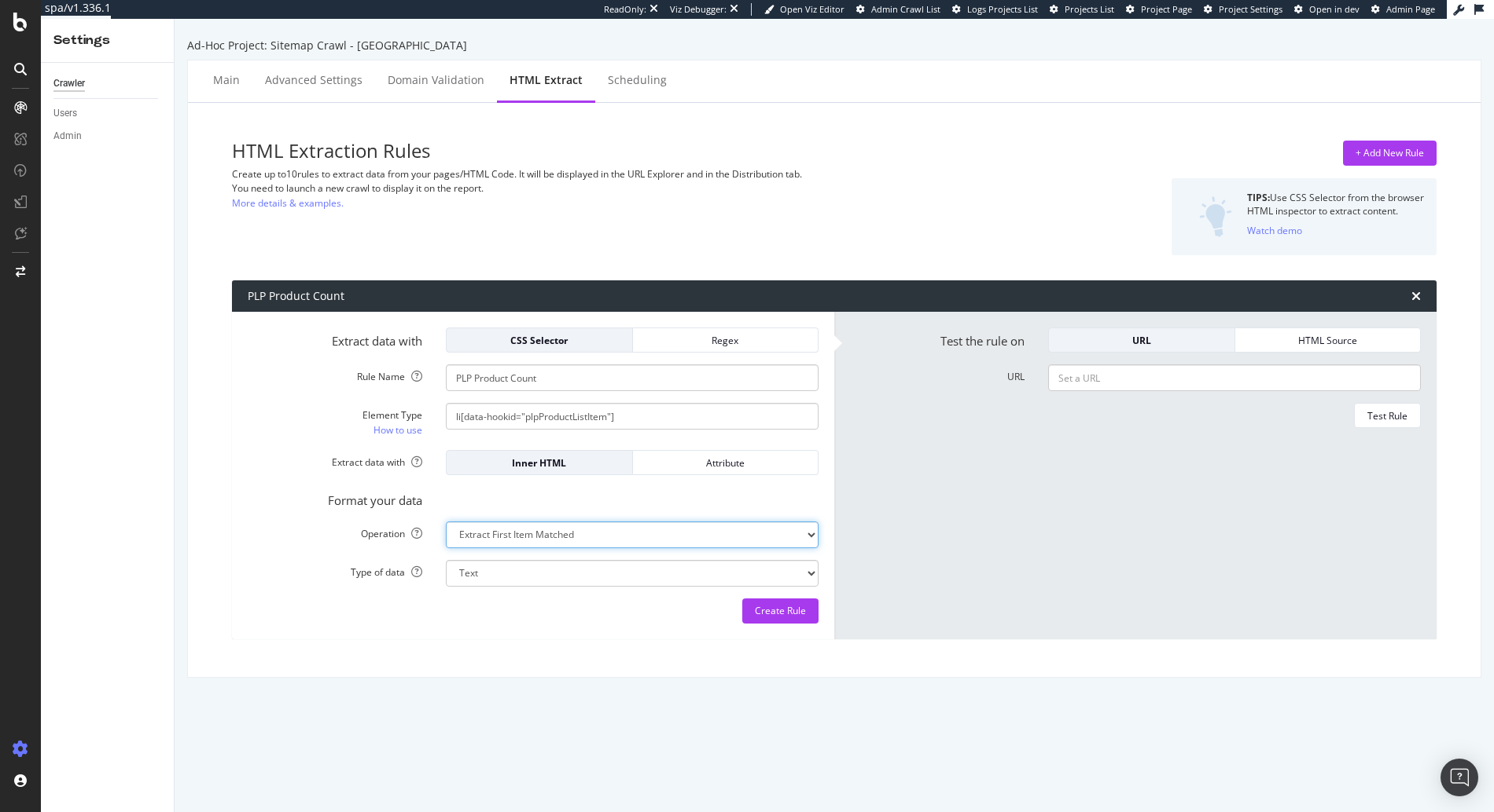
click at [530, 540] on select "Extract First Item Matched Extract First 3 Items Matched Count Number of Occure…" at bounding box center [631, 535] width 373 height 27
select select "count"
click at [446, 521] on select "Extract First Item Matched Extract First 3 Items Matched Count Number of Occure…" at bounding box center [631, 535] width 373 height 27
select select "i"
click at [782, 622] on div "Create Rule" at bounding box center [780, 611] width 51 height 23
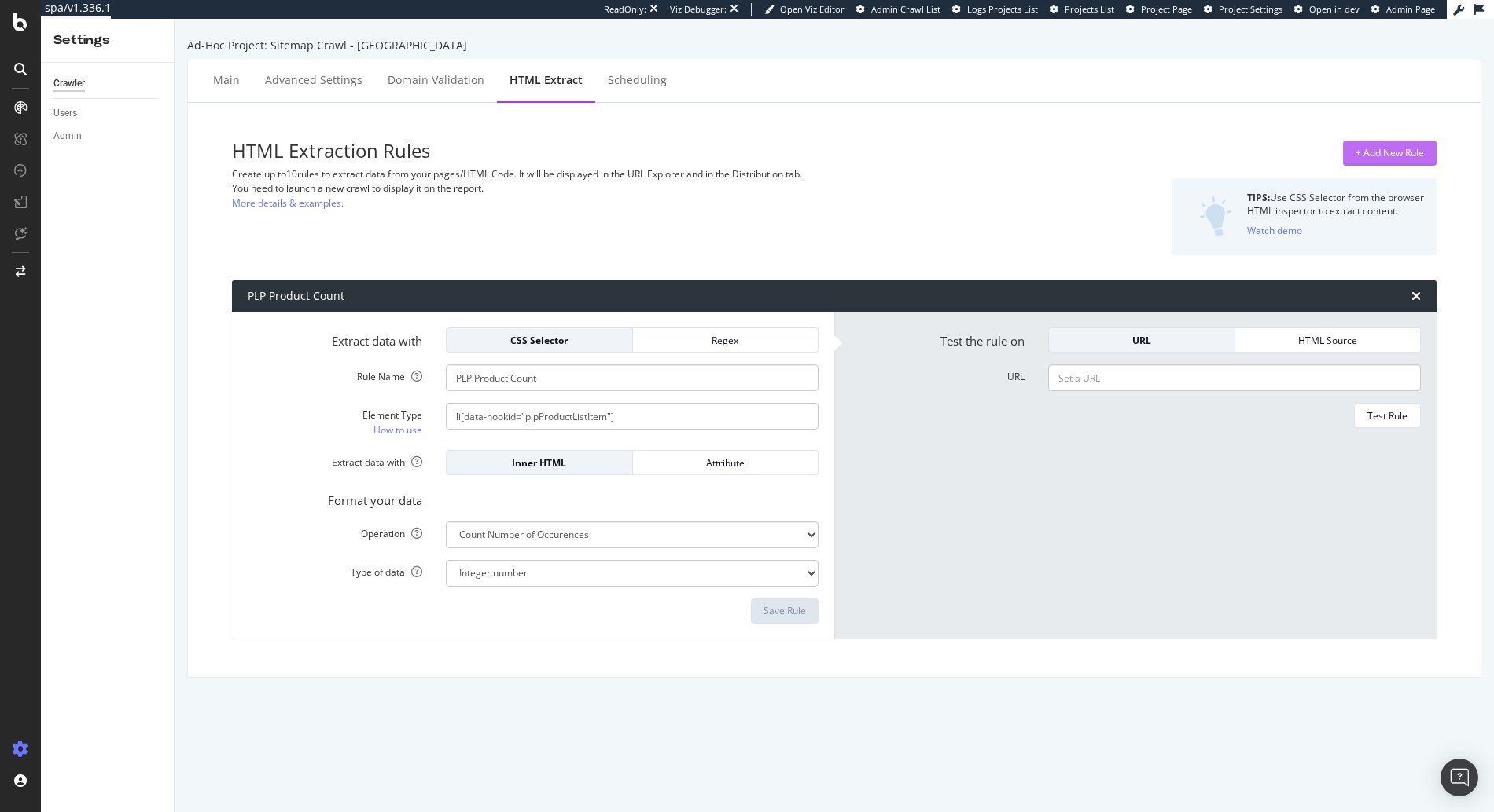
click at [1383, 145] on div "+ Add New Rule" at bounding box center [1389, 153] width 68 height 23
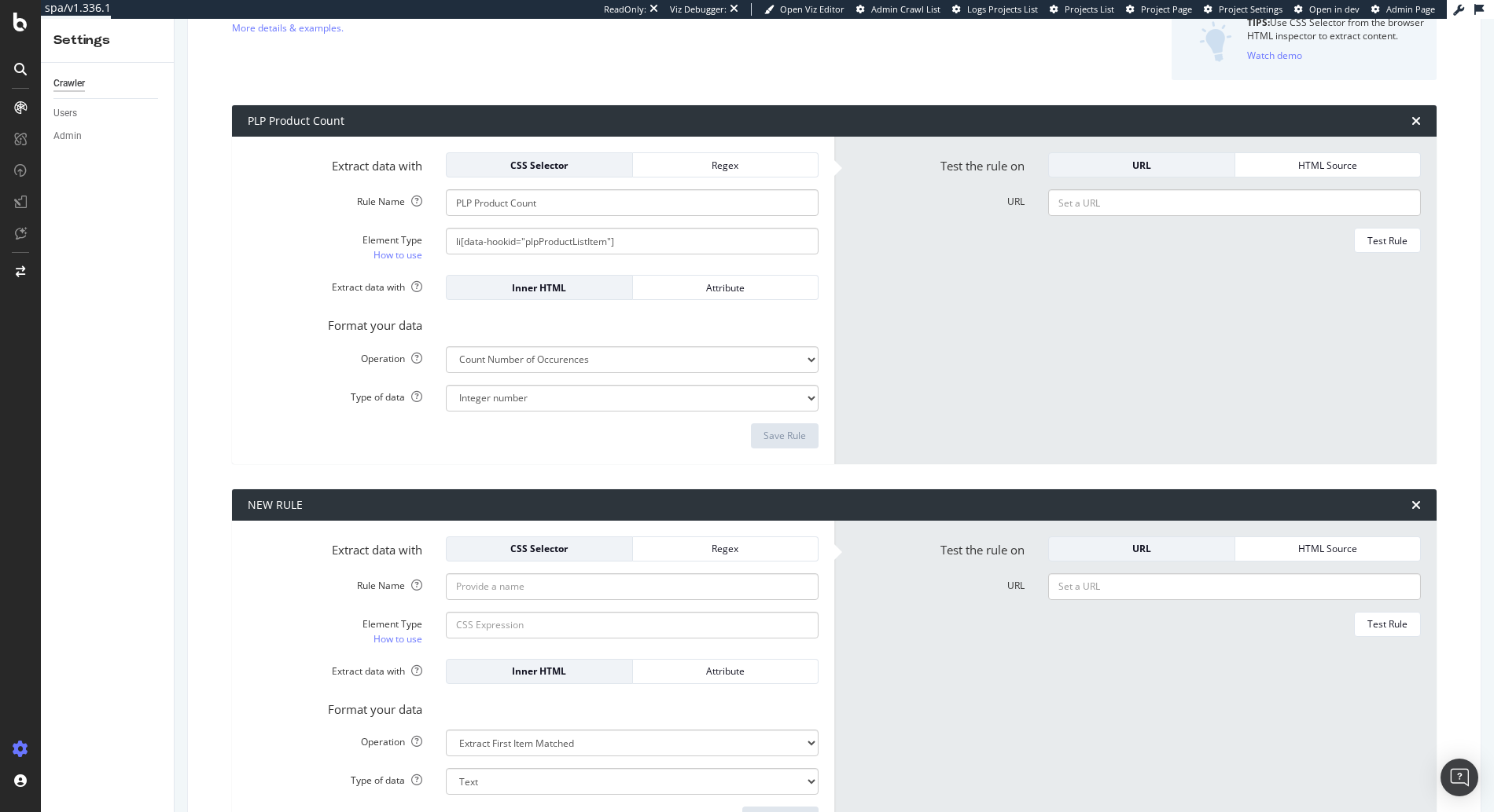
scroll to position [286, 0]
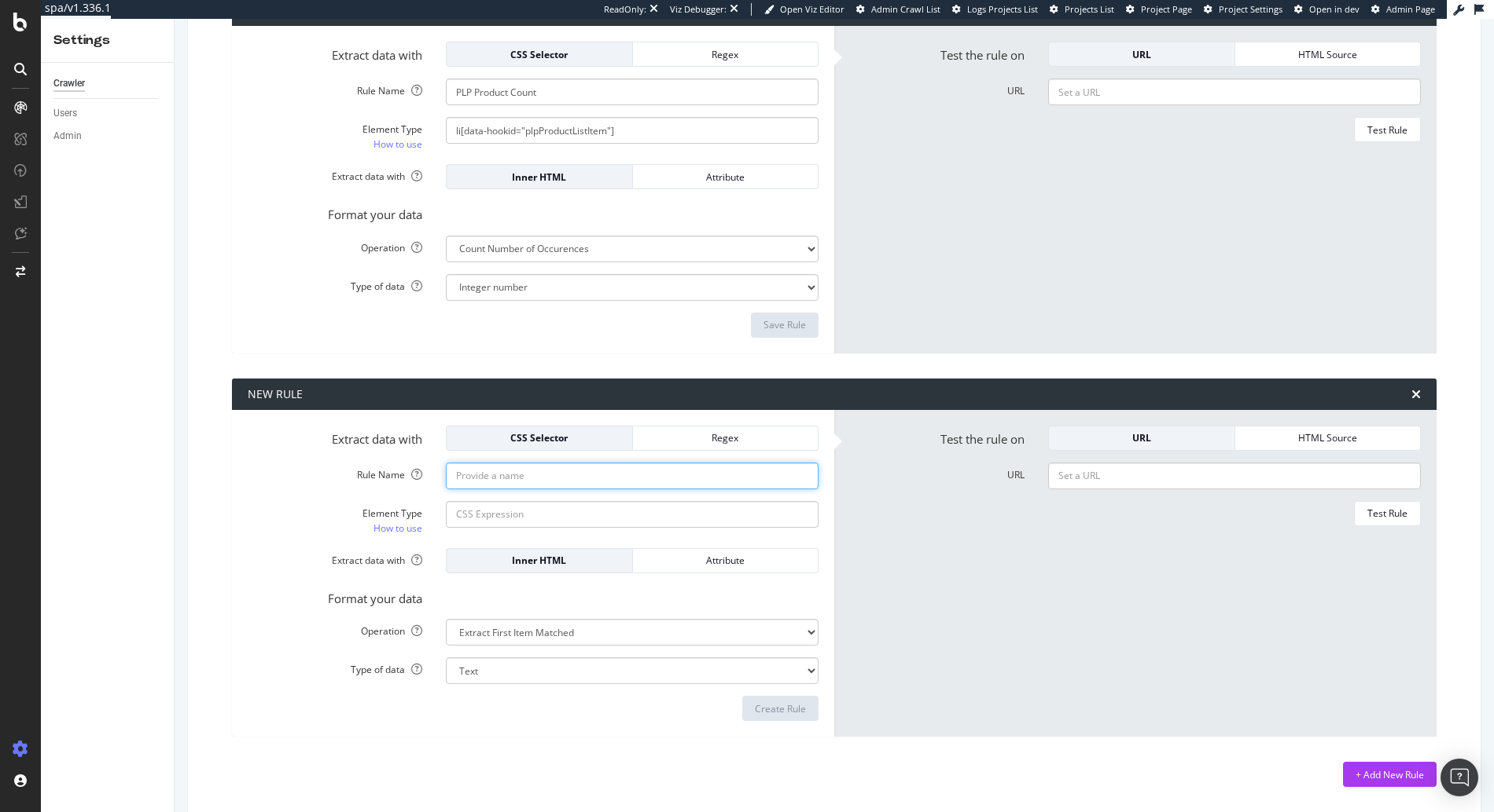
click at [508, 105] on input "Rule Name" at bounding box center [631, 92] width 373 height 27
paste input "PLP Copy Length"
type input "PLP Copy Length"
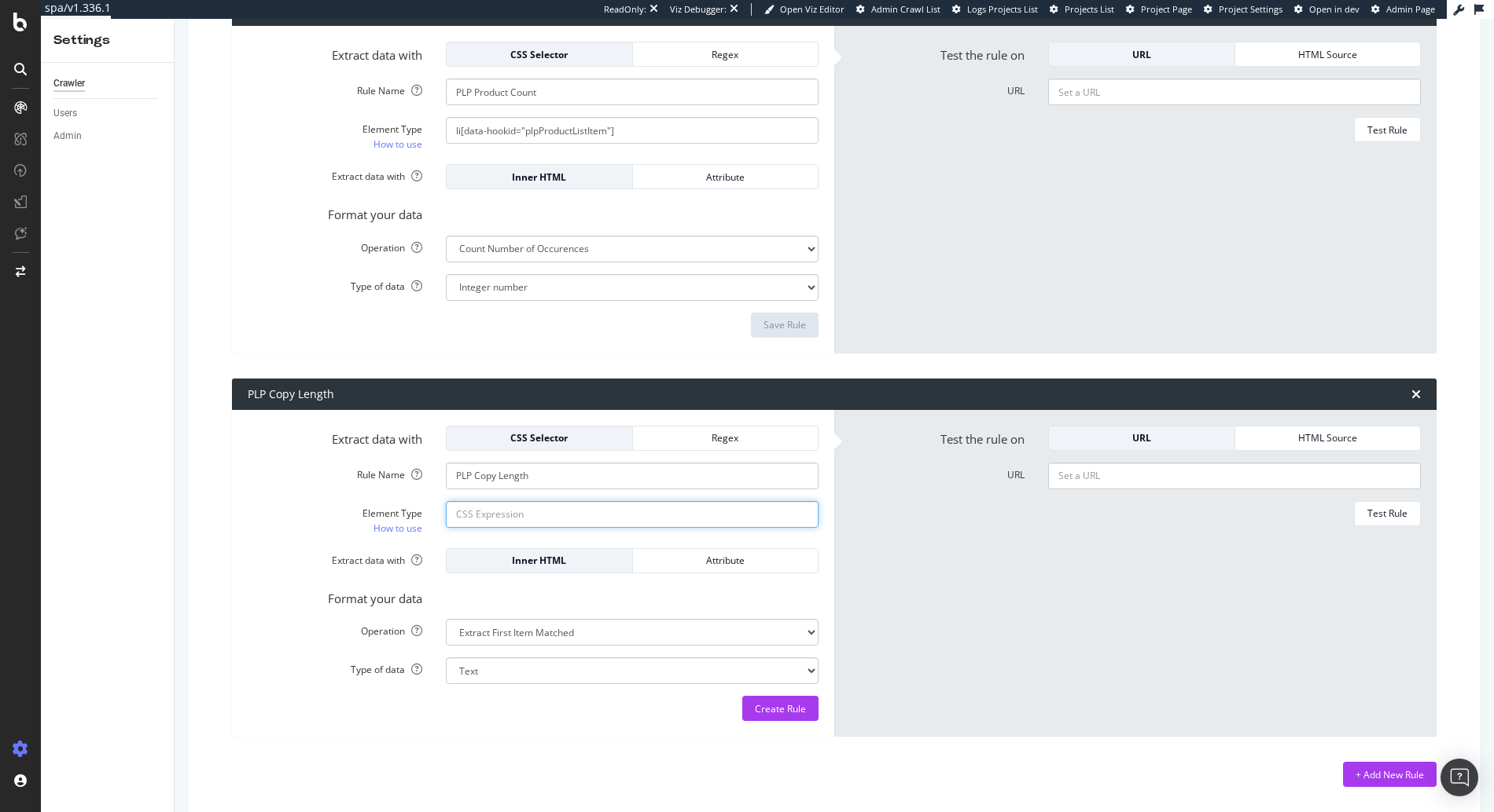
click at [582, 143] on input "Element Type How to use" at bounding box center [631, 131] width 373 height 27
paste input ".sc-b3bda97f-3.dgdGgy"
type input ".sc-b3bda97f-3.dgdGgy"
click at [564, 263] on select "Extract First Item Matched Extract First 3 Items Matched Count Number of Occure…" at bounding box center [631, 249] width 373 height 27
select select "html.length"
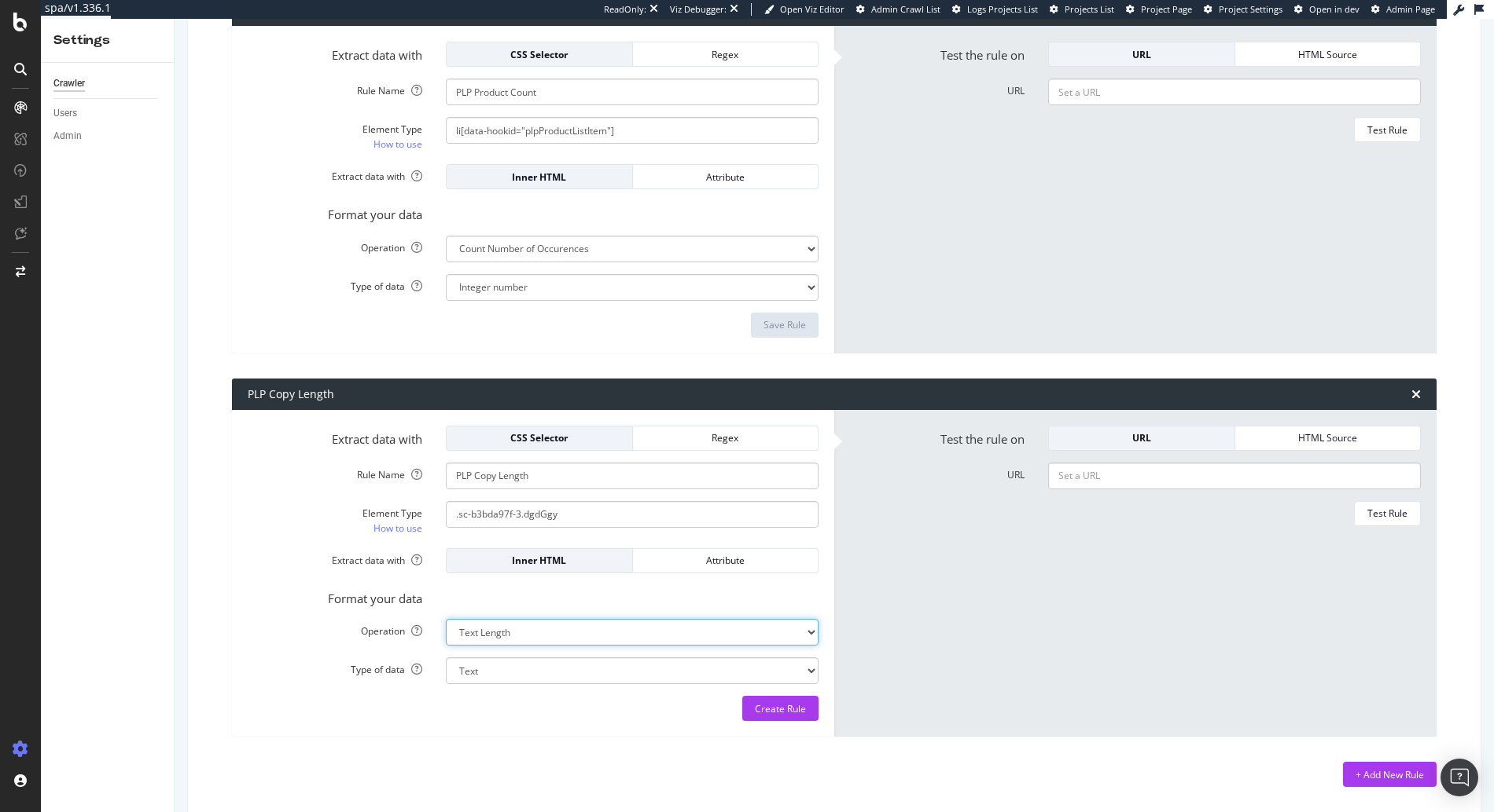
click at [446, 263] on select "Extract First Item Matched Extract First 3 Items Matched Count Number of Occure…" at bounding box center [631, 249] width 373 height 27
select select "i"
click at [765, 708] on div "Create Rule" at bounding box center [780, 709] width 51 height 13
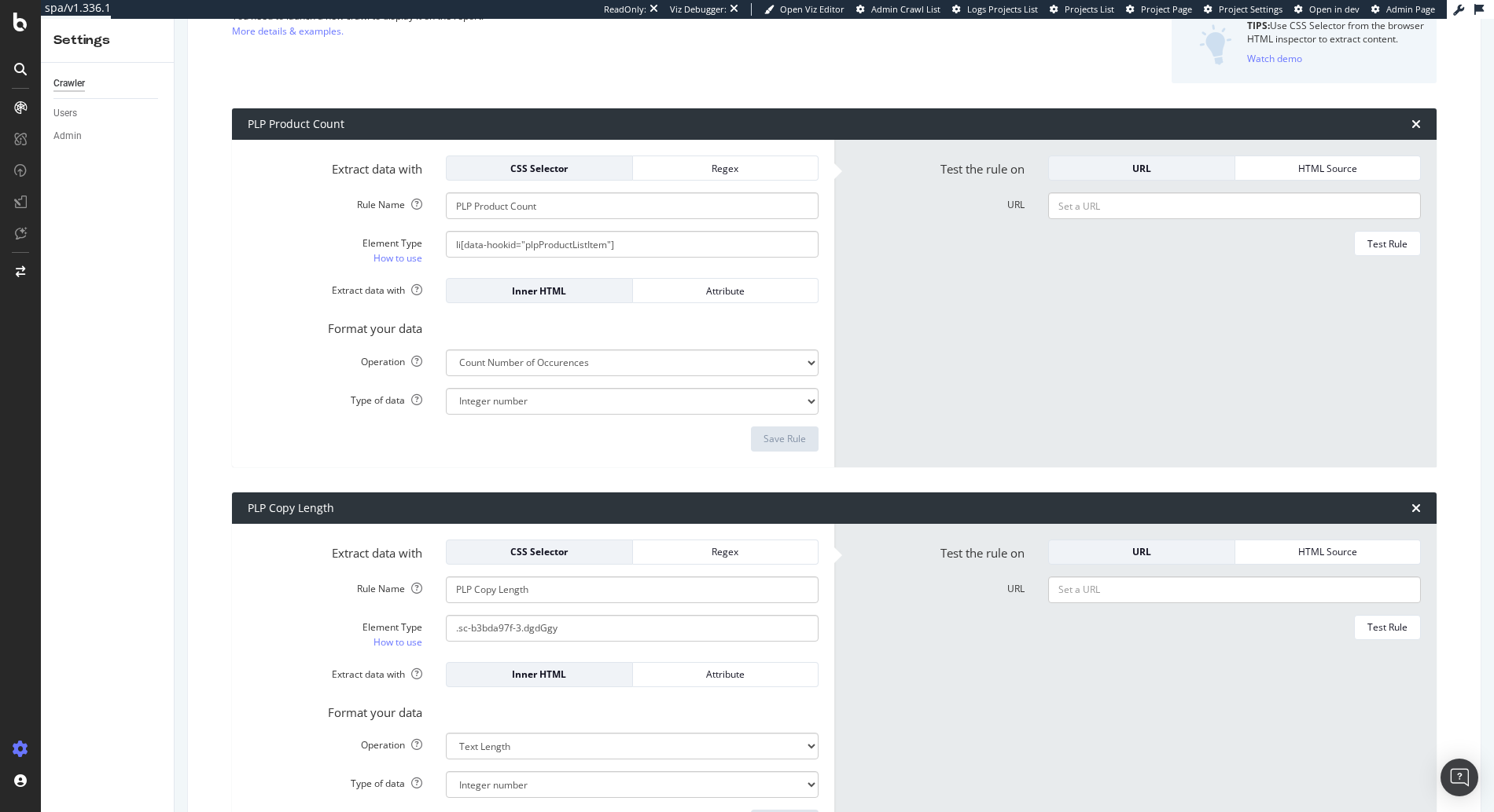
scroll to position [318, 0]
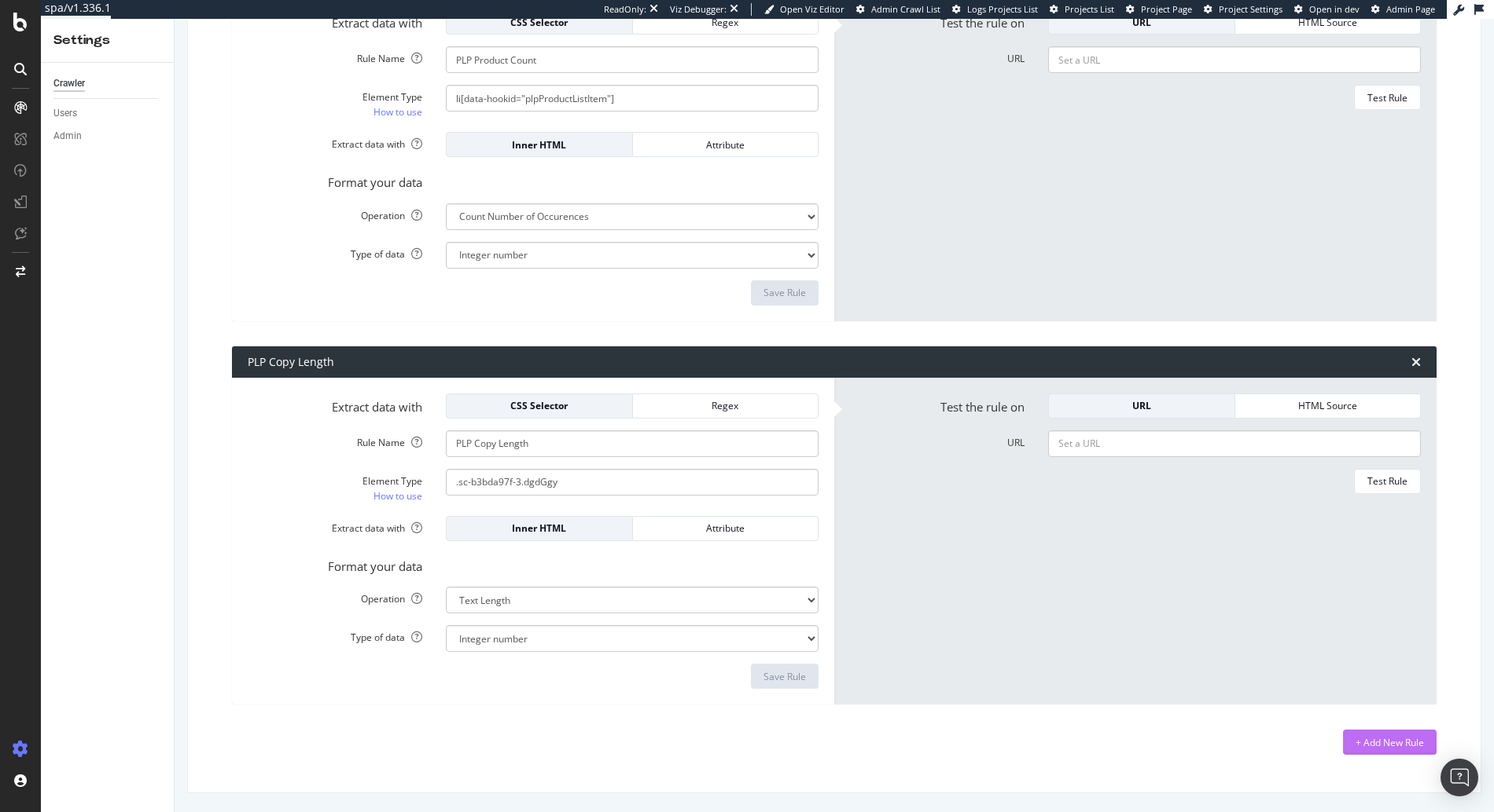
click at [1383, 747] on div "+ Add New Rule" at bounding box center [1389, 743] width 68 height 13
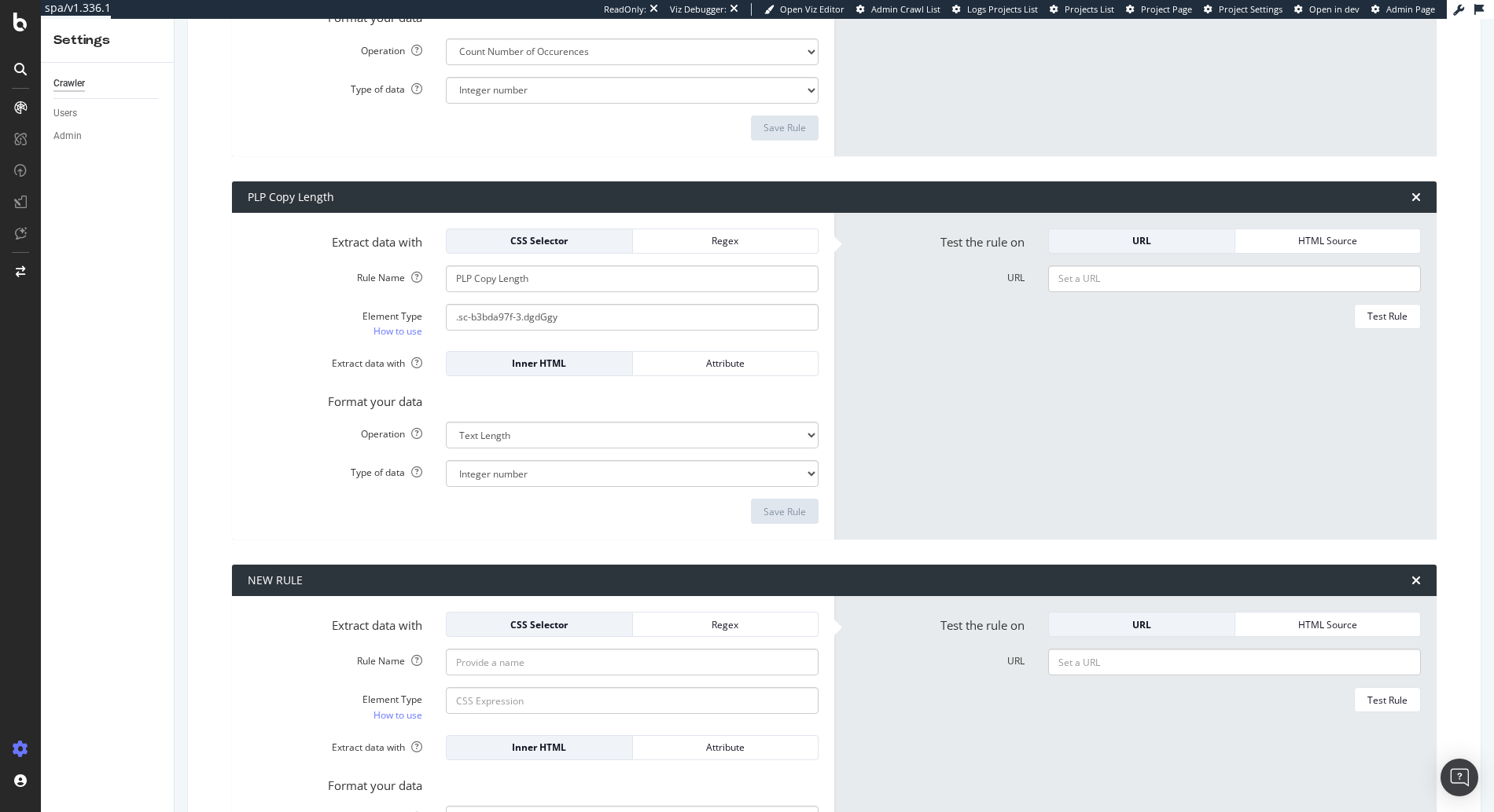
scroll to position [671, 0]
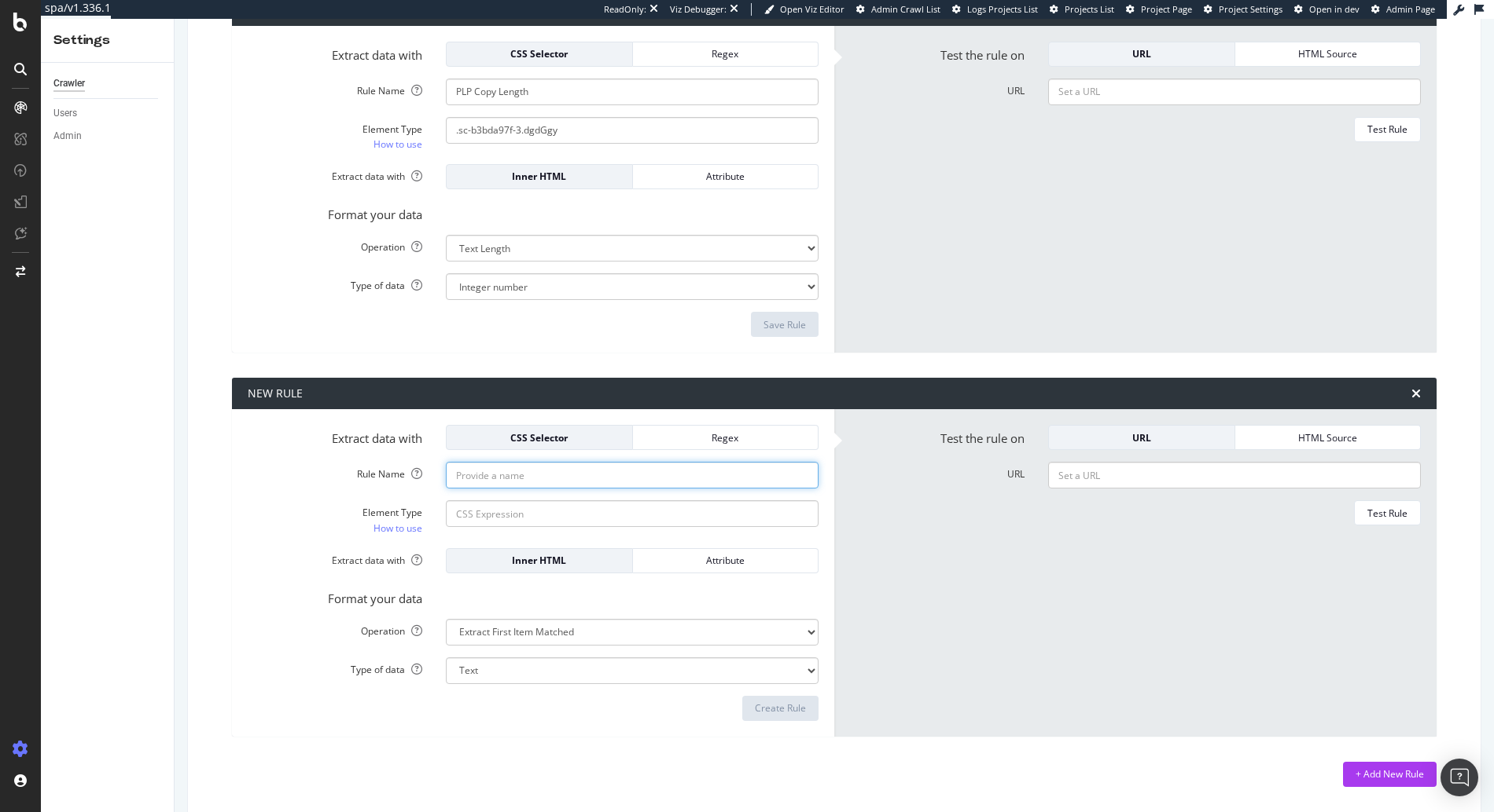
paste input "PLP Copy Exists"
type input "PLP Copy Exists"
paste input ".sc-b3bda97f-3.dgdGgy"
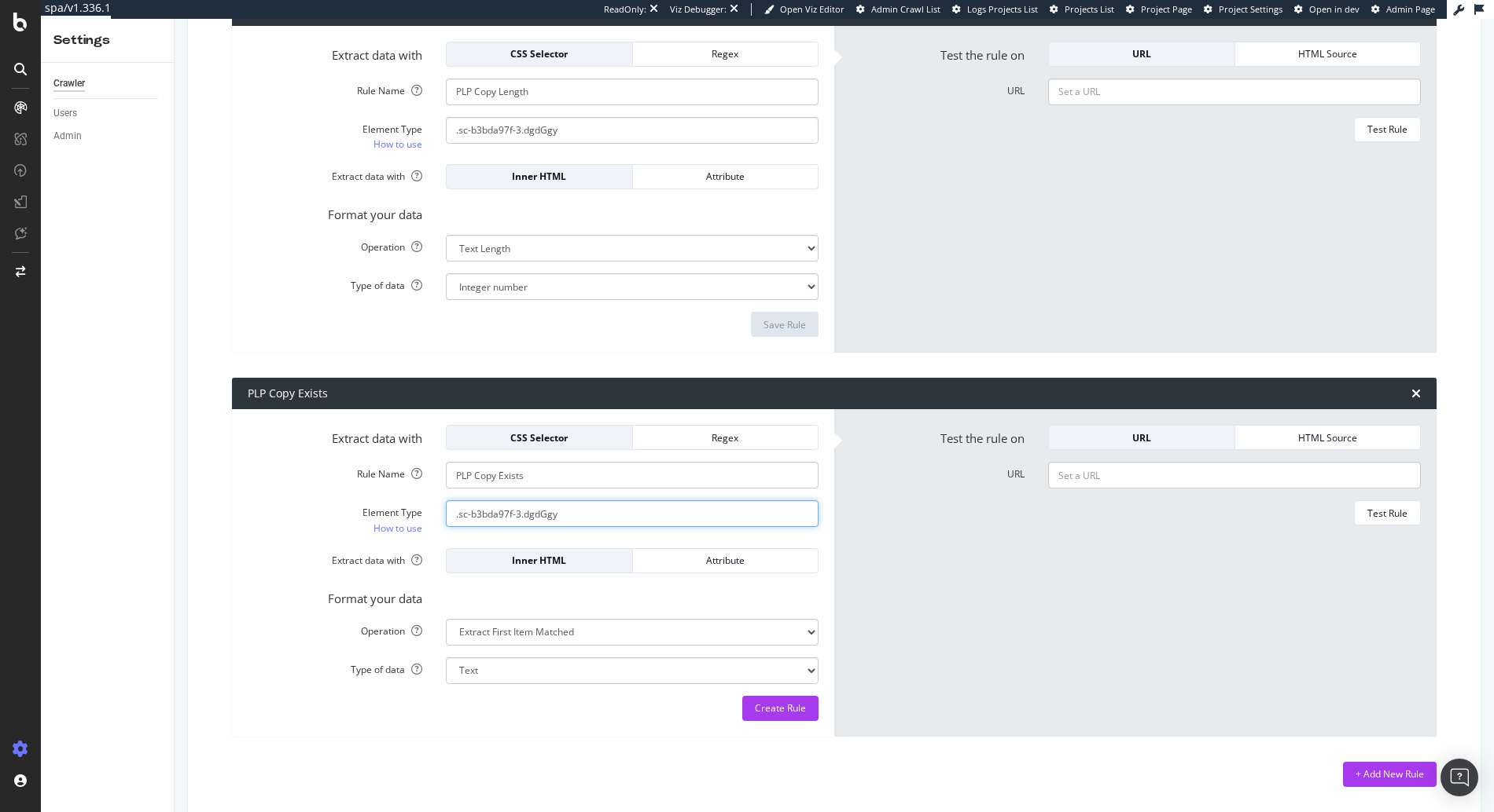
type input ".sc-b3bda97f-3.dgdGgy"
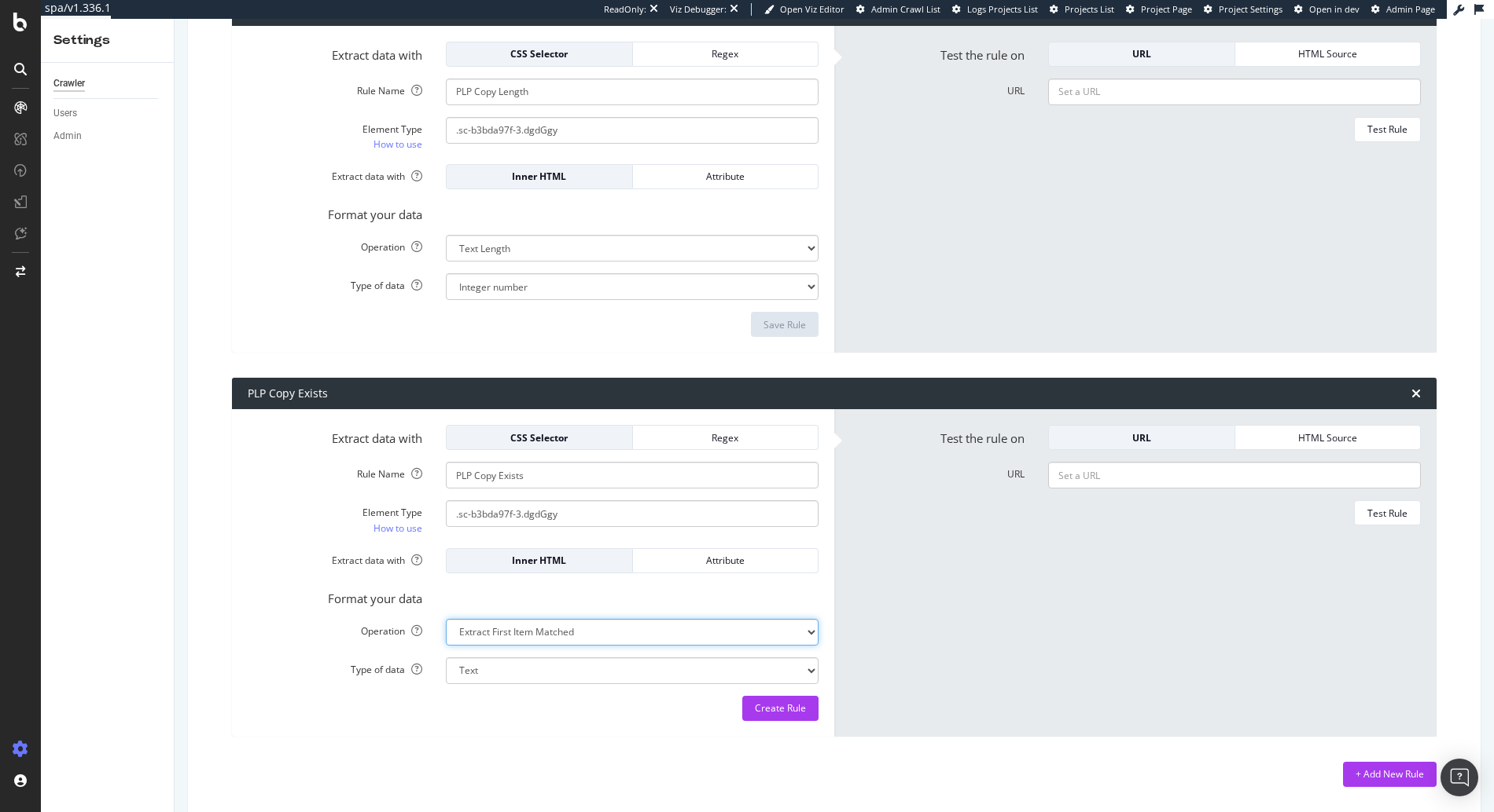
select select "exist"
select select "b"
click at [772, 711] on div "Create Rule" at bounding box center [780, 708] width 51 height 13
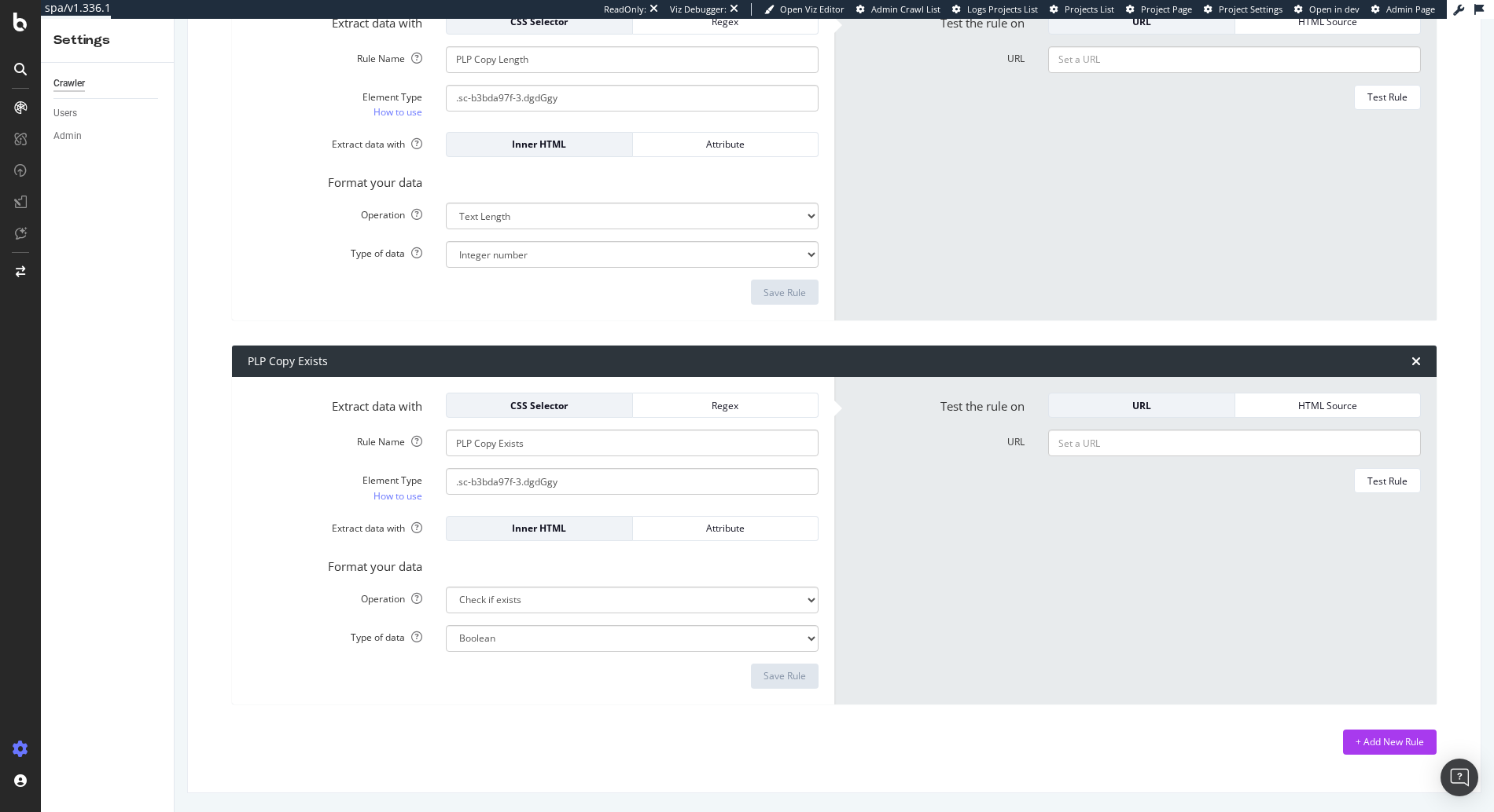
scroll to position [661, 0]
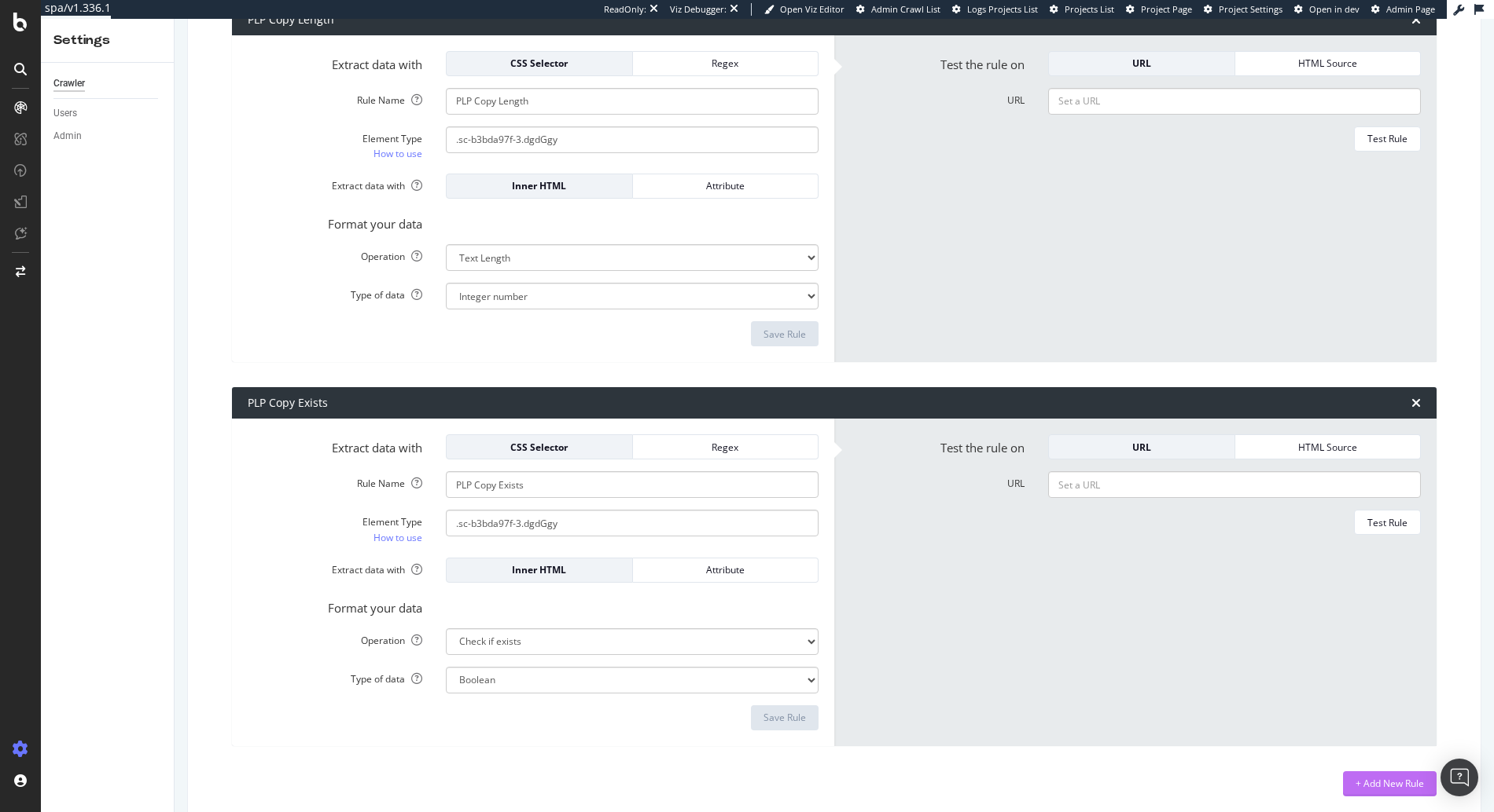
click at [1365, 786] on div "+ Add New Rule" at bounding box center [1389, 784] width 68 height 13
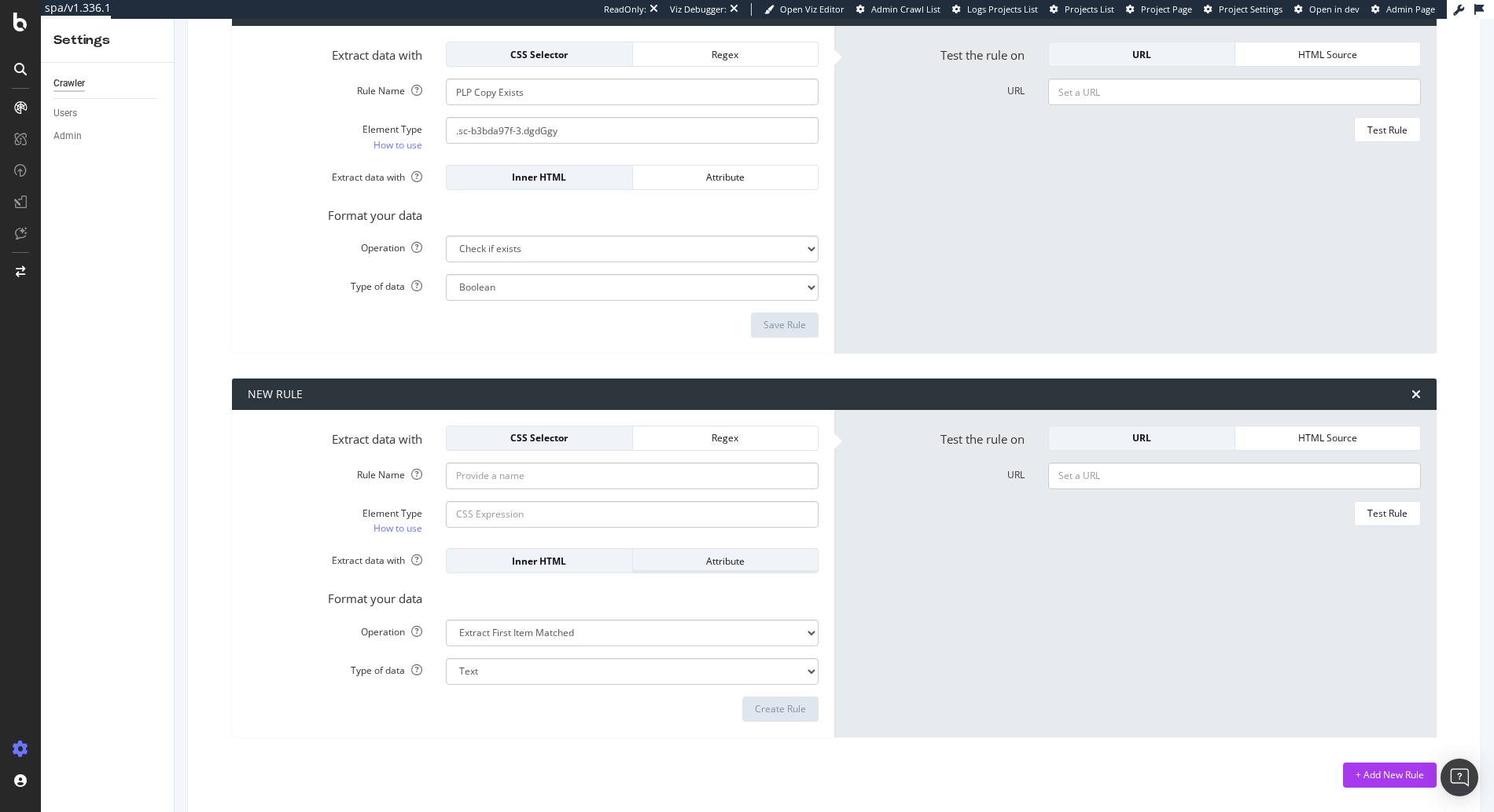
scroll to position [1054, 0]
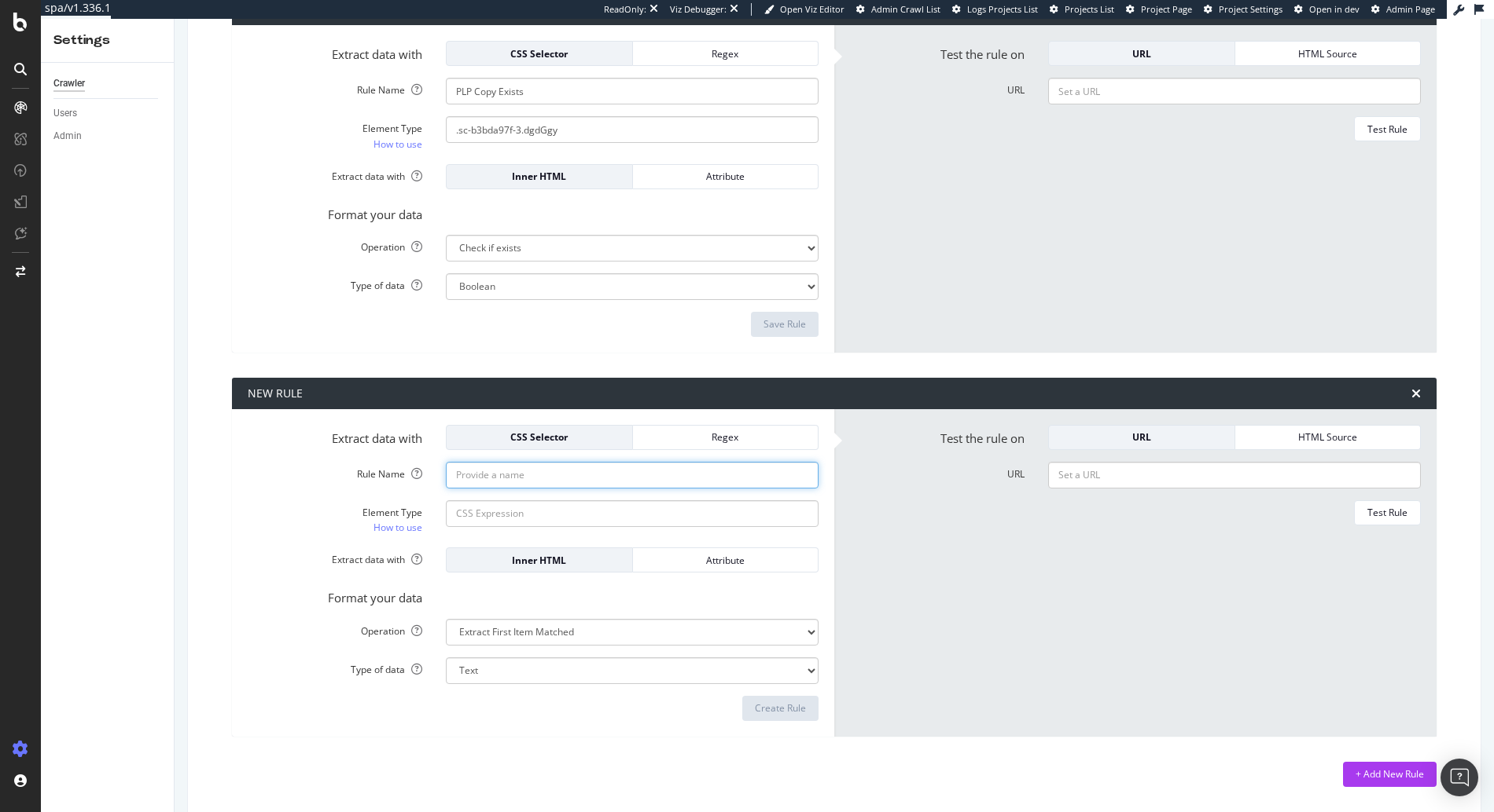
paste input "PDP Out of Stock?"
type input "PDP Out of Stock?"
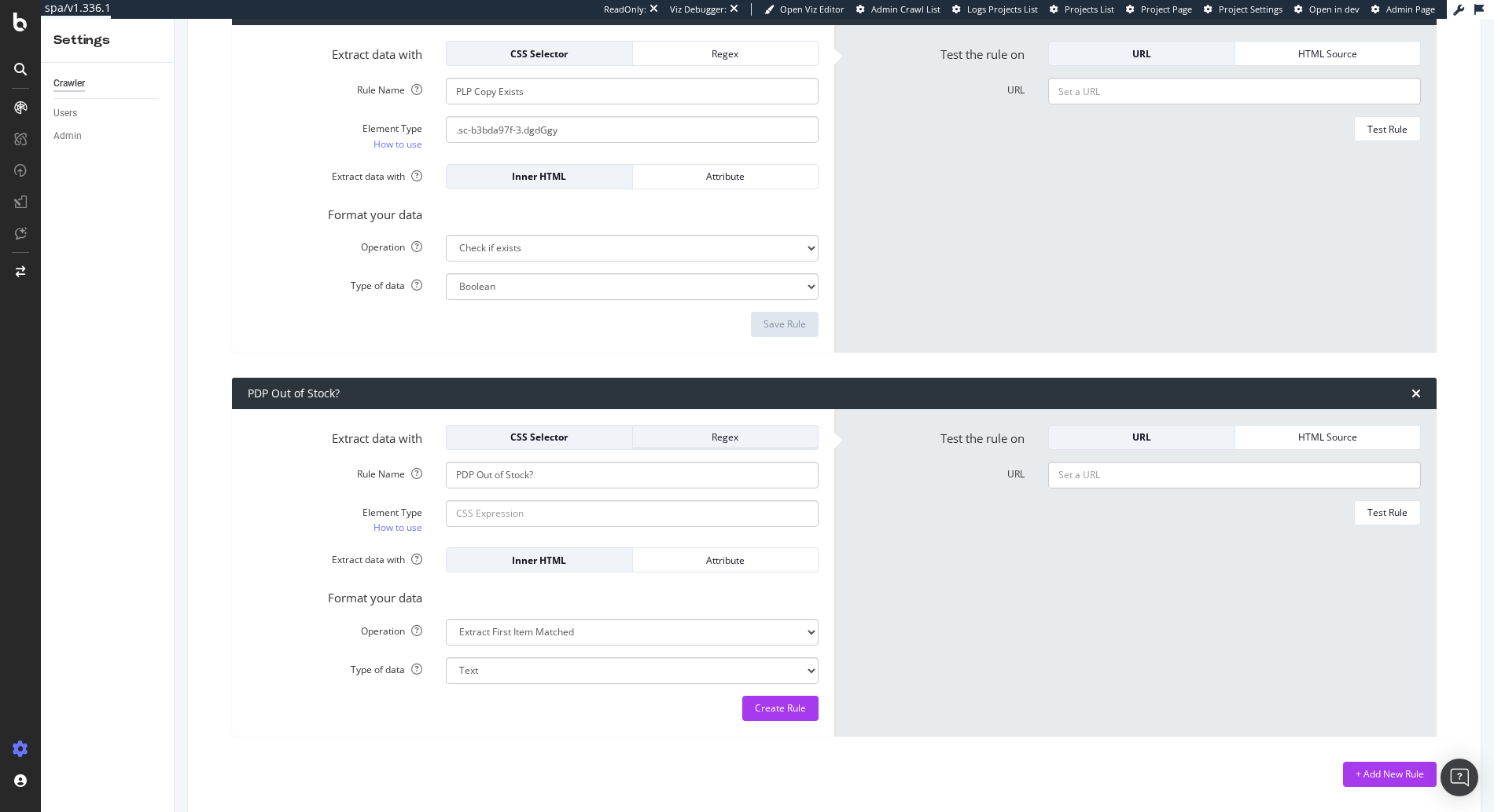
click at [688, 449] on button "Regex" at bounding box center [726, 438] width 187 height 25
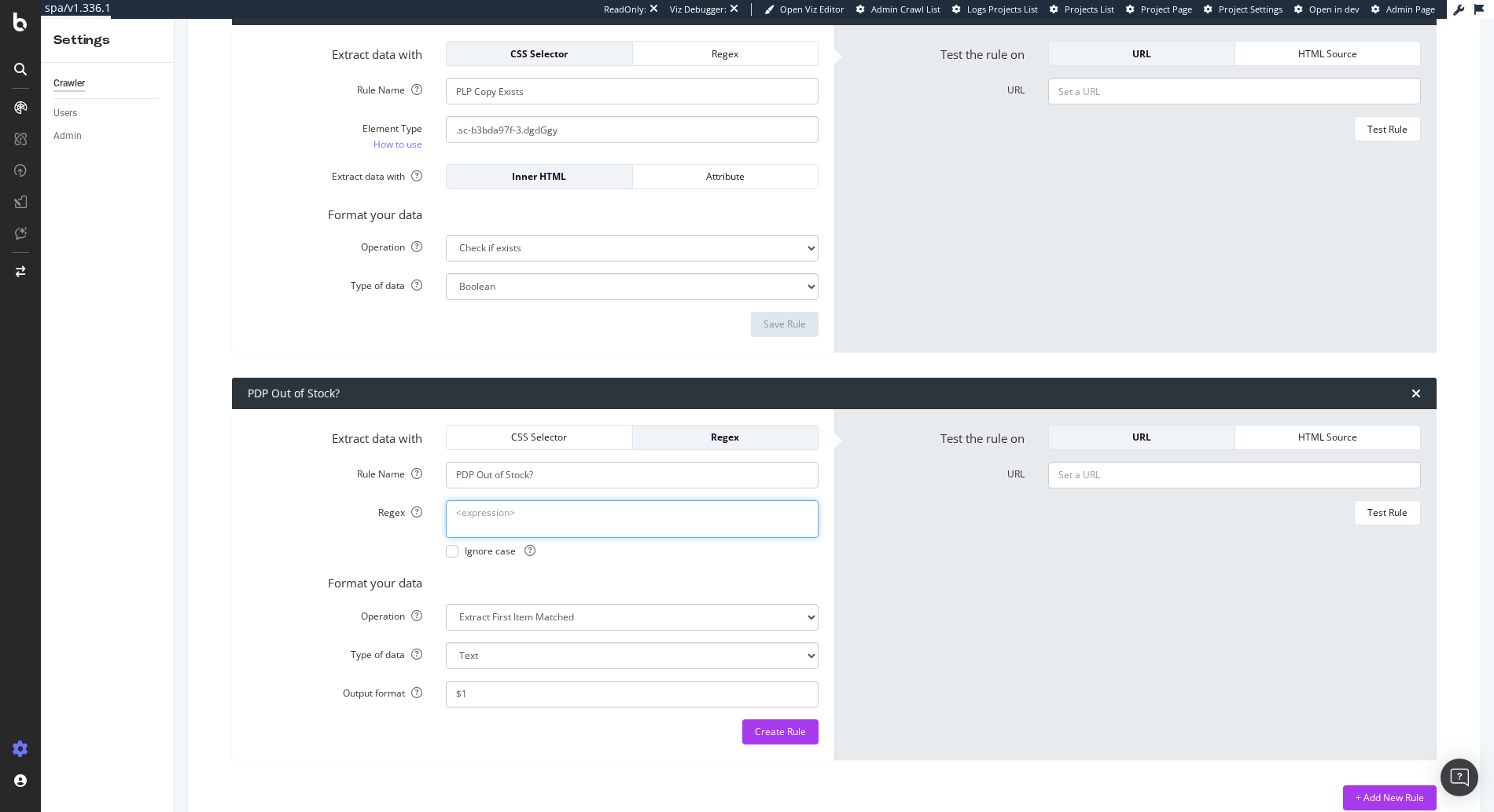
click at [601, 512] on textarea "Regex" at bounding box center [631, 519] width 373 height 38
paste textarea ">Out of Stock<"
type textarea ">Out of Stock<"
click at [458, 550] on div "Ignore case" at bounding box center [490, 551] width 90 height 13
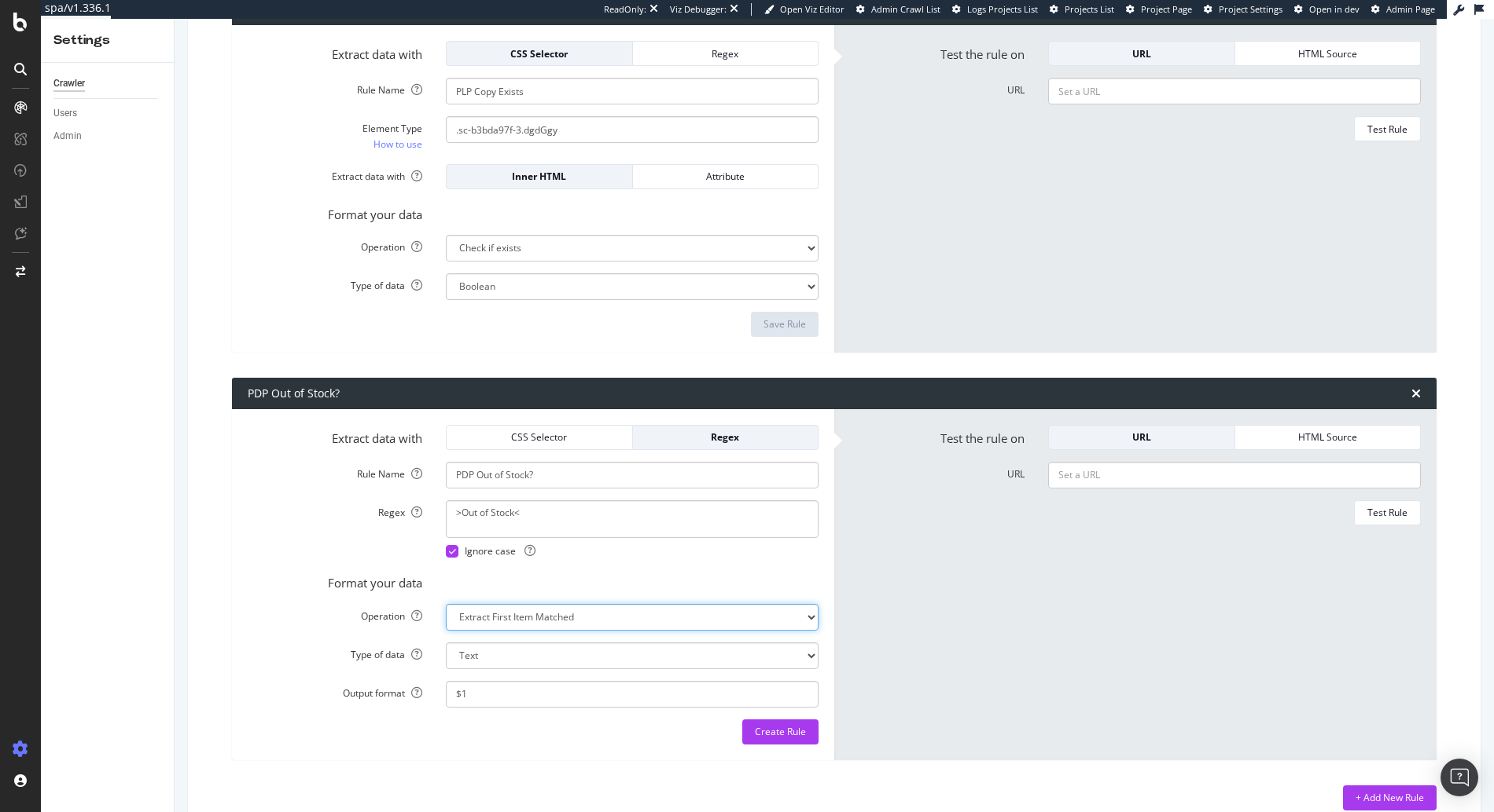
select select "exist"
select select "b"
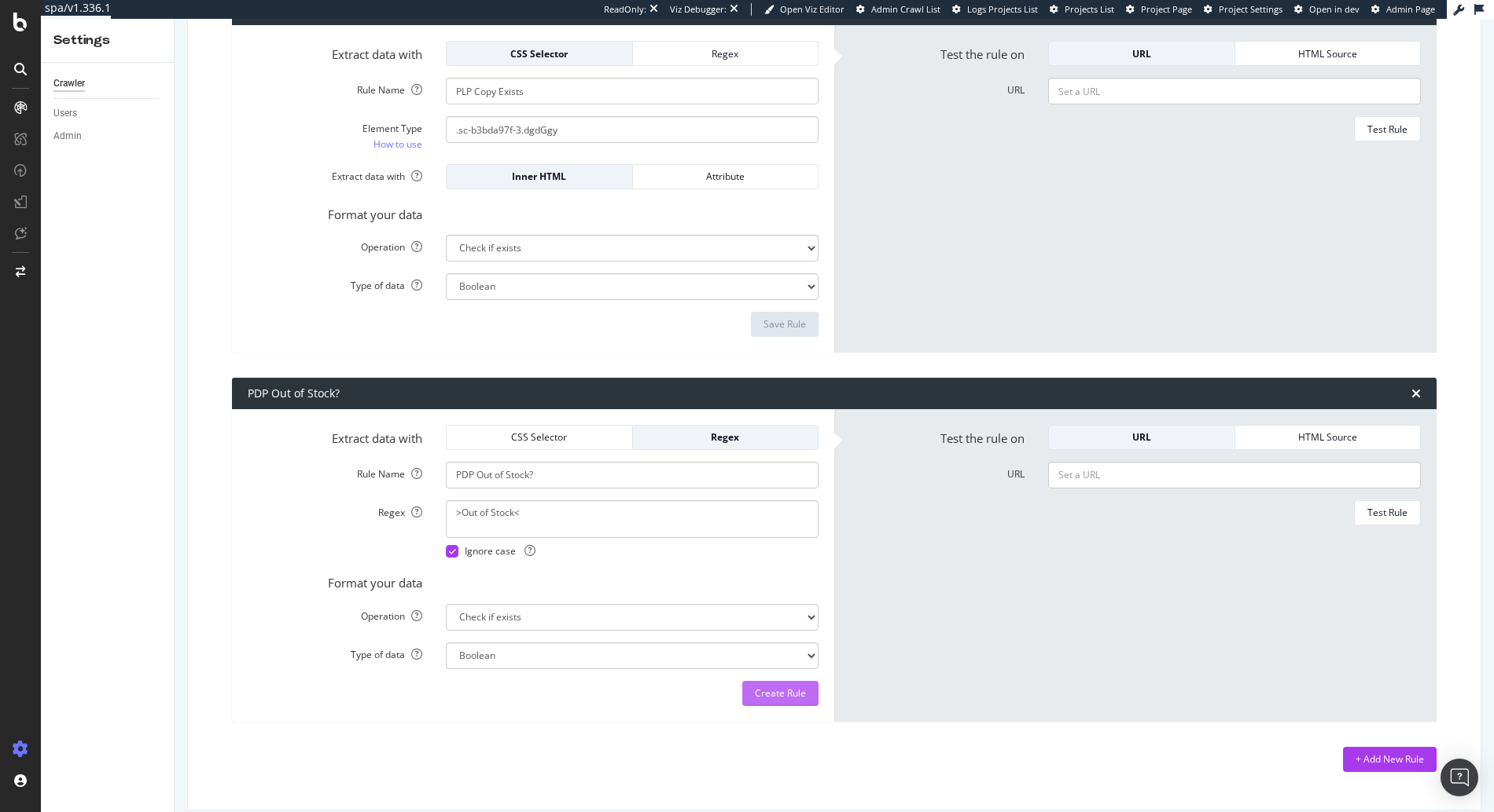
click at [760, 694] on div "Create Rule" at bounding box center [780, 694] width 51 height 13
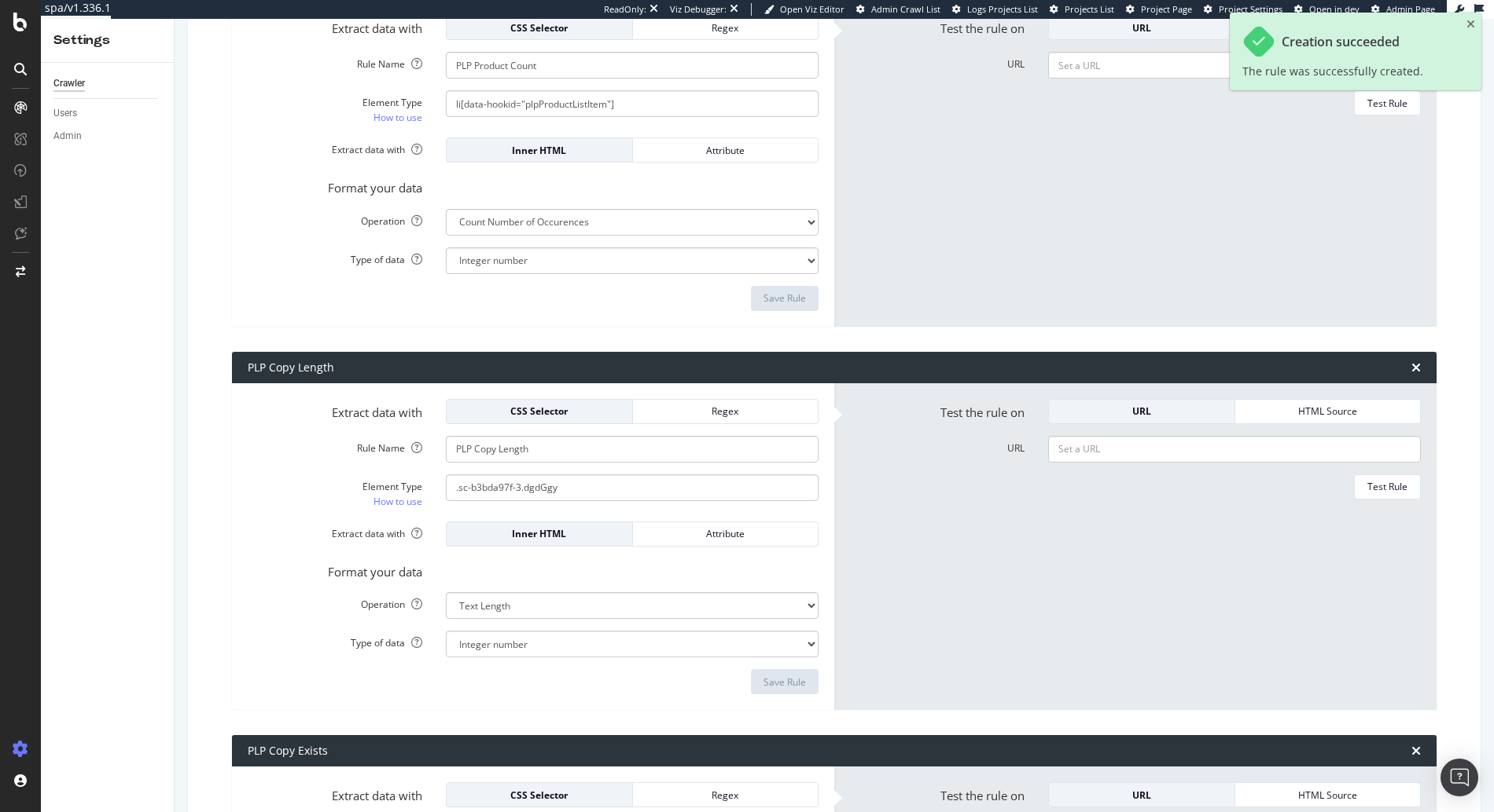
scroll to position [0, 0]
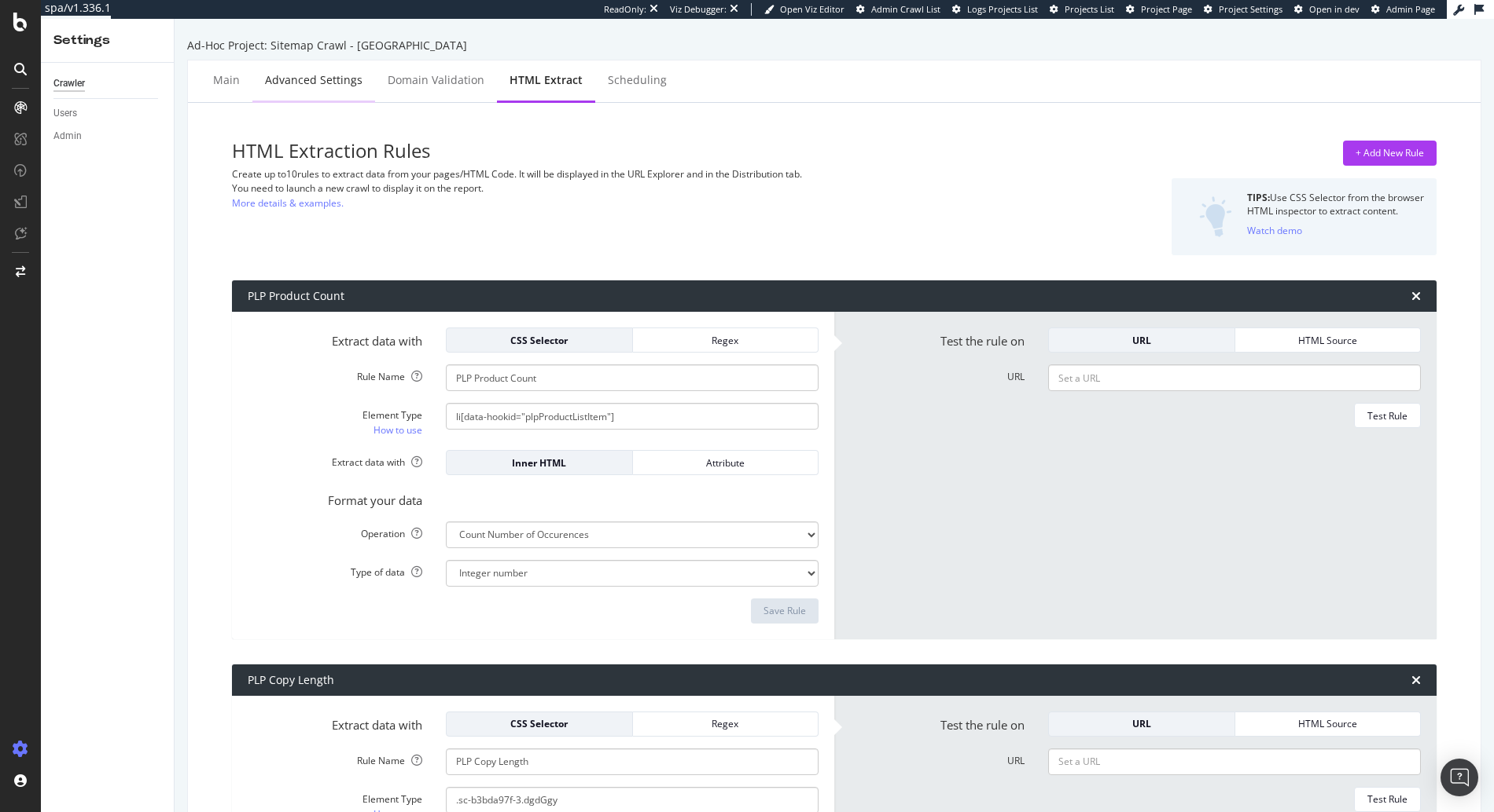
click at [336, 89] on div "Advanced Settings" at bounding box center [313, 81] width 122 height 43
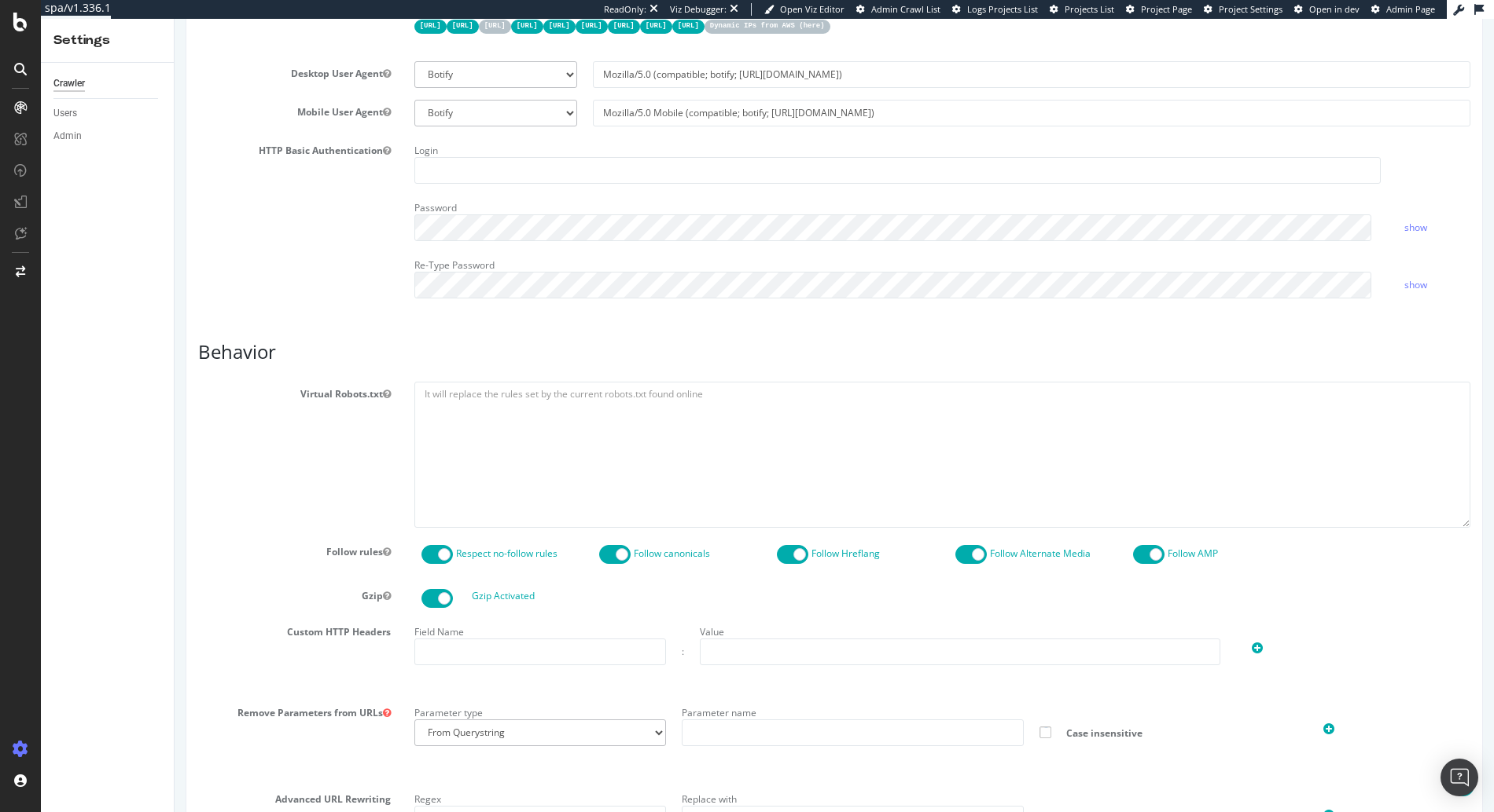
scroll to position [940, 0]
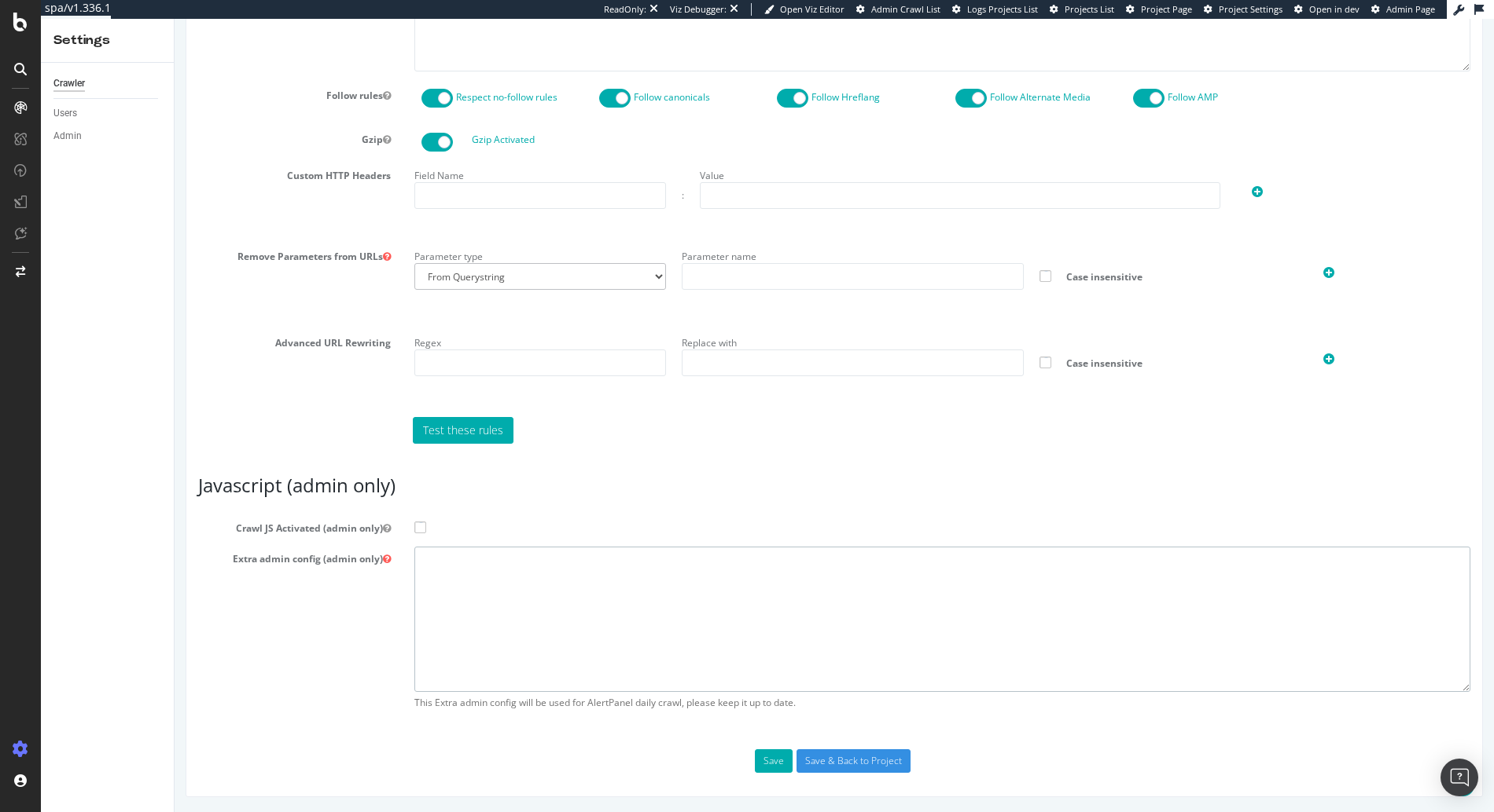
click at [586, 602] on textarea at bounding box center [941, 619] width 1056 height 145
paste textarea "{ "google_robotstxt": { "what is this": "robots.txt parsers comparison, no beha…"
type textarea "{ "google_robotstxt": { "what is this": "robots.txt parsers comparison, no beha…"
click at [423, 529] on span at bounding box center [420, 527] width 12 height 12
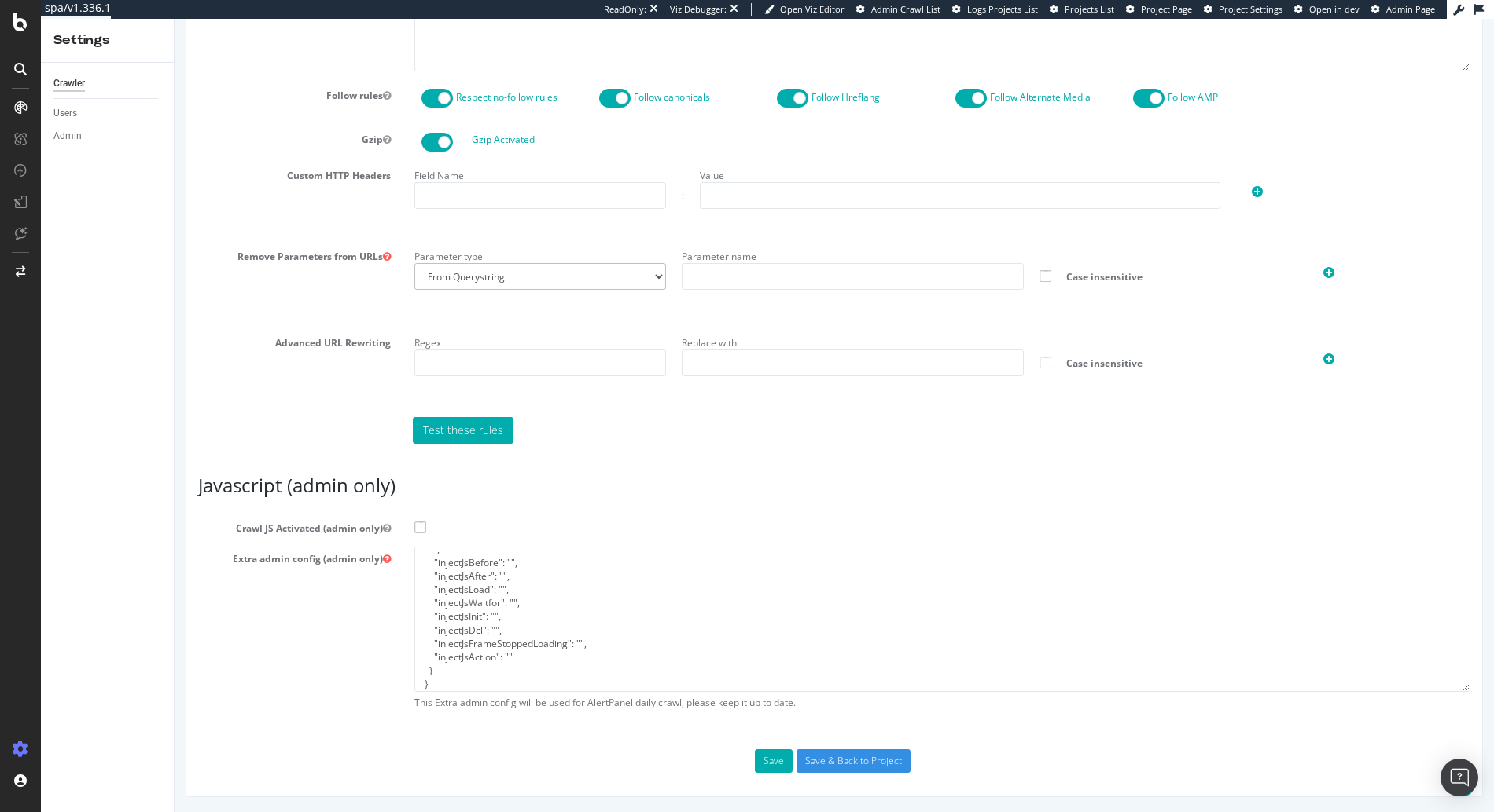
click at [174, 19] on input "Crawl JS Activated (admin only)" at bounding box center [174, 19] width 0 height 0
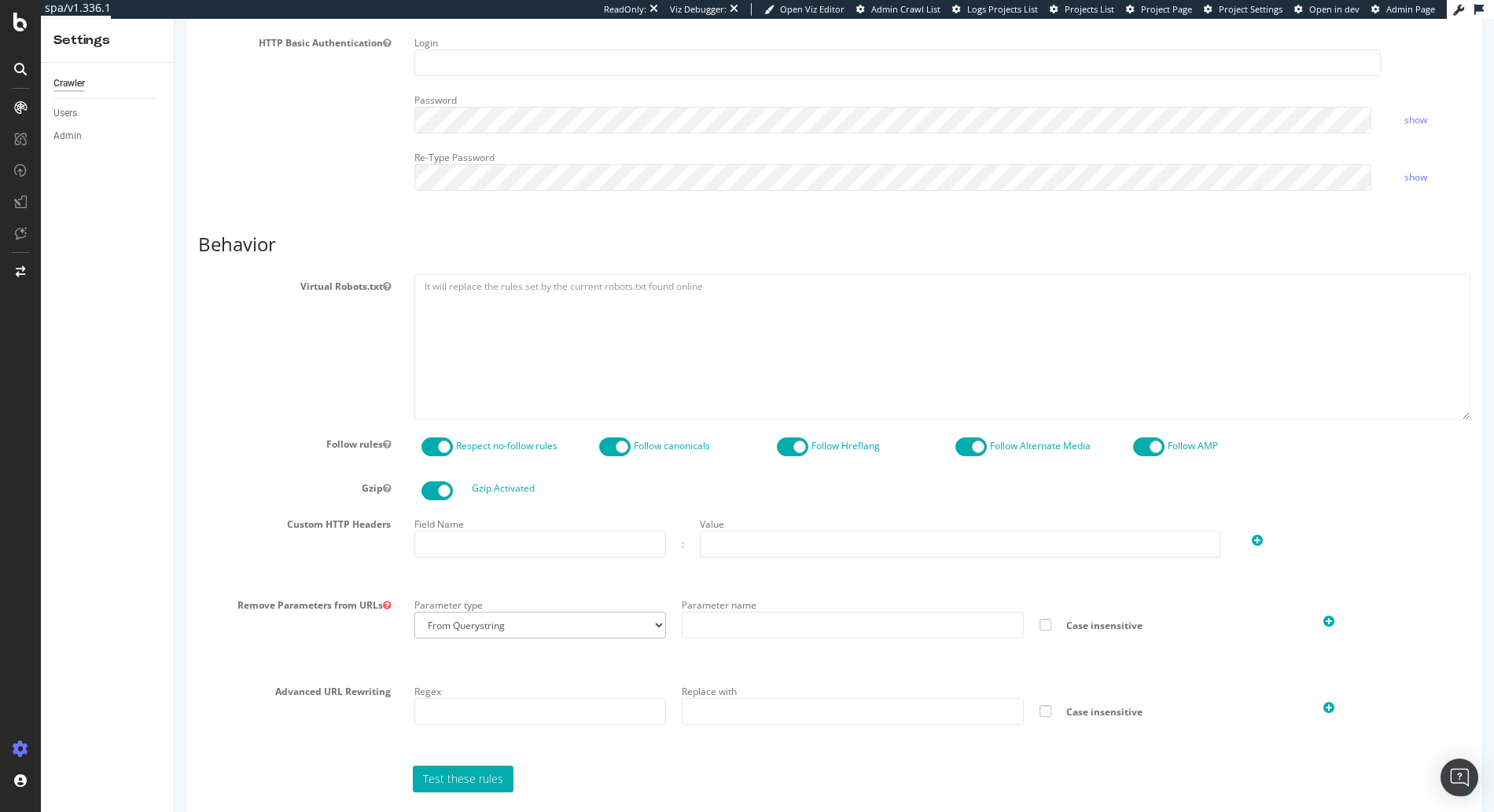
scroll to position [940, 0]
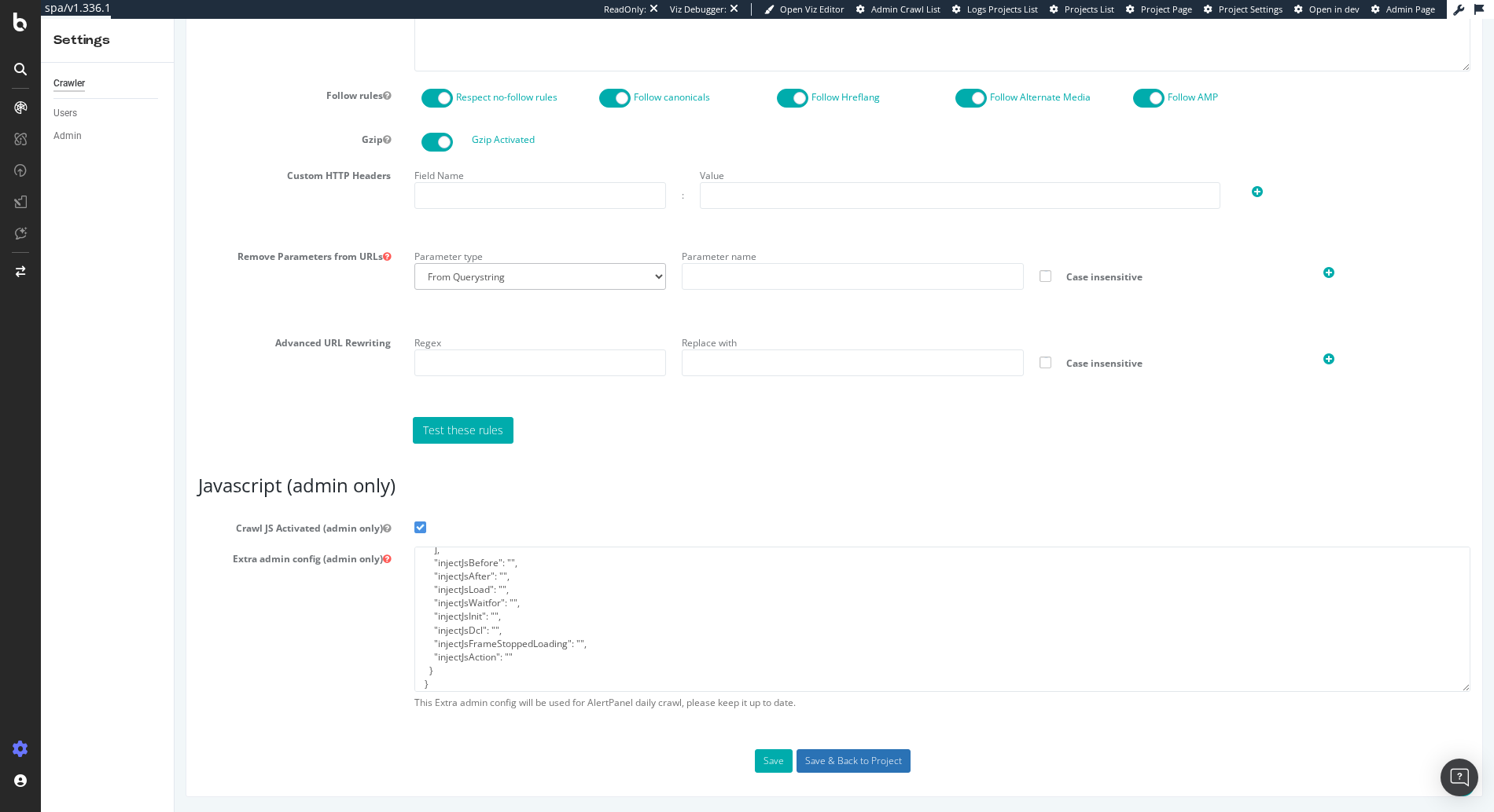
click at [819, 769] on input "Save & Back to Project" at bounding box center [853, 761] width 114 height 23
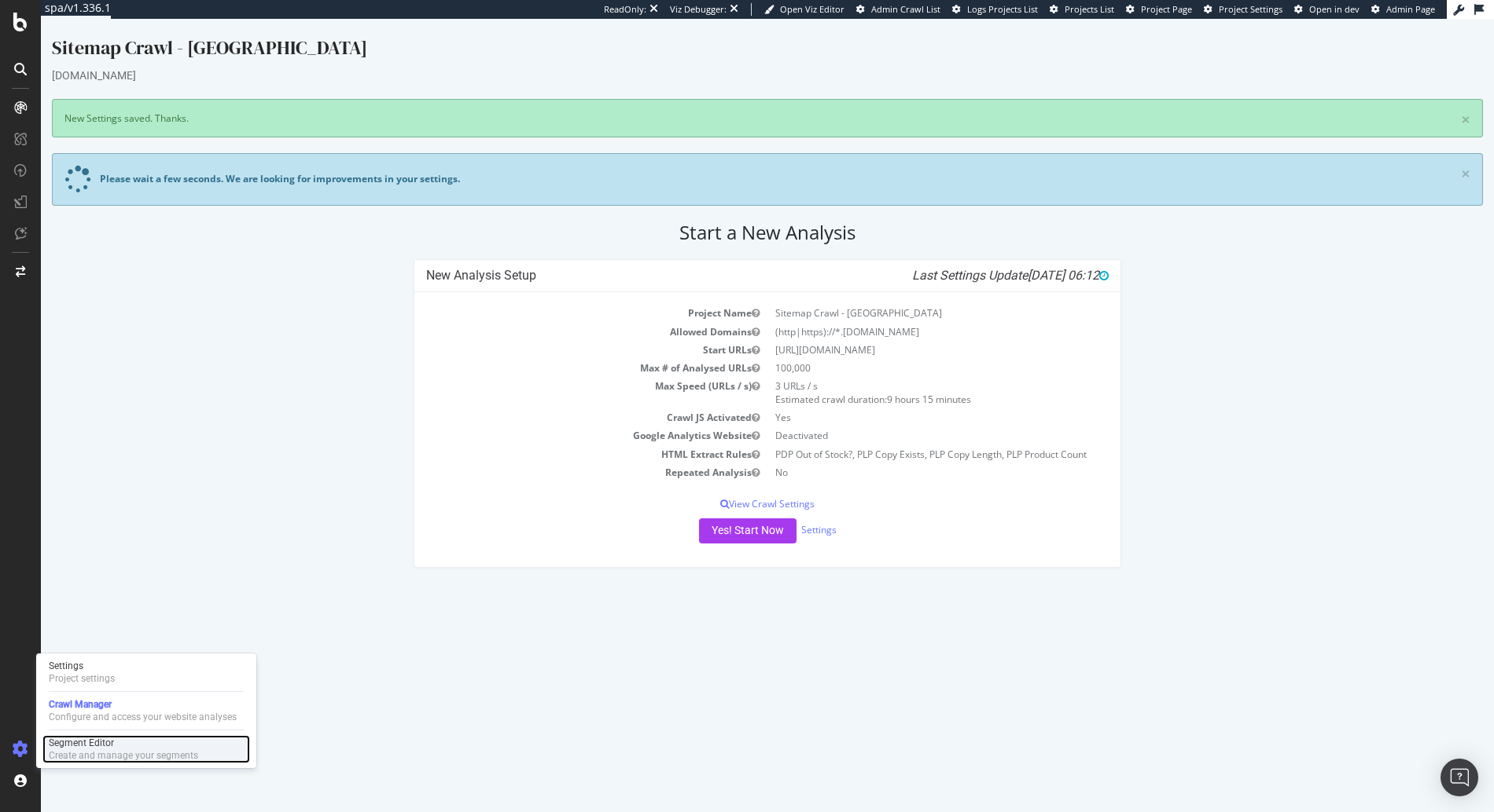
click at [103, 751] on div "Create and manage your segments" at bounding box center [123, 755] width 149 height 13
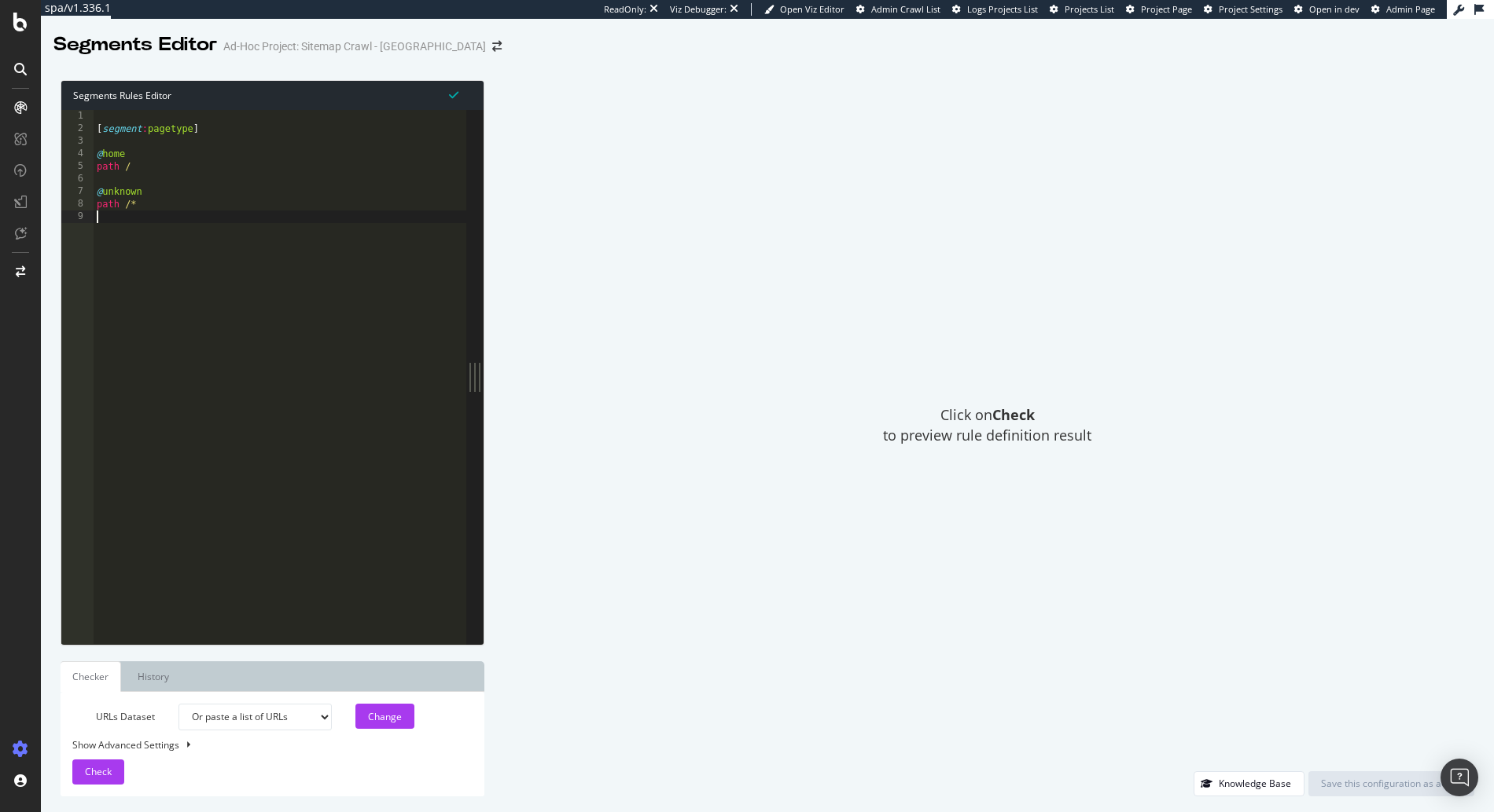
click at [371, 266] on div "[ segment : pagetype ] @ home path / @ unknown path /*" at bounding box center [279, 389] width 373 height 559
type textarea "path /*"
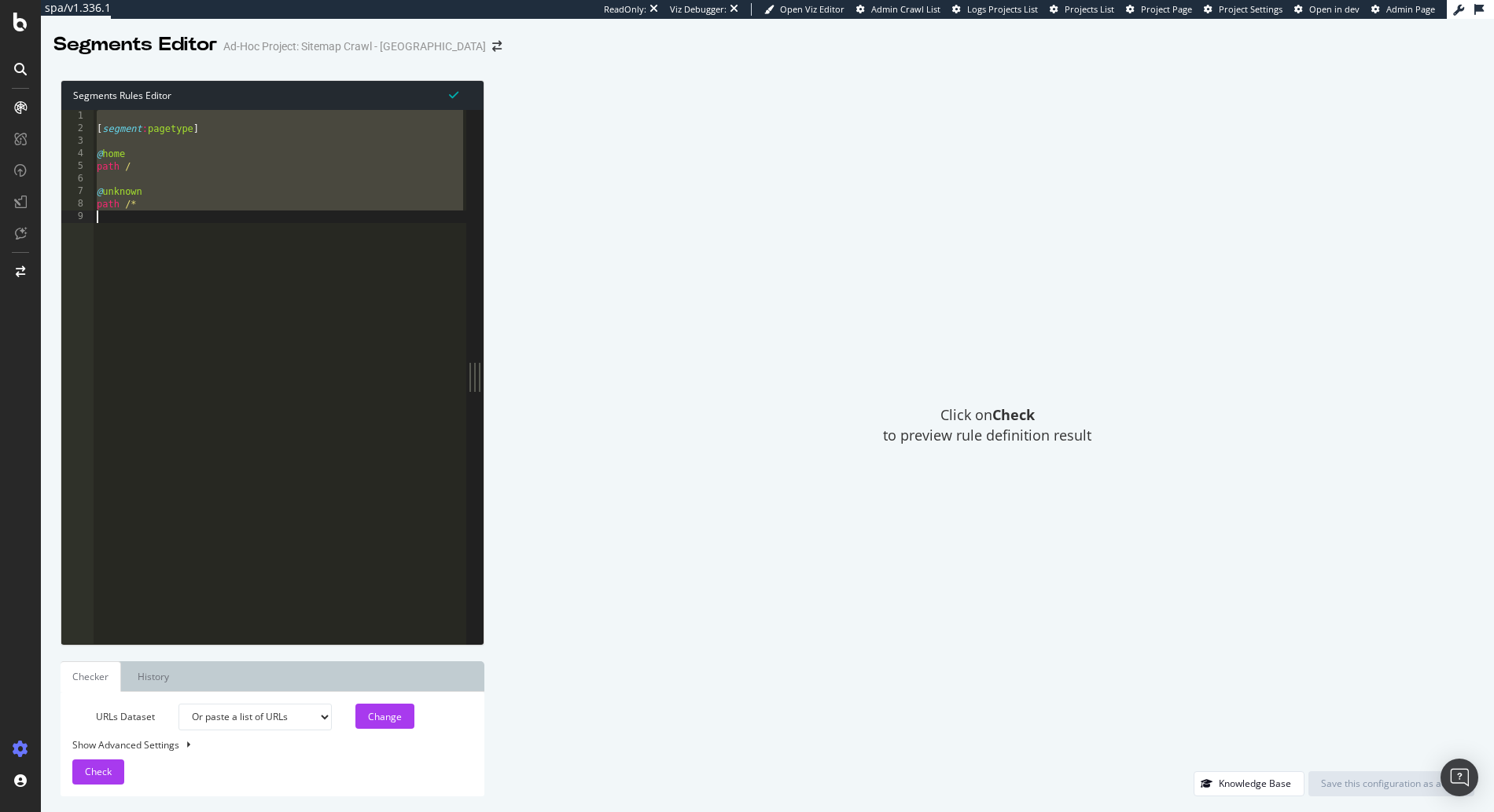
paste textarea "path /*"
type textarea "path /*"
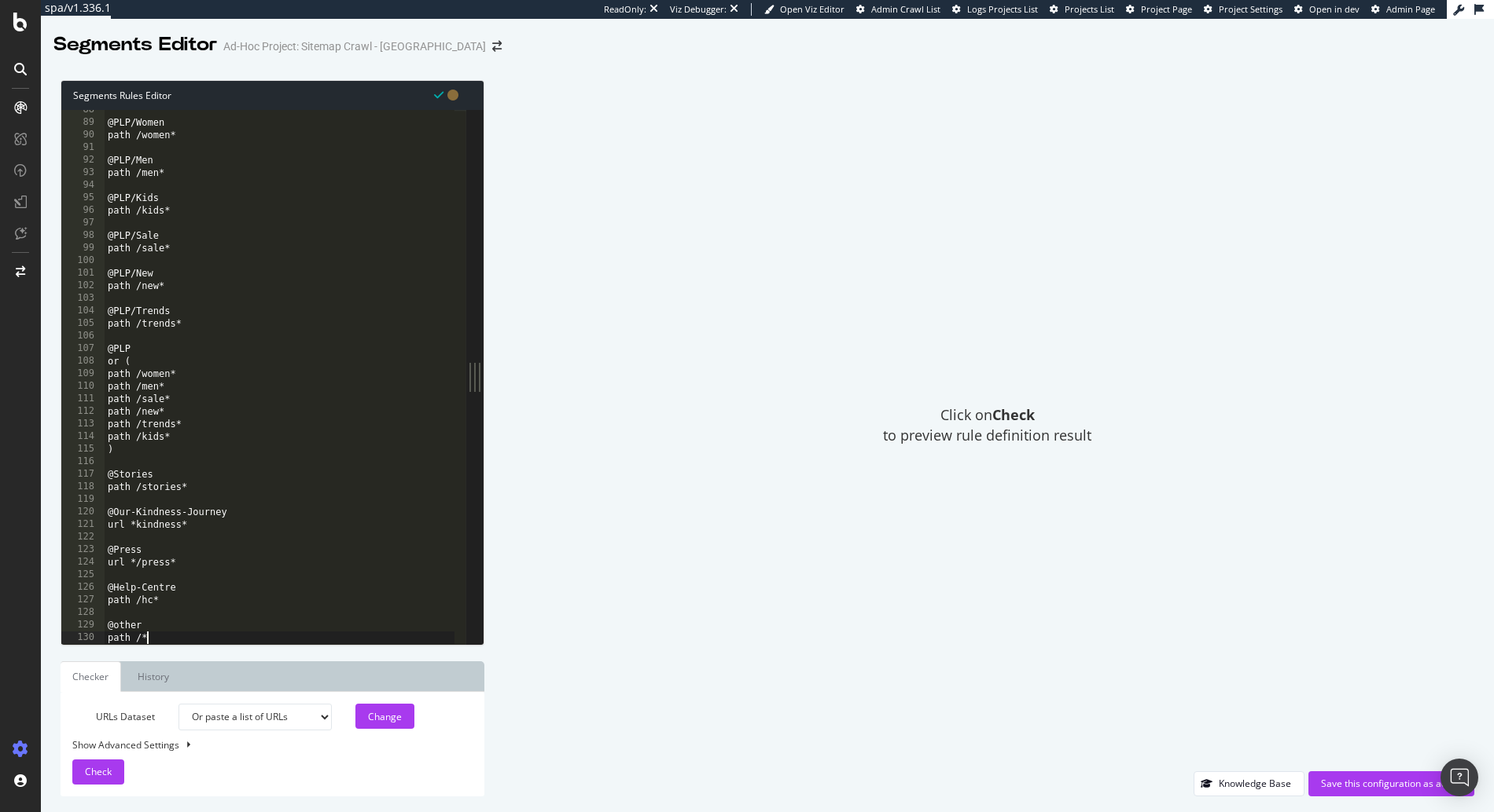
scroll to position [1100, 0]
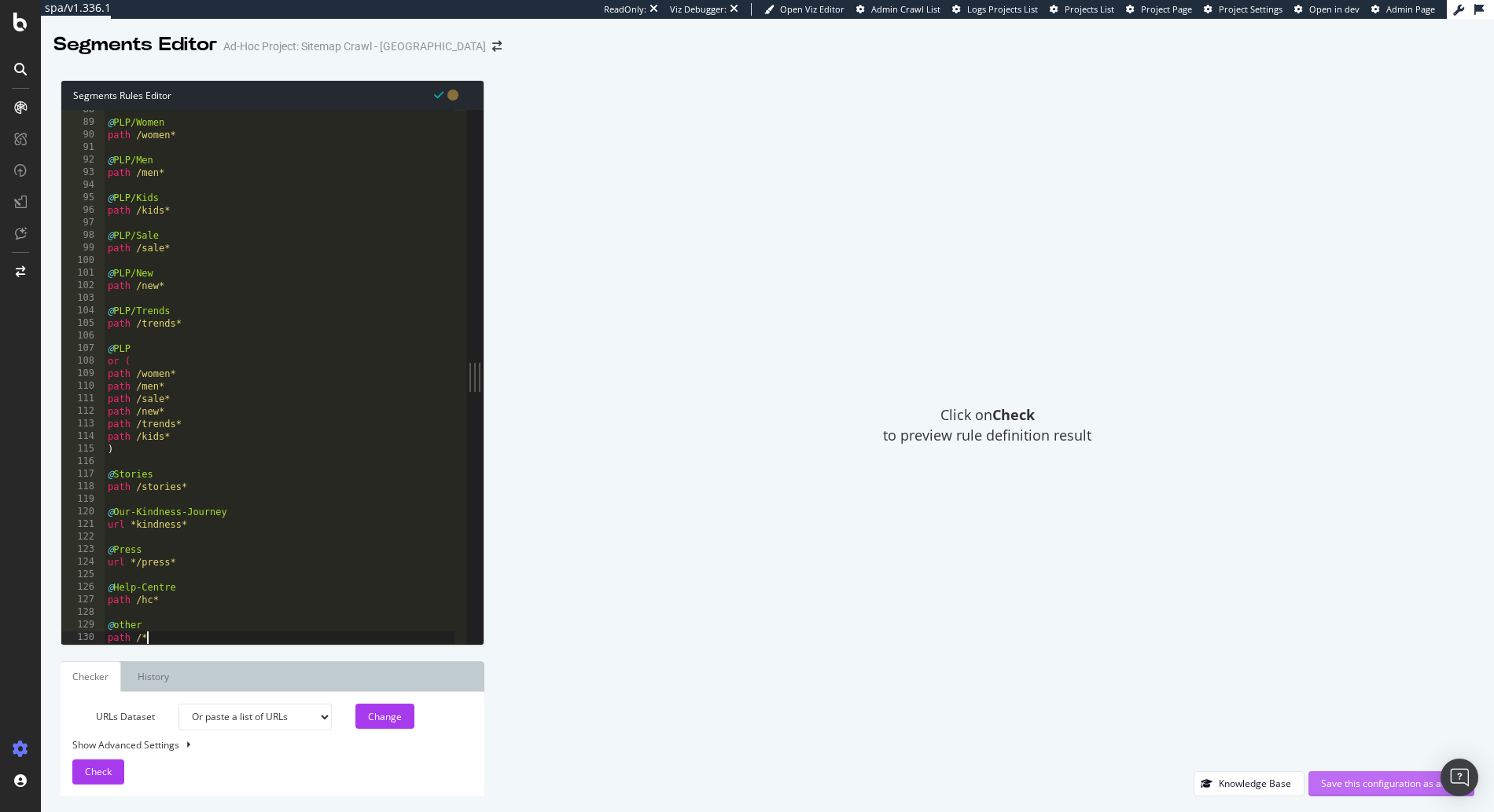
click at [1321, 778] on div "Save this configuration as active" at bounding box center [1391, 784] width 141 height 13
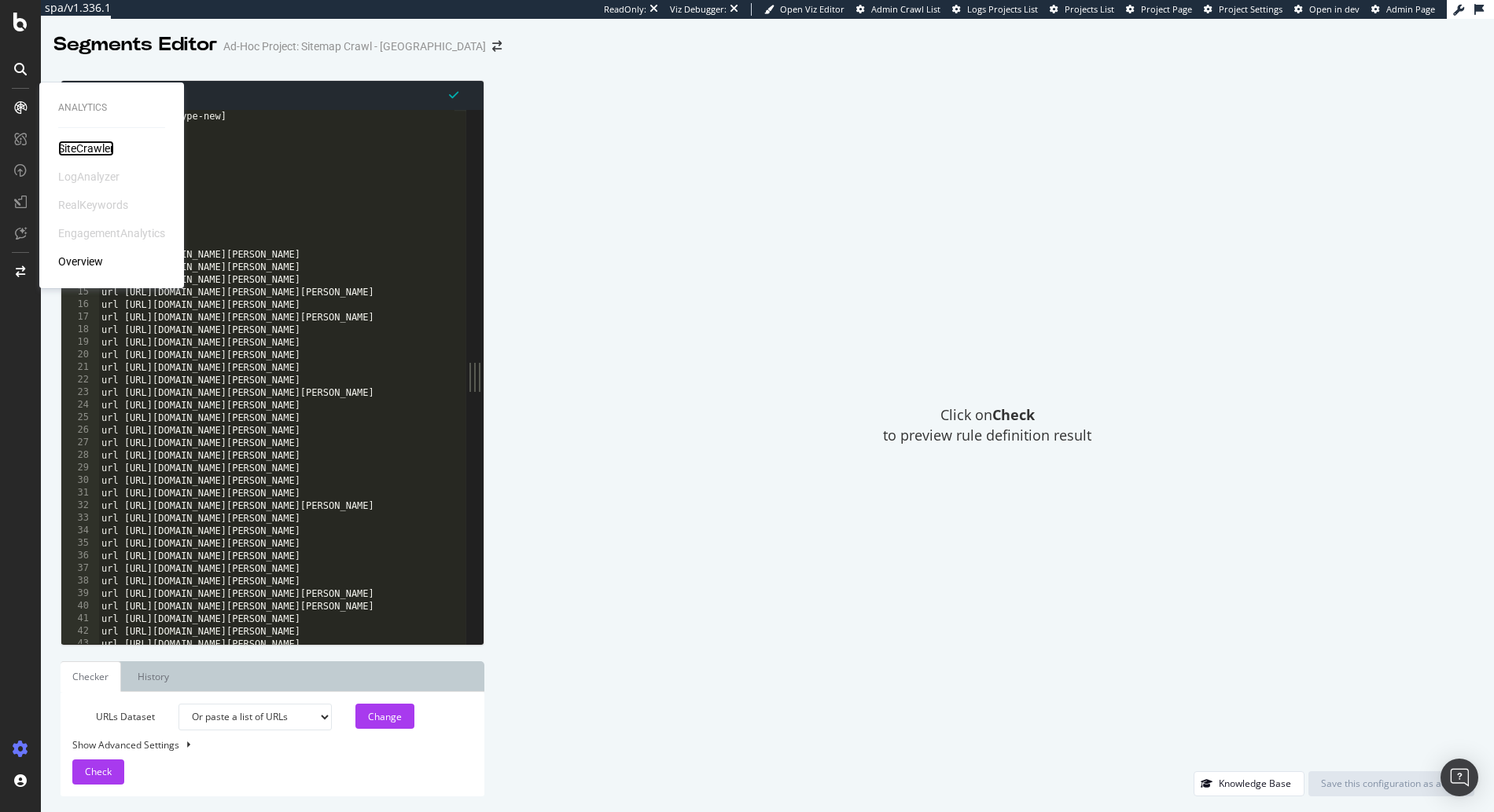
click at [78, 148] on div "SiteCrawler" at bounding box center [86, 148] width 56 height 15
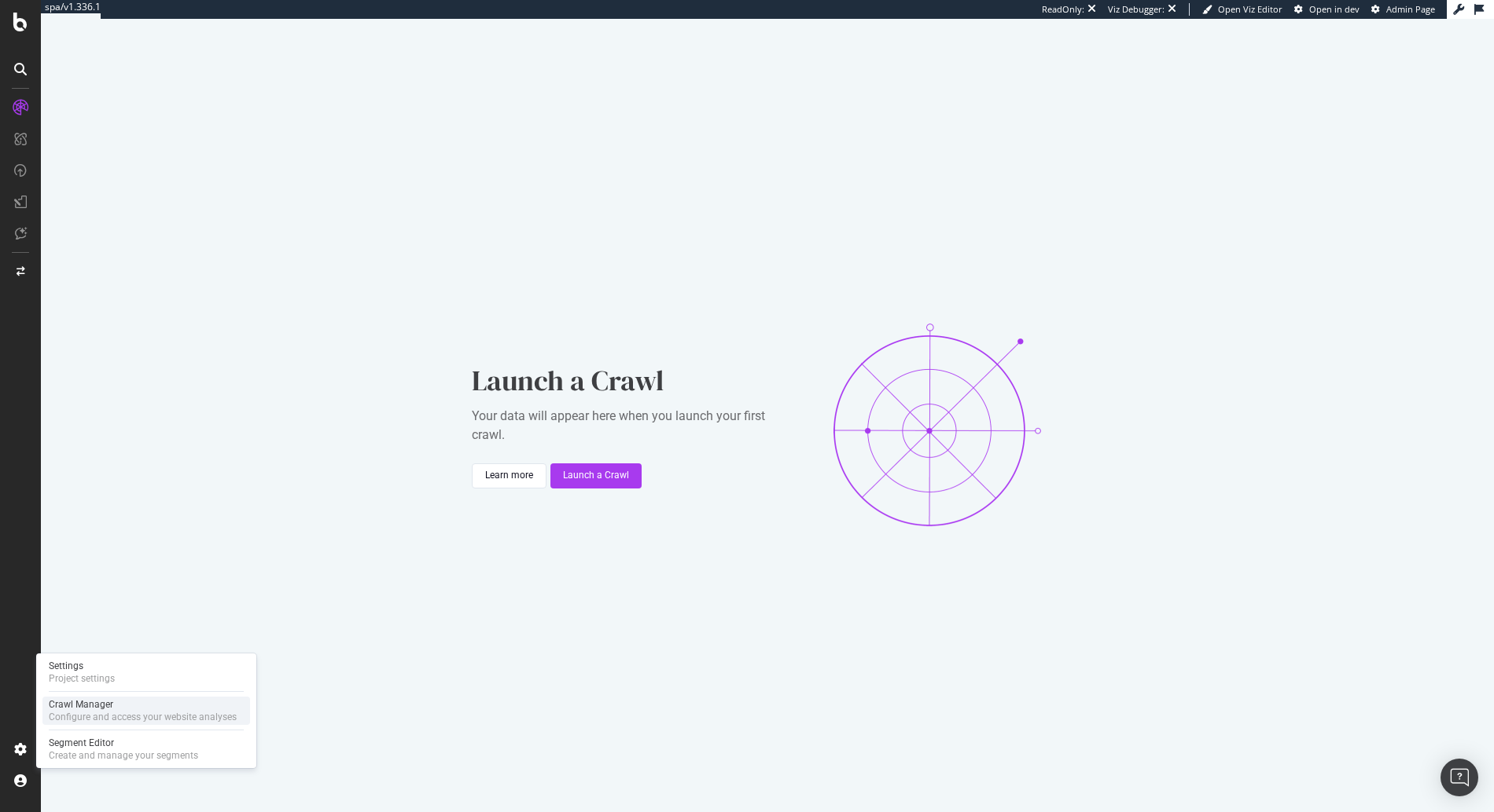
click at [106, 711] on div "Configure and access your website analyses" at bounding box center [142, 717] width 188 height 13
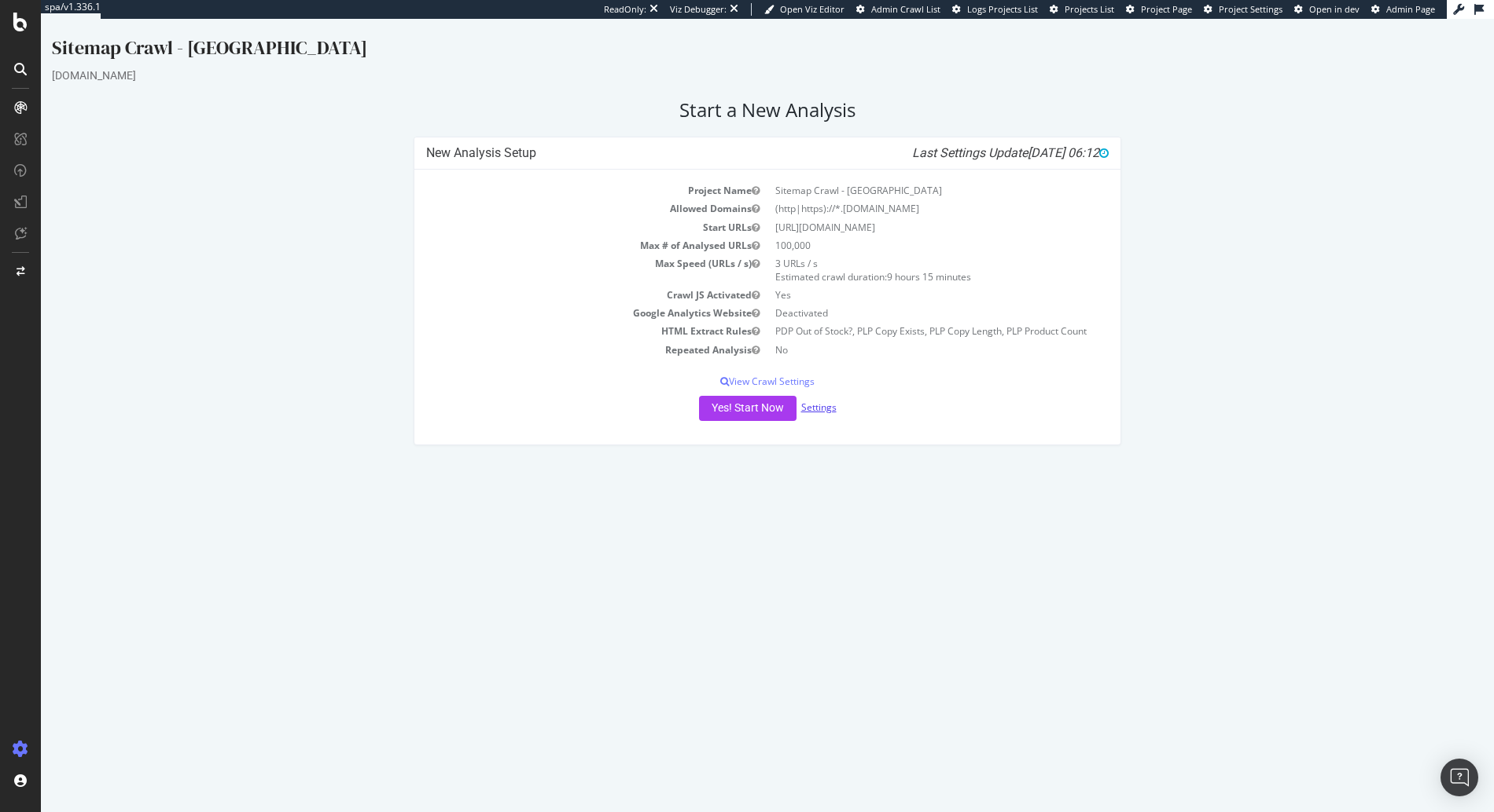
click at [826, 409] on link "Settings" at bounding box center [818, 407] width 36 height 13
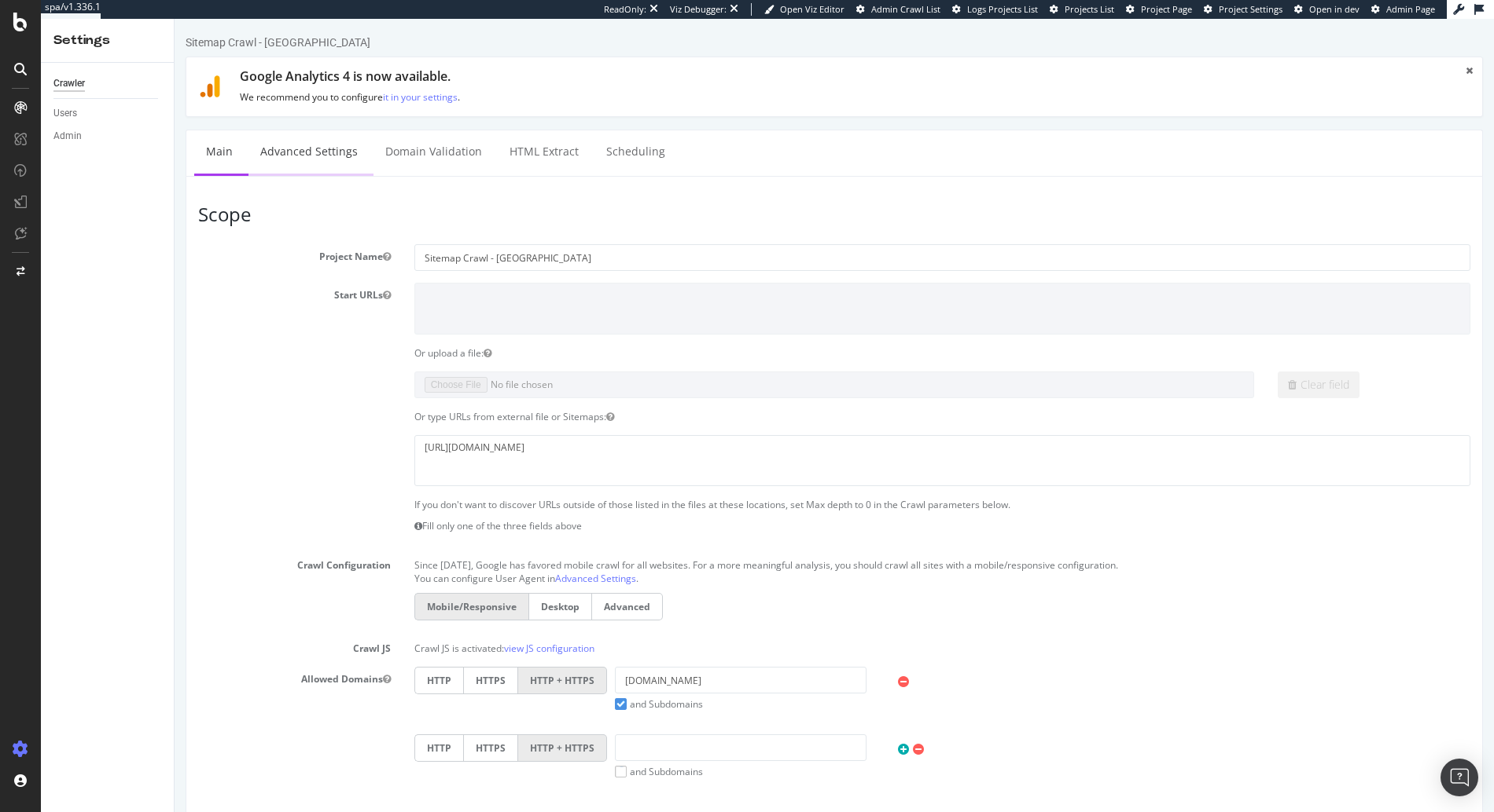
click at [318, 162] on link "Advanced Settings" at bounding box center [309, 152] width 121 height 43
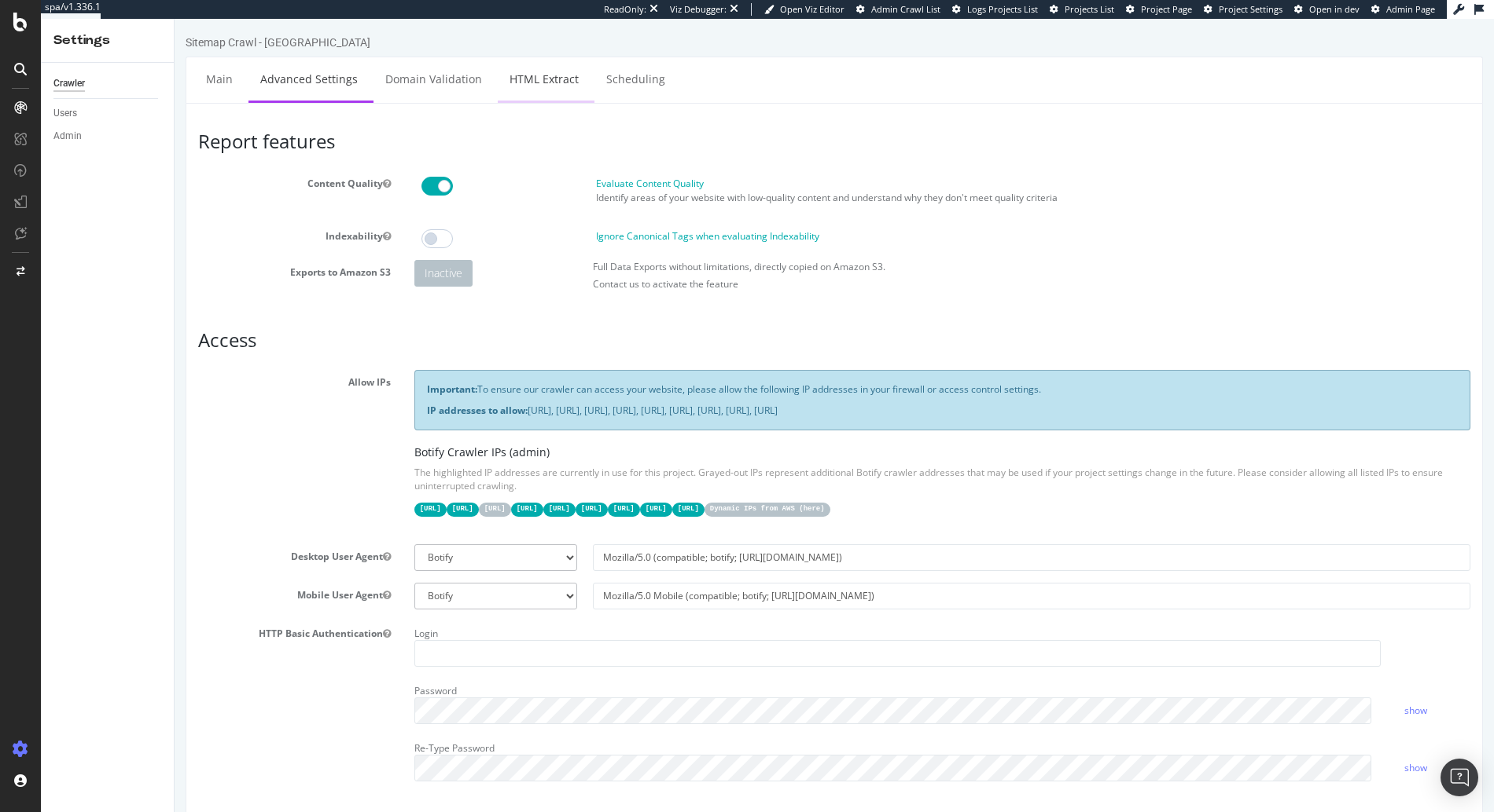
click at [533, 92] on link "HTML Extract" at bounding box center [544, 79] width 92 height 43
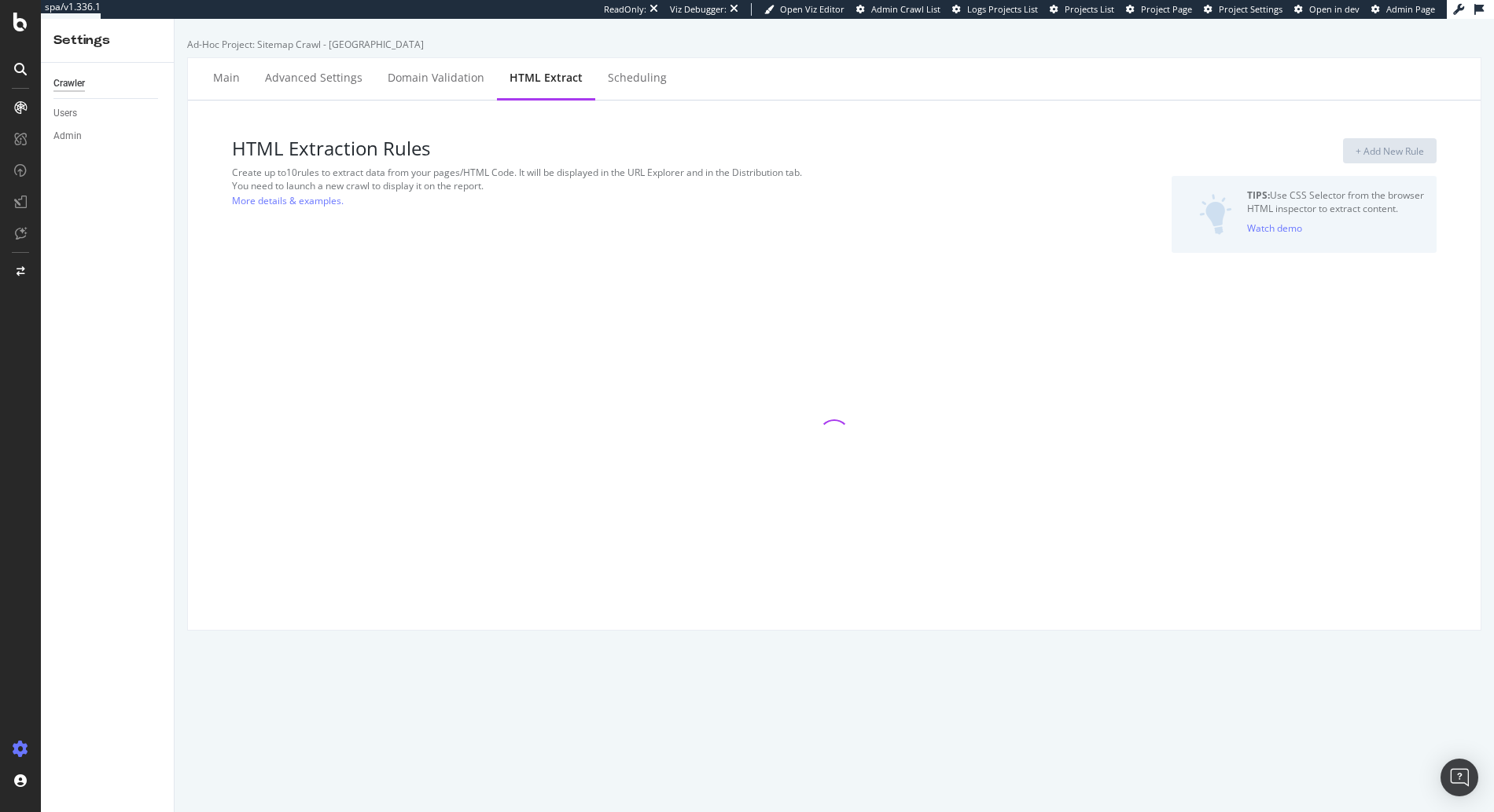
select select "exist"
select select "html.length"
select select "count"
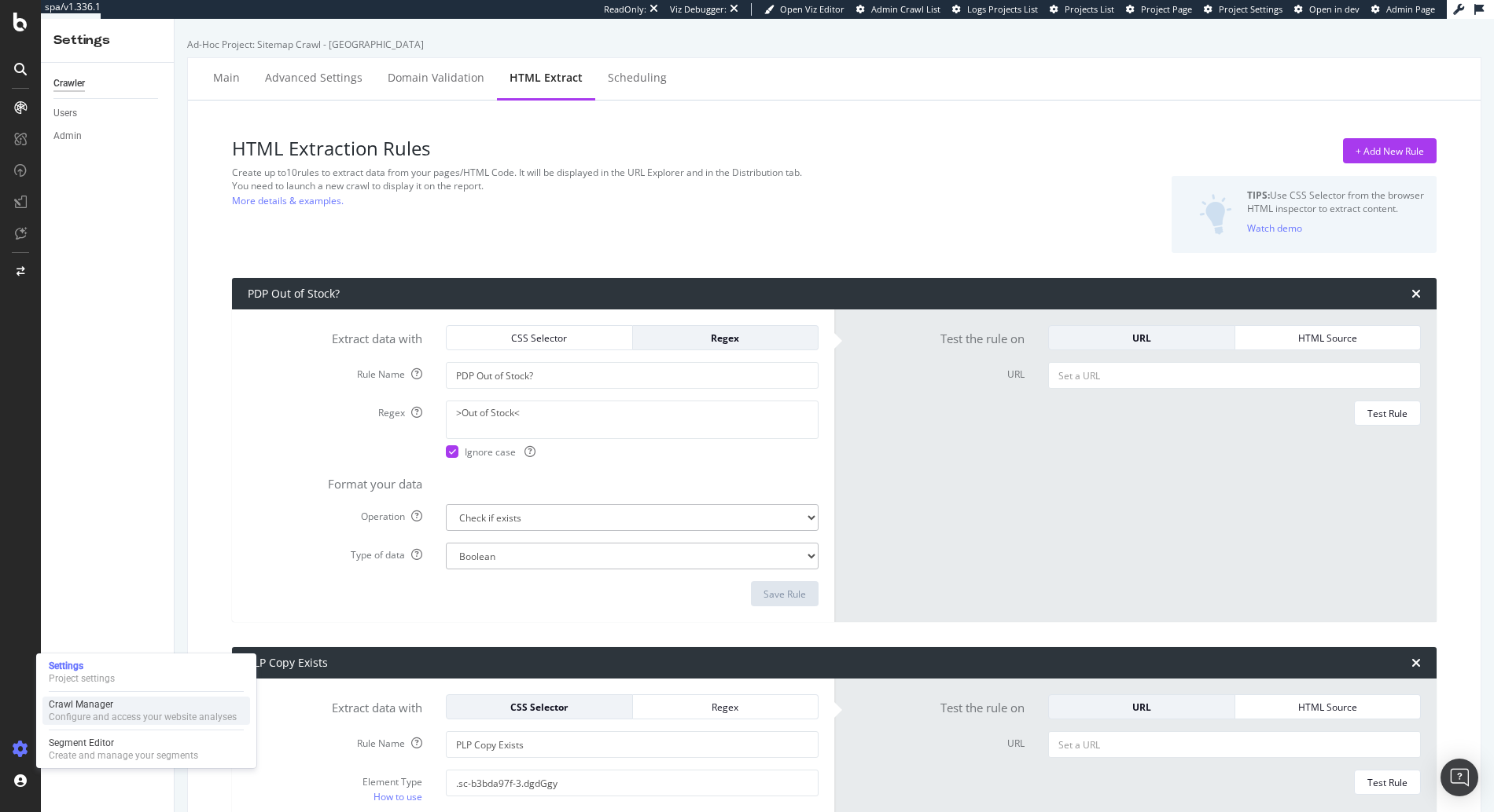
click at [81, 708] on div "Crawl Manager" at bounding box center [142, 704] width 188 height 13
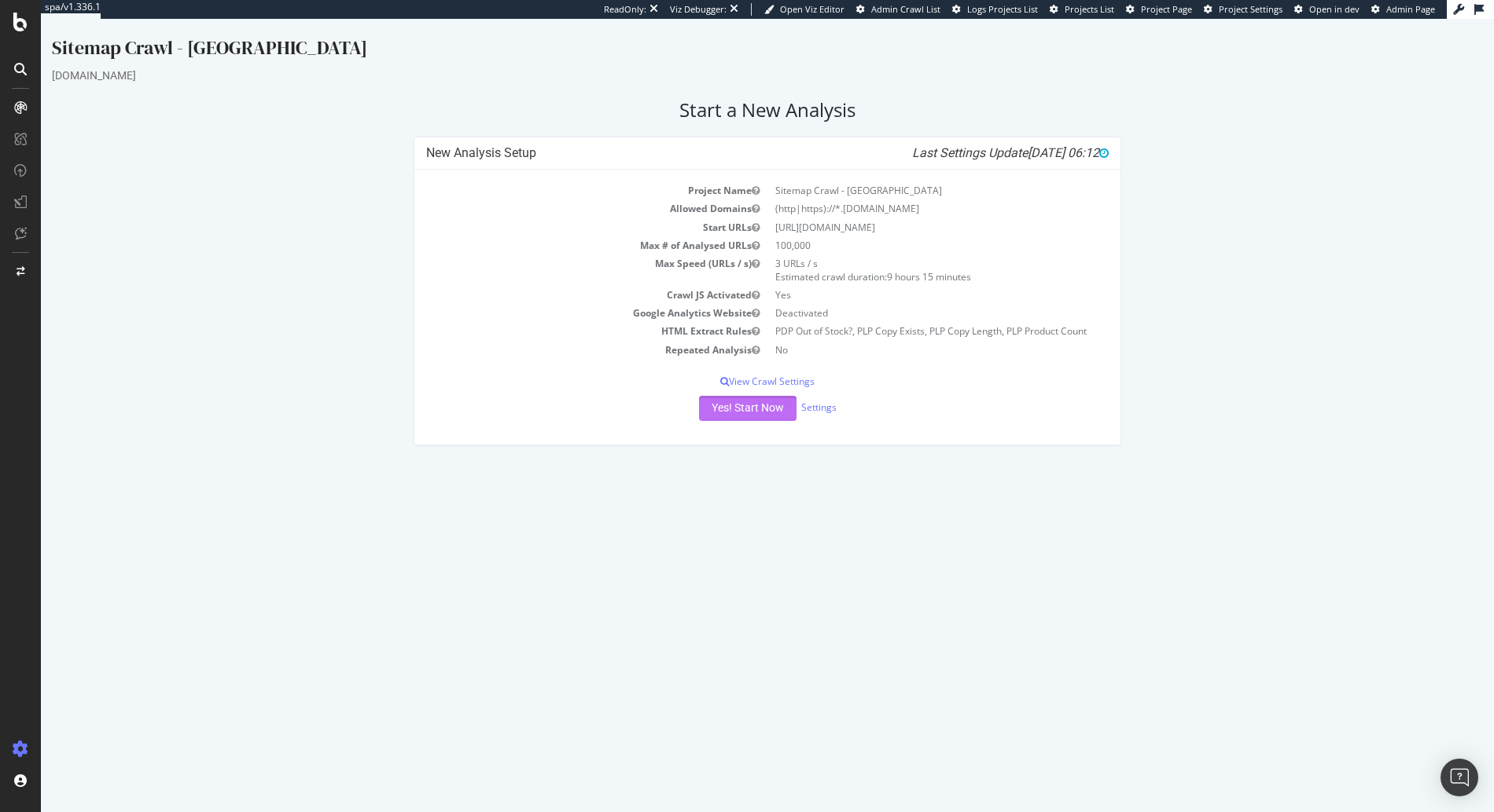
click at [752, 412] on button "Yes! Start Now" at bounding box center [747, 409] width 97 height 25
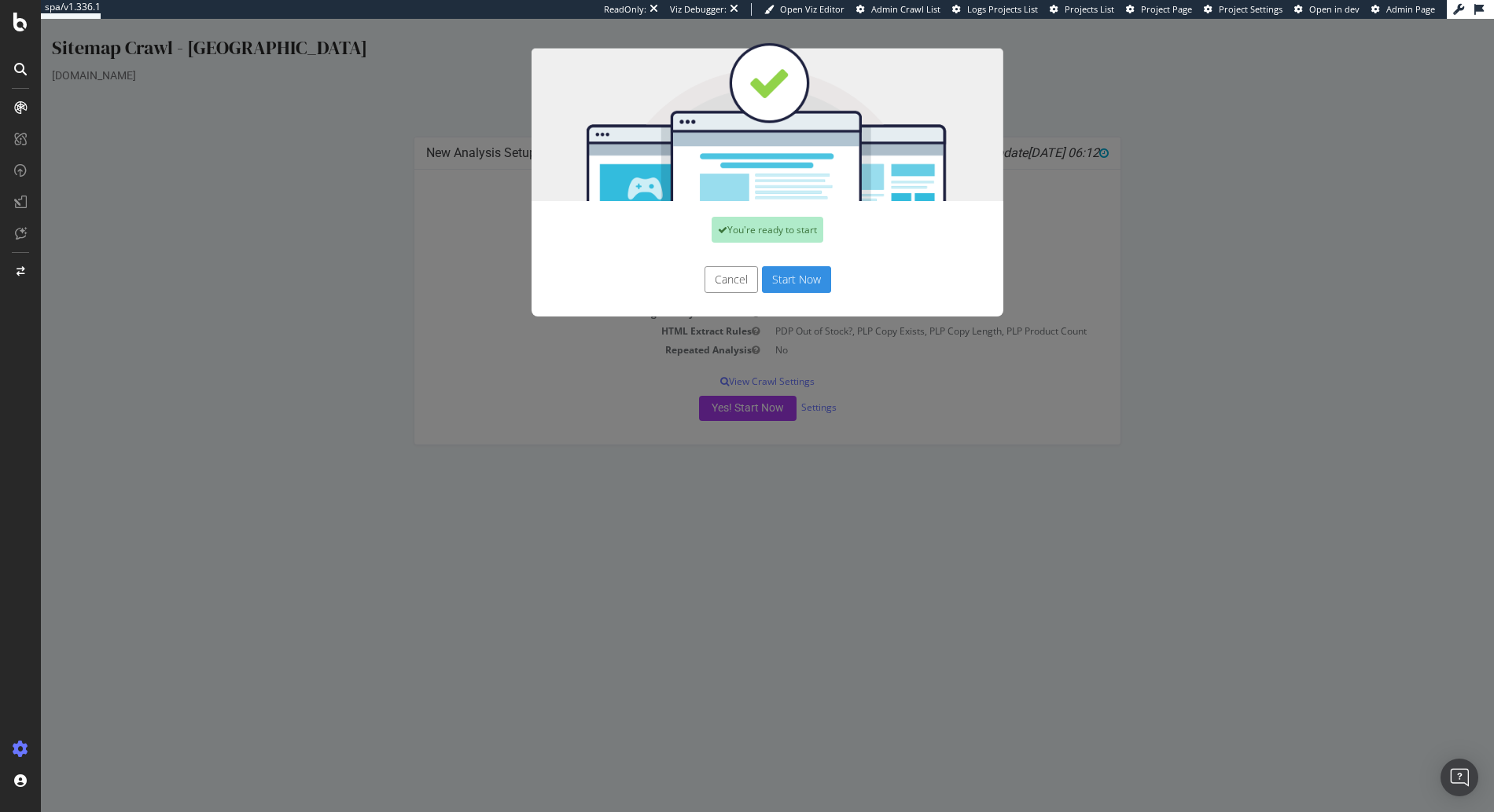
click at [788, 276] on button "Start Now" at bounding box center [796, 280] width 69 height 27
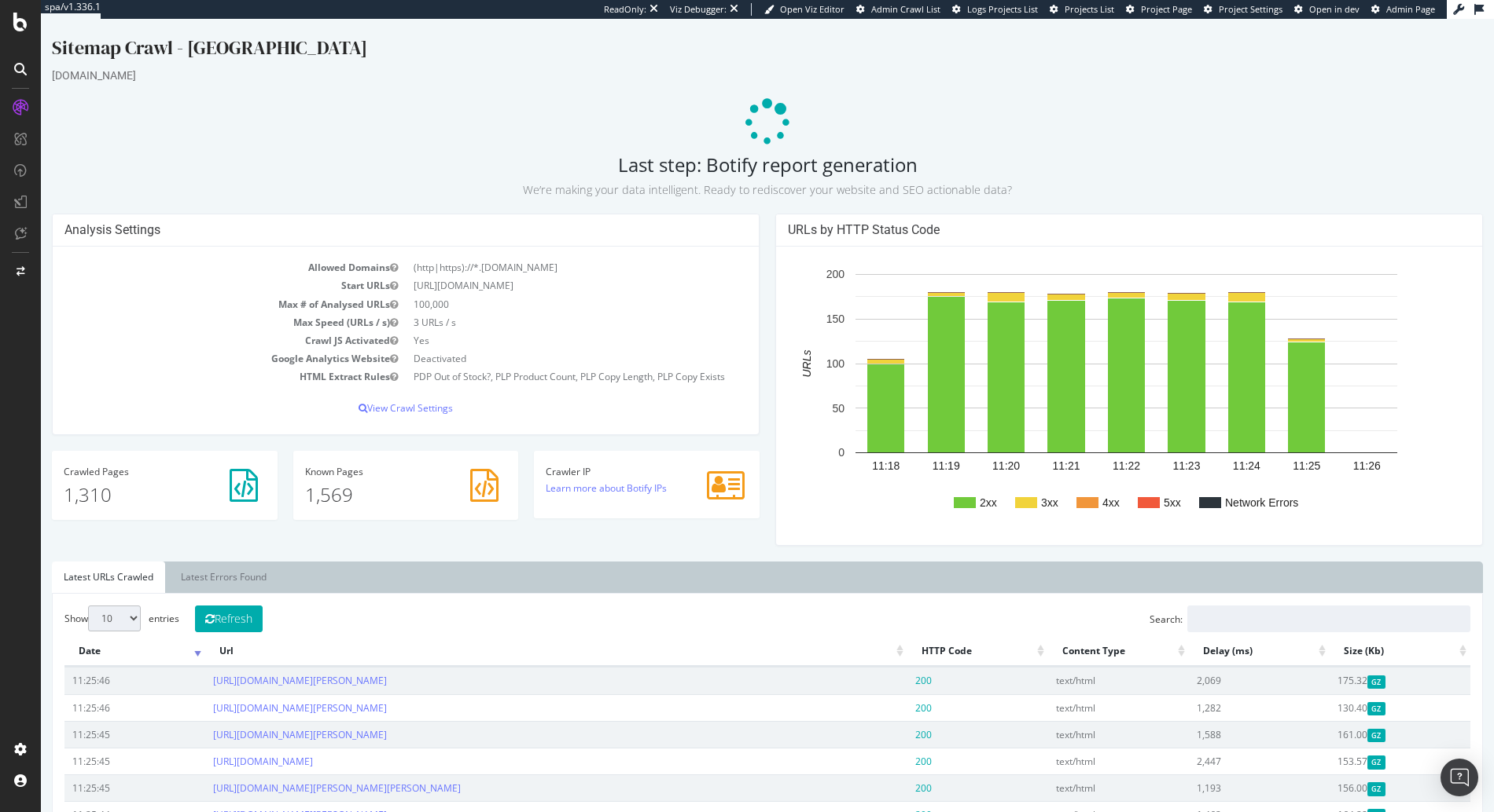
click at [1060, 44] on div "Sitemap Crawl - US" at bounding box center [767, 51] width 1430 height 33
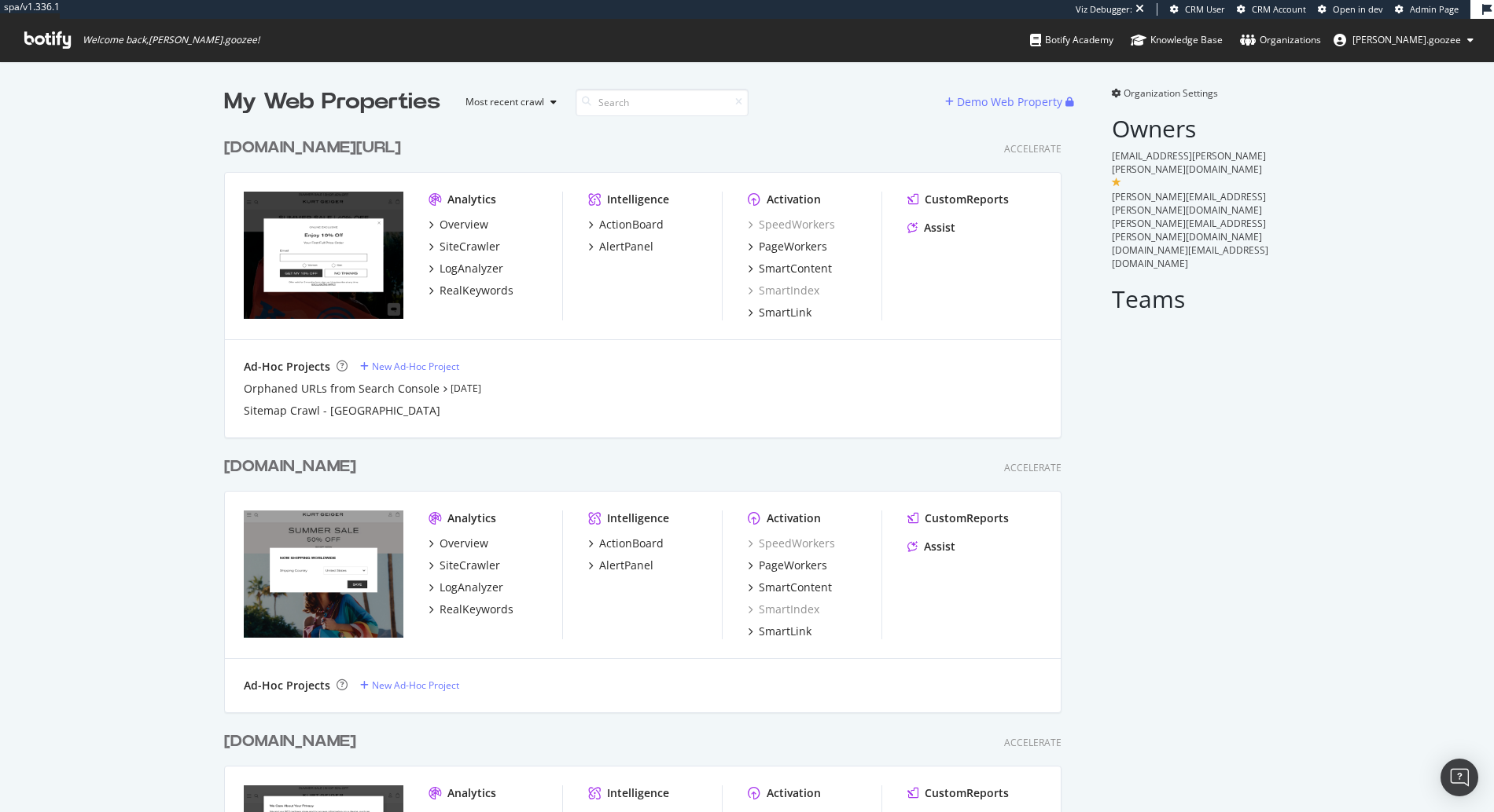
scroll to position [857, 838]
click at [403, 148] on div "[DOMAIN_NAME][URL] Accelerate" at bounding box center [643, 148] width 837 height 23
click at [389, 148] on div "[DOMAIN_NAME][URL]" at bounding box center [316, 148] width 183 height 23
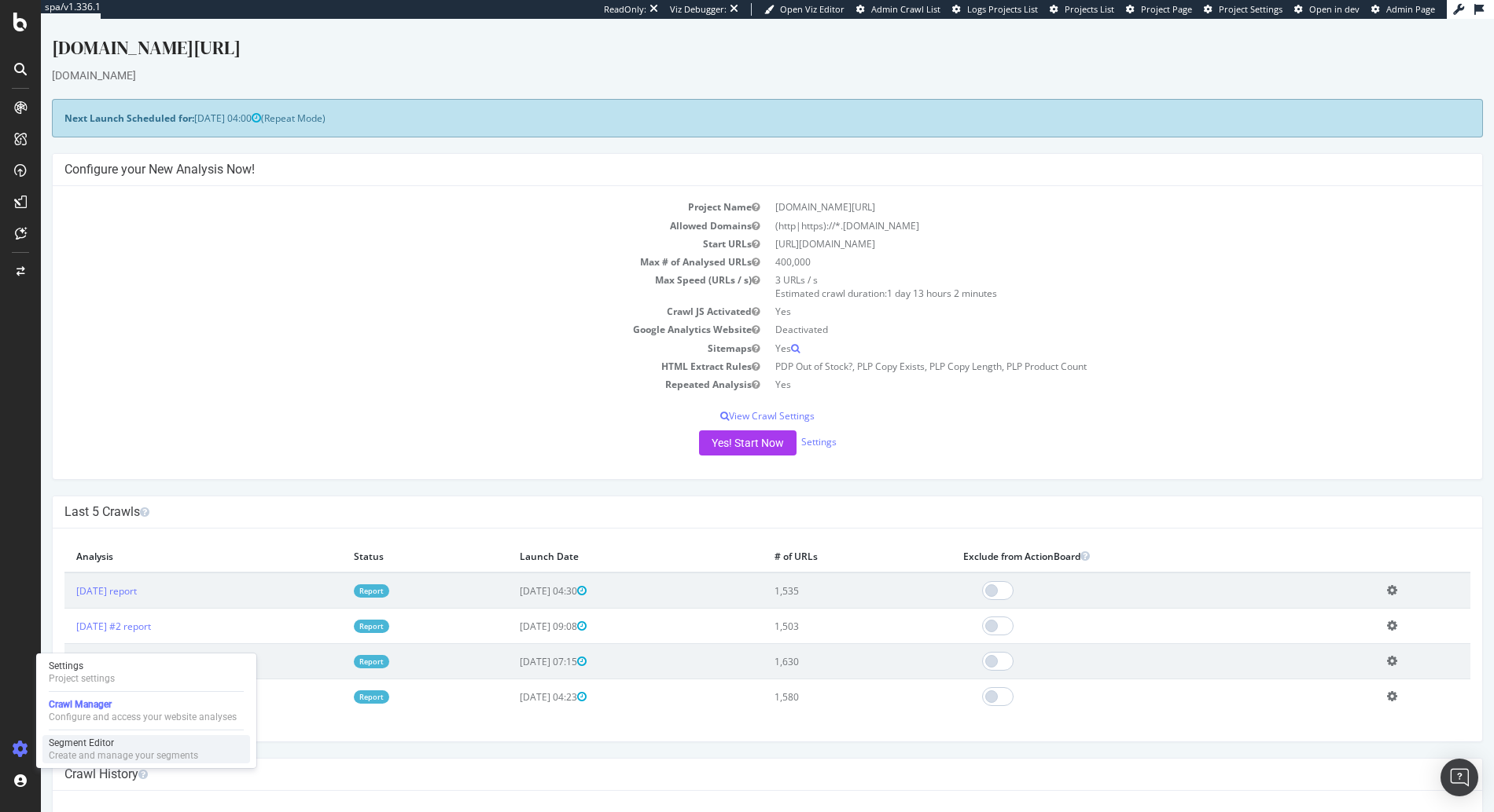
click at [83, 757] on div "Create and manage your segments" at bounding box center [123, 755] width 149 height 13
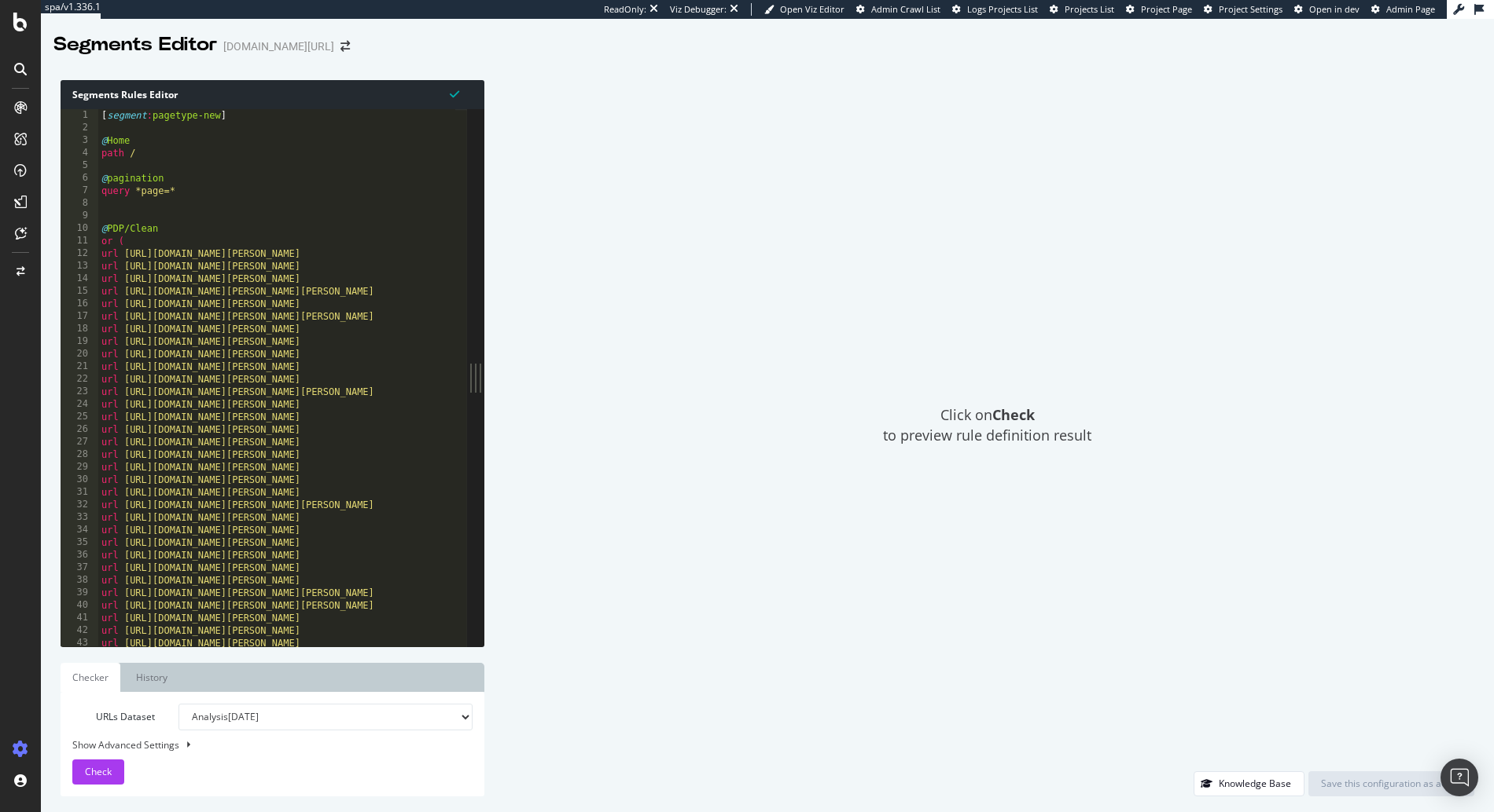
click at [272, 223] on div "[ segment : pagetype-new ] @ Home path / @ pagination query *page=* @ PDP/Clean…" at bounding box center [452, 385] width 708 height 550
type textarea "@other path /*"
